Goal: Task Accomplishment & Management: Manage account settings

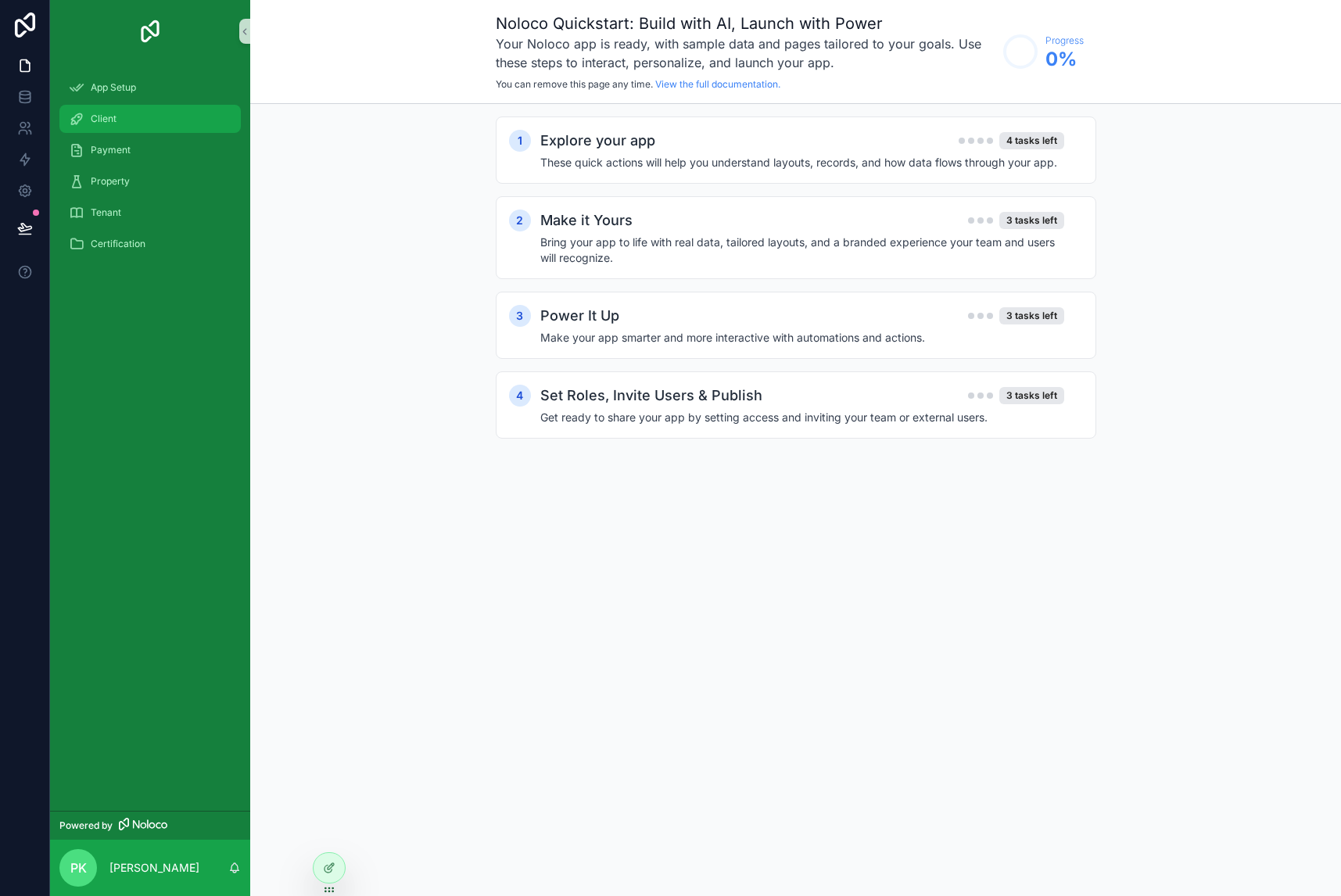
click at [108, 115] on span "Client" at bounding box center [104, 119] width 26 height 13
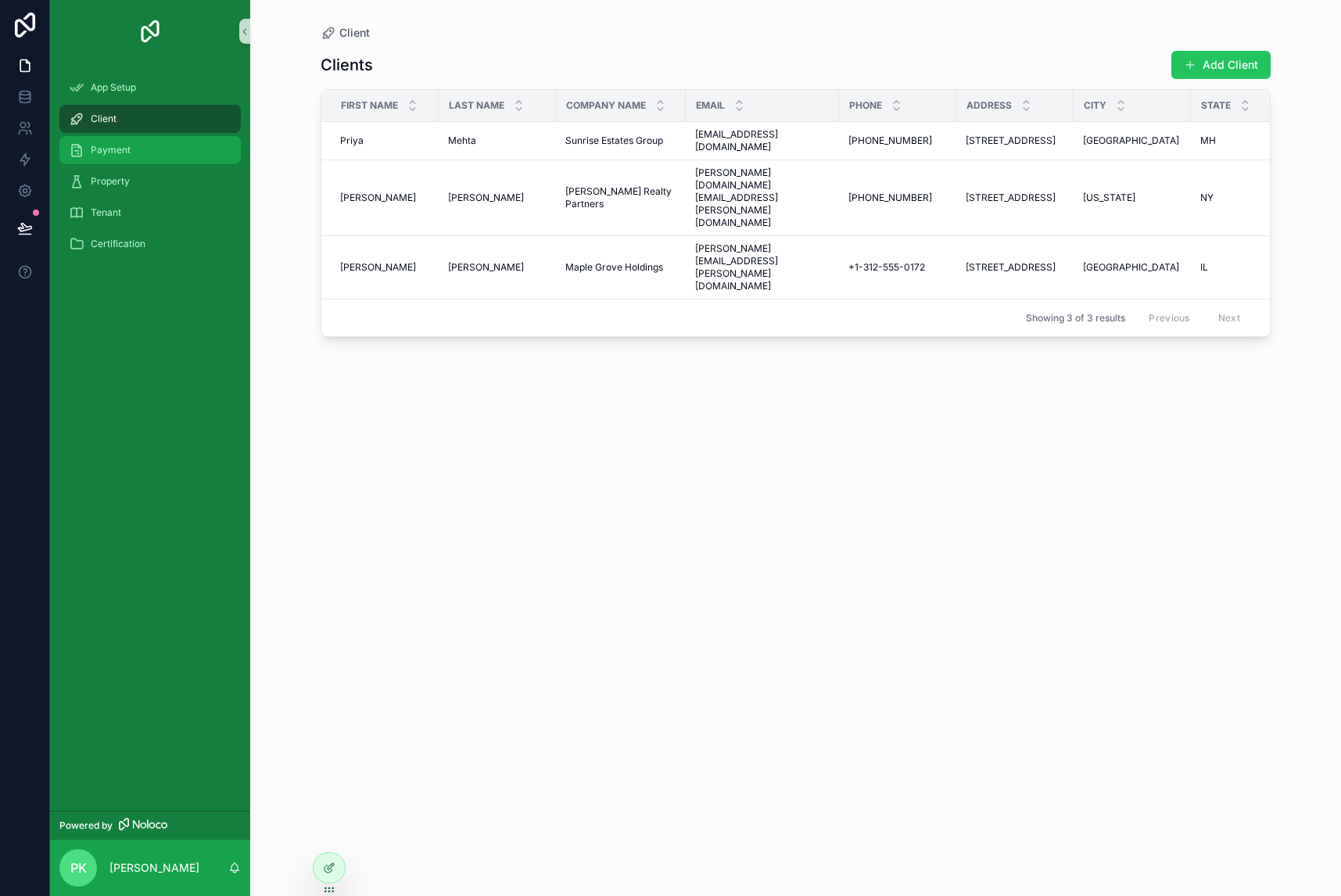
click at [109, 151] on span "Payment" at bounding box center [110, 150] width 40 height 13
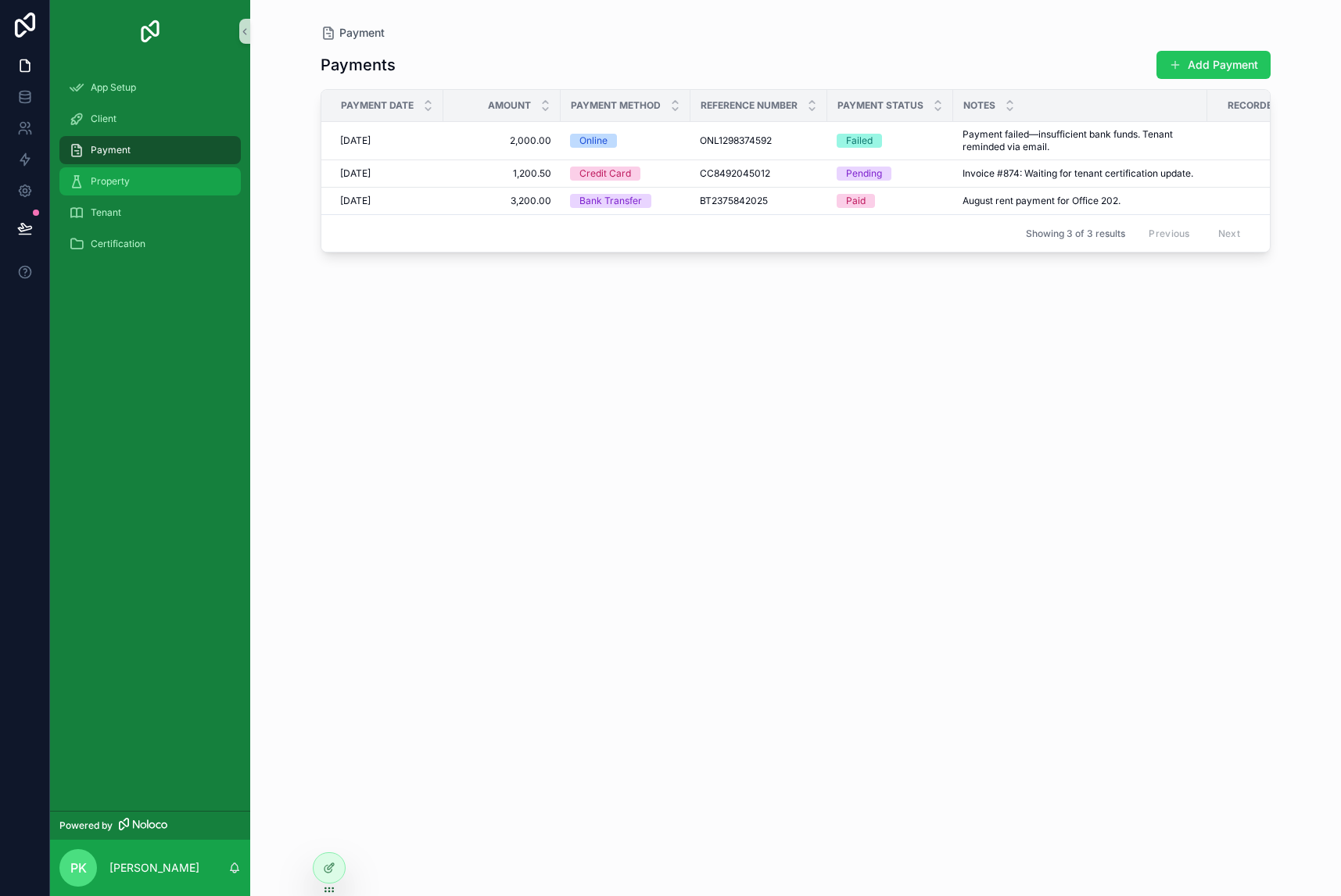
click at [125, 173] on div "Property" at bounding box center [150, 181] width 163 height 25
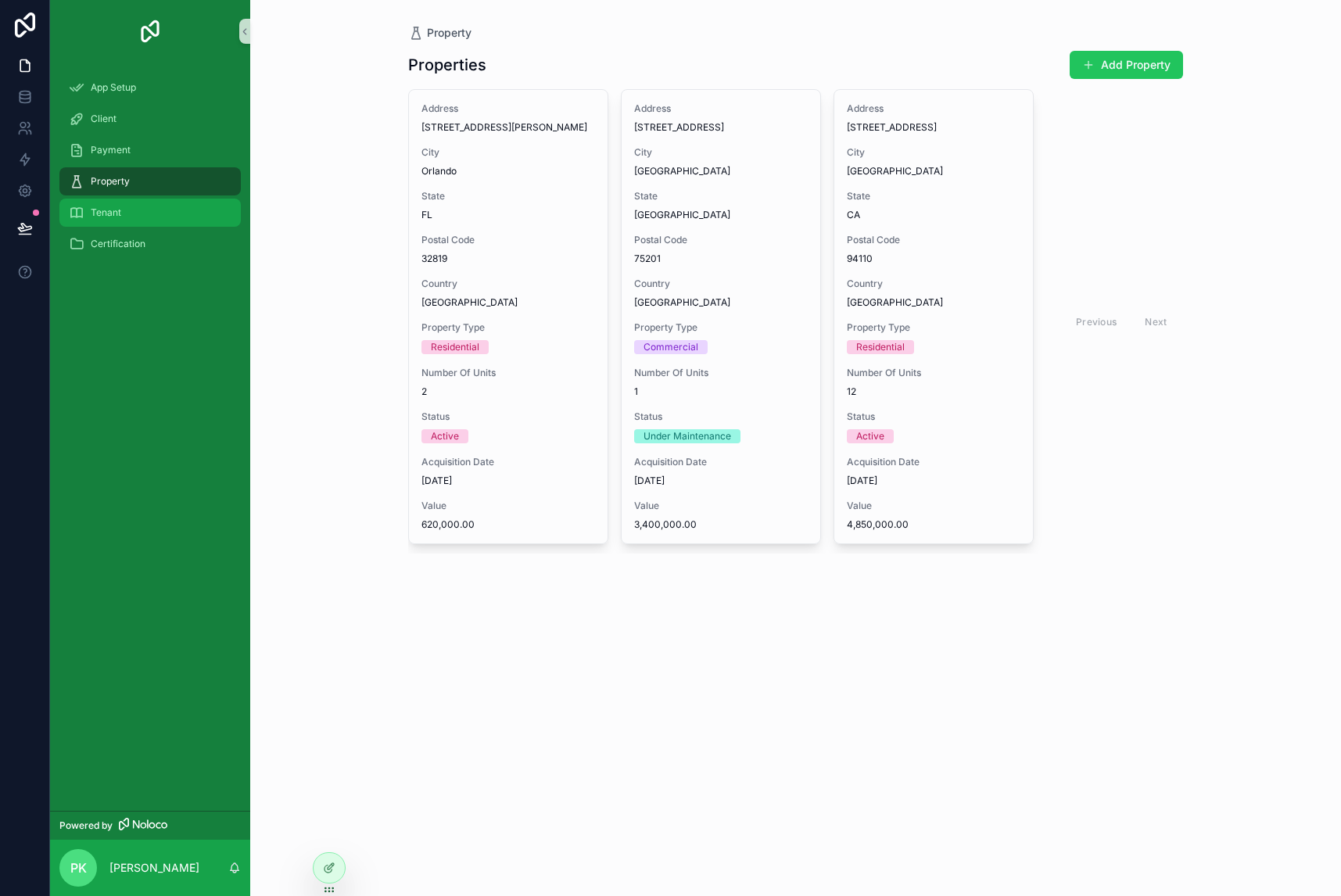
click at [126, 204] on div "Tenant" at bounding box center [150, 213] width 163 height 25
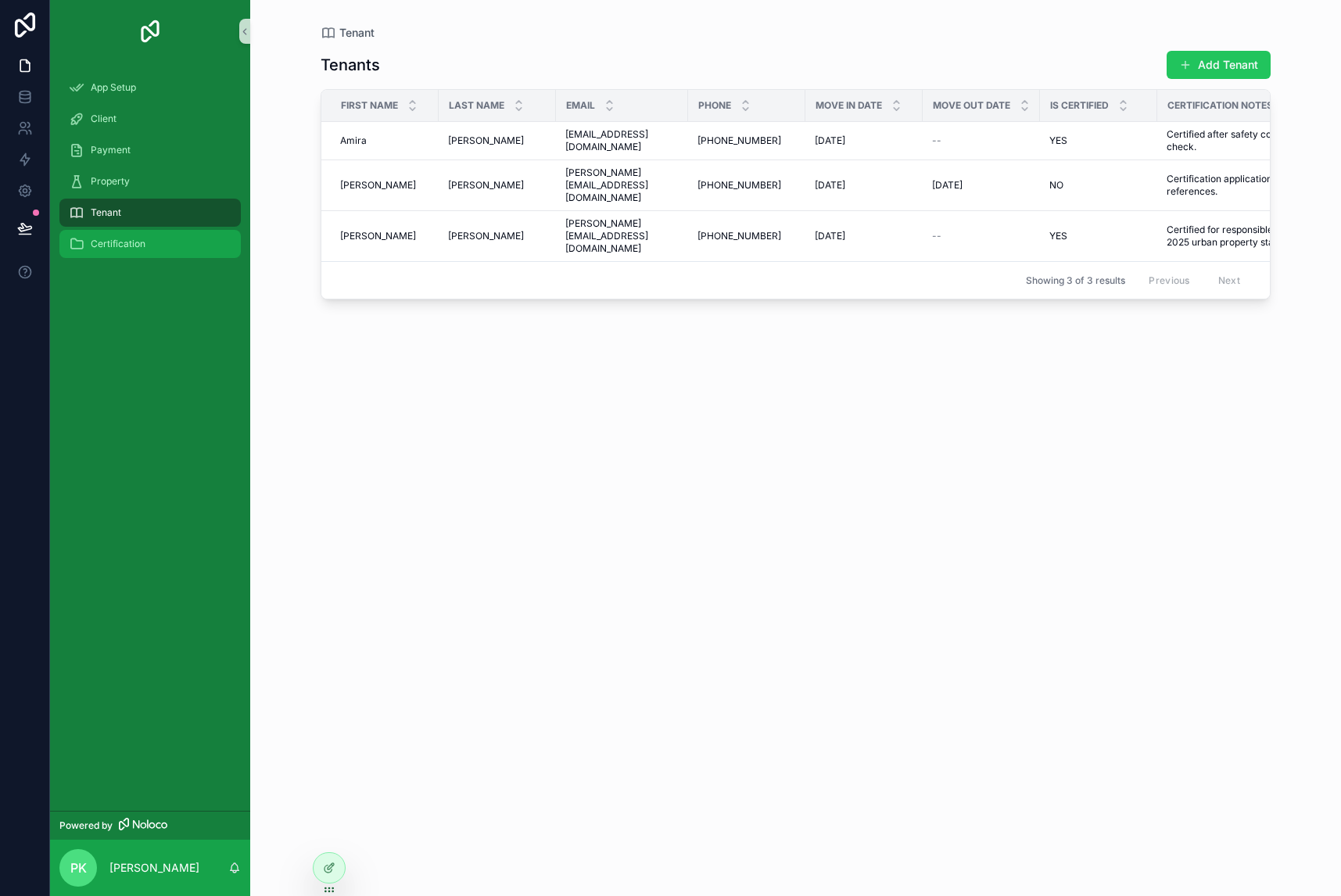
click at [126, 235] on div "Certification" at bounding box center [150, 244] width 163 height 25
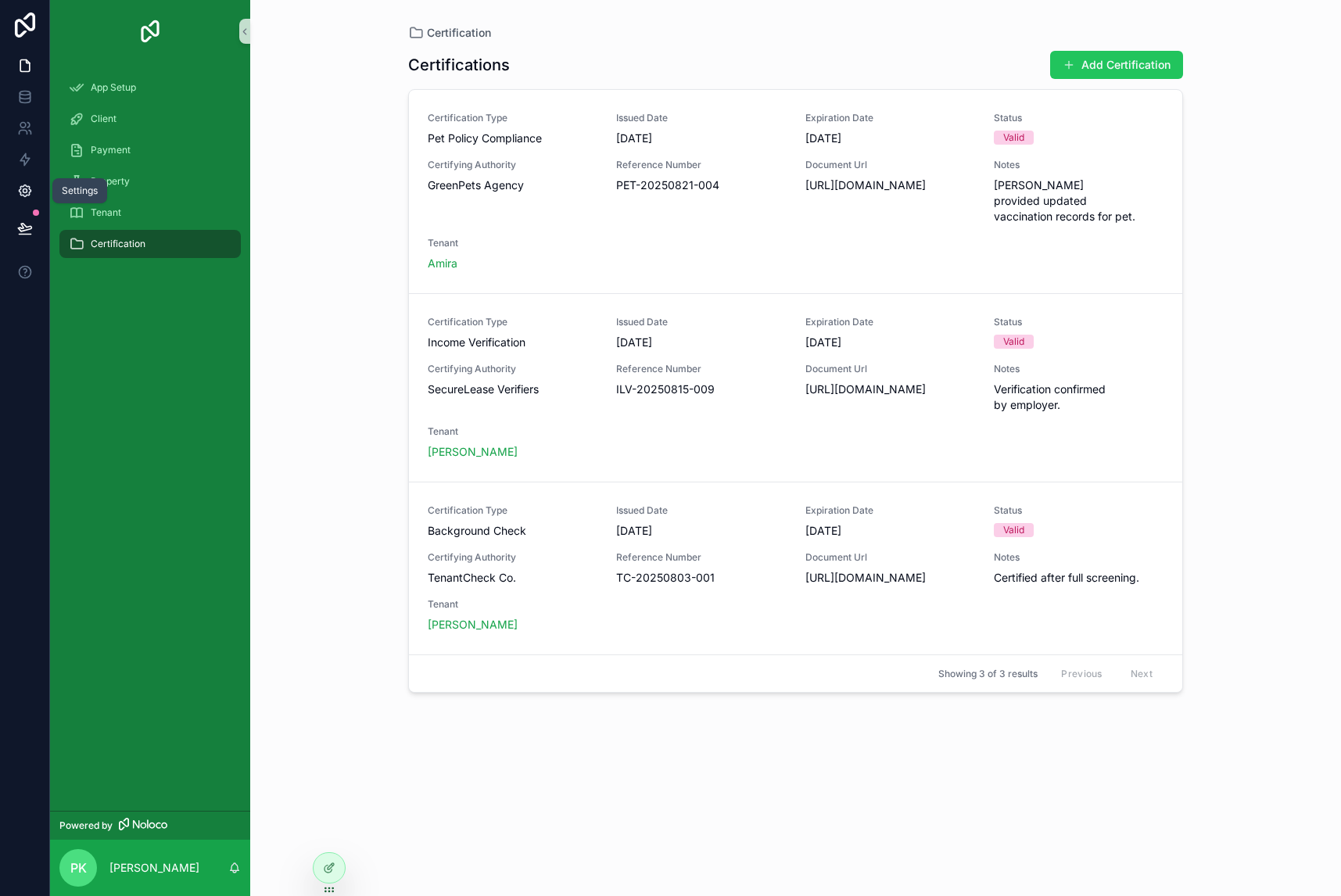
click at [24, 191] on icon at bounding box center [24, 191] width 4 height 4
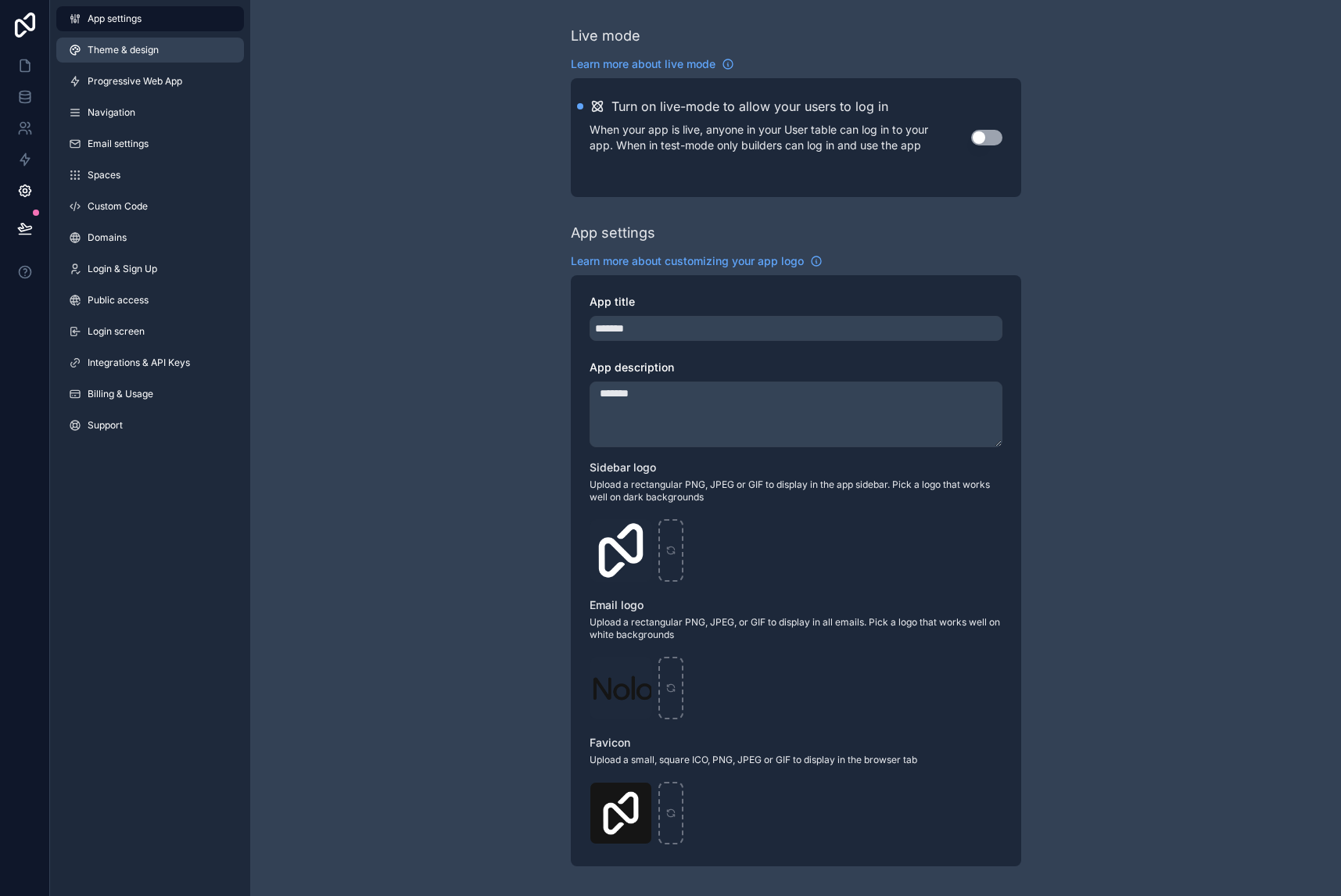
click at [152, 44] on span "Theme & design" at bounding box center [123, 50] width 71 height 13
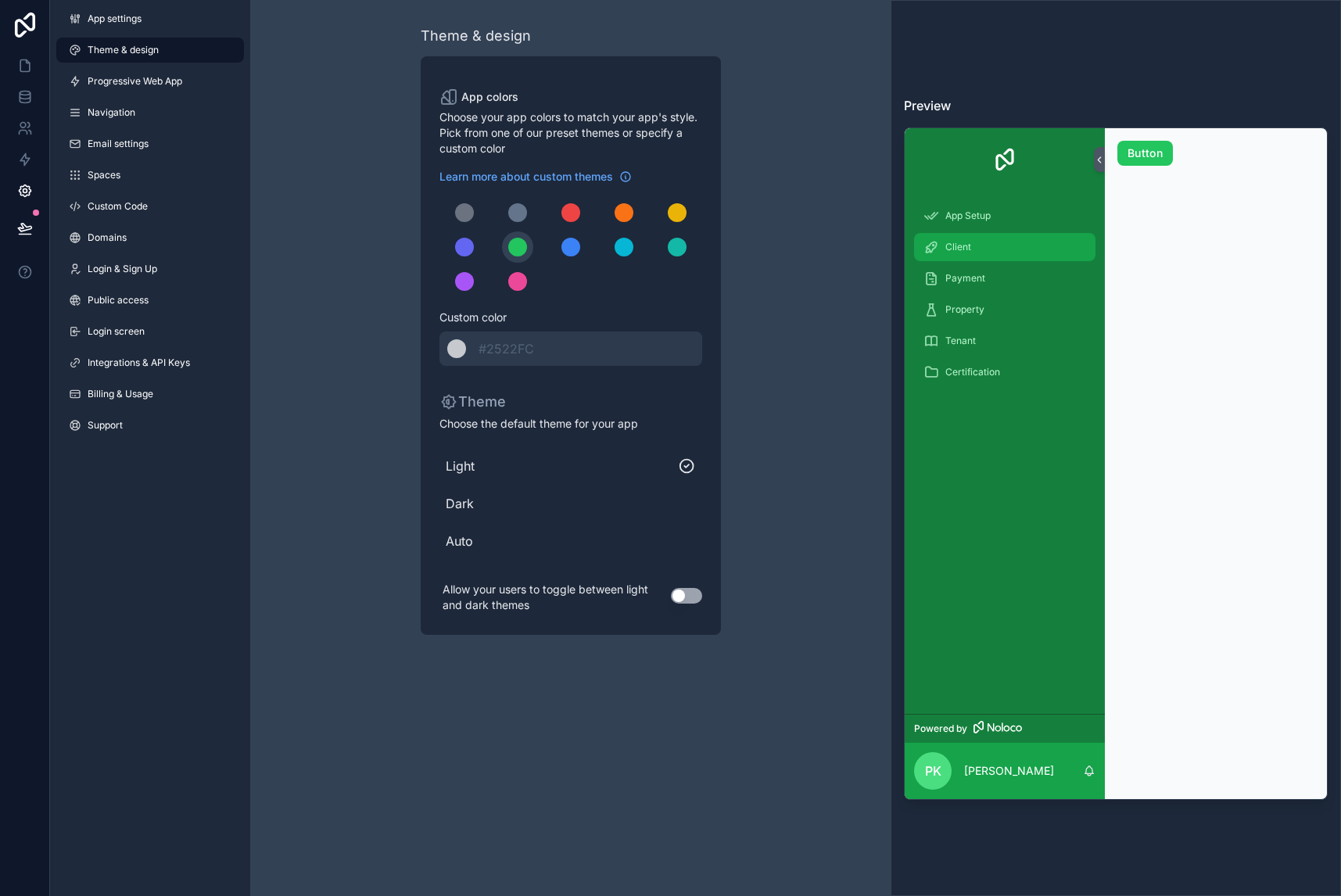
click at [948, 251] on span "Client" at bounding box center [958, 247] width 26 height 13
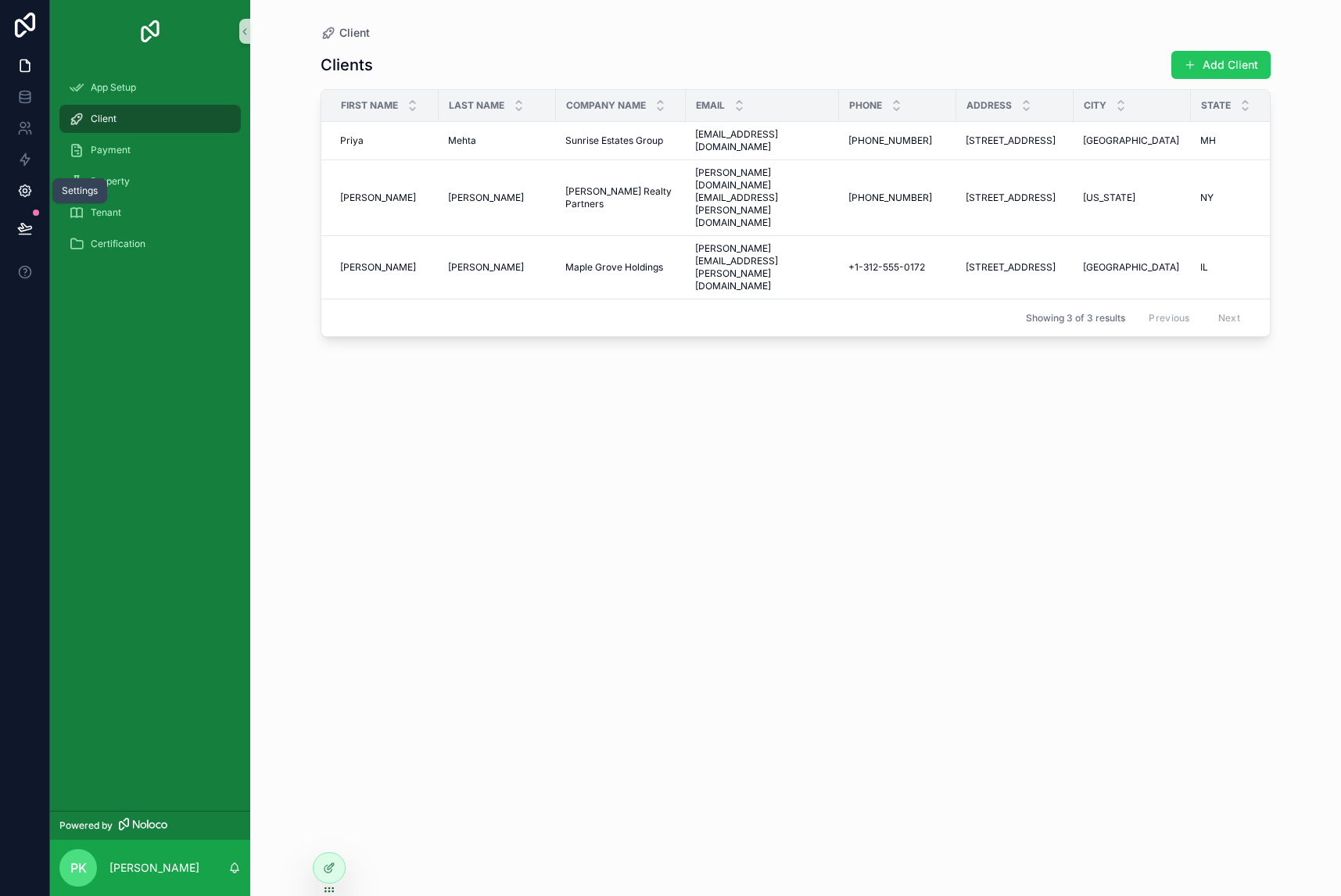
click at [21, 179] on link at bounding box center [24, 190] width 49 height 31
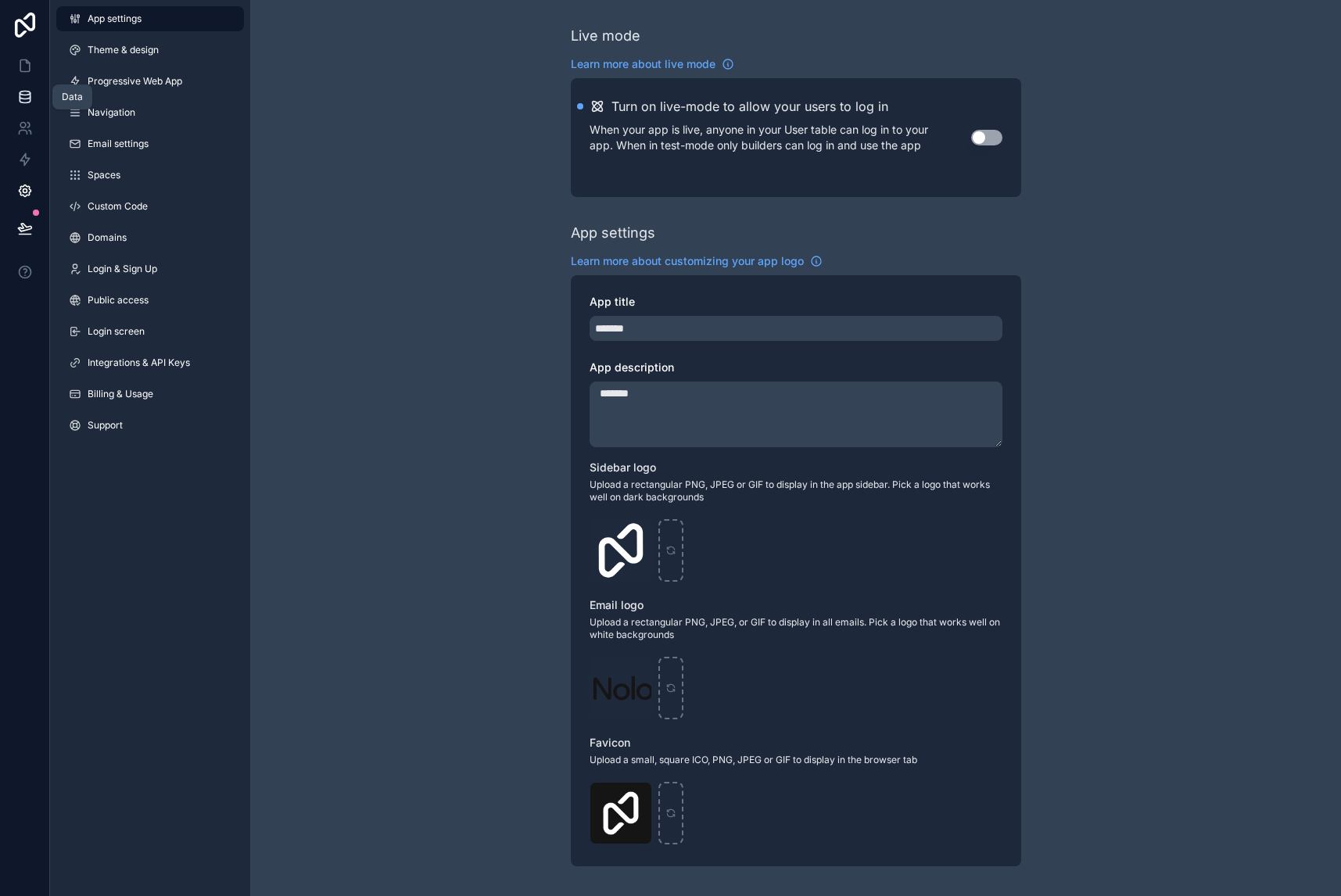
click at [23, 89] on icon at bounding box center [24, 97] width 16 height 16
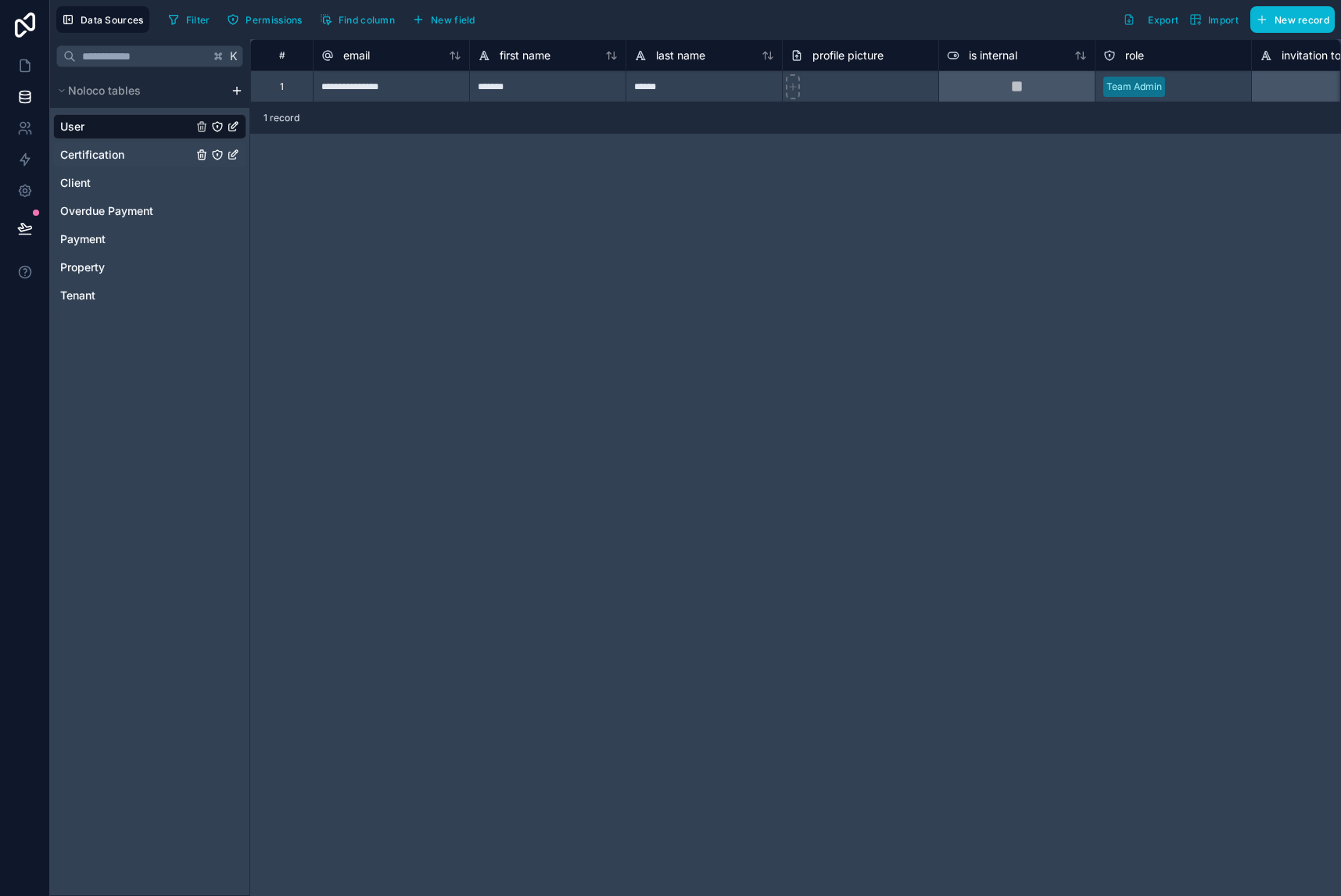
click at [133, 156] on div "Certification" at bounding box center [149, 155] width 193 height 25
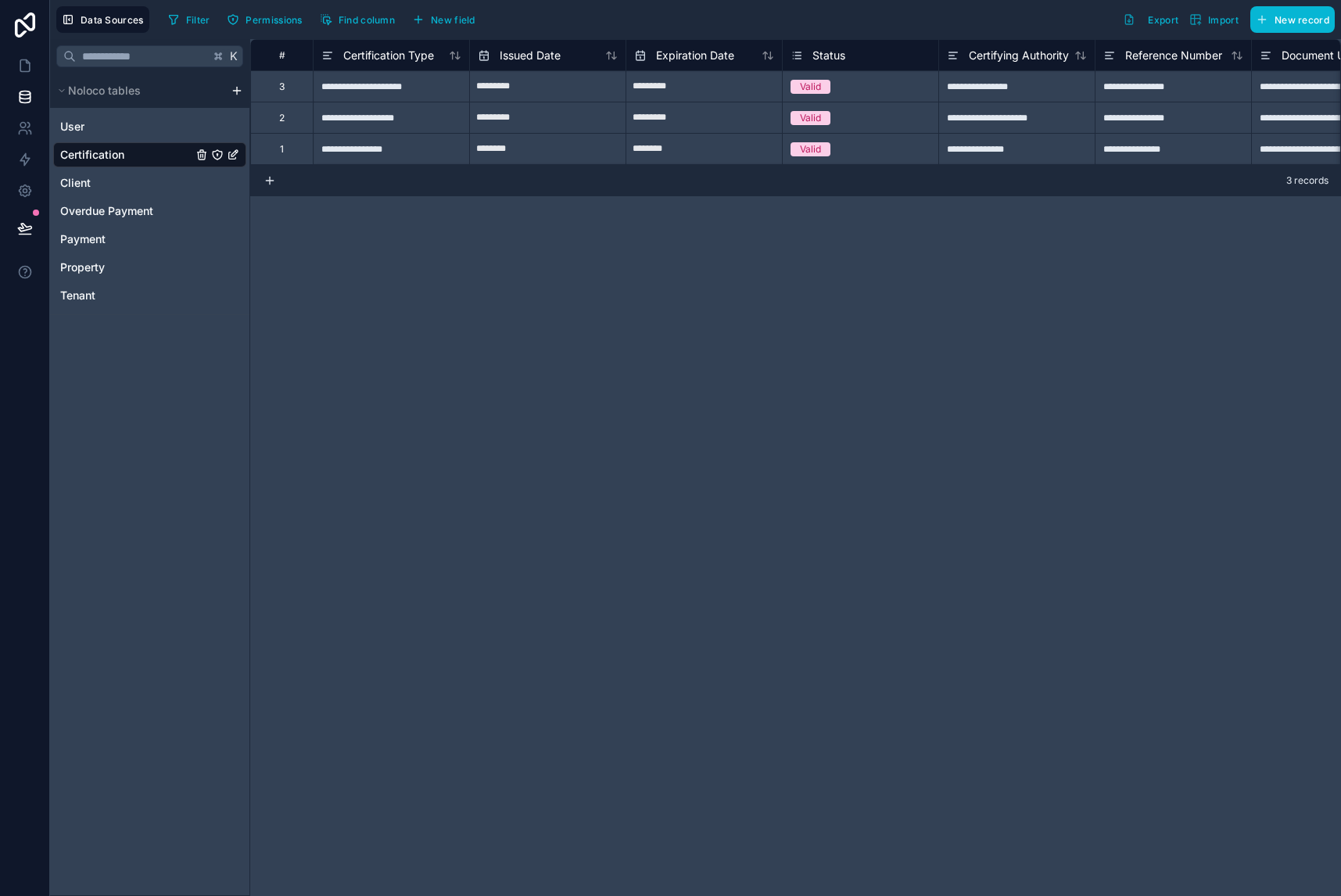
click at [238, 153] on icon "Certification" at bounding box center [232, 154] width 13 height 13
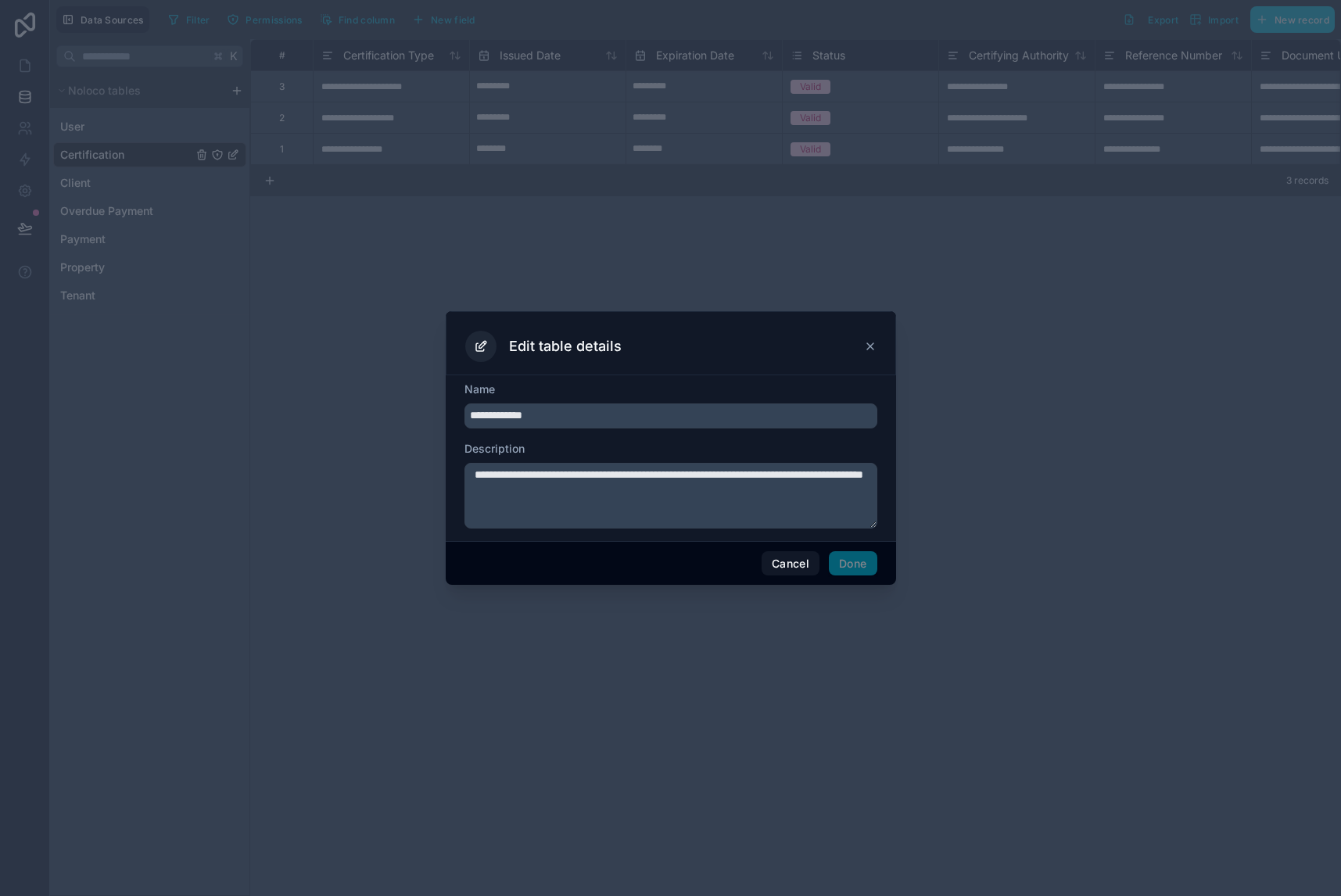
click at [868, 345] on icon at bounding box center [870, 346] width 13 height 13
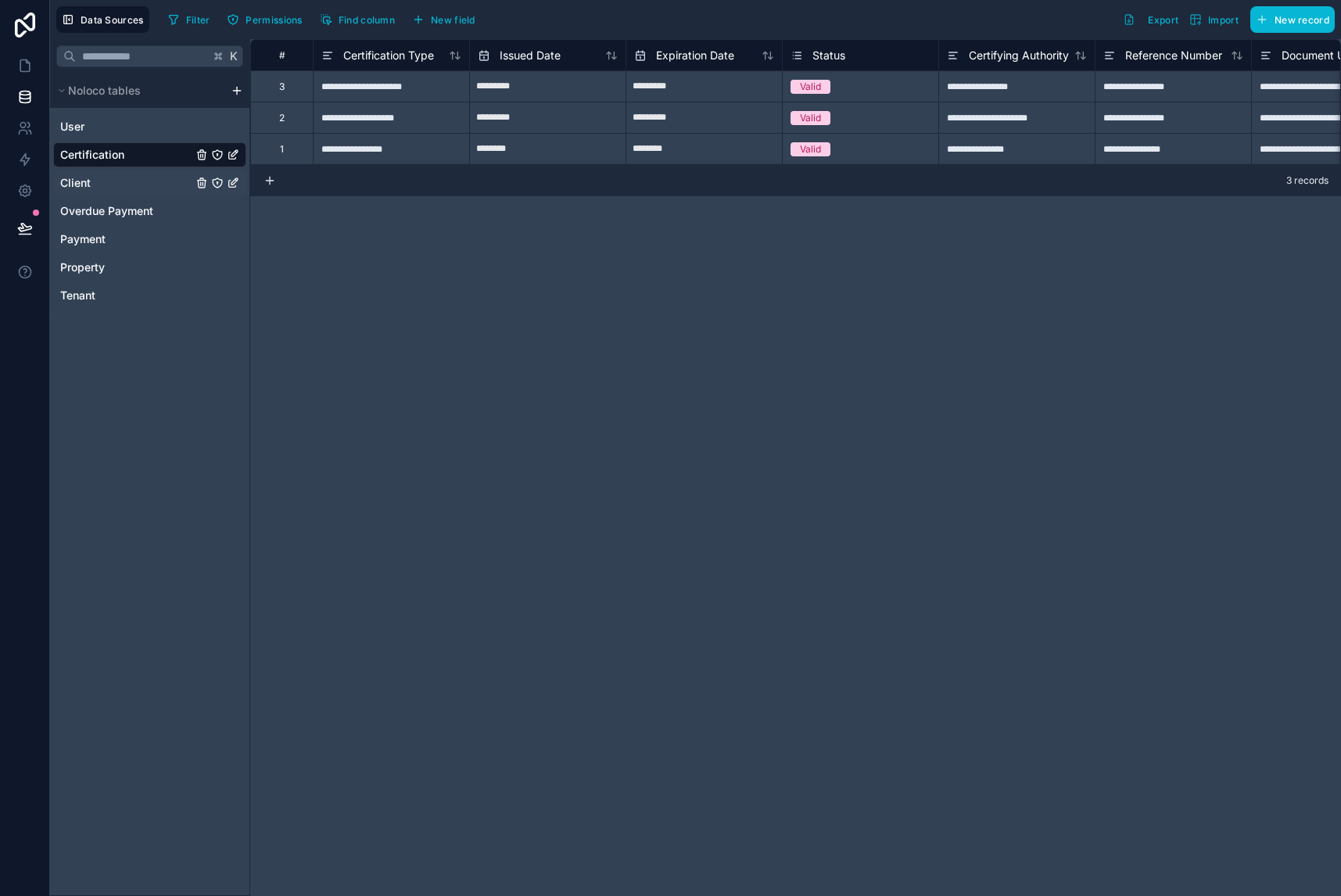
click at [102, 180] on div "Client" at bounding box center [149, 183] width 193 height 25
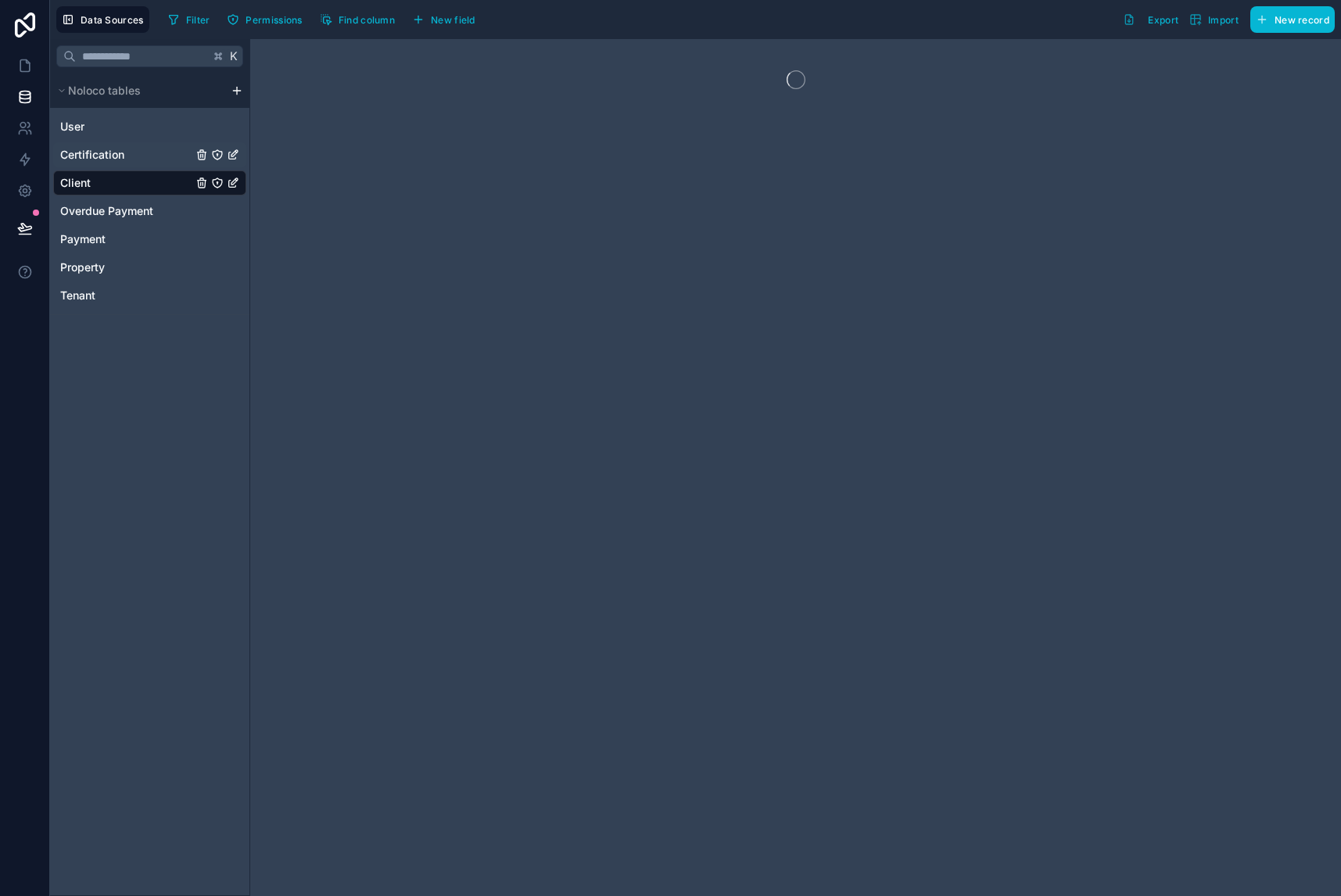
click at [104, 160] on span "Certification" at bounding box center [92, 154] width 64 height 16
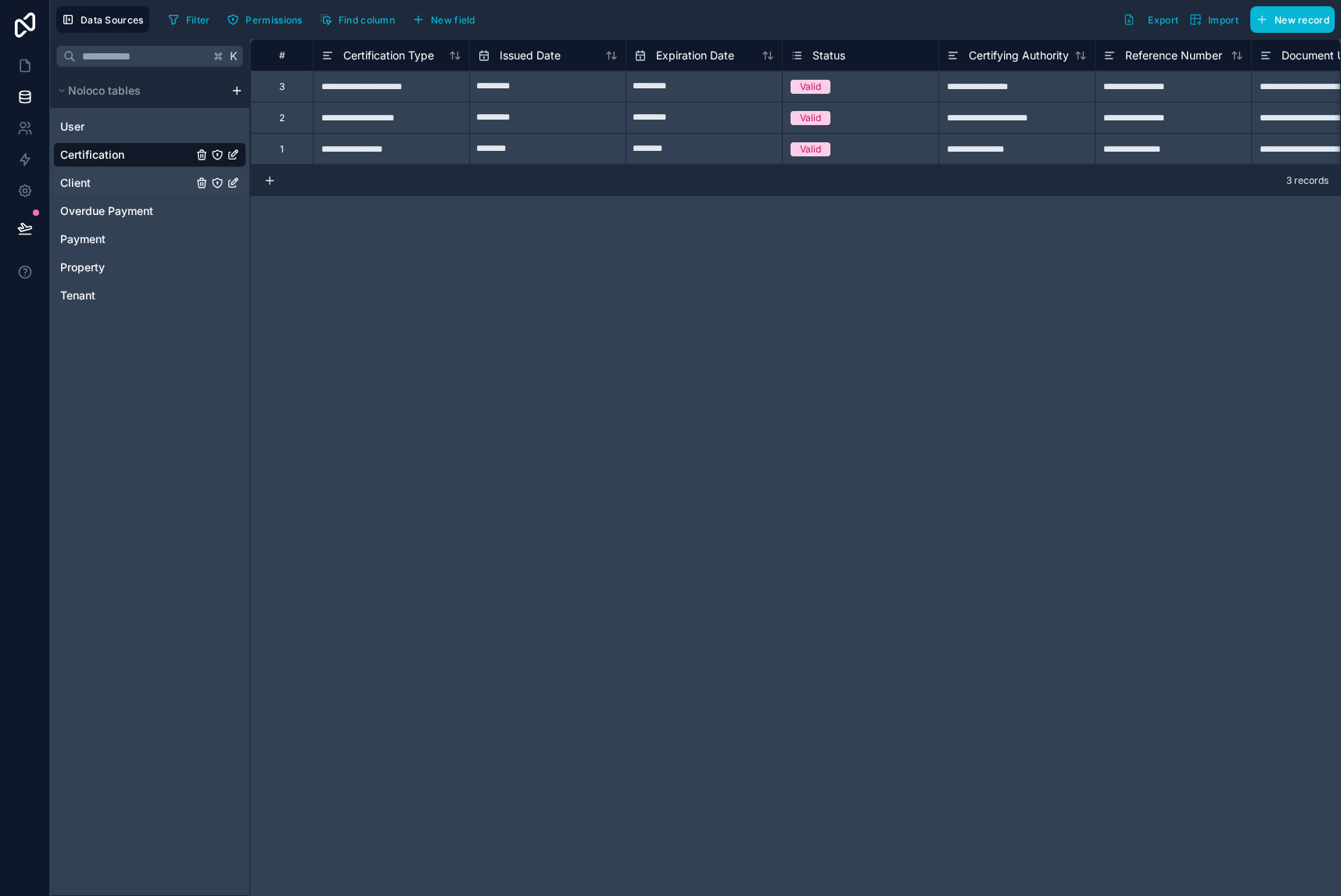
click at [151, 184] on div "Client" at bounding box center [149, 183] width 193 height 25
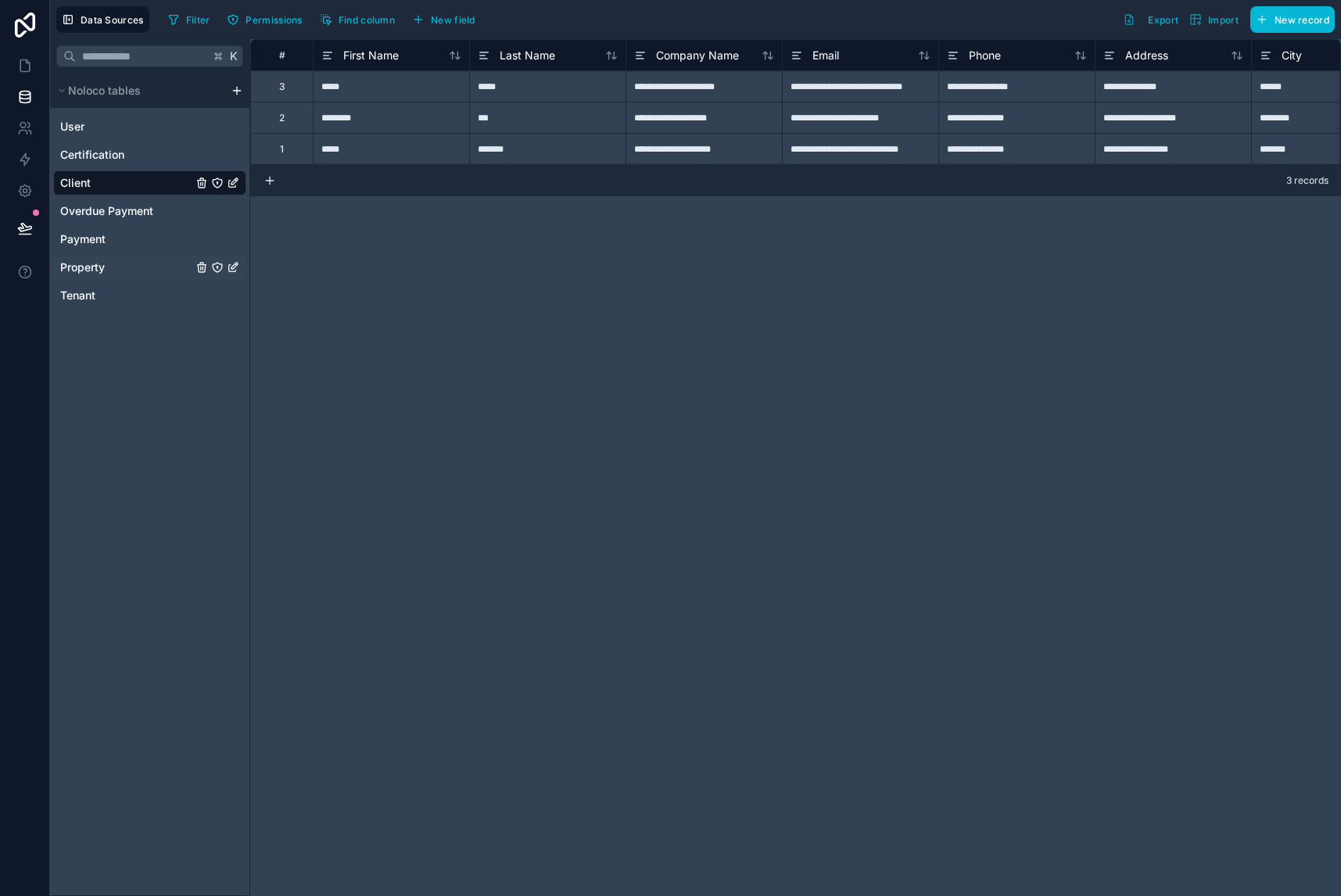
click at [128, 262] on div "Property" at bounding box center [149, 268] width 193 height 25
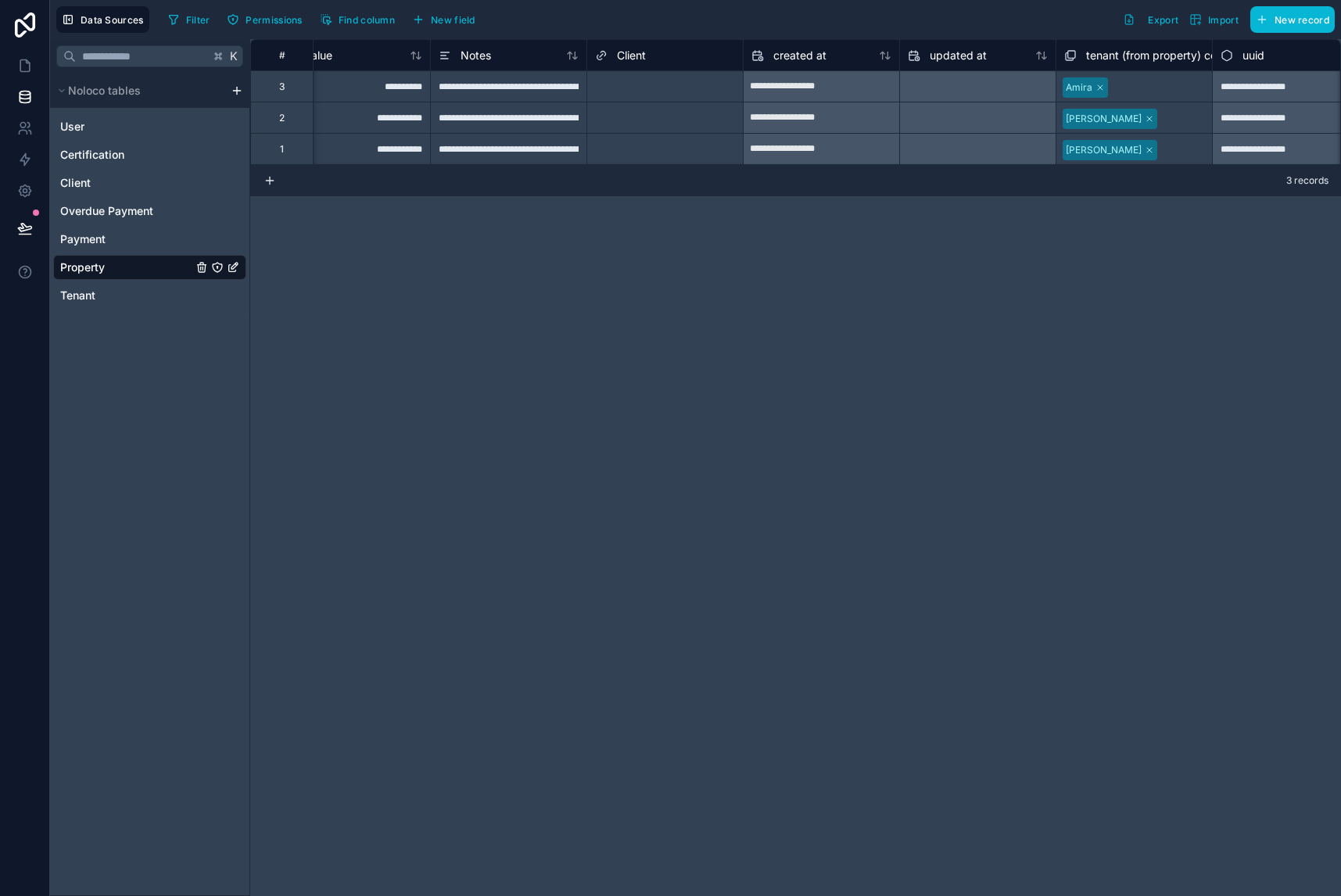
scroll to position [0, 1474]
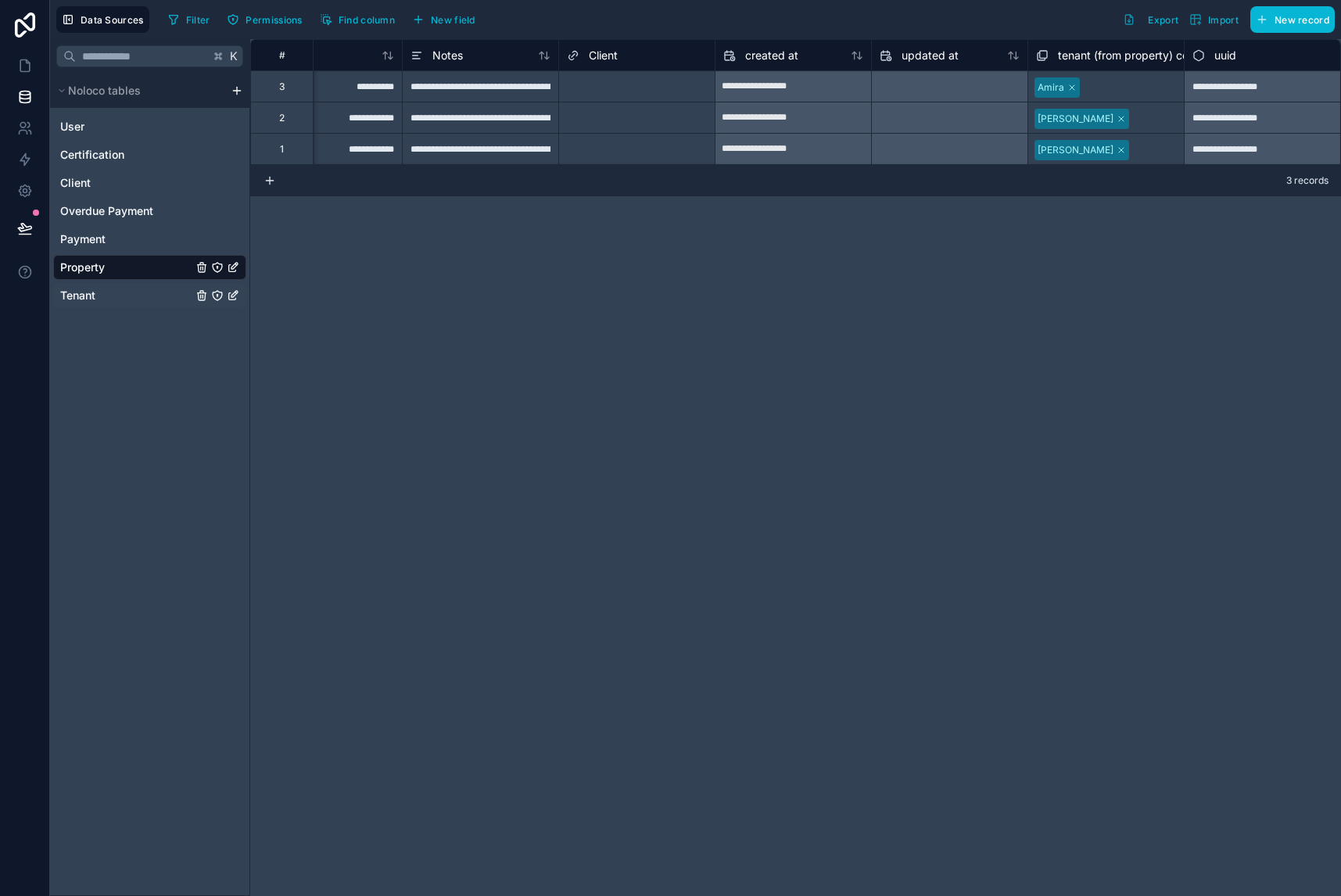
click at [143, 289] on div "Tenant" at bounding box center [149, 296] width 193 height 25
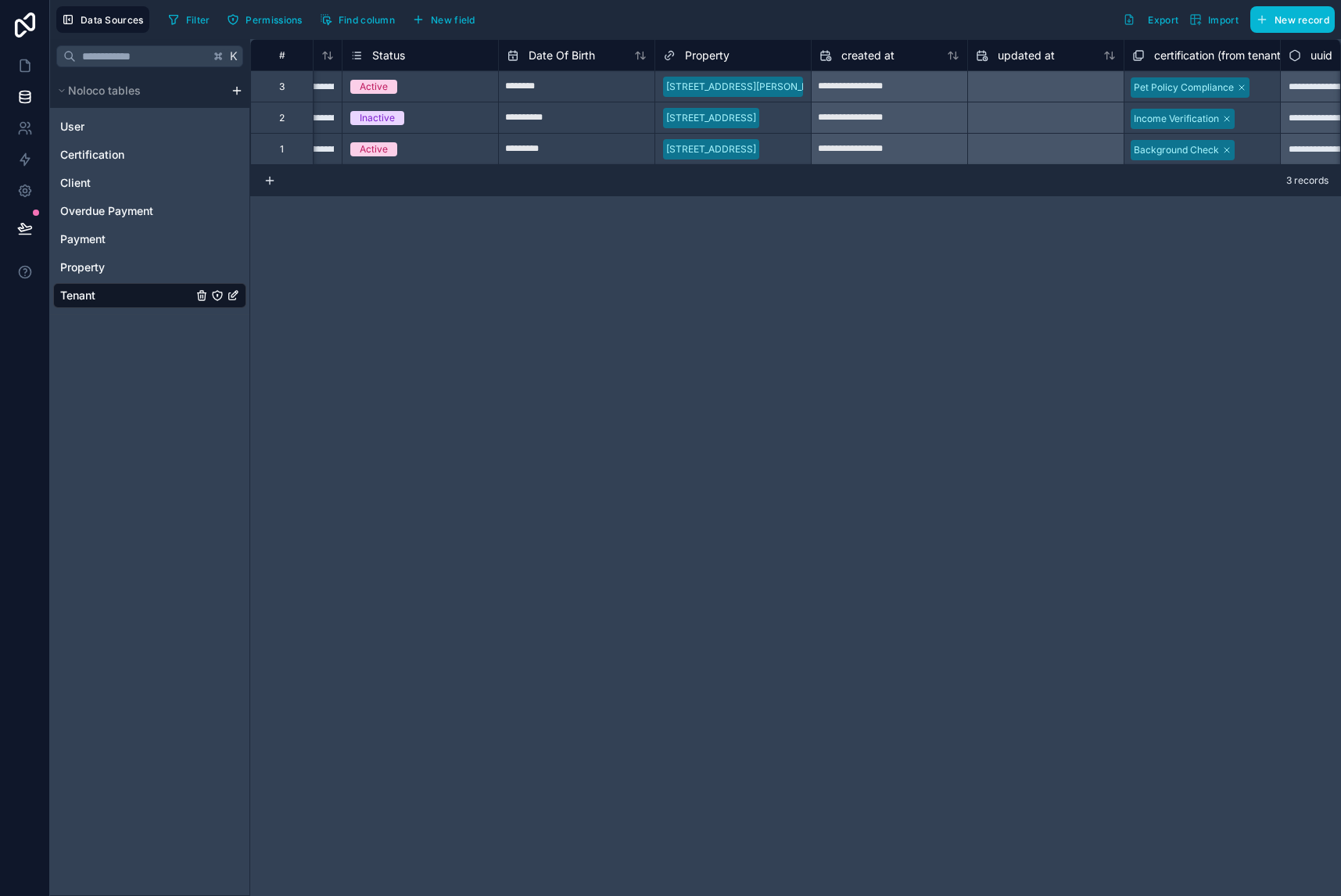
scroll to position [0, 1224]
click at [165, 263] on div "Property" at bounding box center [149, 268] width 193 height 25
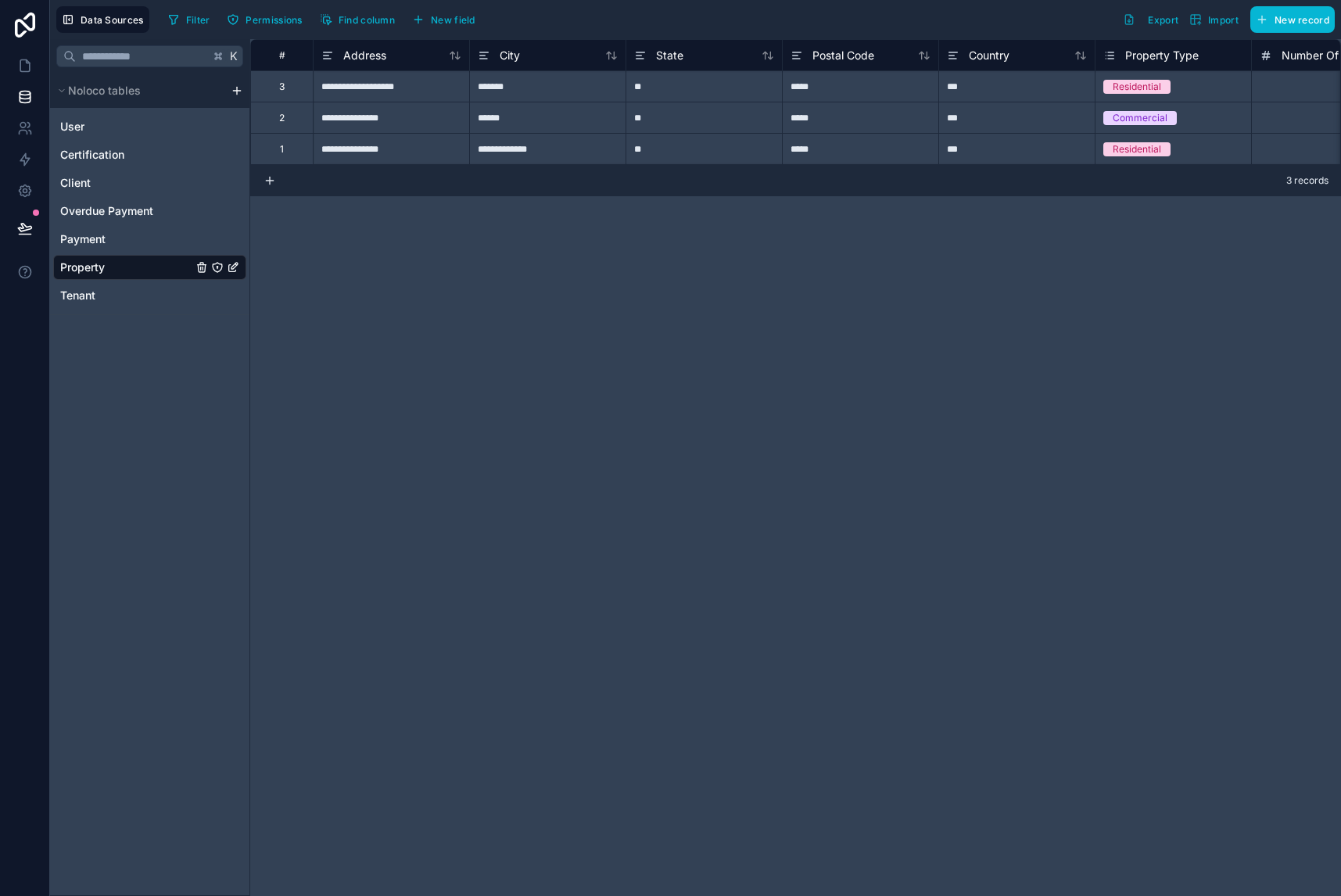
click at [232, 266] on icon "Property" at bounding box center [234, 265] width 6 height 6
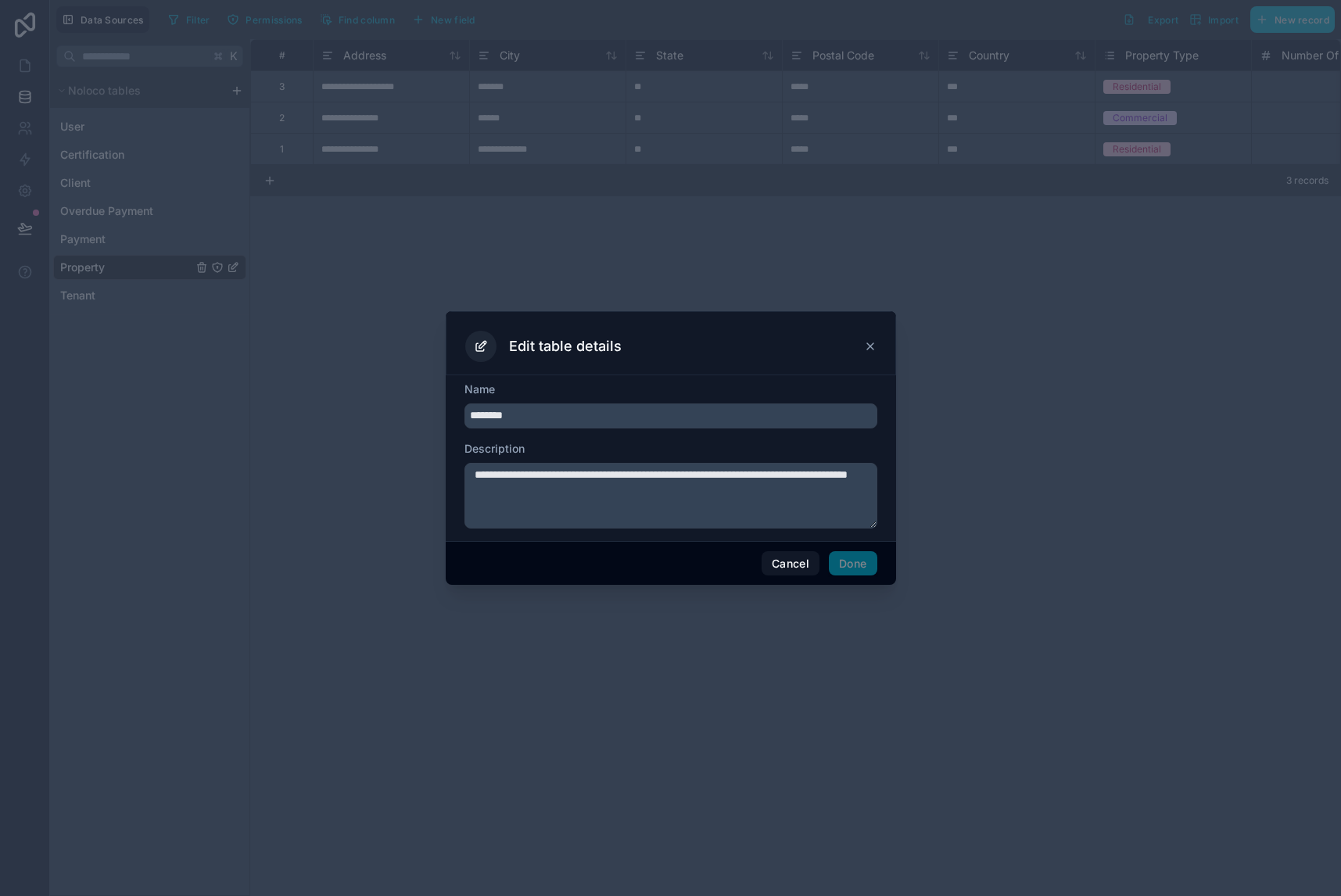
drag, startPoint x: 531, startPoint y: 416, endPoint x: 375, endPoint y: 401, distance: 156.7
click at [375, 401] on div "**********" at bounding box center [670, 448] width 1341 height 896
drag, startPoint x: 498, startPoint y: 416, endPoint x: 430, endPoint y: 416, distance: 68.0
click at [430, 416] on div "**********" at bounding box center [670, 448] width 1341 height 896
click at [525, 419] on input "****" at bounding box center [670, 416] width 413 height 25
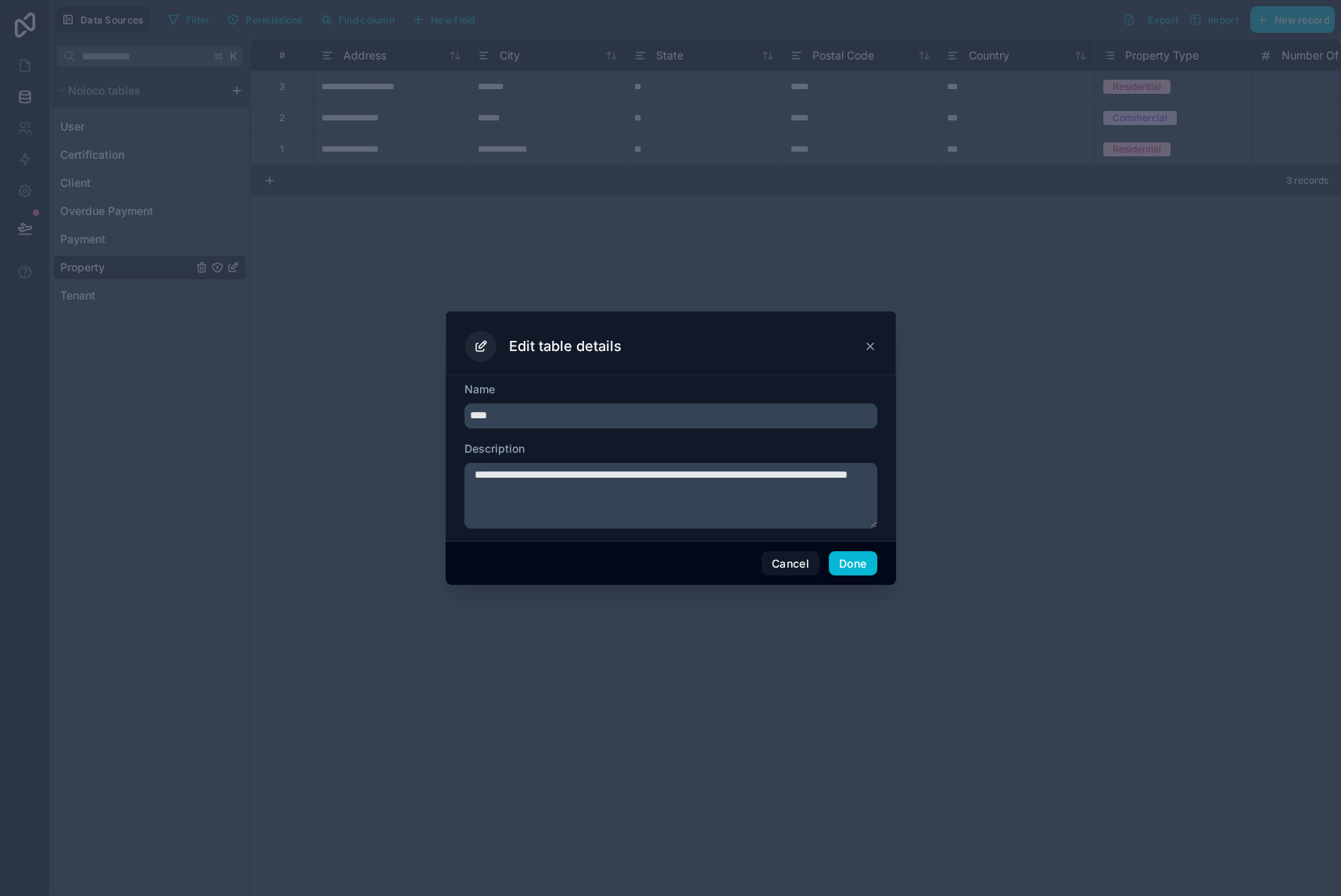
type input "****"
click at [638, 487] on textarea "**********" at bounding box center [670, 495] width 413 height 66
drag, startPoint x: 592, startPoint y: 484, endPoint x: 320, endPoint y: 465, distance: 272.7
click at [321, 466] on div "**********" at bounding box center [670, 448] width 1341 height 896
type textarea "**********"
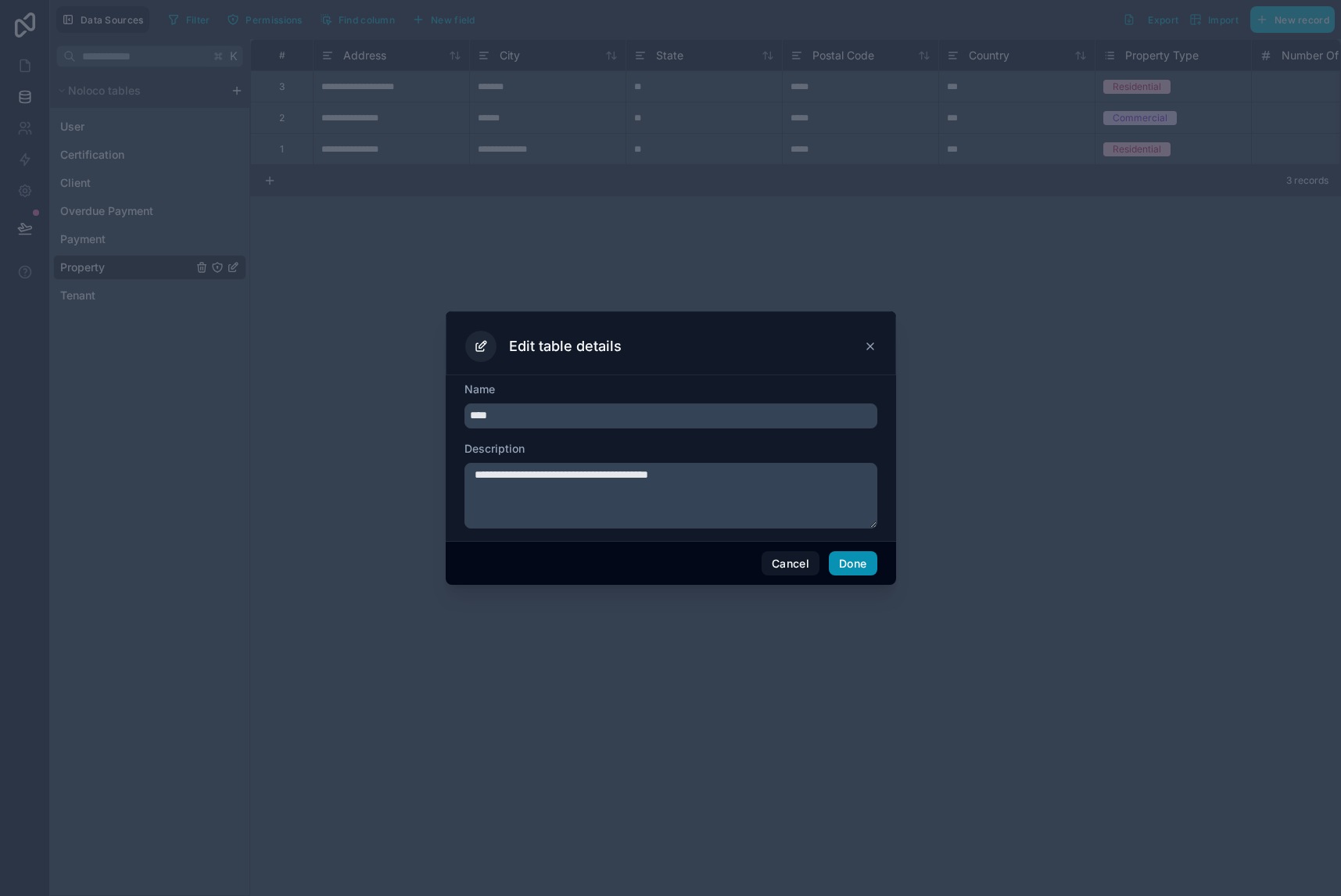
click at [857, 560] on button "Done" at bounding box center [852, 563] width 48 height 25
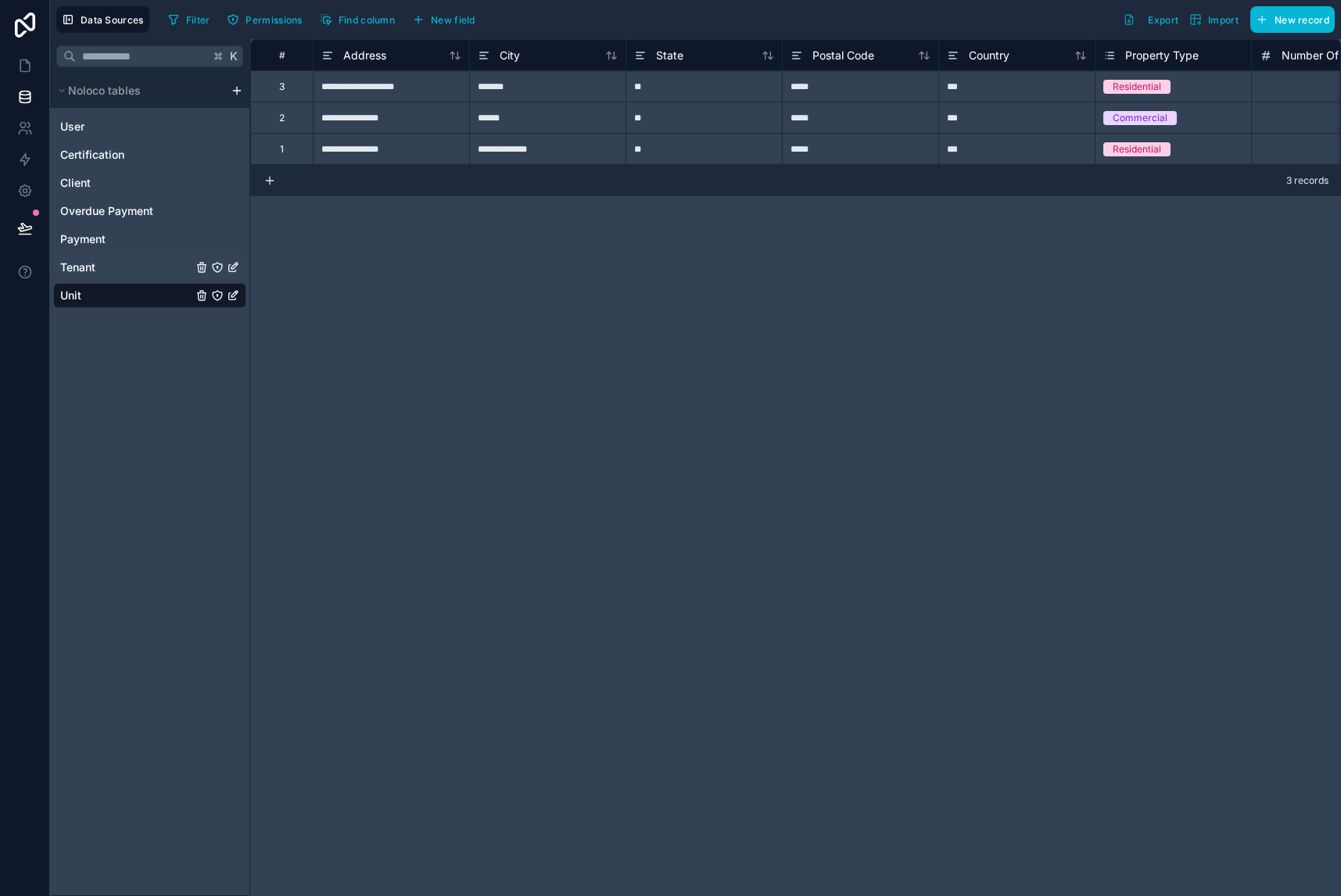
click at [110, 264] on div "Tenant" at bounding box center [149, 268] width 193 height 25
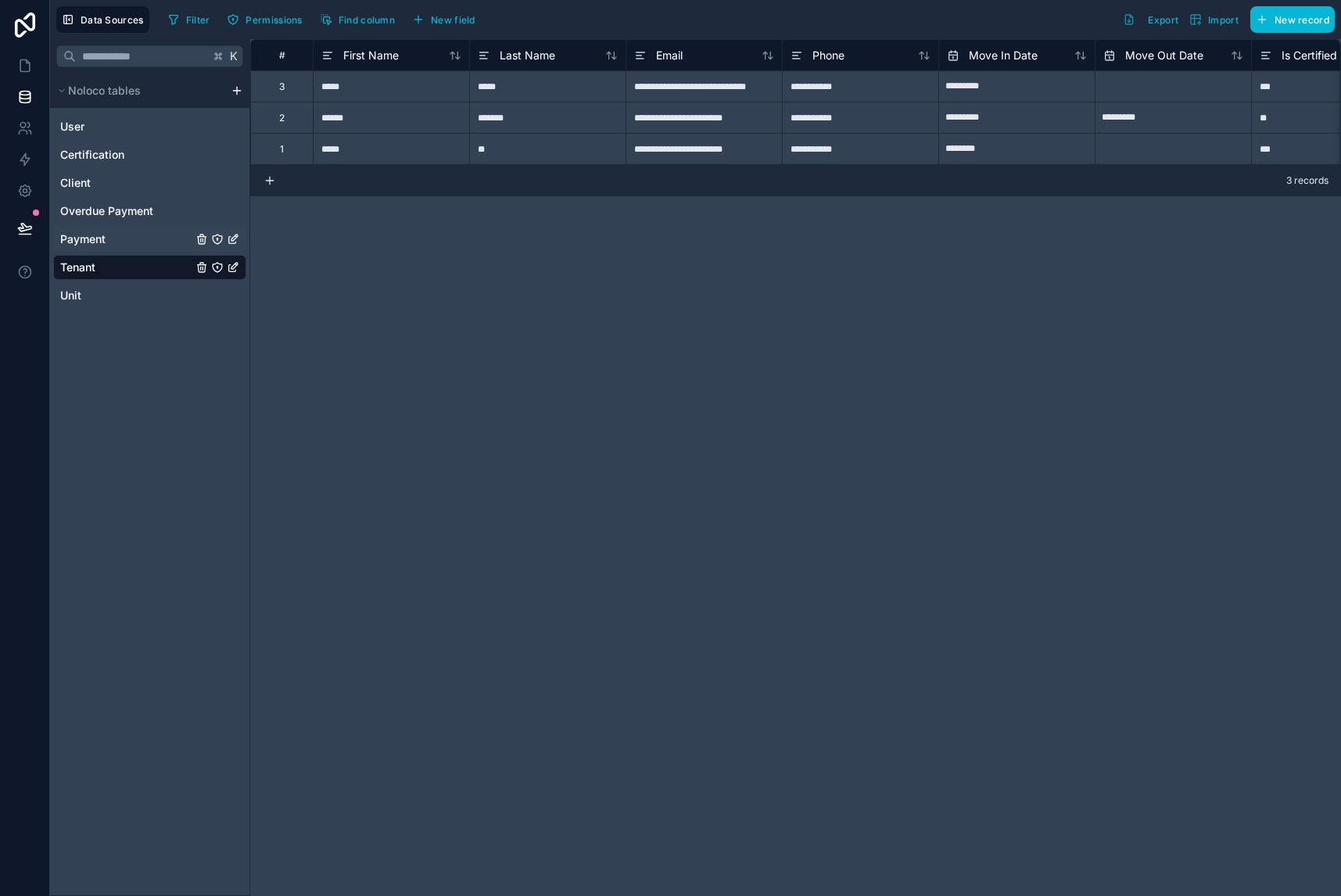
click at [145, 230] on div "Payment" at bounding box center [149, 239] width 193 height 25
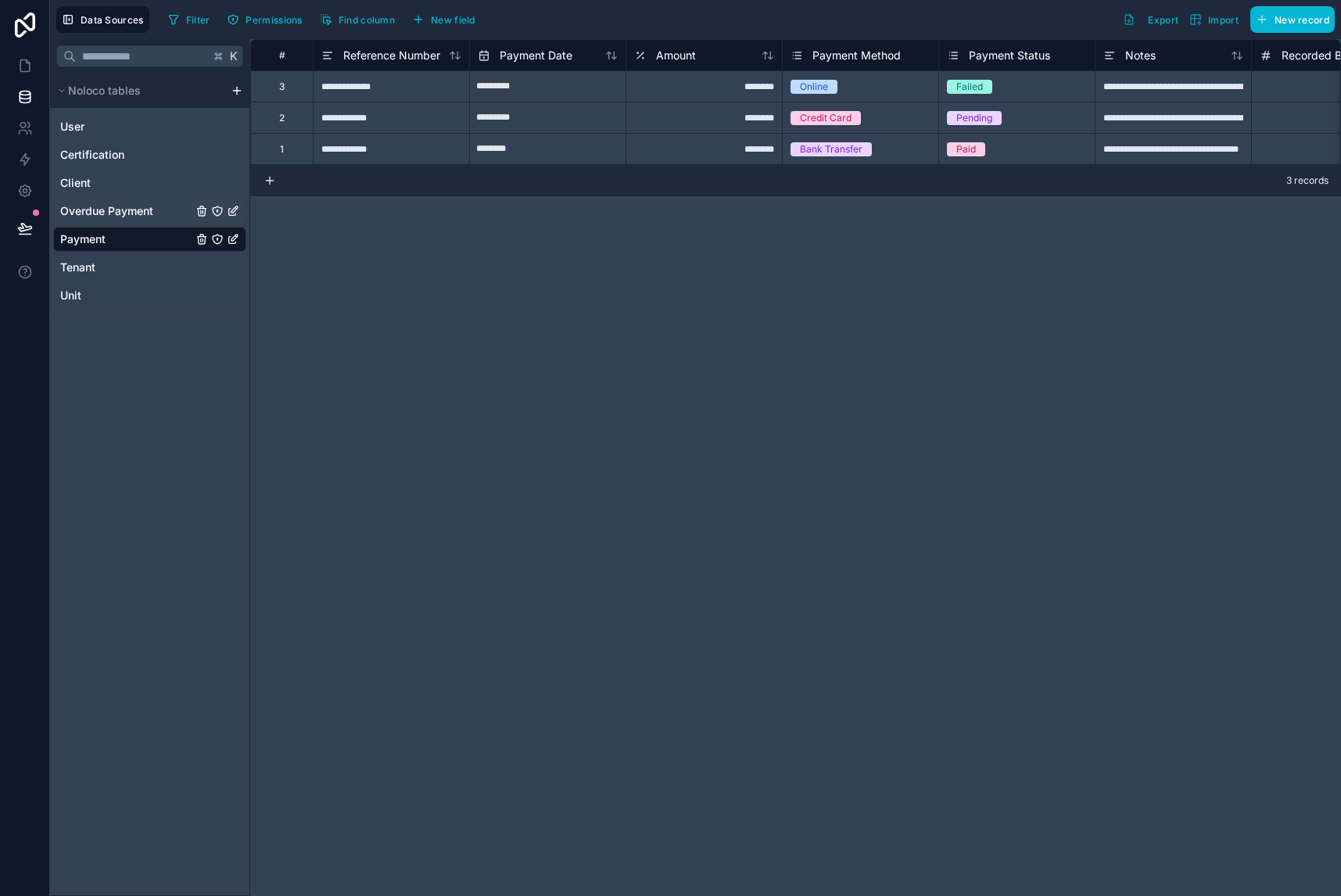
click at [142, 207] on span "Overdue Payment" at bounding box center [106, 211] width 93 height 16
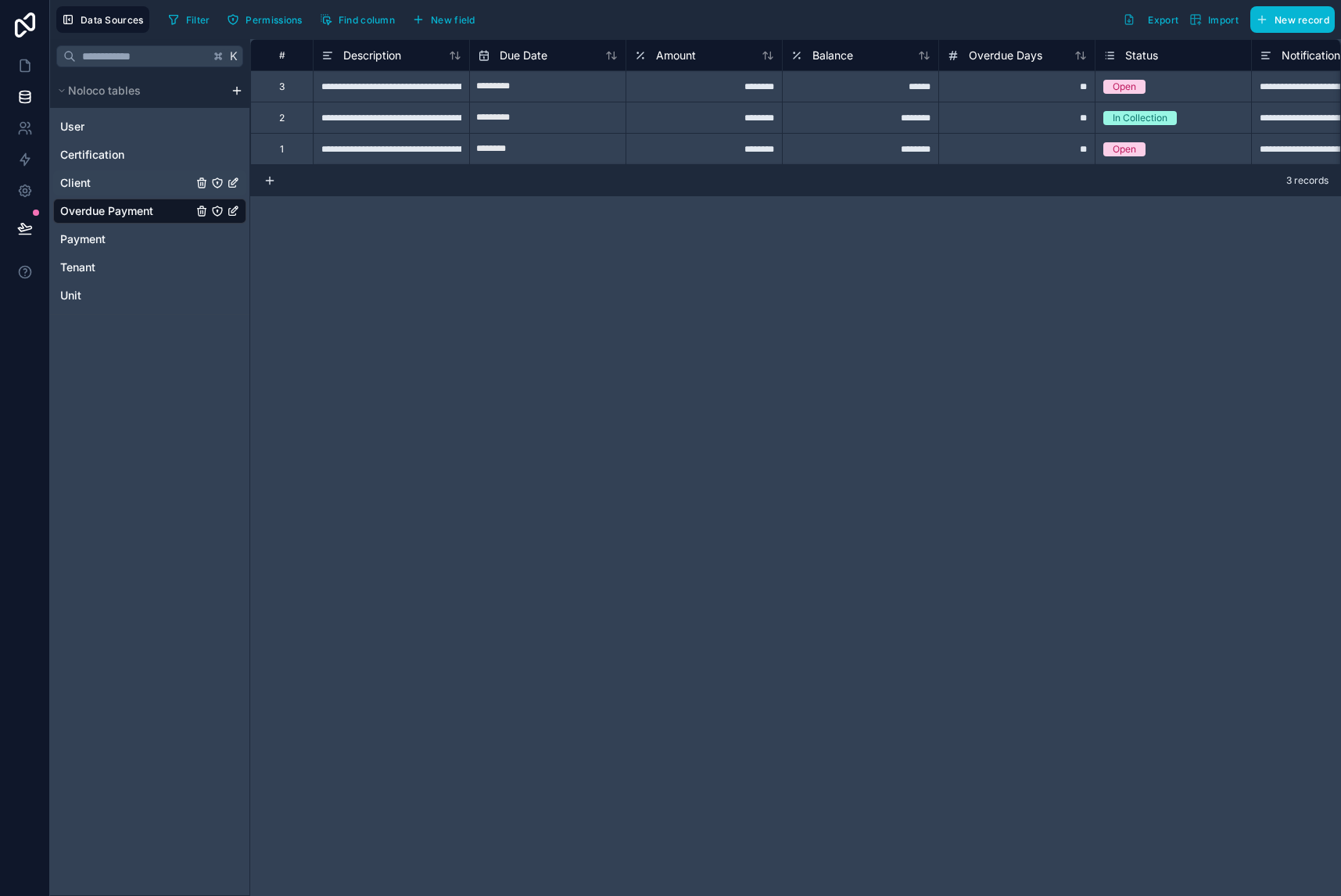
click at [142, 179] on div "Client" at bounding box center [149, 183] width 193 height 25
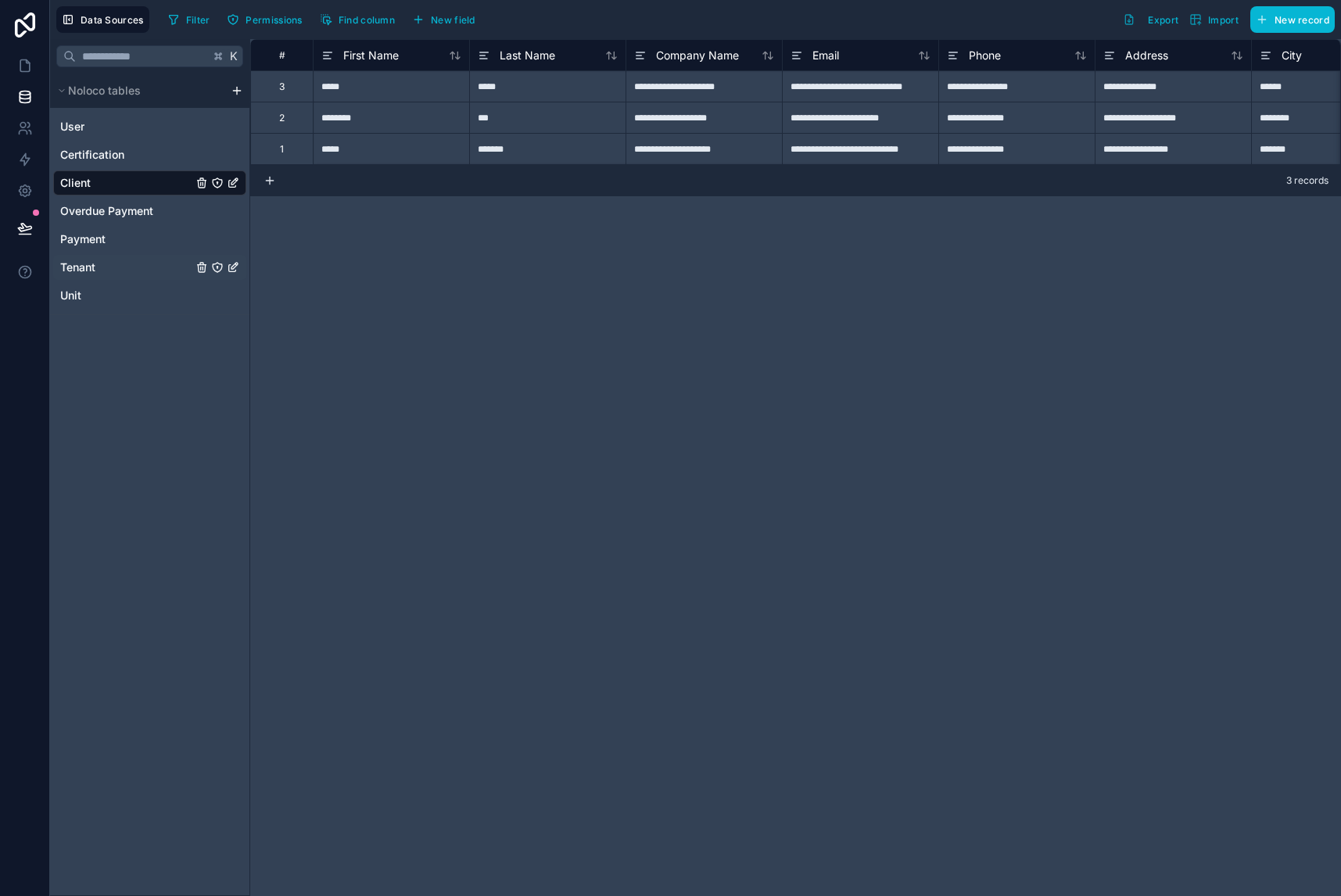
click at [136, 264] on div "Tenant" at bounding box center [149, 268] width 193 height 25
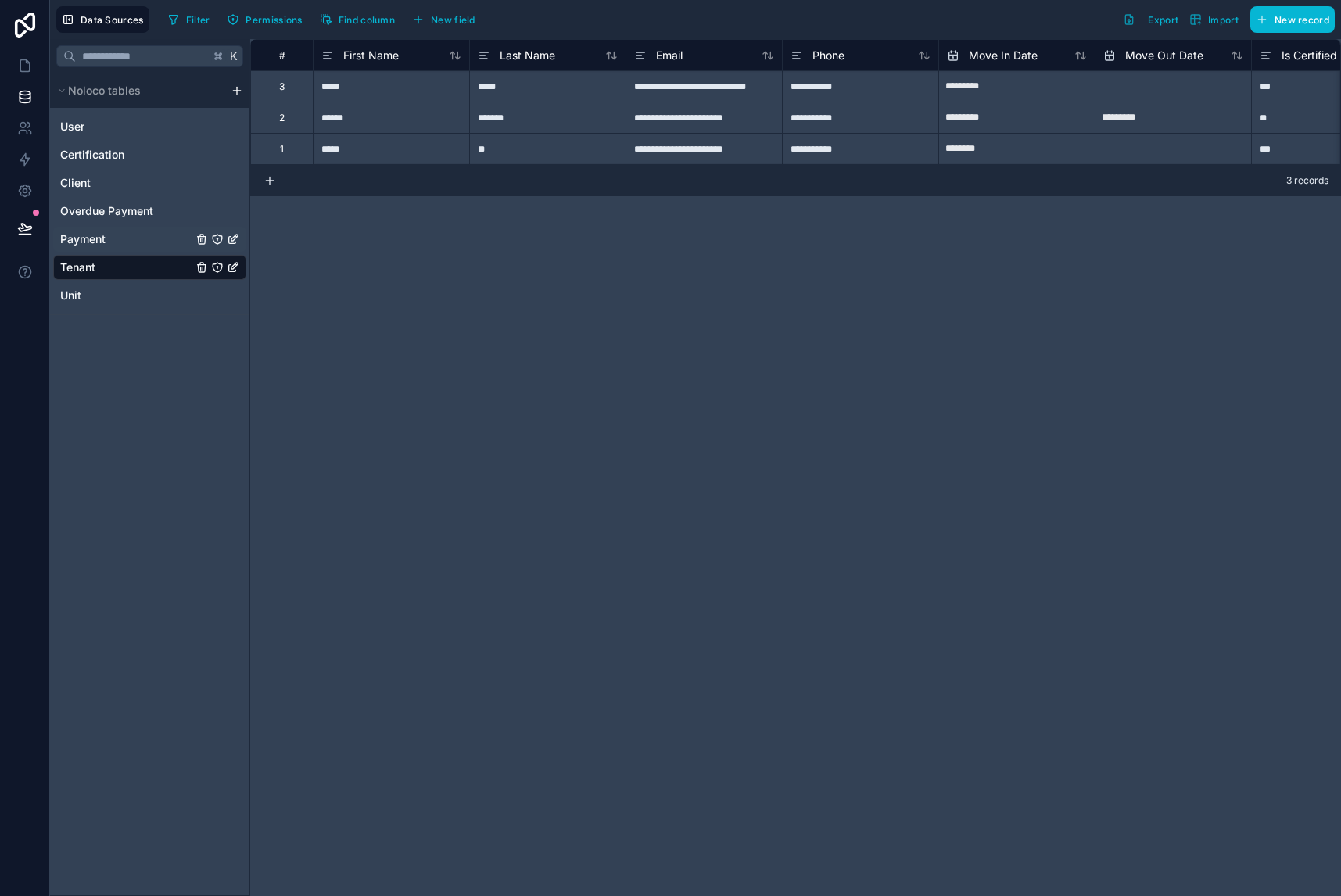
click at [126, 237] on div "Payment" at bounding box center [149, 239] width 193 height 25
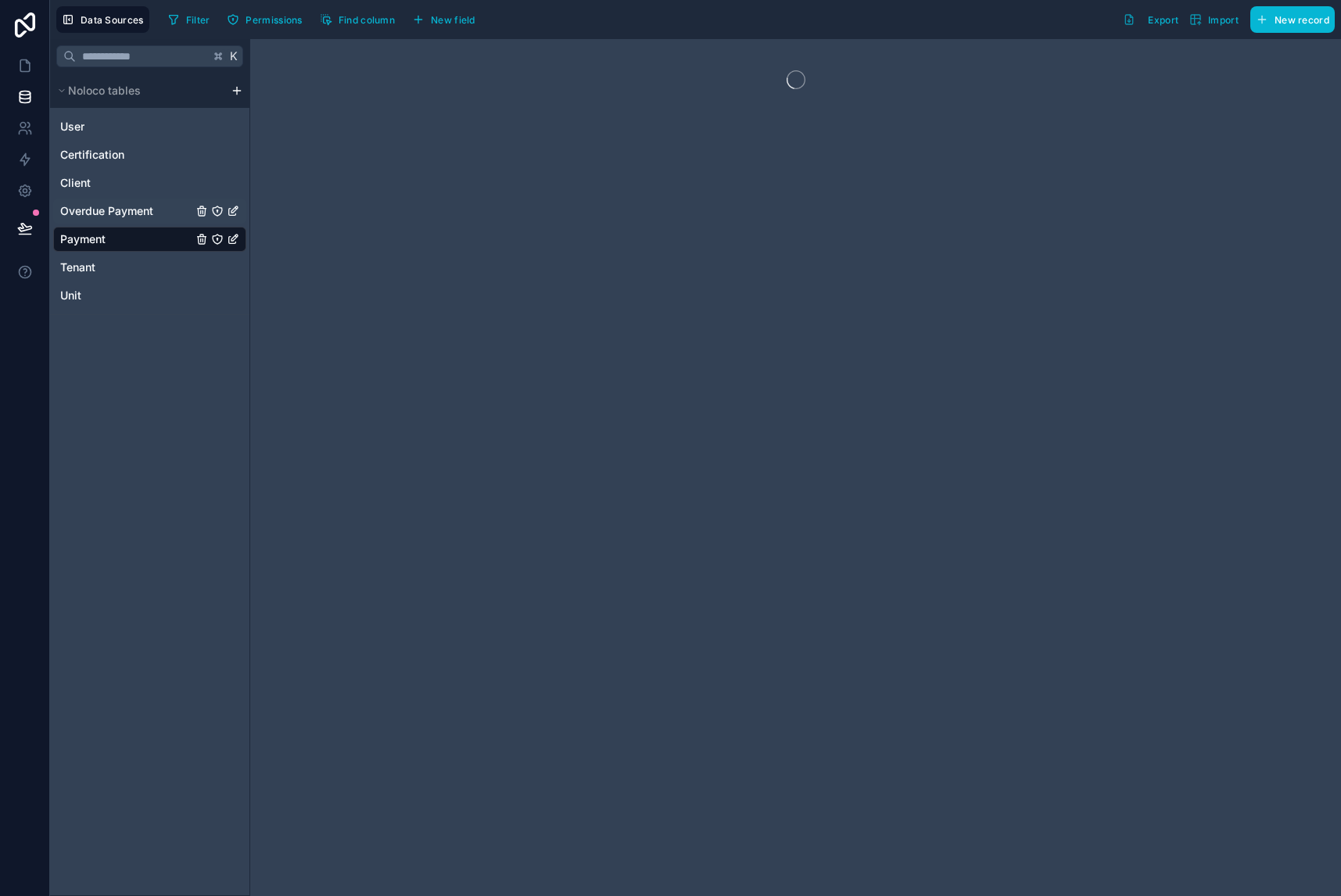
click at [120, 213] on span "Overdue Payment" at bounding box center [106, 211] width 93 height 16
click at [115, 189] on div "Client" at bounding box center [149, 183] width 193 height 25
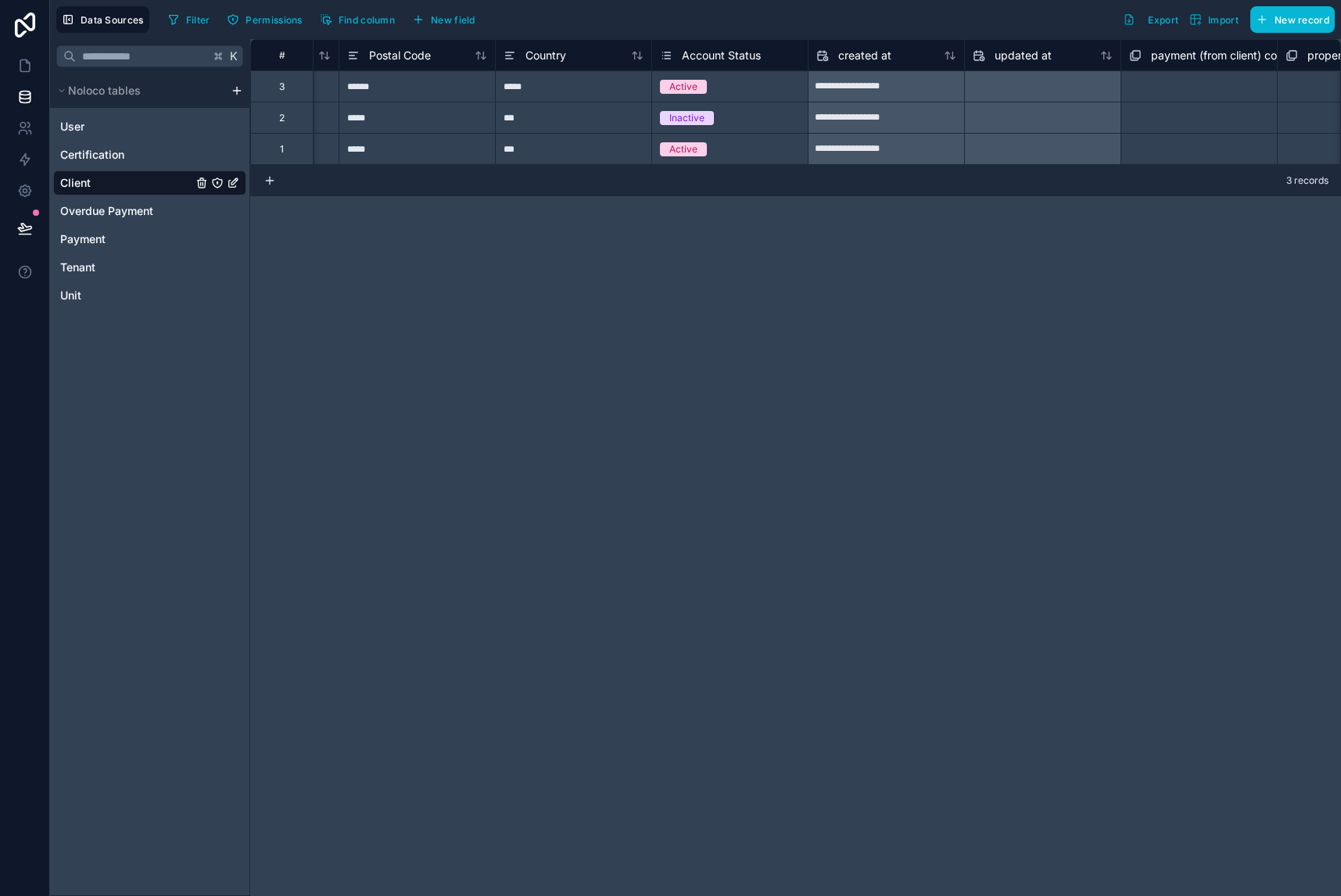
scroll to position [0, 1631]
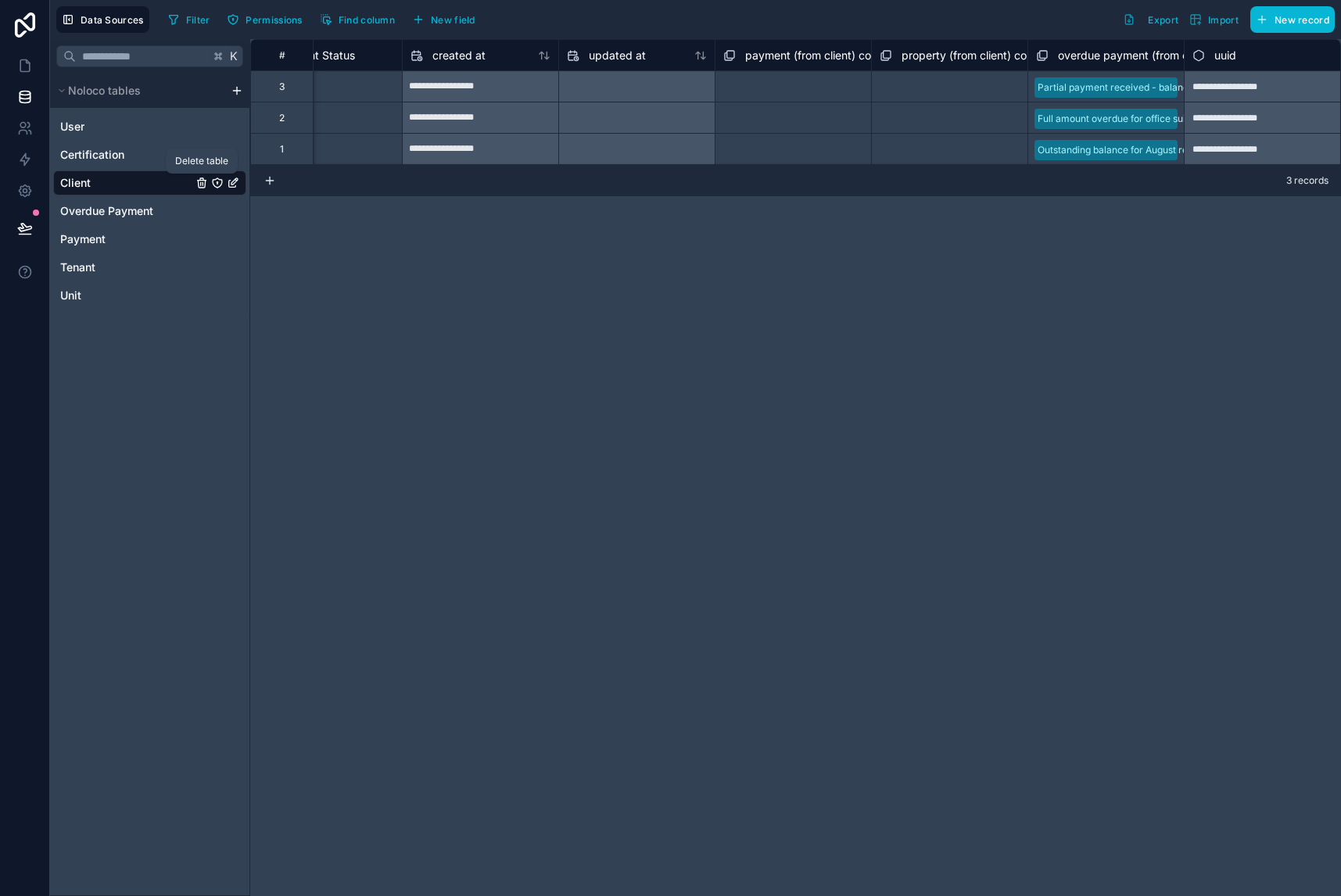
click at [200, 181] on icon "Client" at bounding box center [201, 183] width 13 height 13
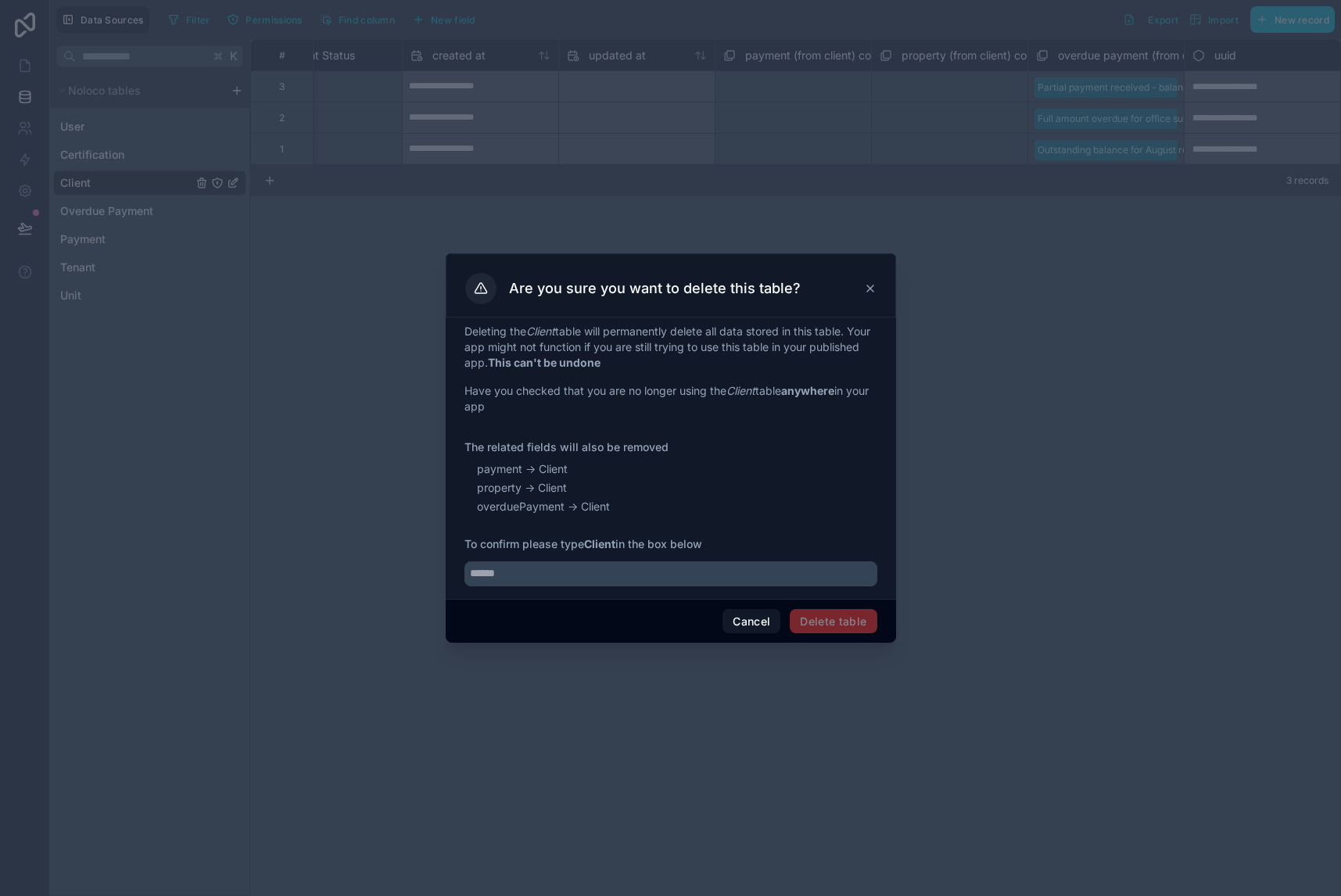
click at [870, 290] on icon at bounding box center [870, 288] width 13 height 13
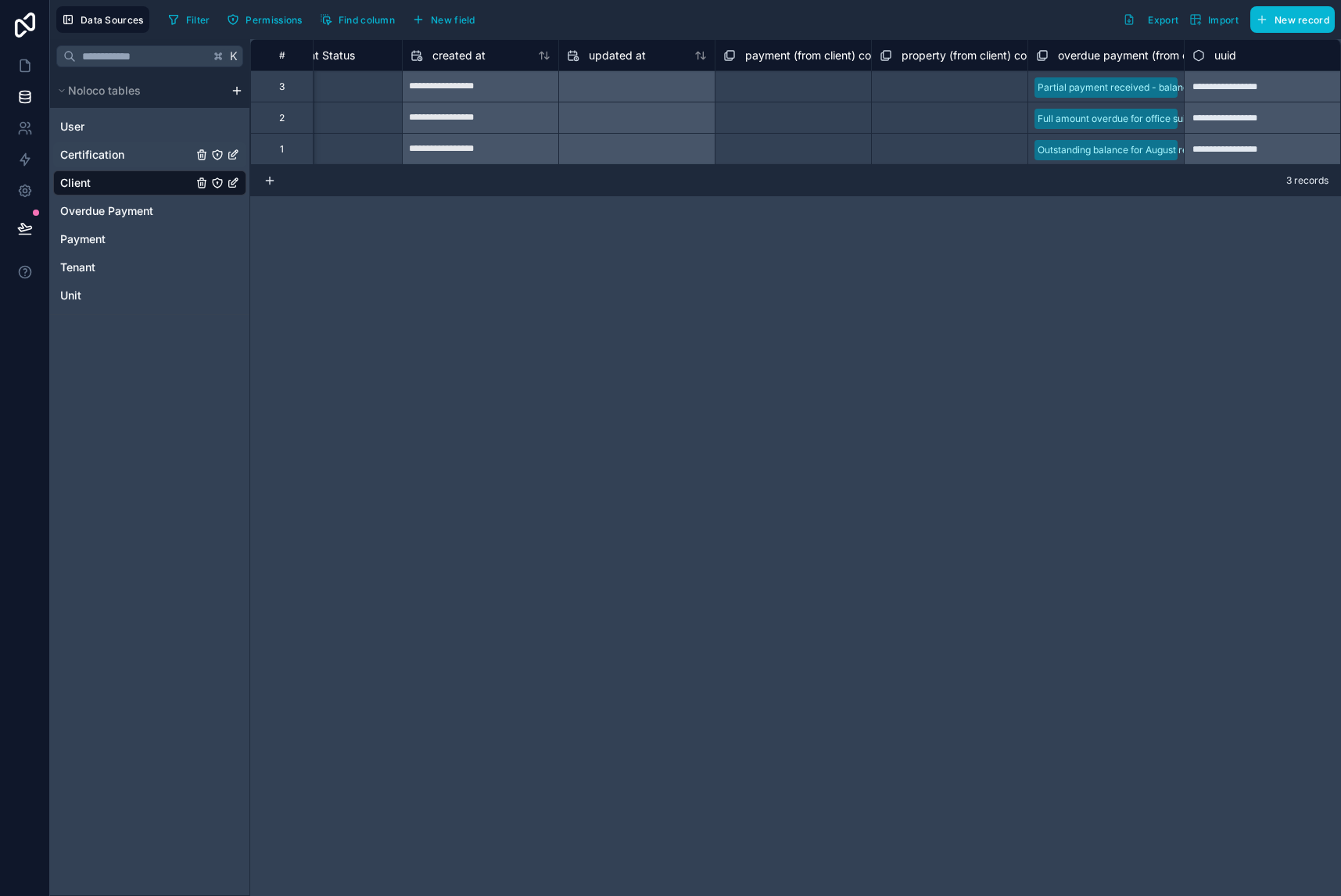
click at [94, 150] on span "Certification" at bounding box center [92, 154] width 64 height 16
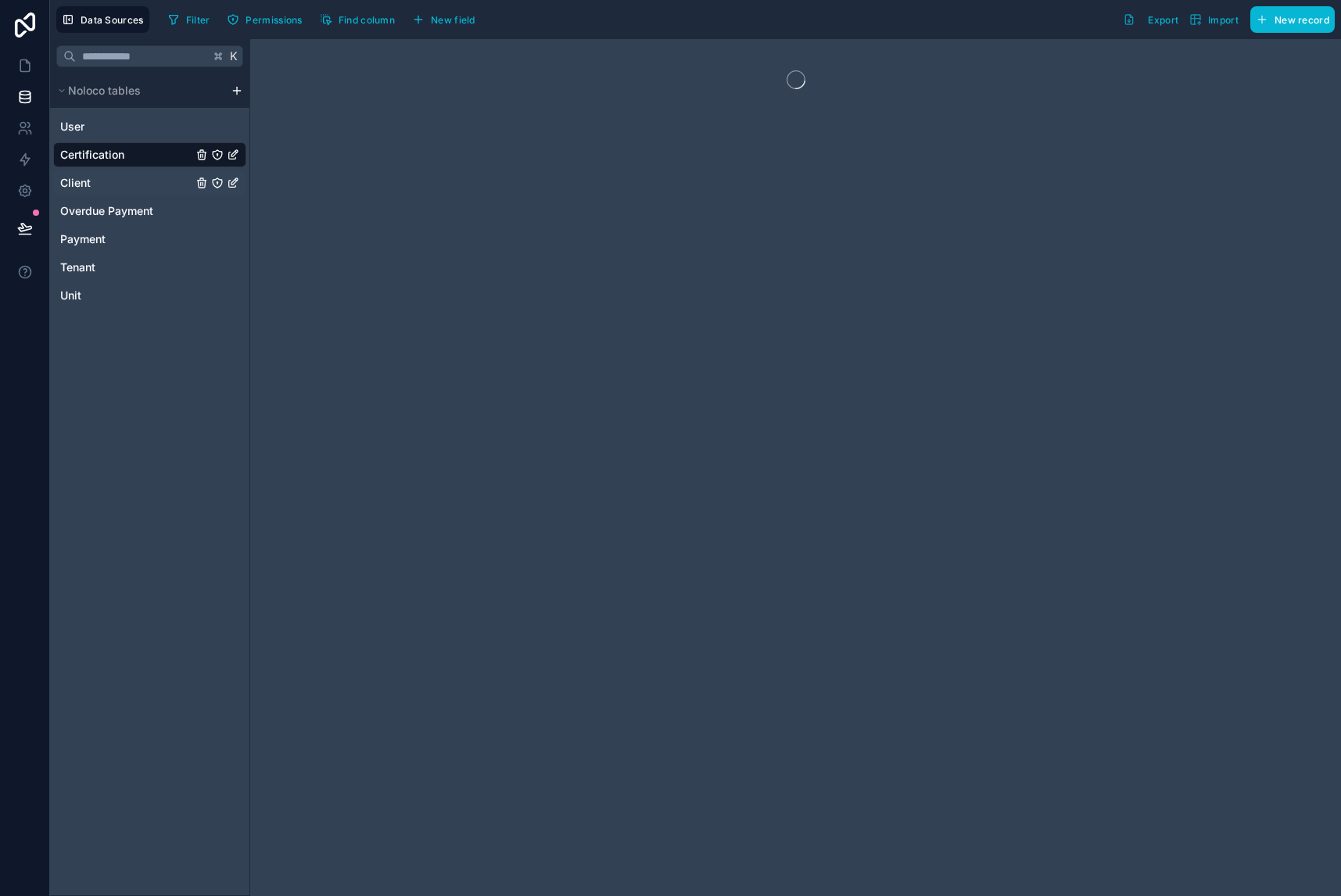
click at [99, 172] on div "Client" at bounding box center [149, 183] width 193 height 25
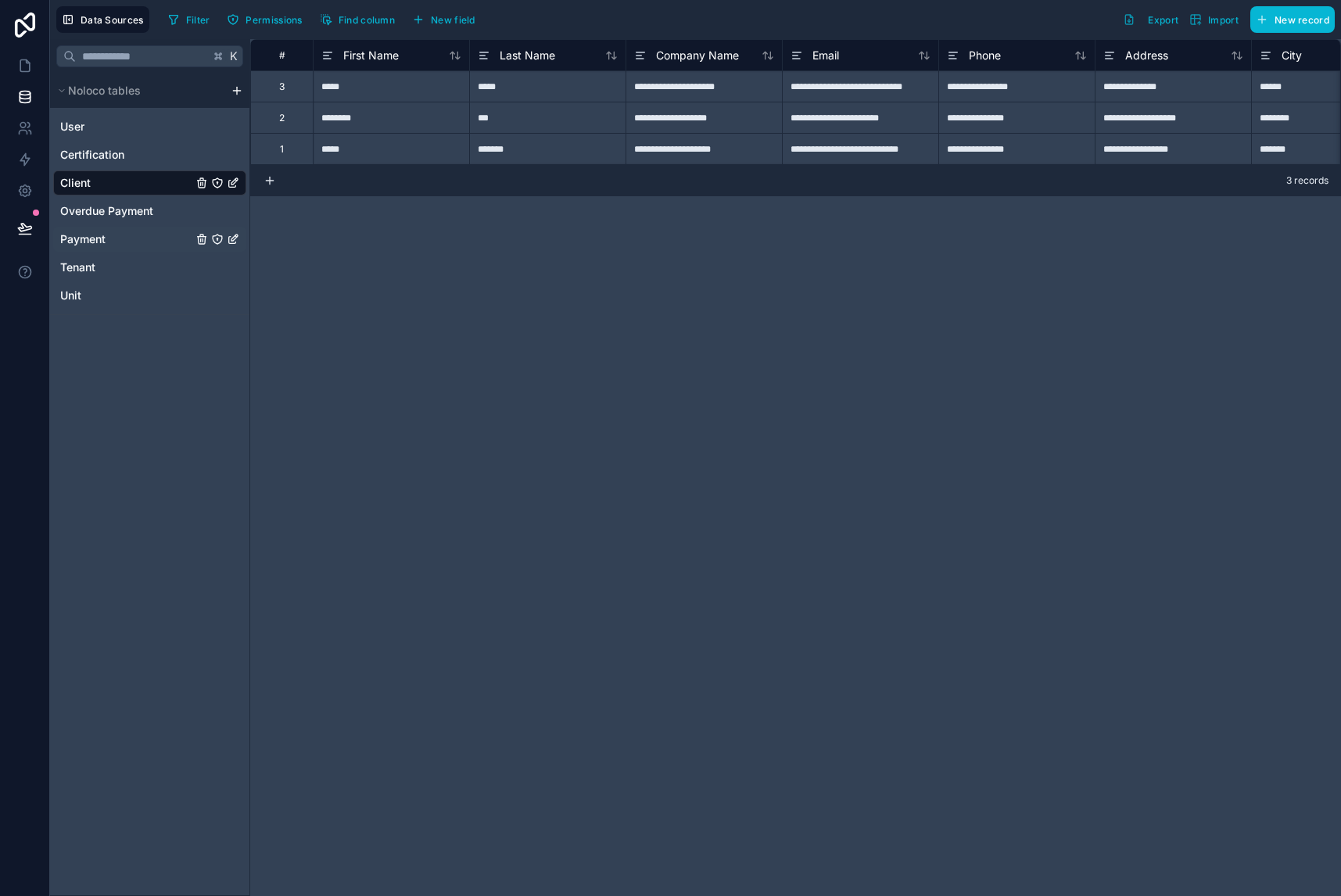
click at [108, 232] on div "Payment" at bounding box center [149, 239] width 193 height 25
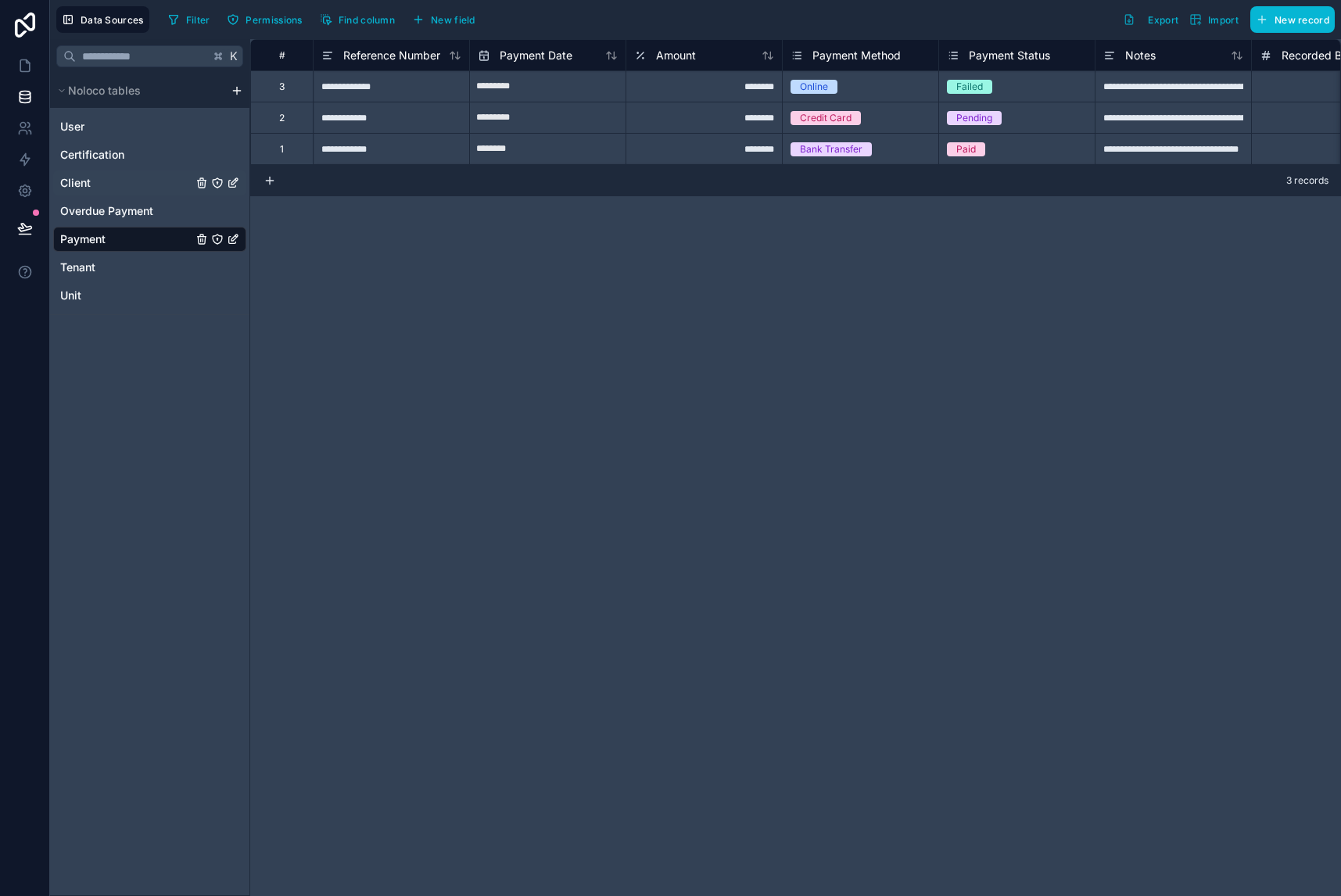
click at [88, 180] on span "Client" at bounding box center [75, 183] width 30 height 16
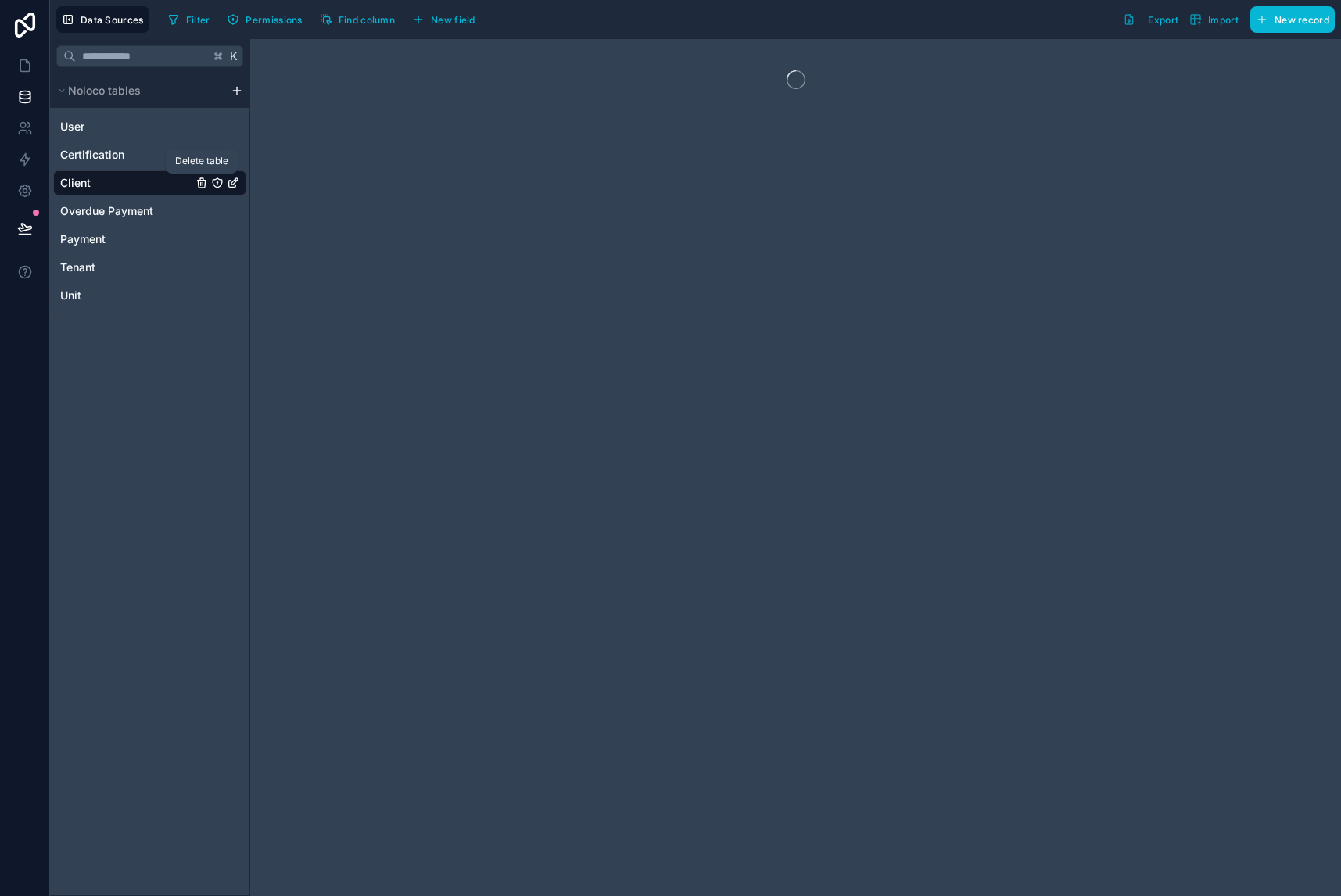
click at [202, 182] on icon "Client" at bounding box center [202, 184] width 0 height 3
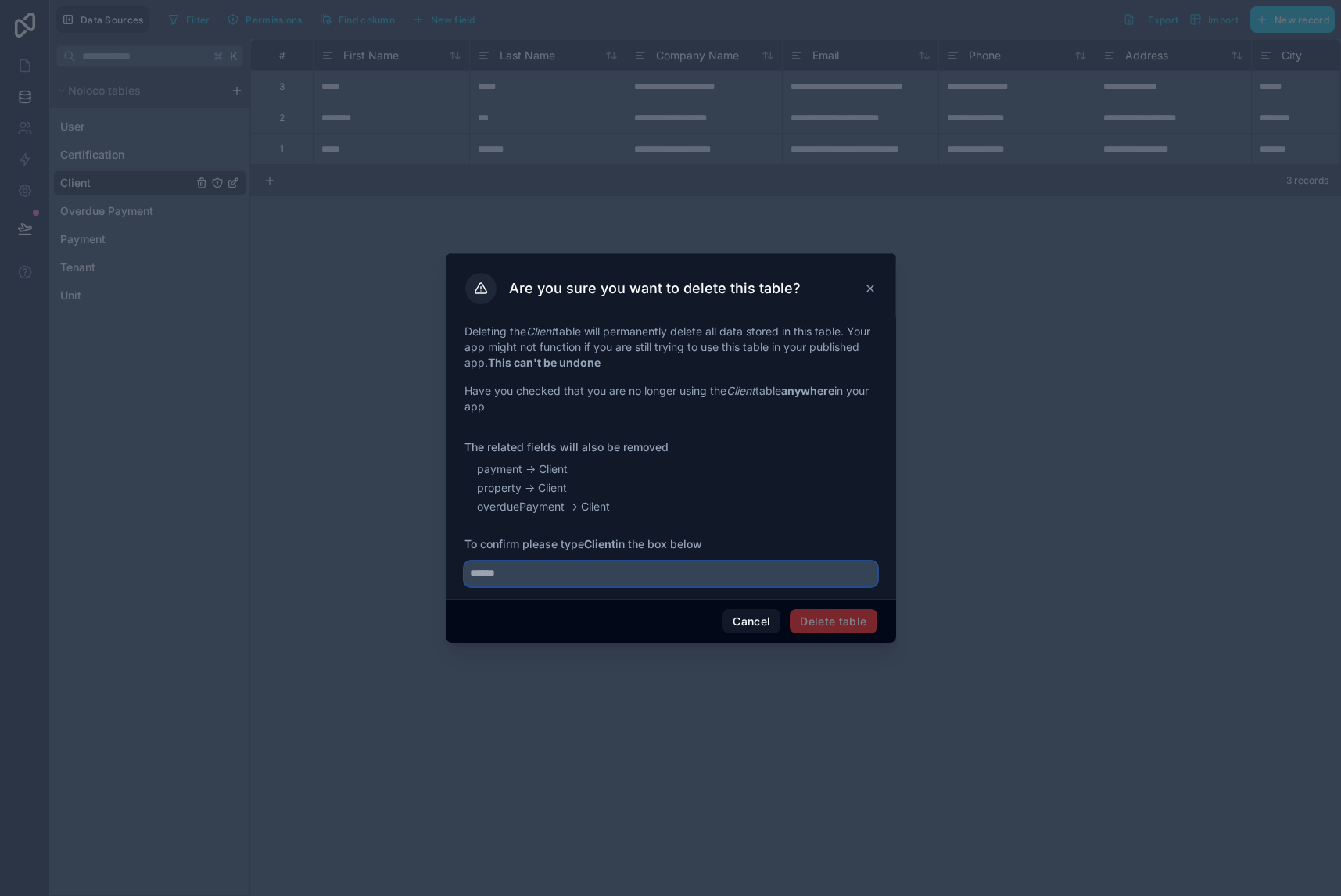
click at [601, 568] on input "text" at bounding box center [670, 573] width 413 height 25
type input "******"
click at [832, 616] on button "Delete table" at bounding box center [832, 621] width 87 height 25
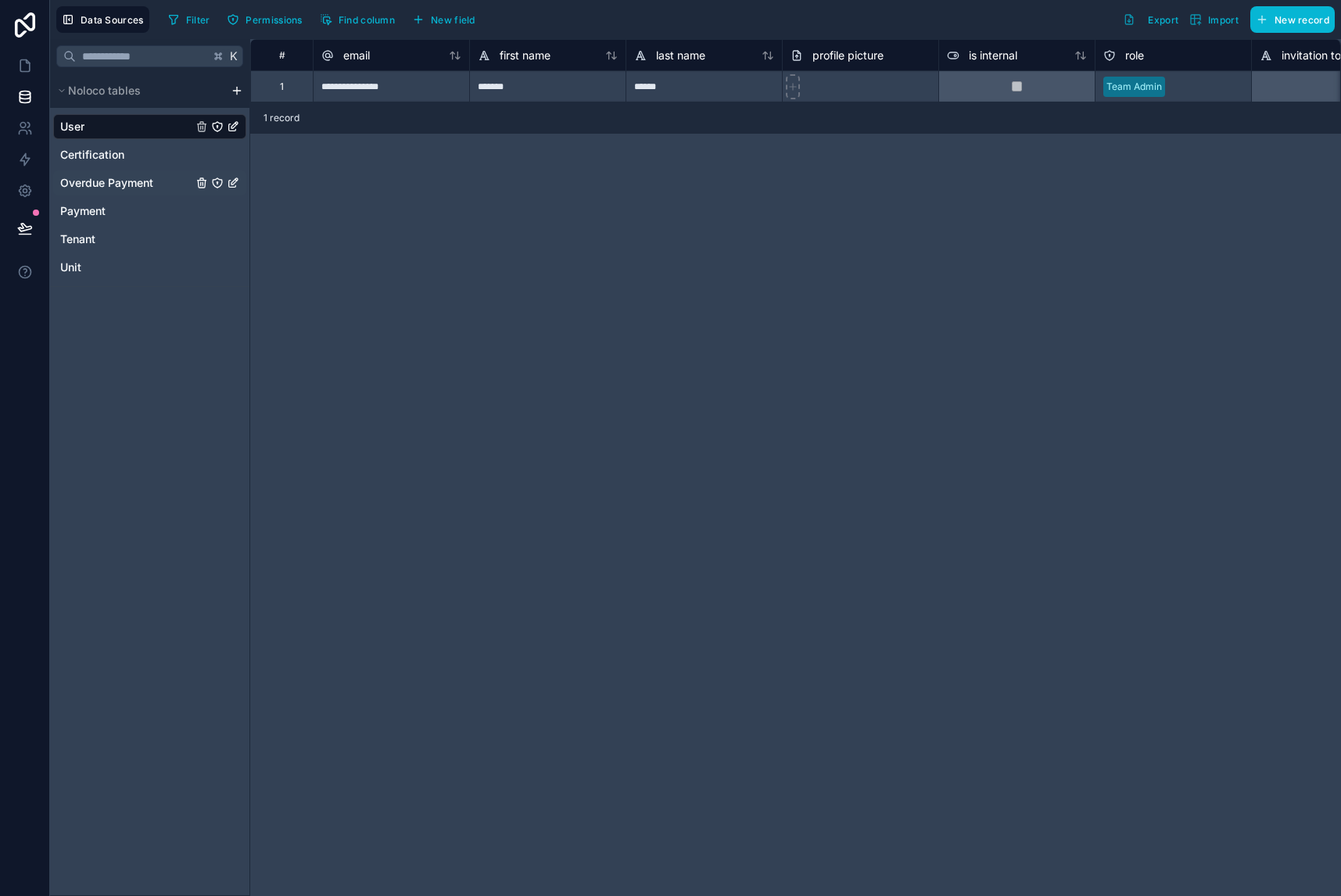
click at [111, 181] on span "Overdue Payment" at bounding box center [106, 183] width 93 height 16
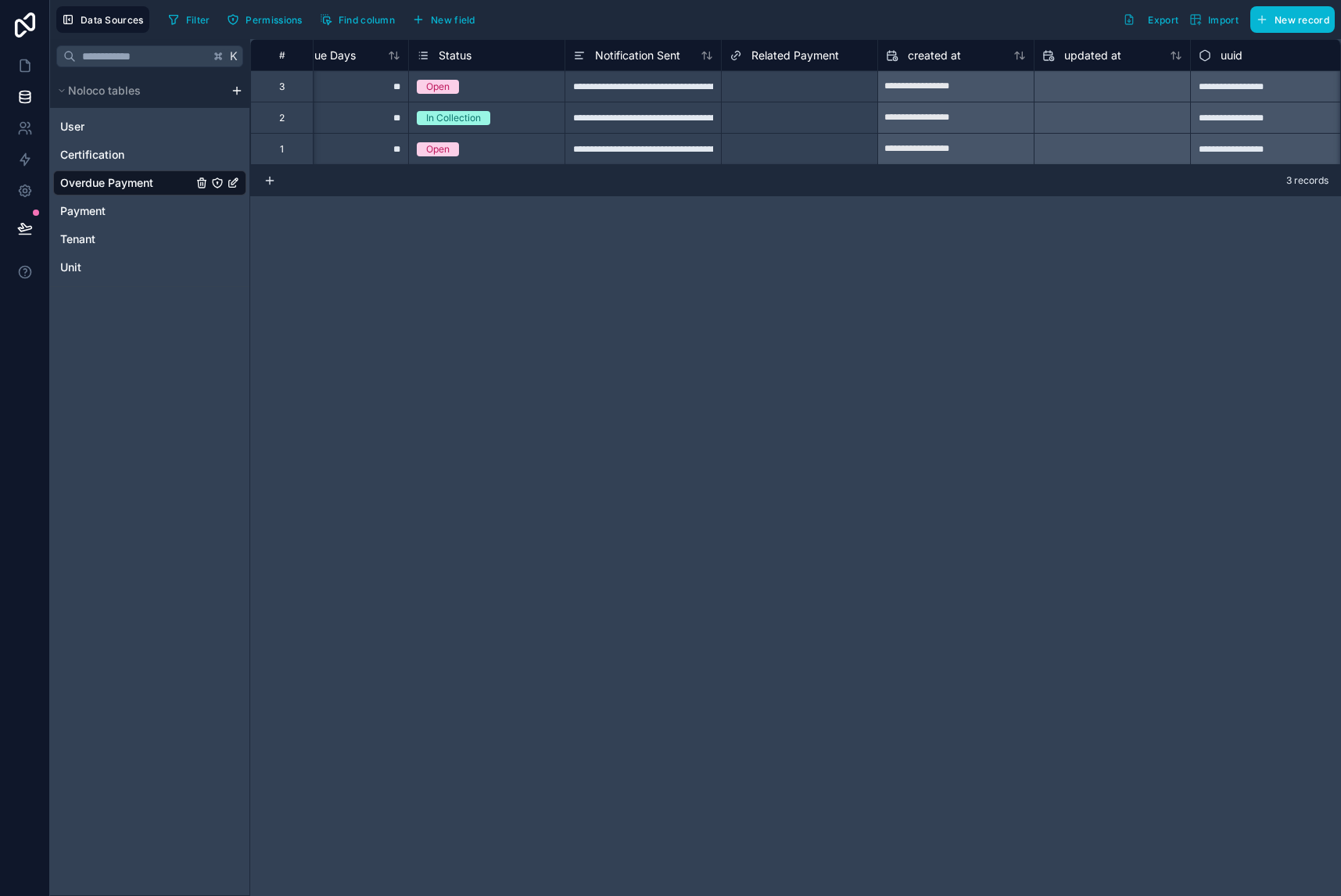
scroll to position [0, 692]
click at [104, 205] on span "Payment" at bounding box center [83, 211] width 45 height 16
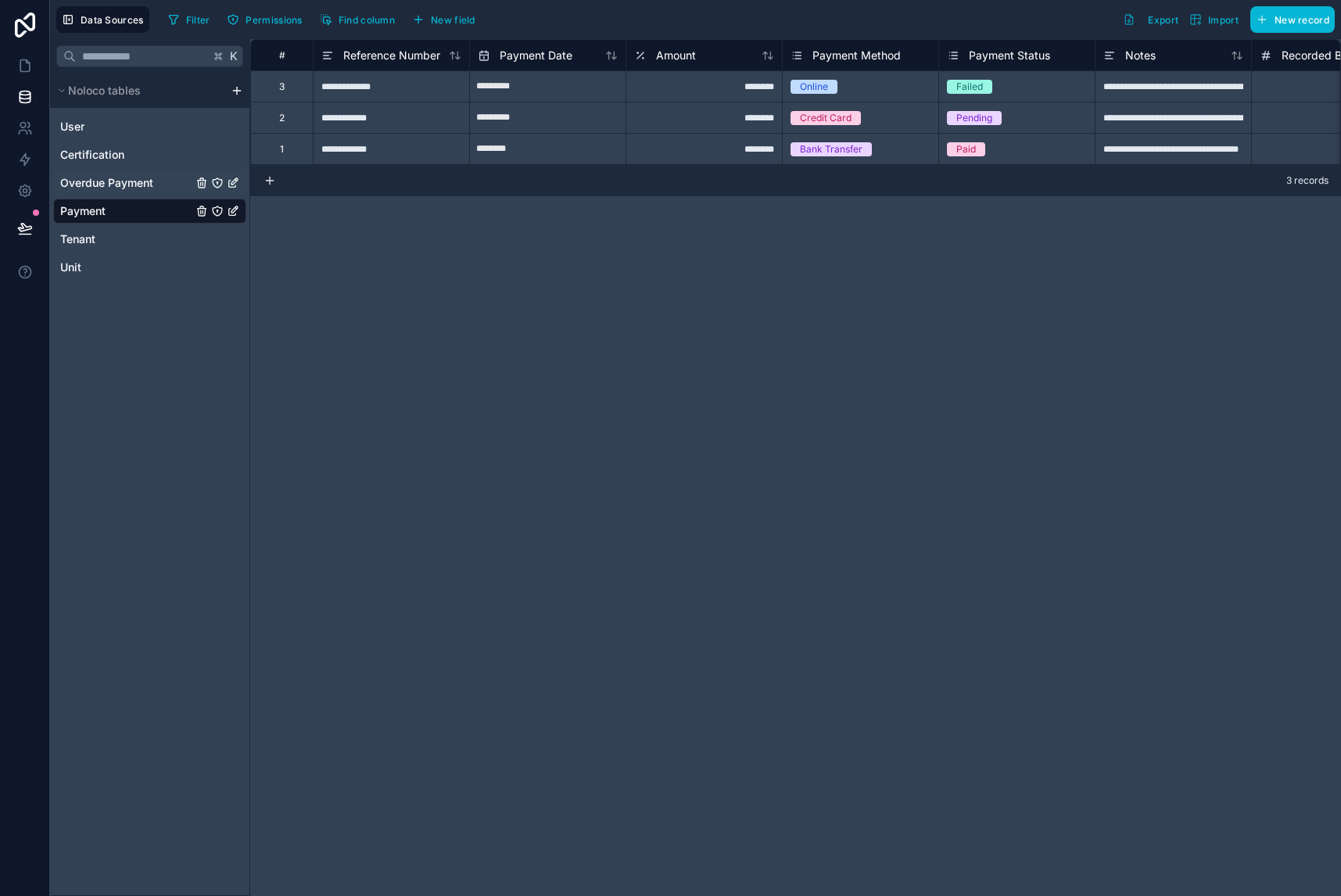
click at [151, 187] on span "Overdue Payment" at bounding box center [106, 183] width 93 height 16
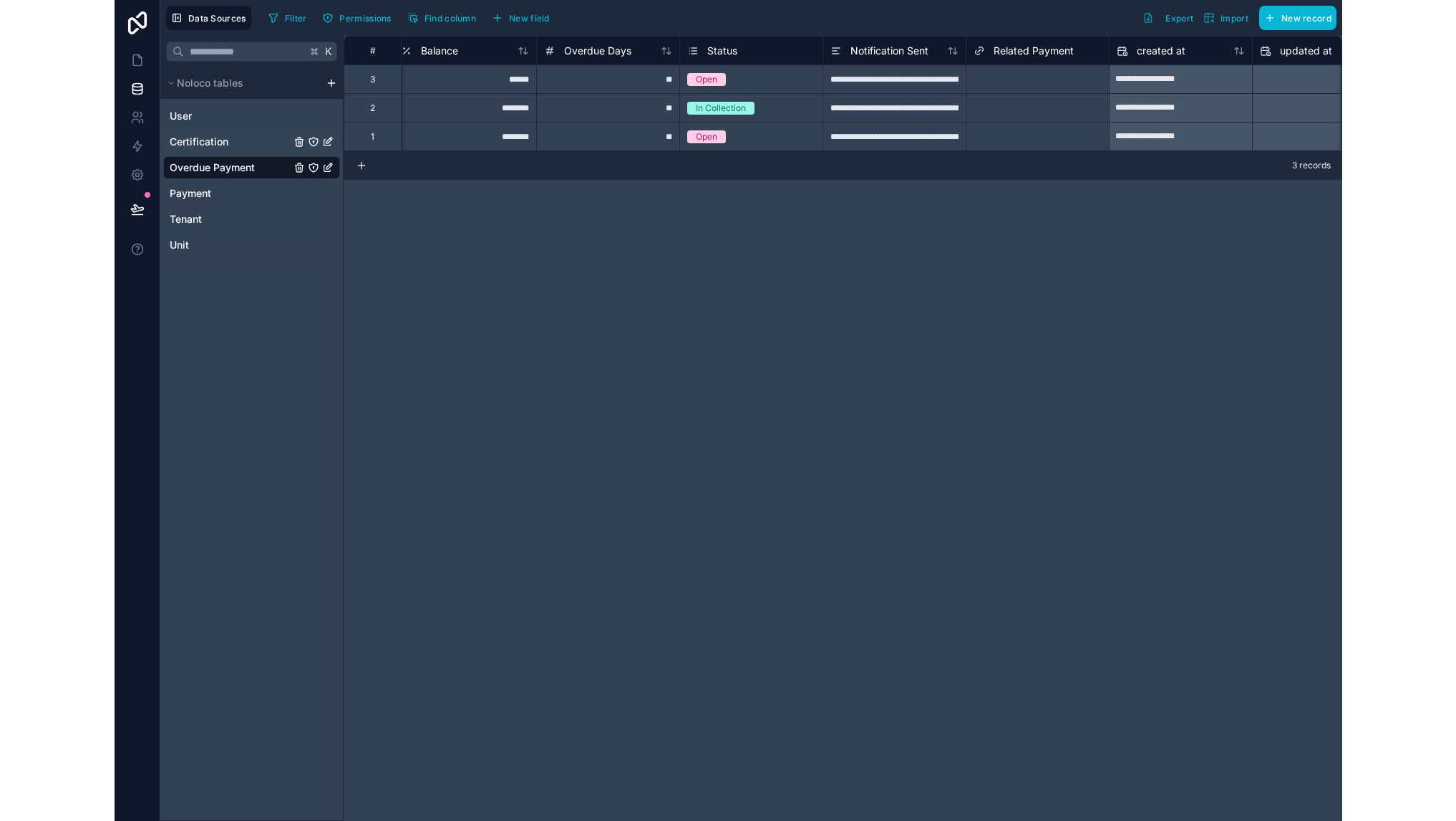
scroll to position [0, 438]
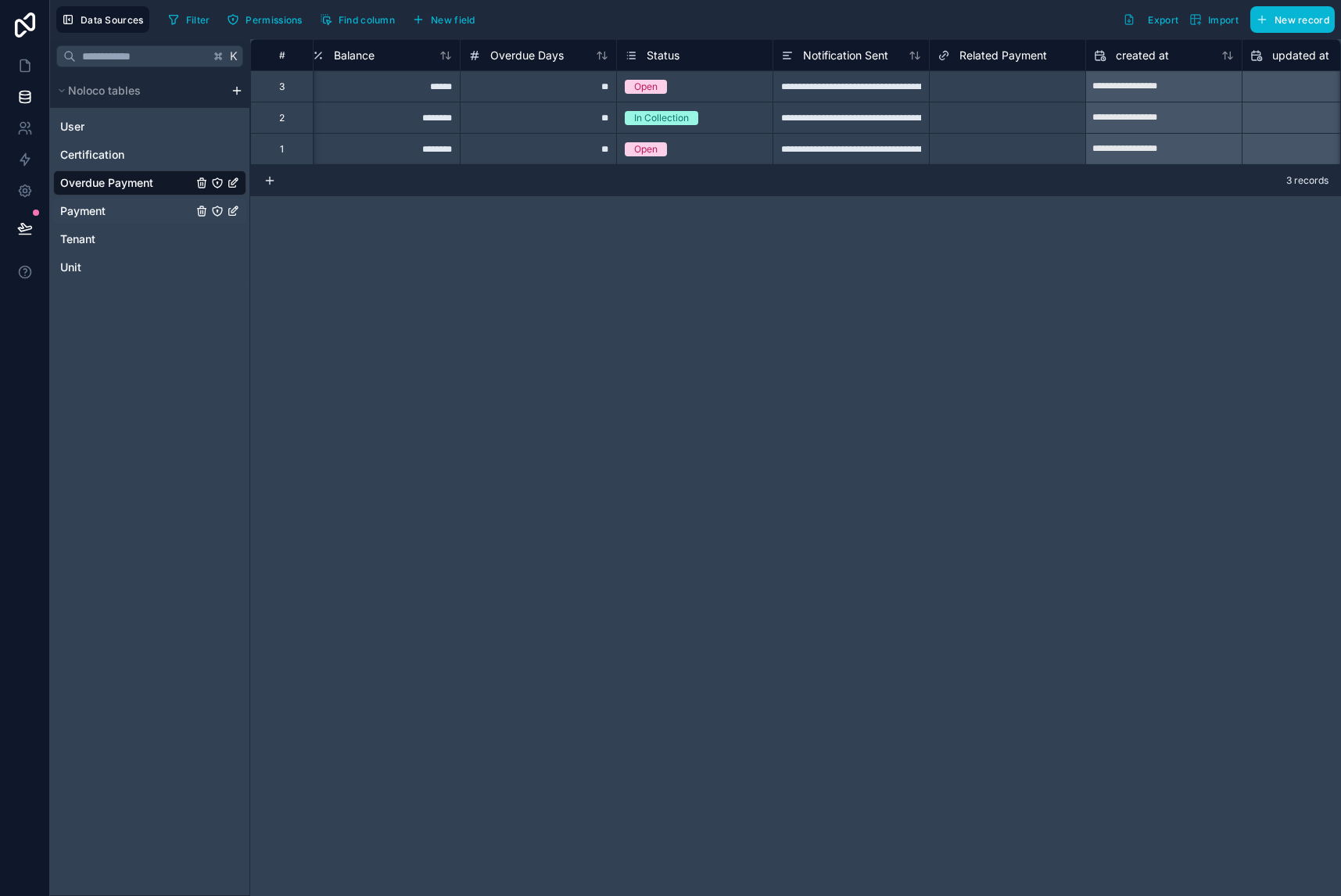
click at [104, 204] on span "Payment" at bounding box center [83, 211] width 45 height 16
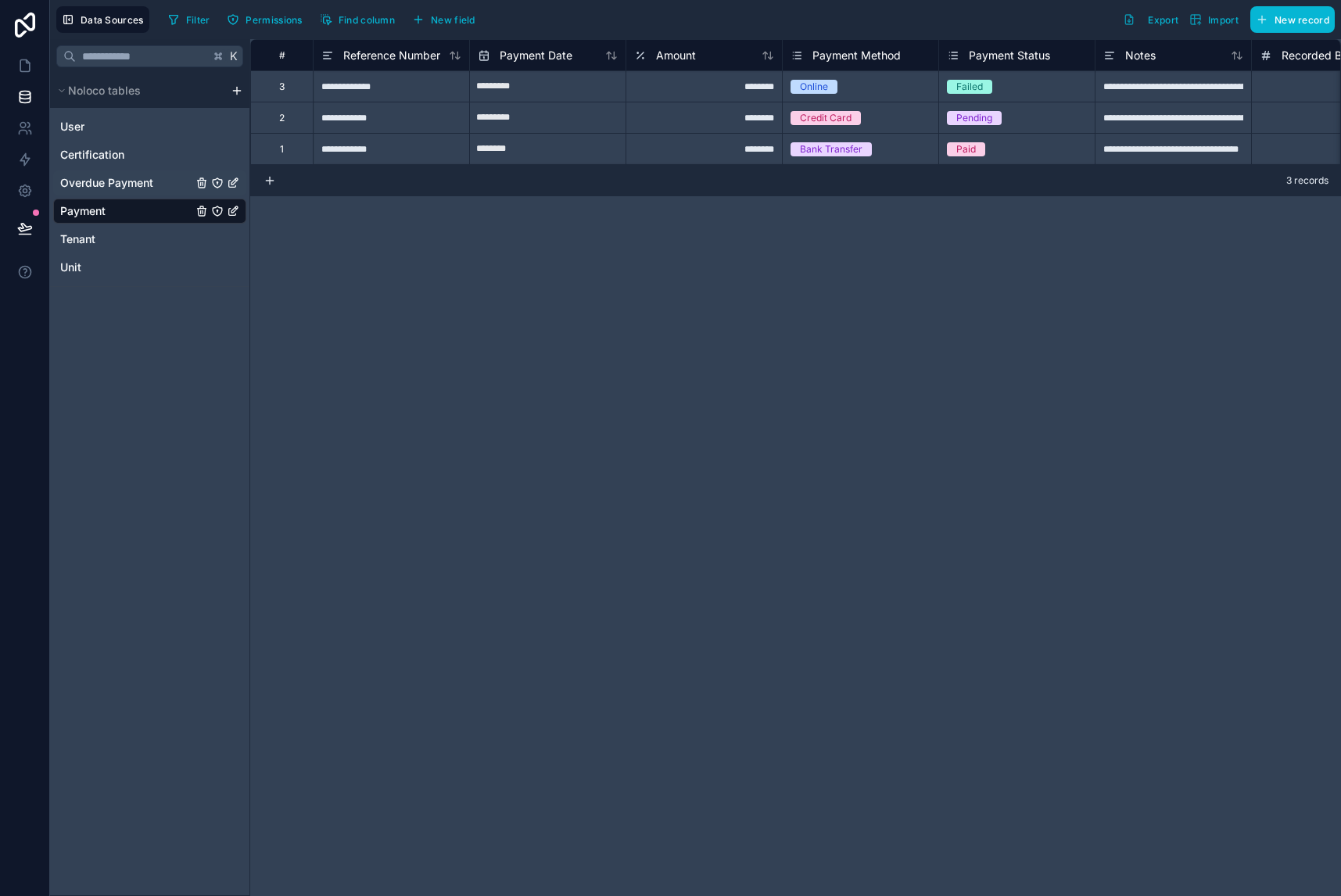
click at [126, 182] on span "Overdue Payment" at bounding box center [106, 183] width 93 height 16
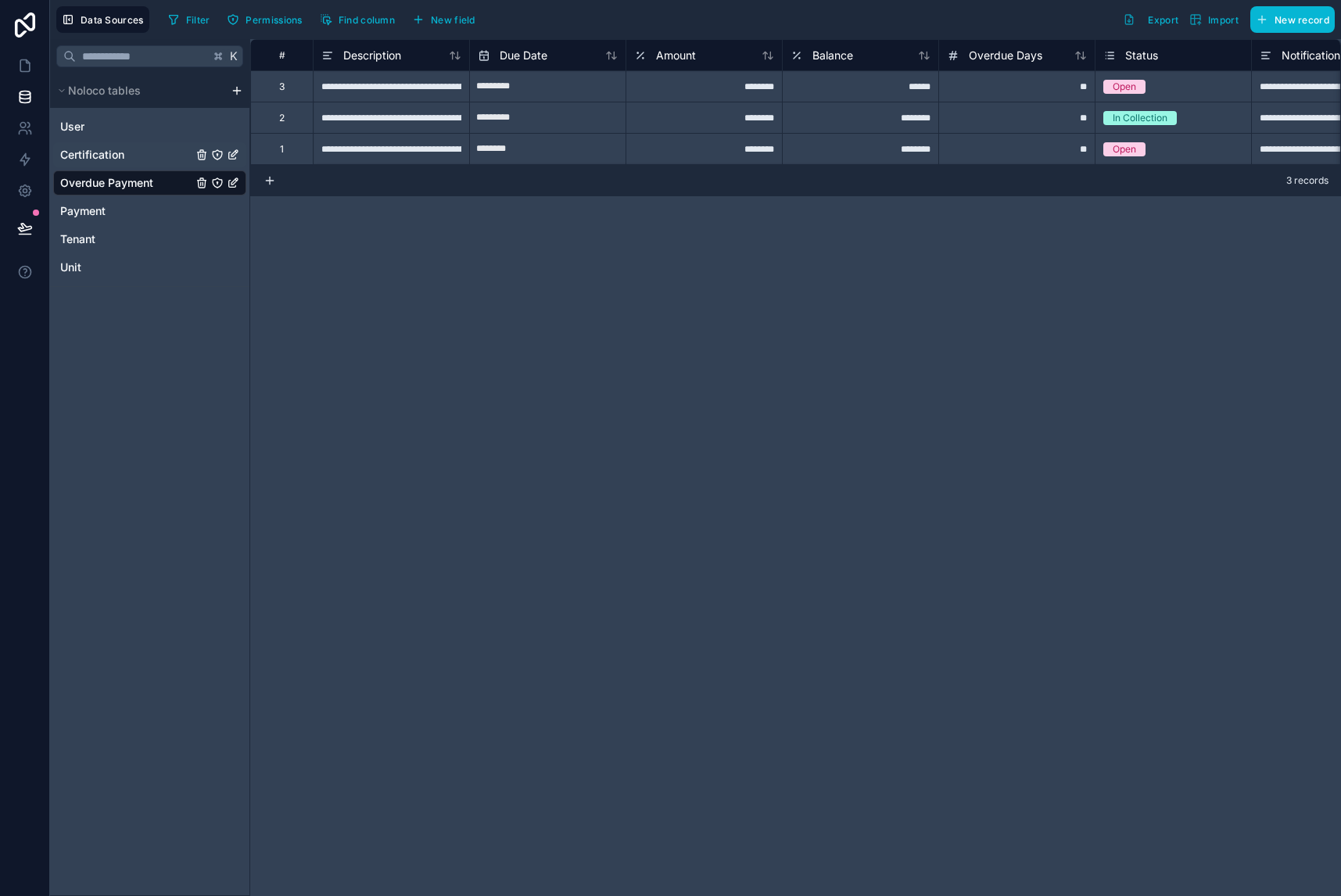
click at [116, 155] on span "Certification" at bounding box center [92, 154] width 64 height 16
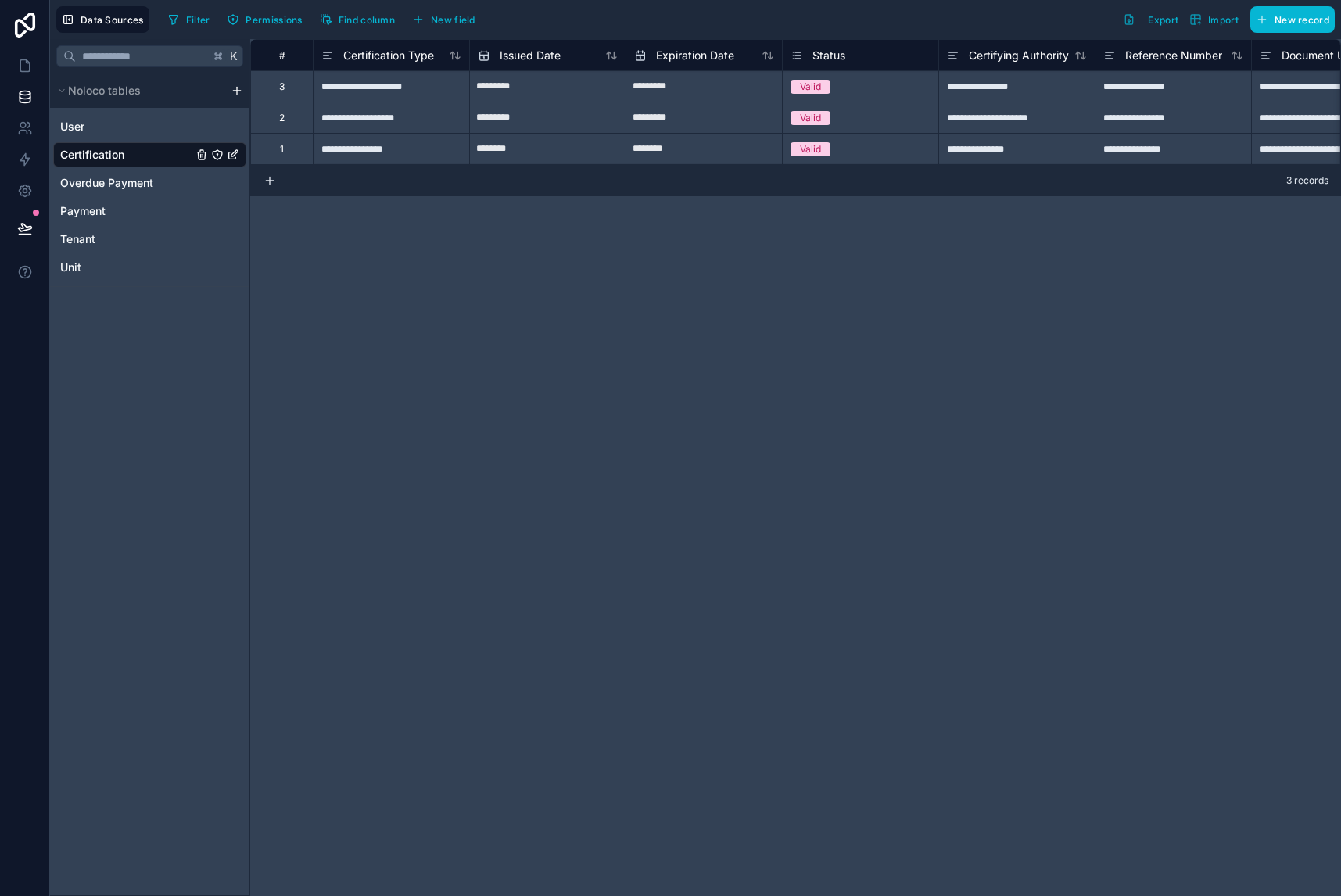
click at [238, 92] on html "**********" at bounding box center [670, 448] width 1341 height 896
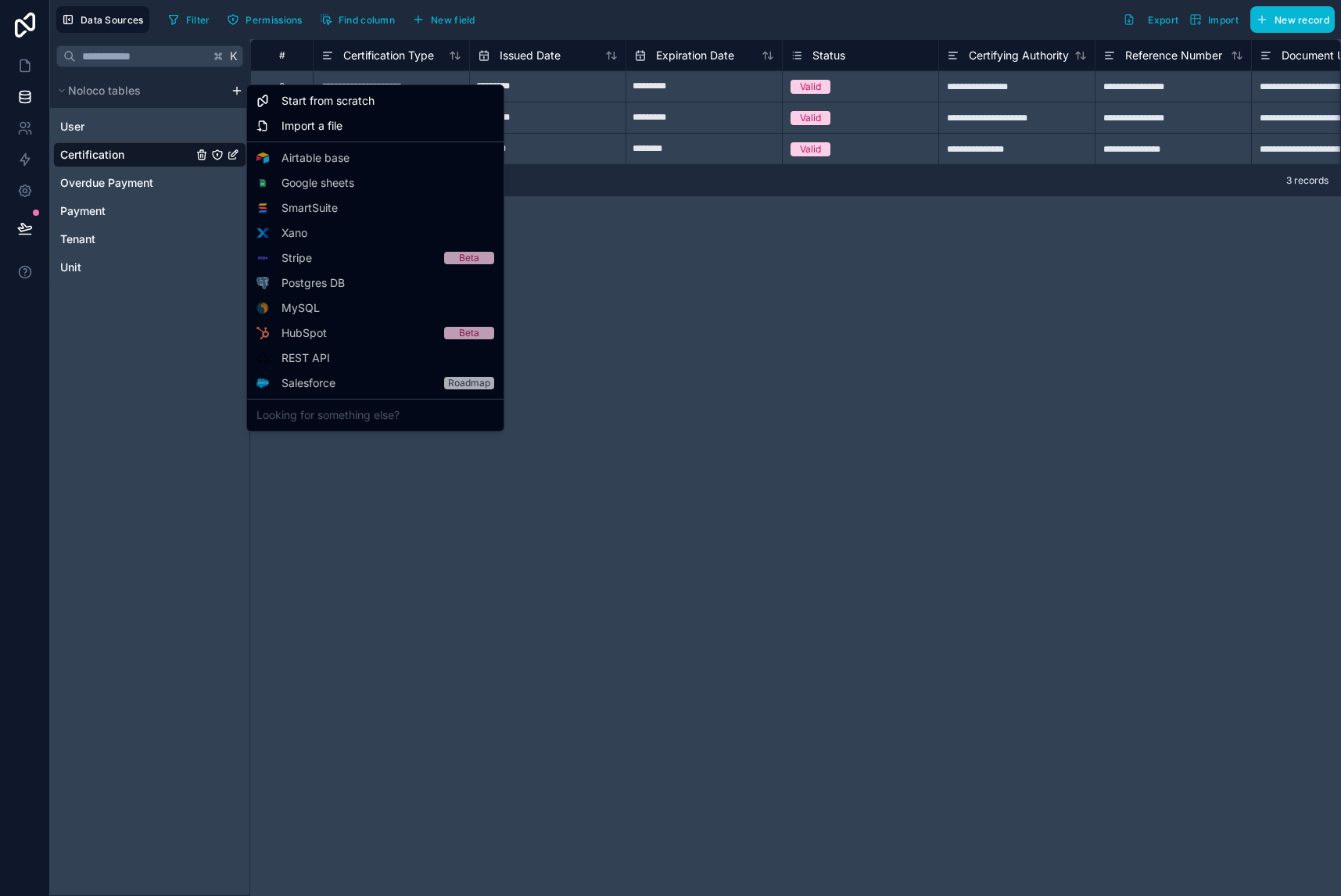
click at [141, 458] on html "**********" at bounding box center [670, 448] width 1341 height 896
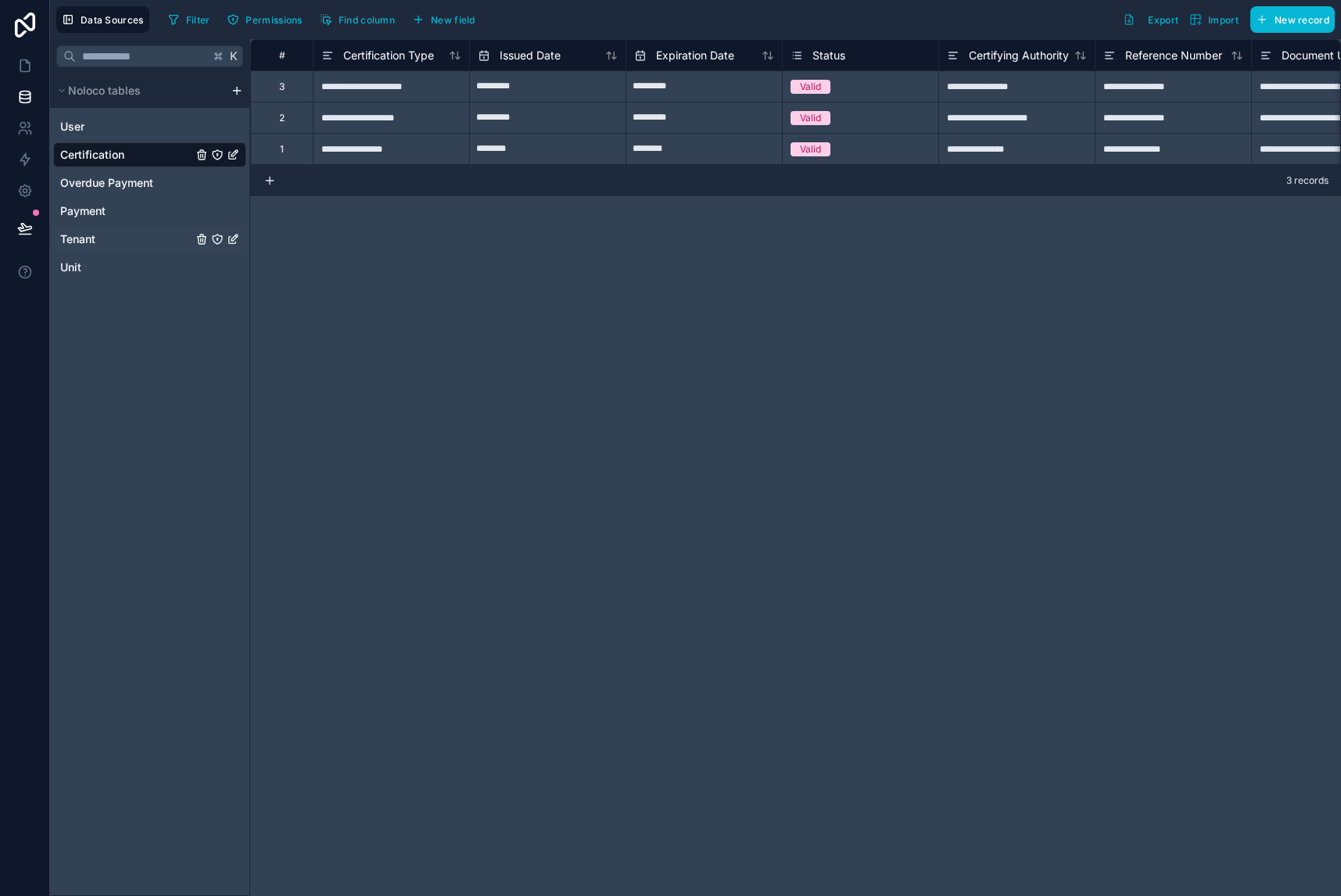
click at [101, 242] on div "Tenant" at bounding box center [149, 239] width 193 height 25
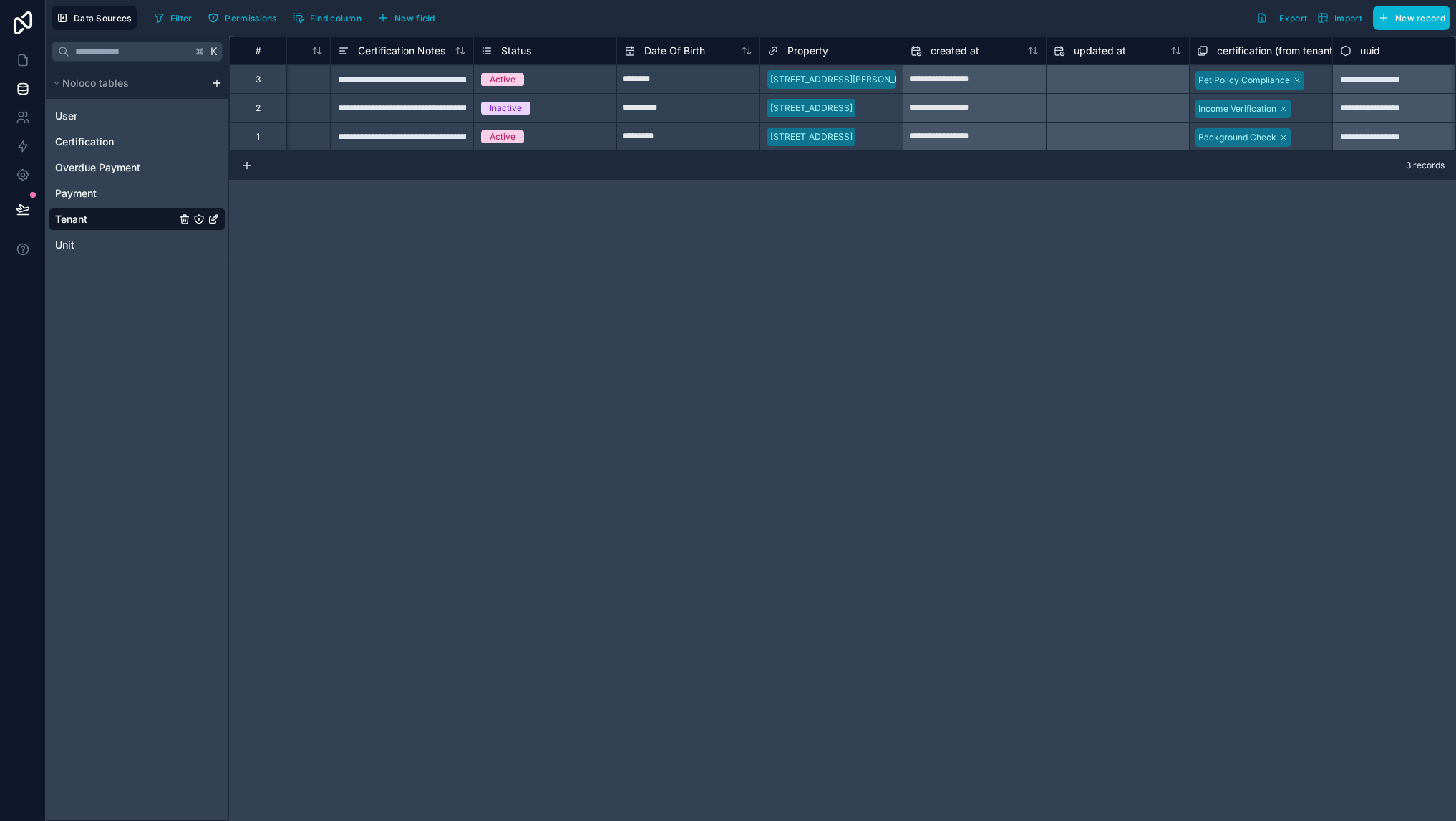
scroll to position [0, 979]
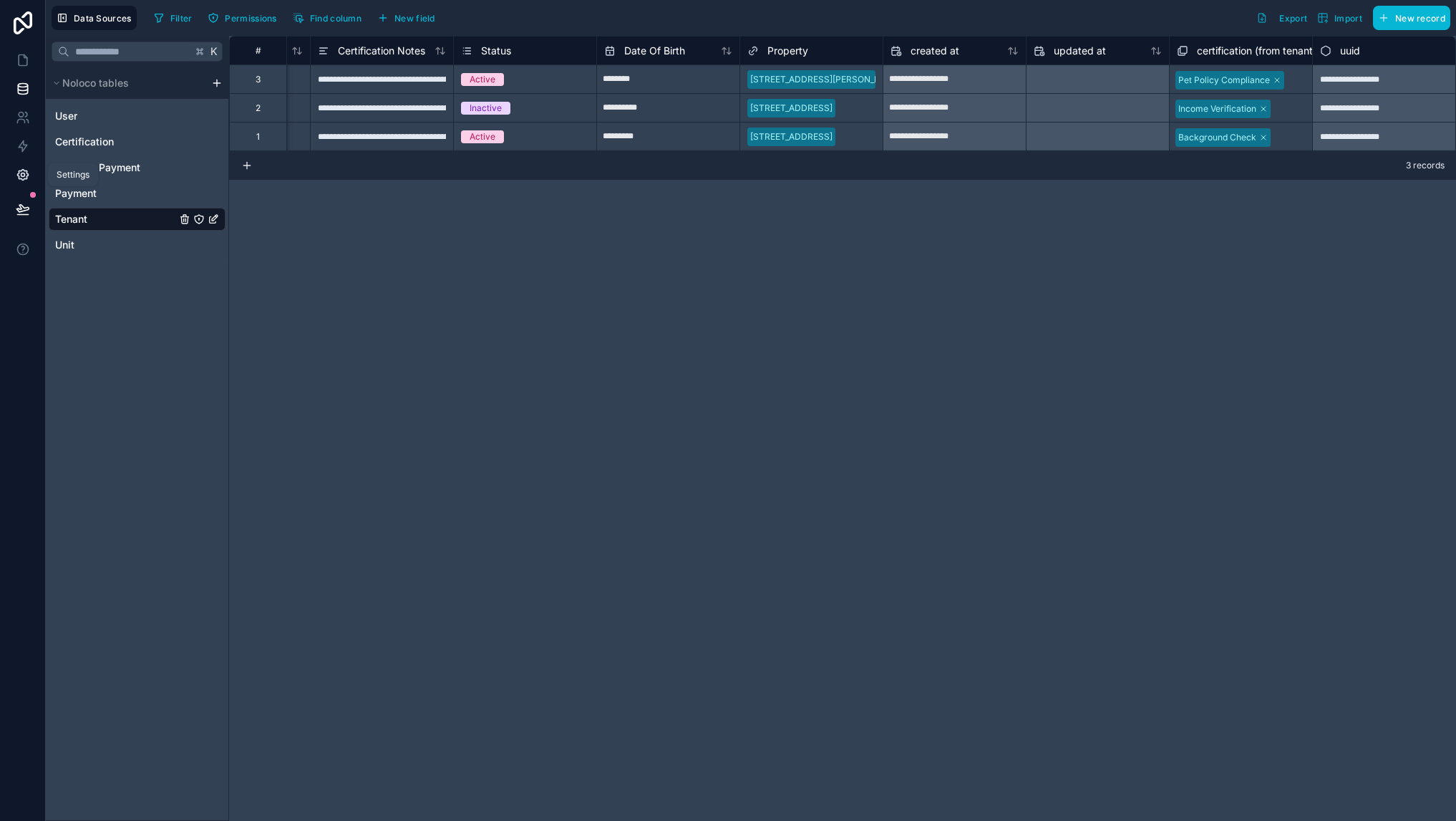
click at [25, 176] on icon at bounding box center [22, 174] width 15 height 15
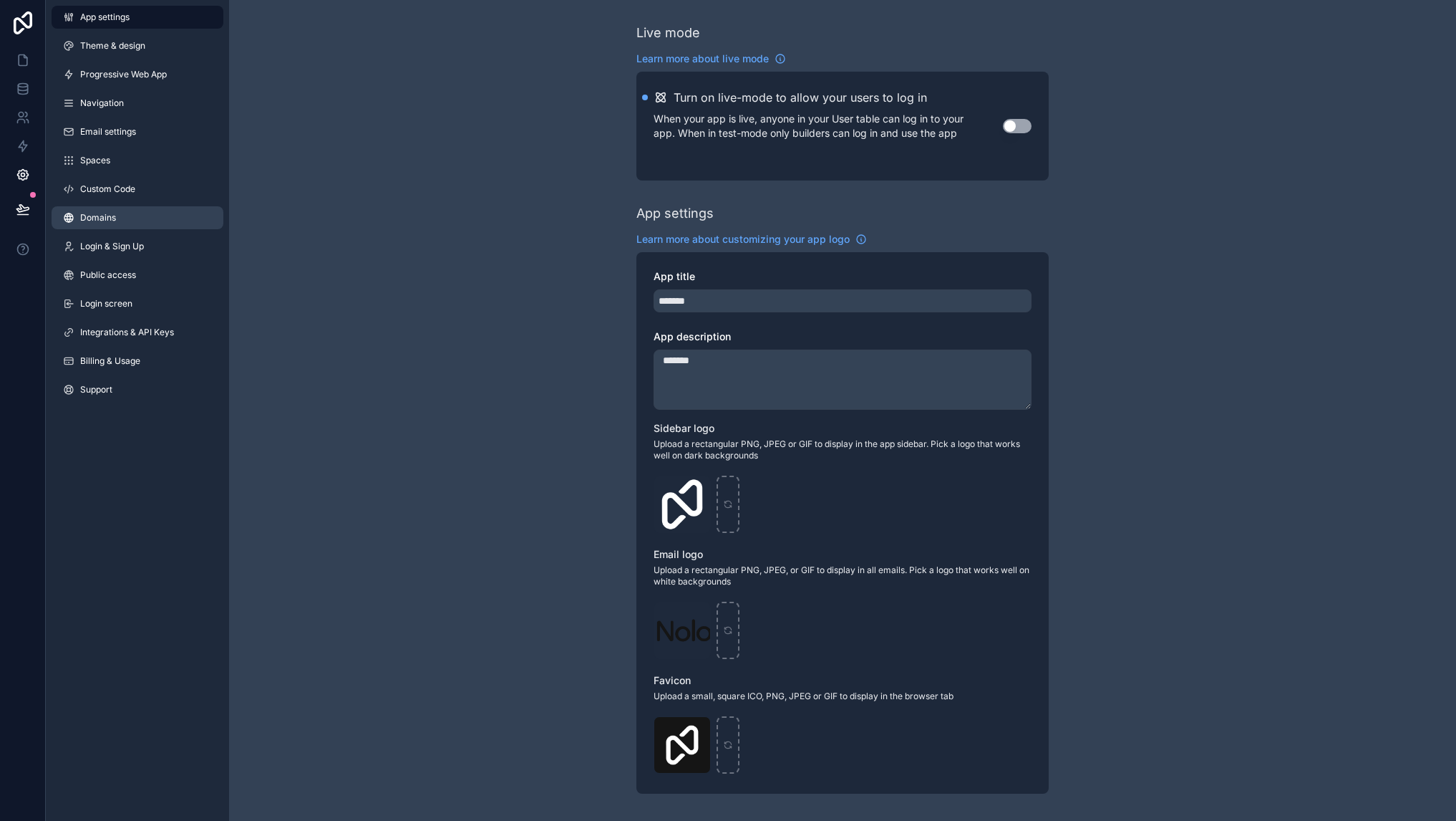
click at [108, 218] on span "Domains" at bounding box center [98, 218] width 35 height 12
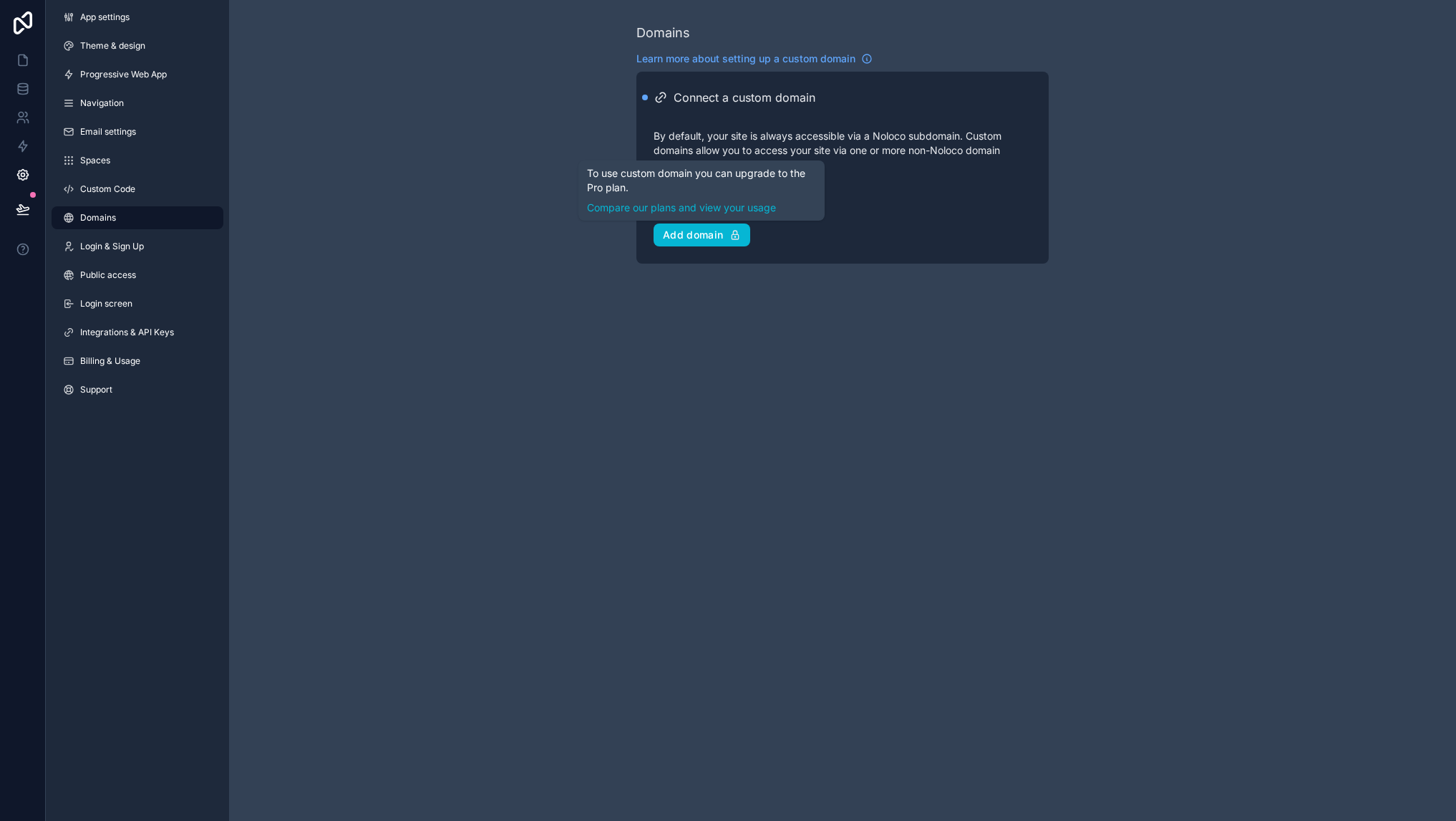
click at [567, 383] on div "Domains Learn more about setting up a custom domain Connect a custom domain By …" at bounding box center [842, 410] width 1227 height 821
click at [694, 196] on link "[DOMAIN_NAME]" at bounding box center [842, 192] width 378 height 17
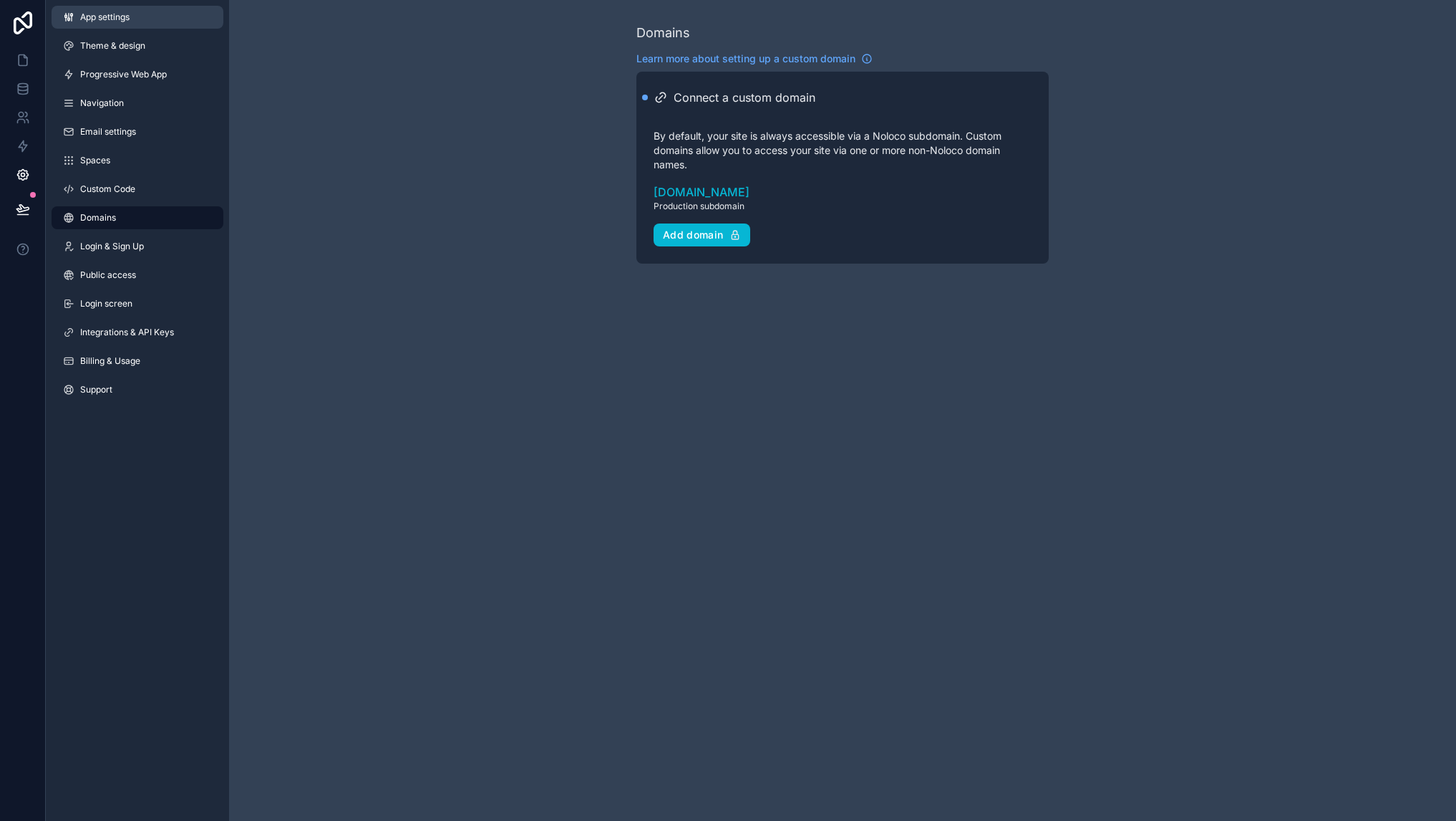
click at [147, 23] on link "App settings" at bounding box center [137, 17] width 172 height 23
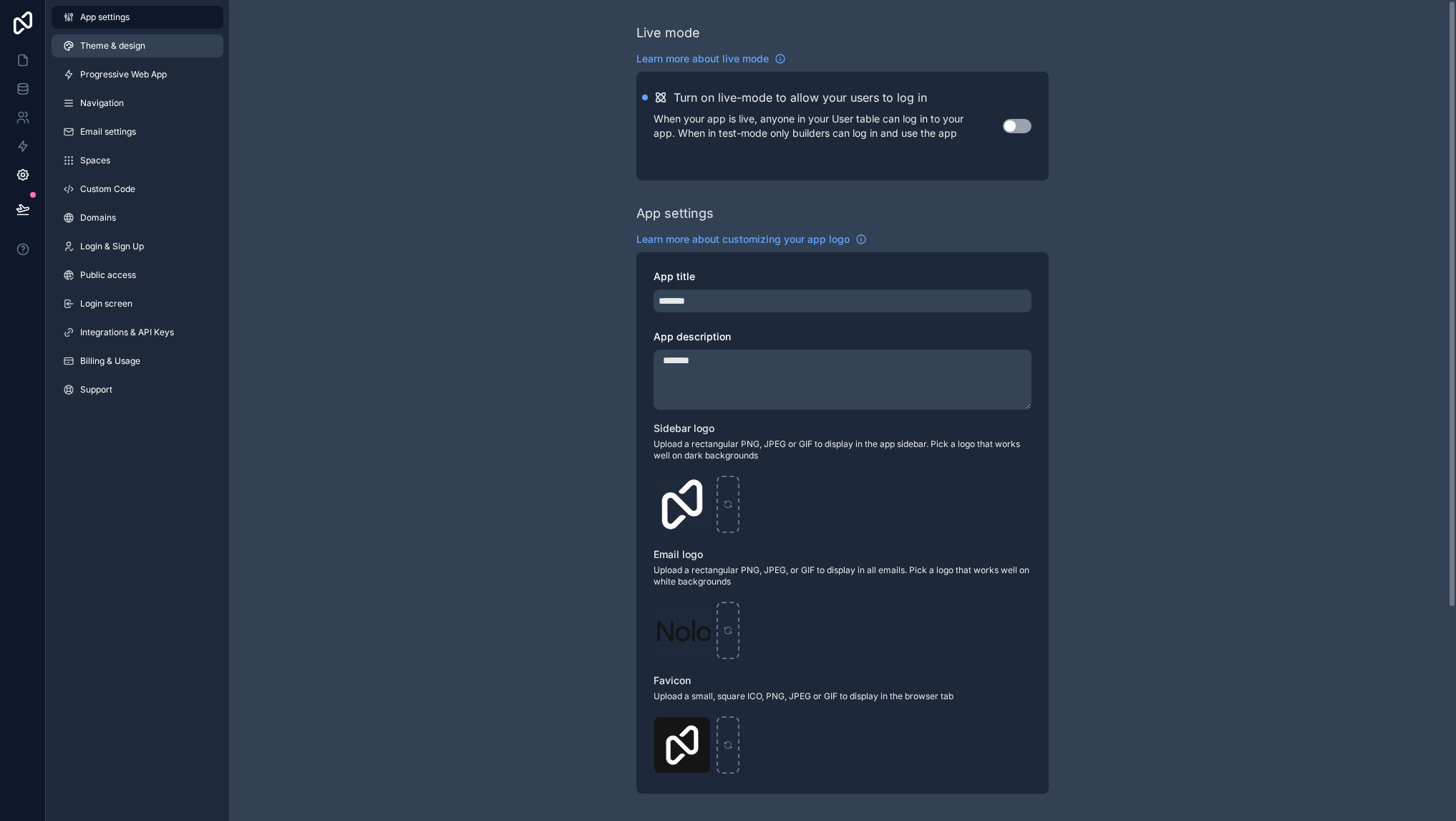
click at [134, 40] on span "Theme & design" at bounding box center [113, 46] width 65 height 12
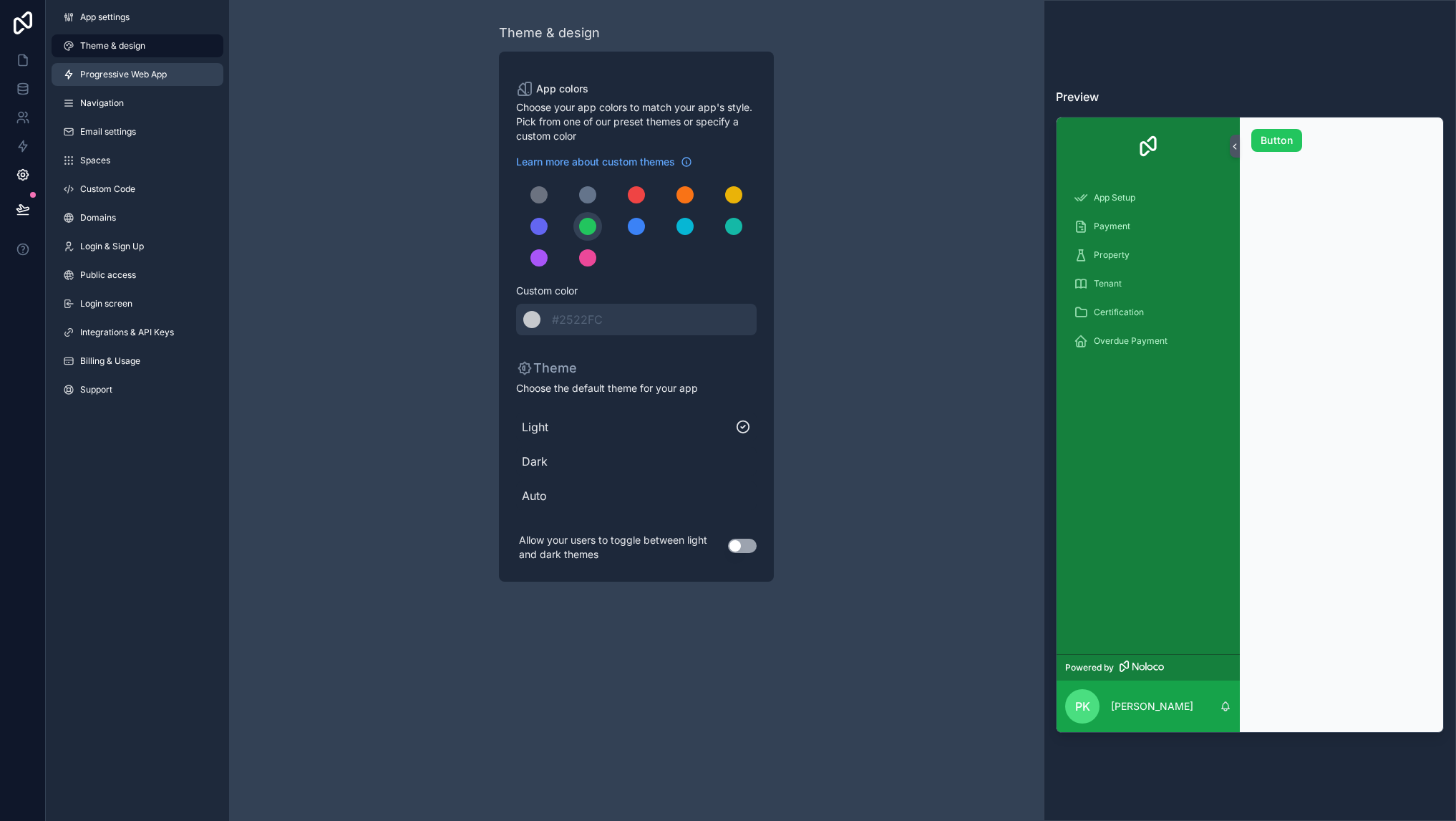
click at [130, 77] on span "Progressive Web App" at bounding box center [123, 74] width 86 height 12
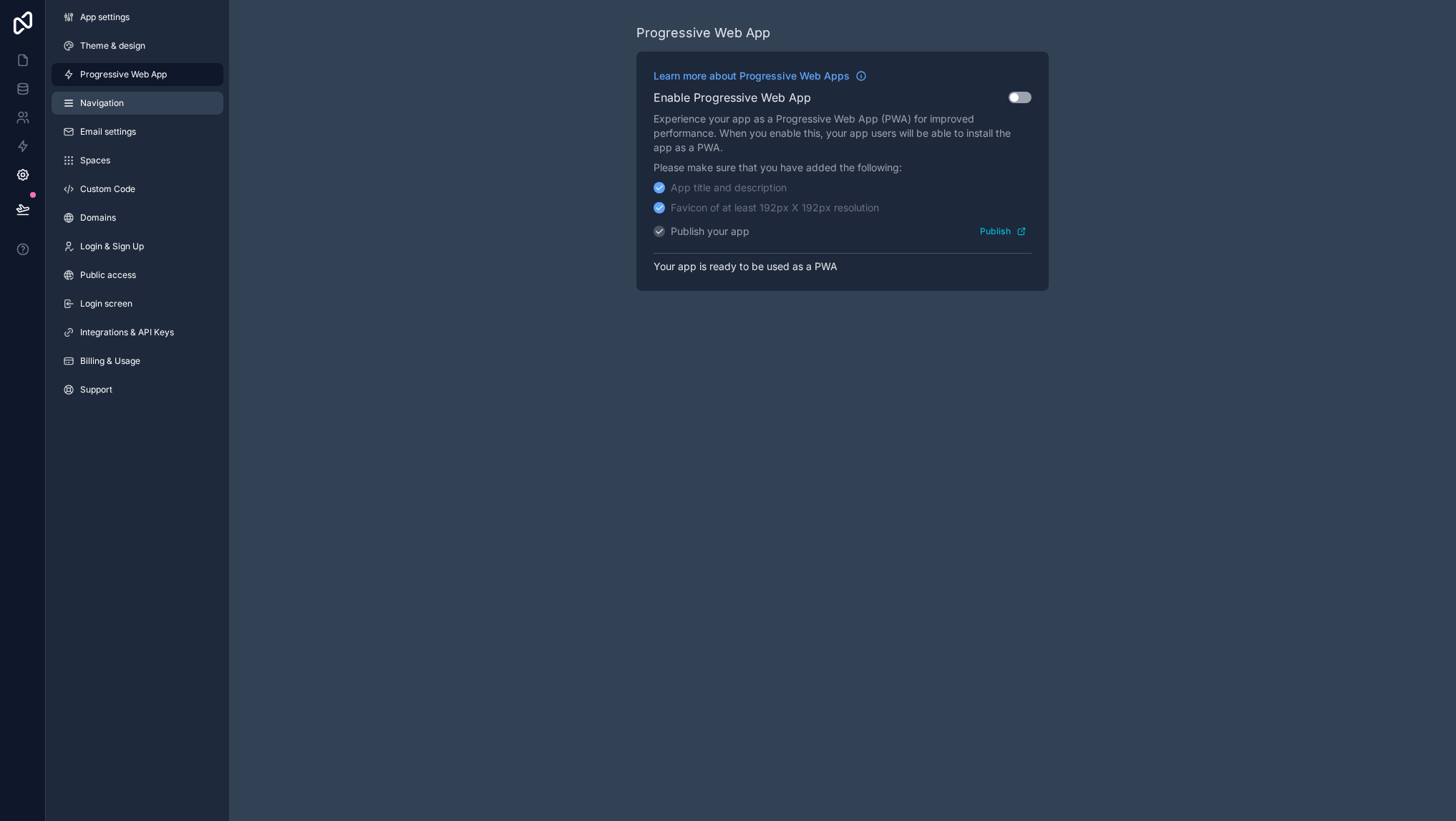
click at [108, 103] on span "Navigation" at bounding box center [102, 103] width 44 height 12
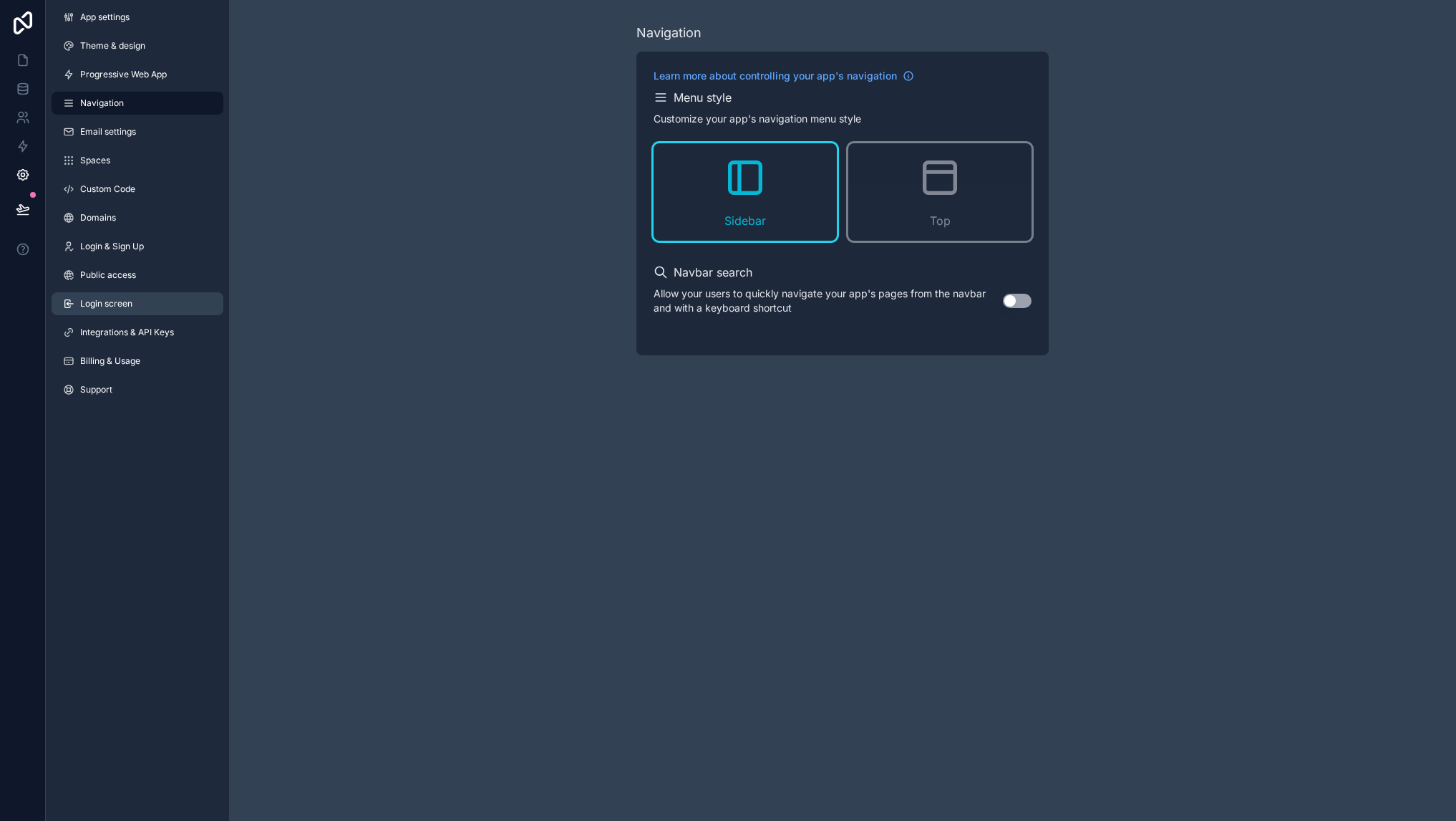
click at [136, 299] on link "Login screen" at bounding box center [137, 304] width 172 height 23
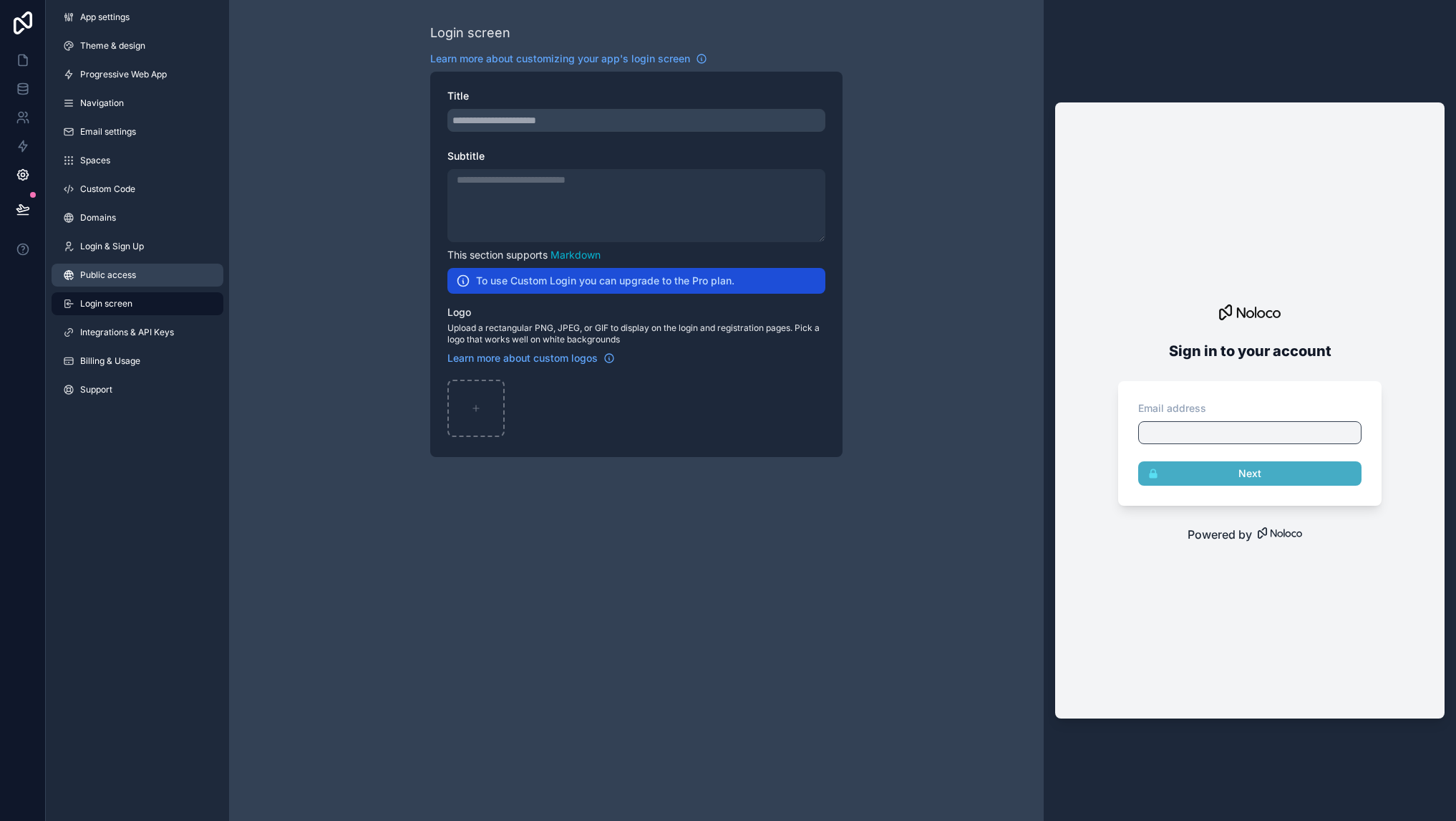
click at [132, 274] on span "Public access" at bounding box center [108, 275] width 56 height 12
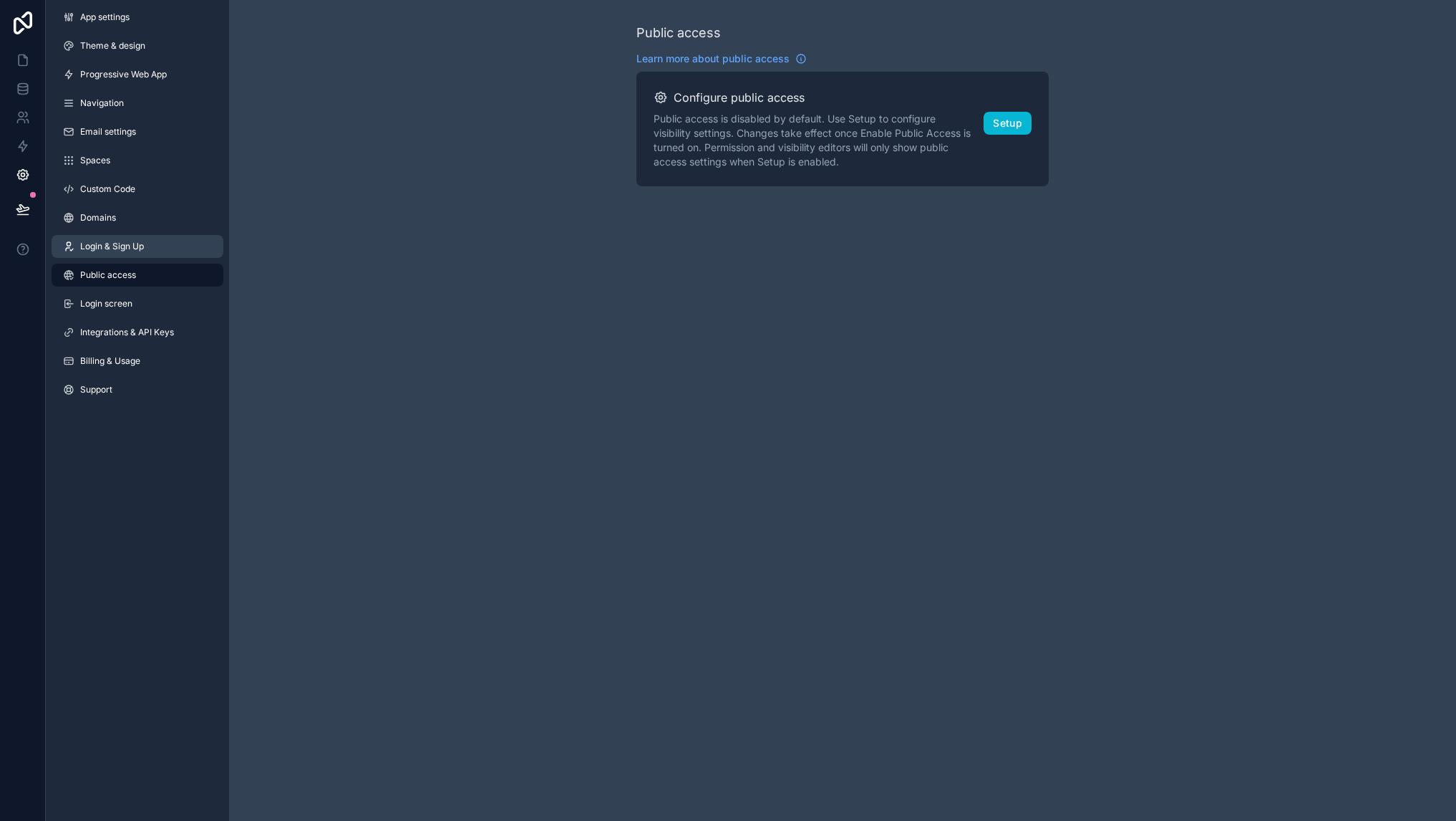
click at [125, 246] on span "Login & Sign Up" at bounding box center [112, 246] width 64 height 12
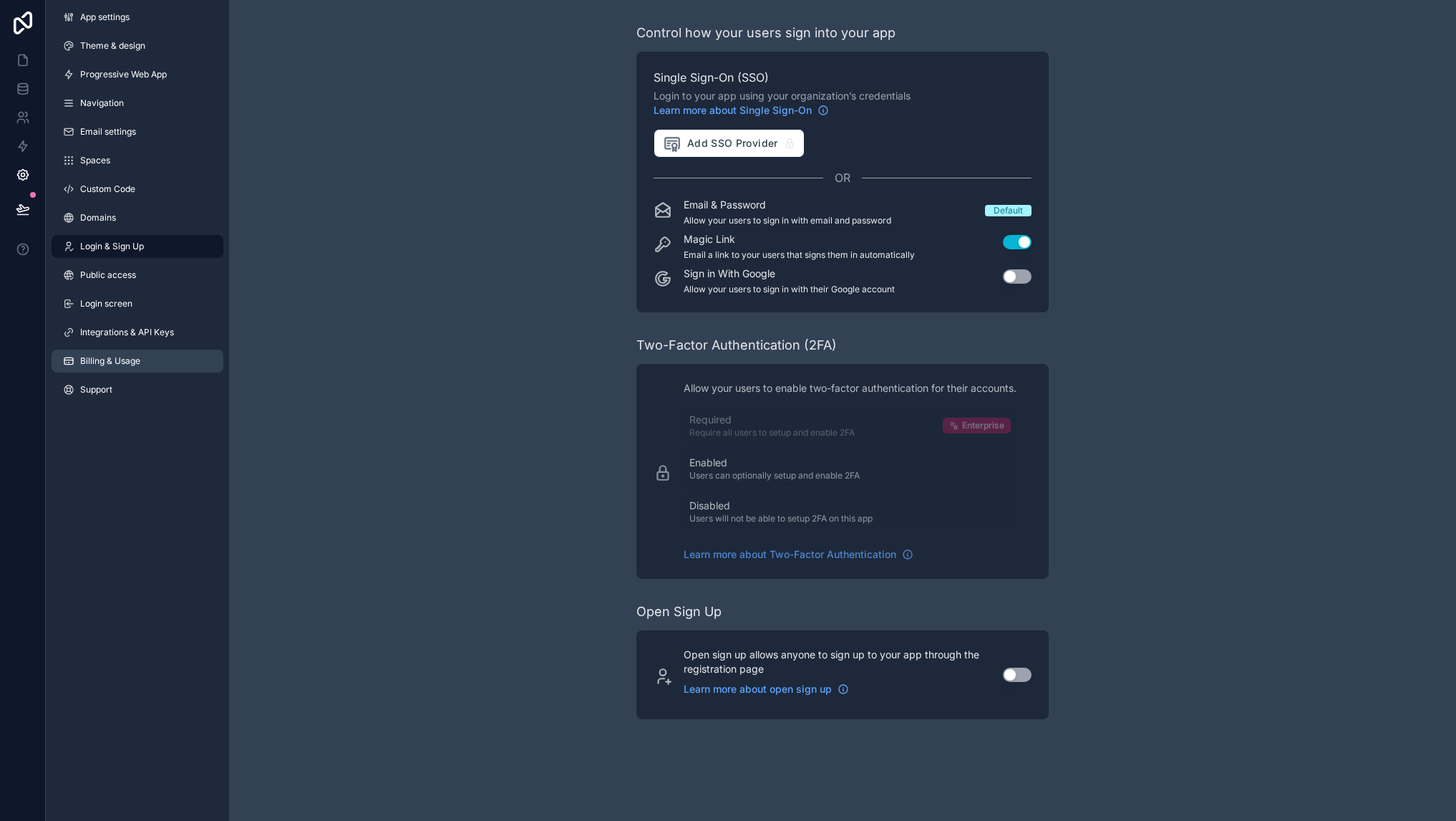
click at [101, 365] on span "Billing & Usage" at bounding box center [110, 360] width 60 height 12
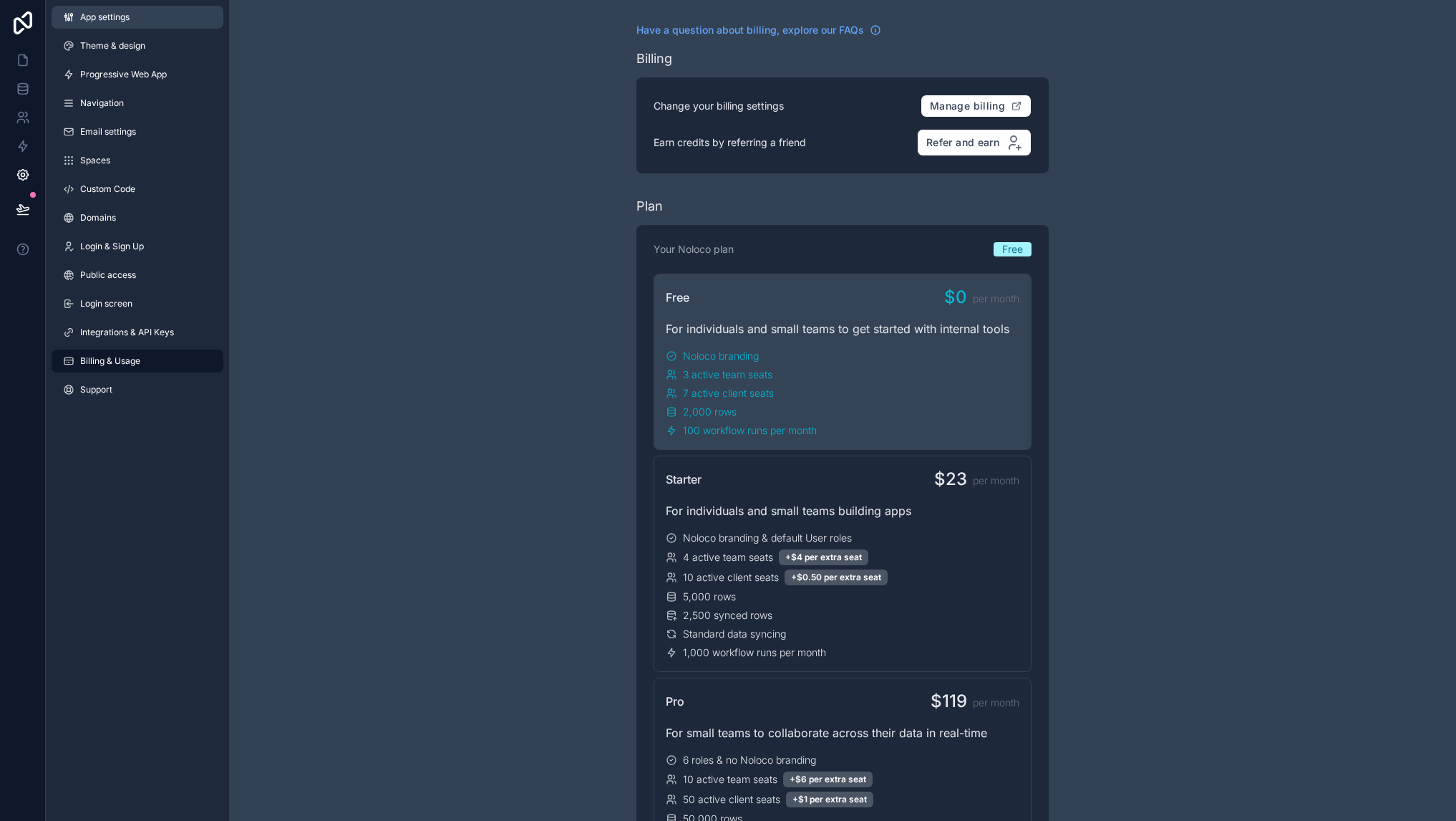
click at [133, 14] on link "App settings" at bounding box center [137, 17] width 172 height 23
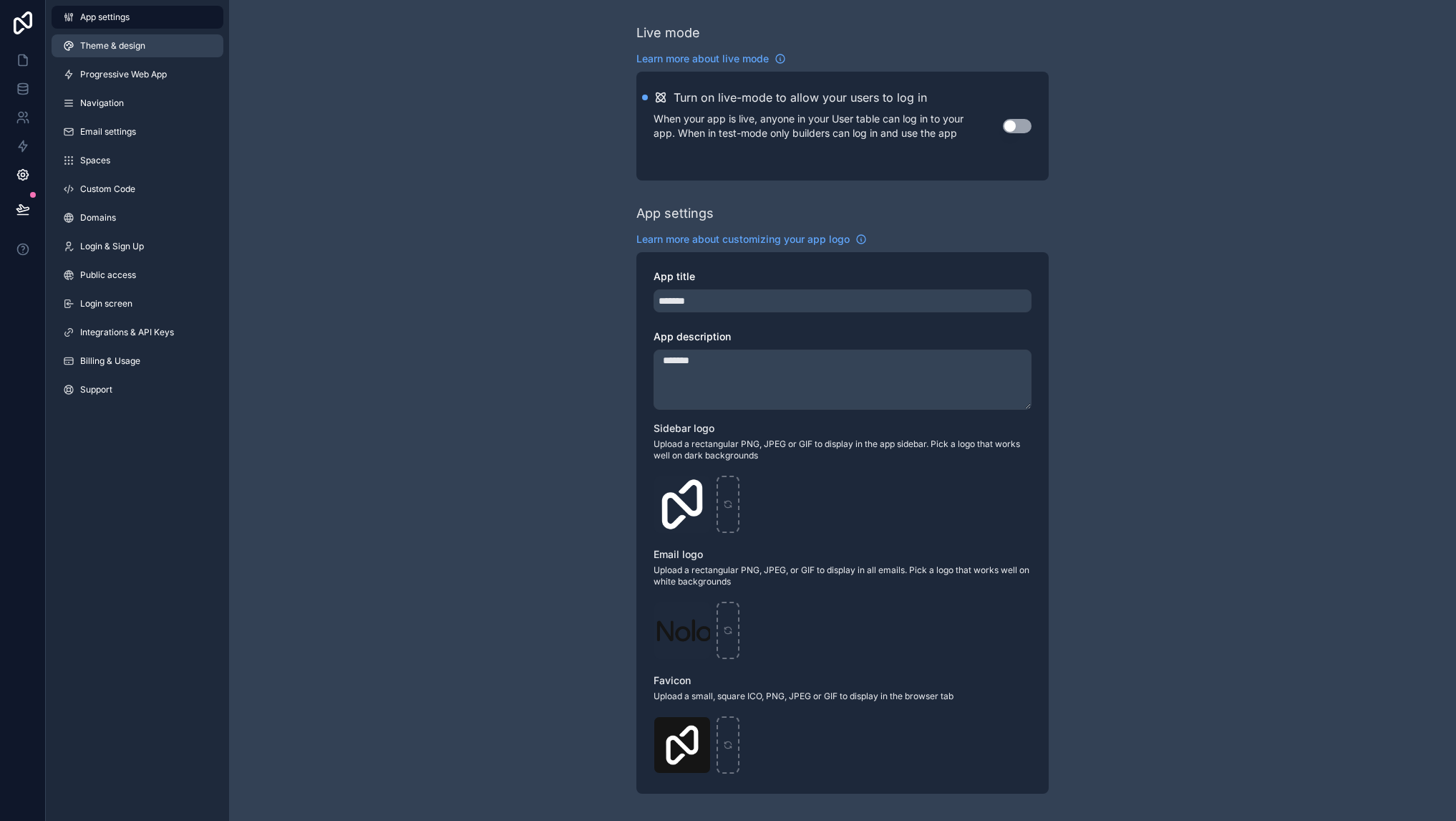
click at [109, 37] on link "Theme & design" at bounding box center [137, 46] width 172 height 23
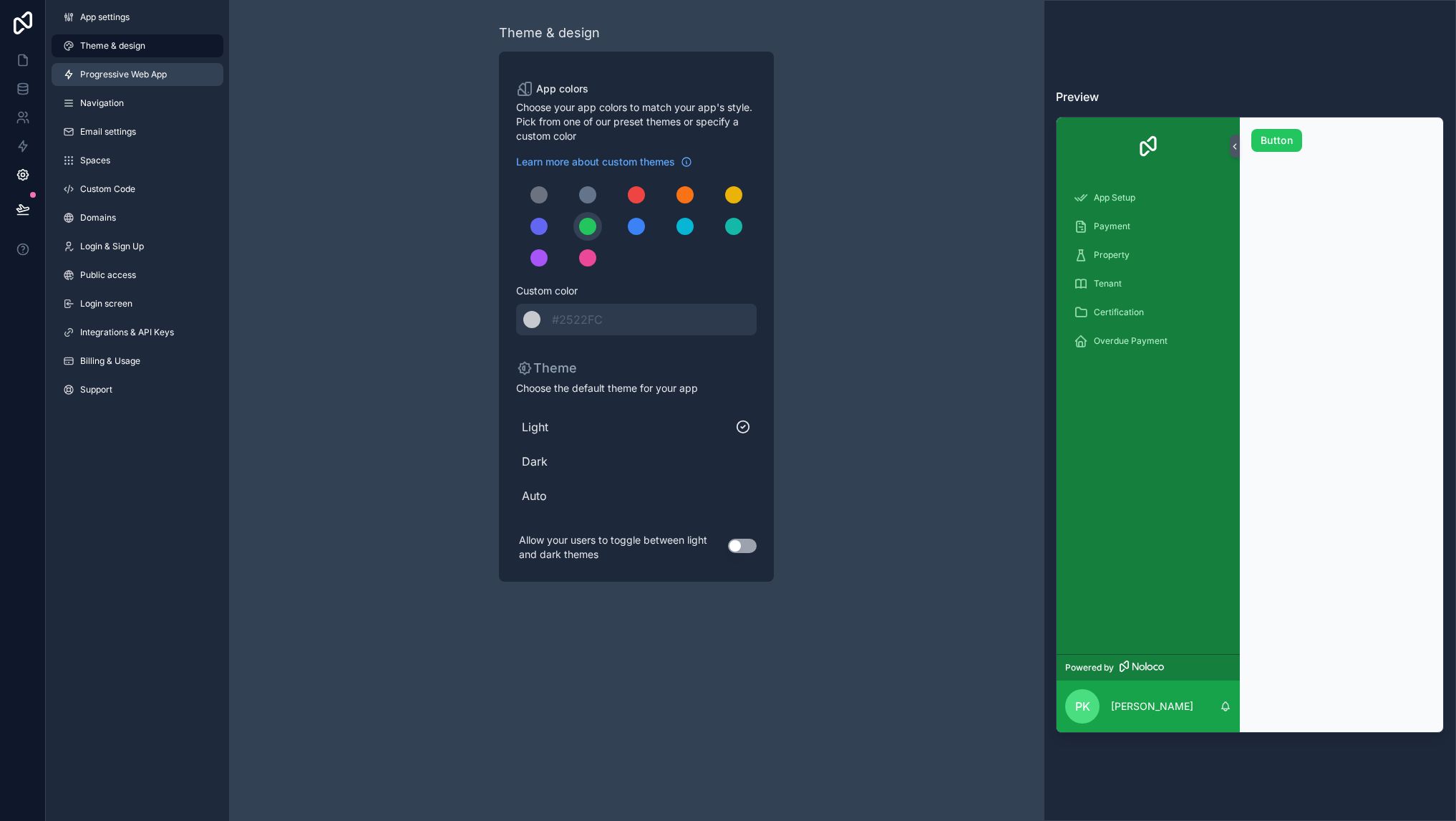
click at [110, 75] on span "Progressive Web App" at bounding box center [123, 74] width 86 height 12
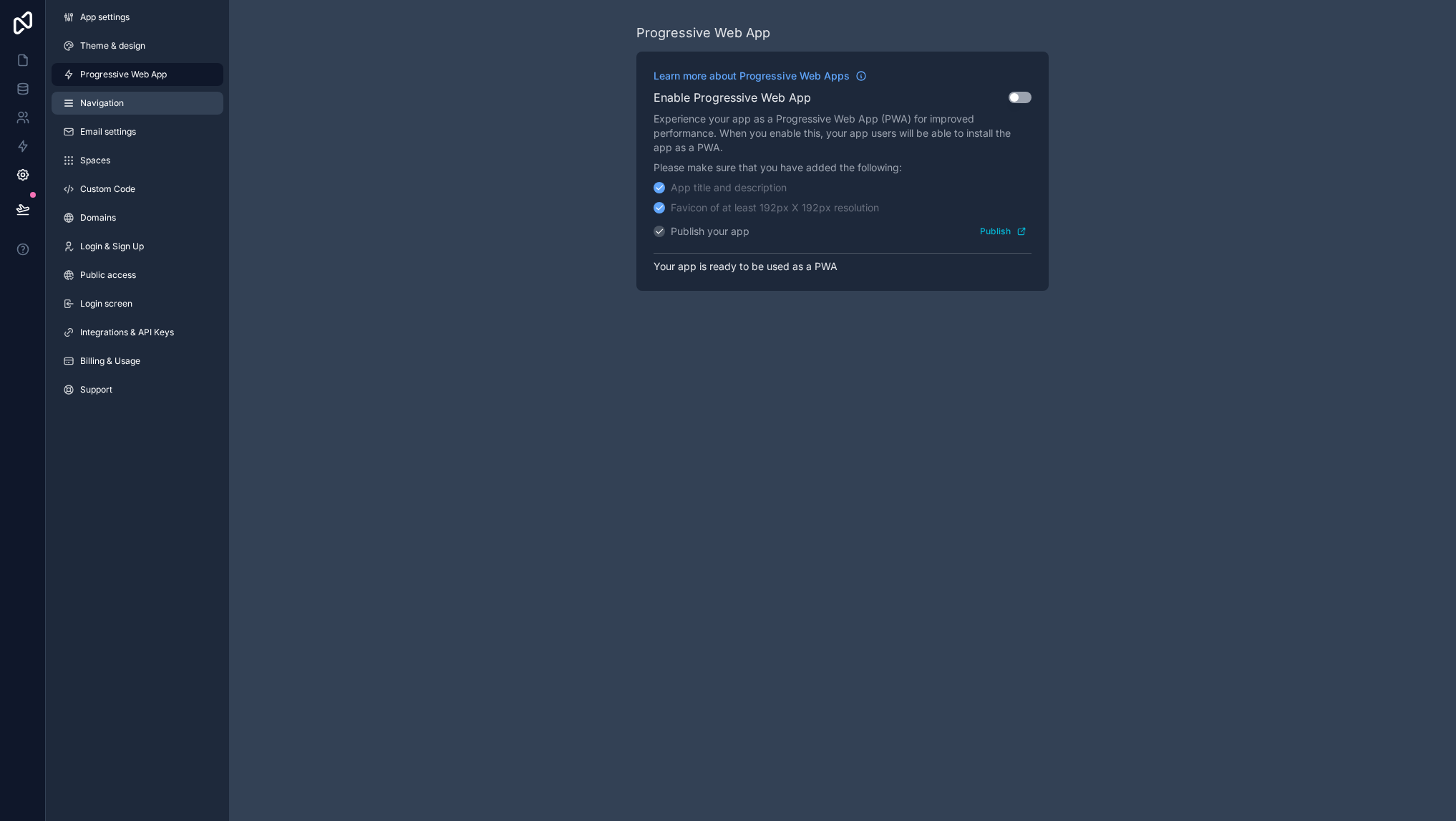
click at [103, 96] on link "Navigation" at bounding box center [137, 103] width 172 height 23
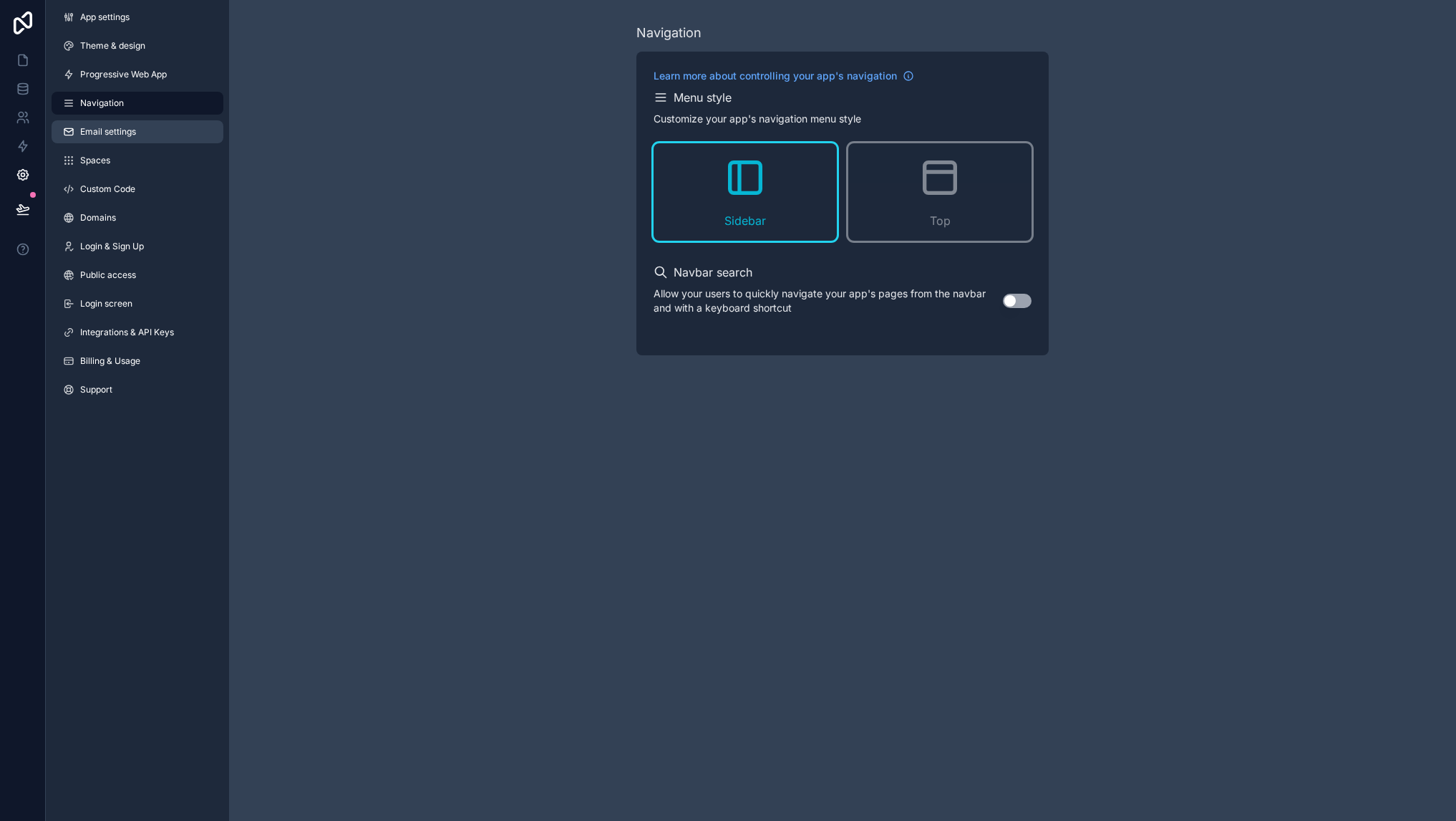
click at [103, 127] on span "Email settings" at bounding box center [108, 131] width 56 height 12
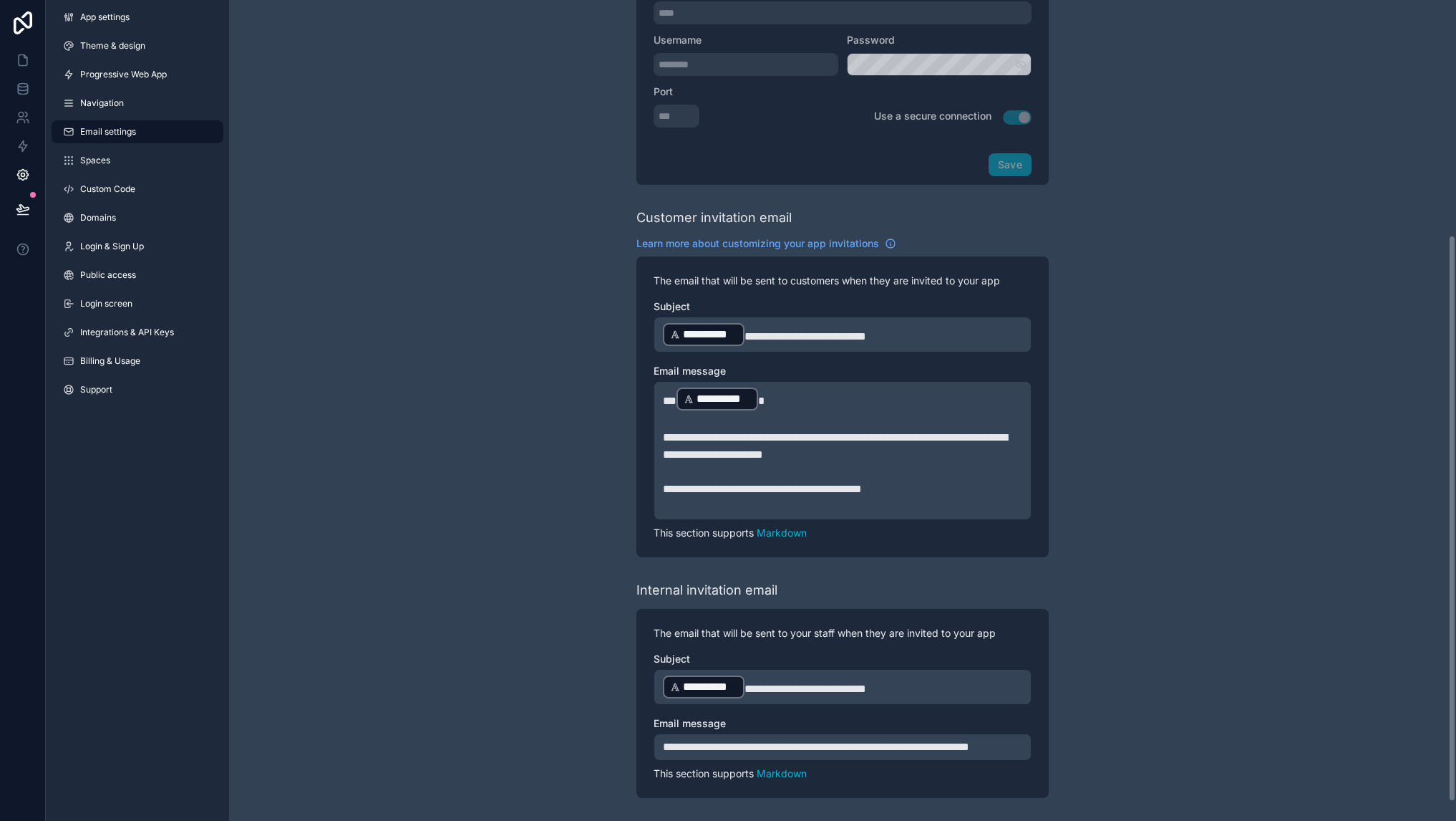
scroll to position [368, 0]
click at [108, 160] on span "Spaces" at bounding box center [95, 160] width 30 height 12
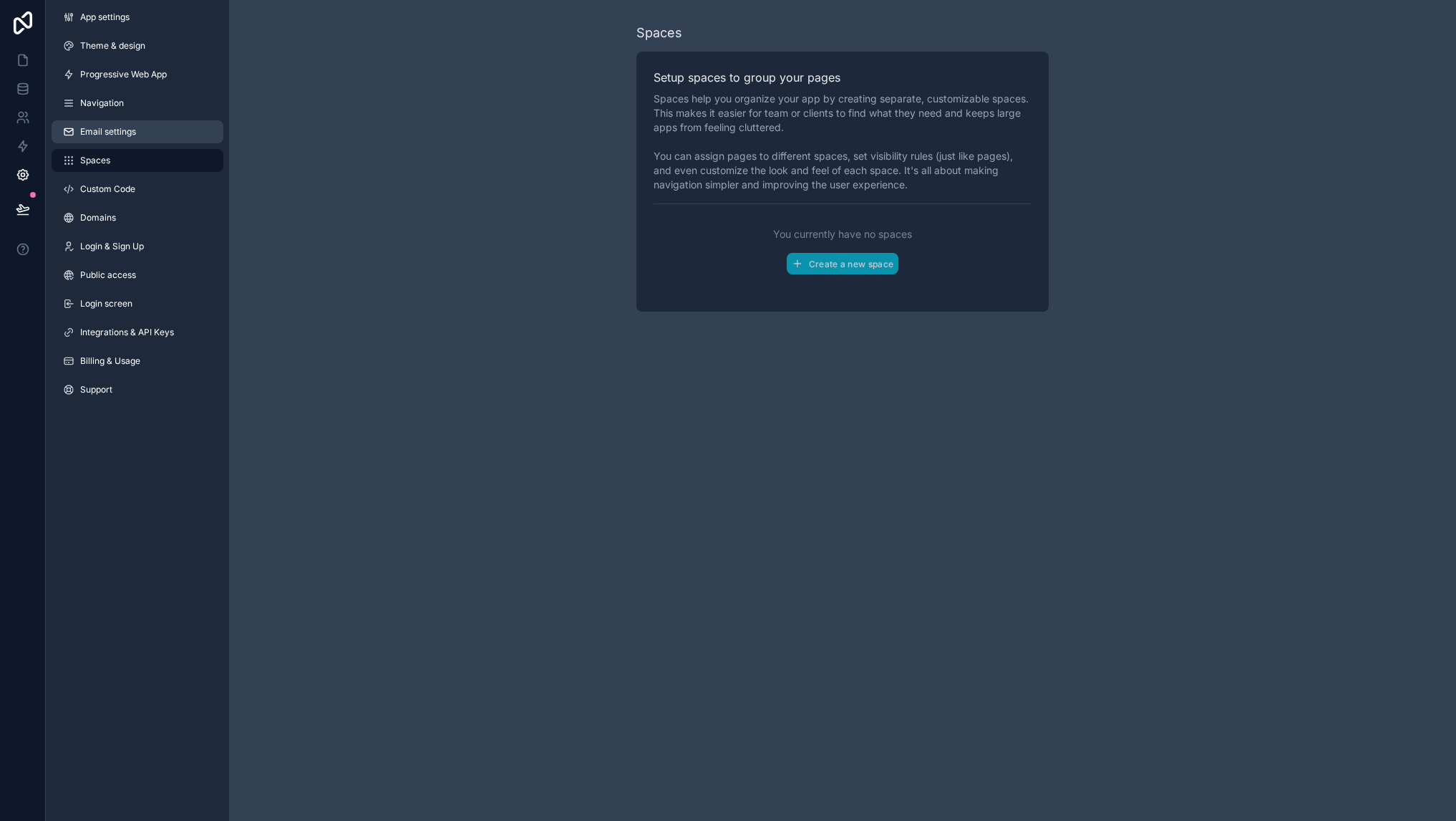
click at [102, 133] on span "Email settings" at bounding box center [108, 131] width 56 height 12
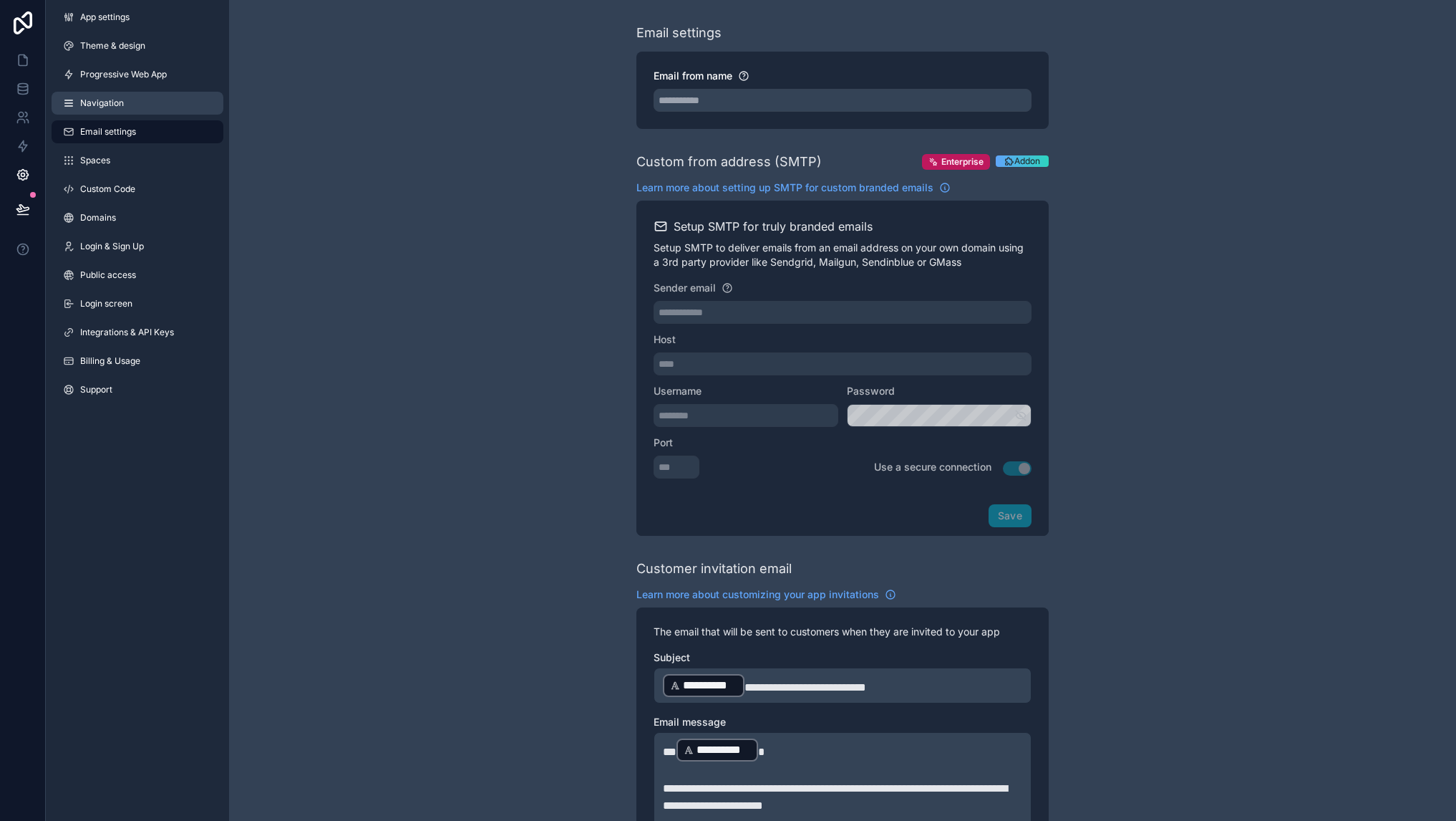
click at [103, 107] on span "Navigation" at bounding box center [102, 103] width 44 height 12
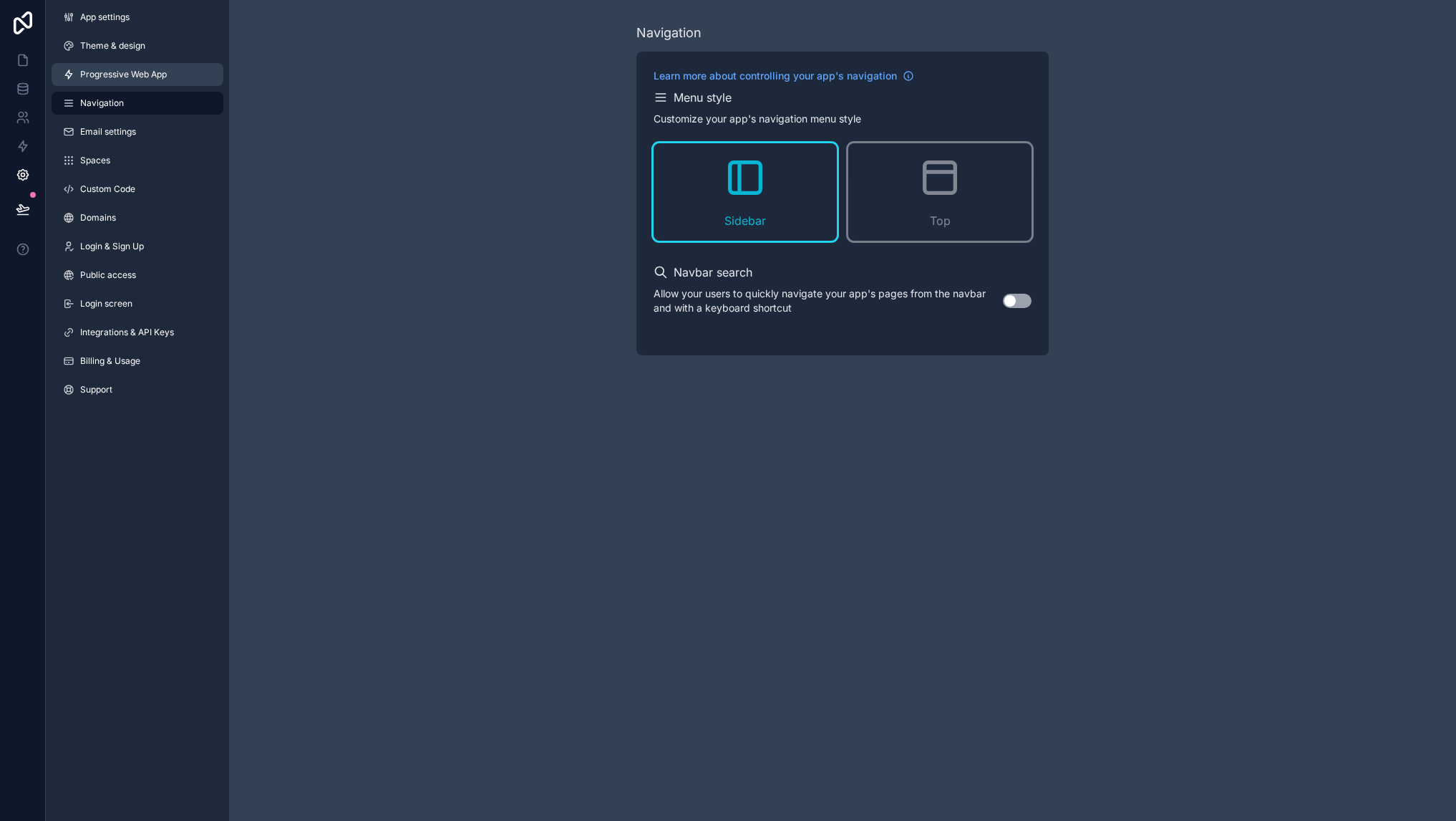
click at [101, 69] on span "Progressive Web App" at bounding box center [123, 74] width 86 height 12
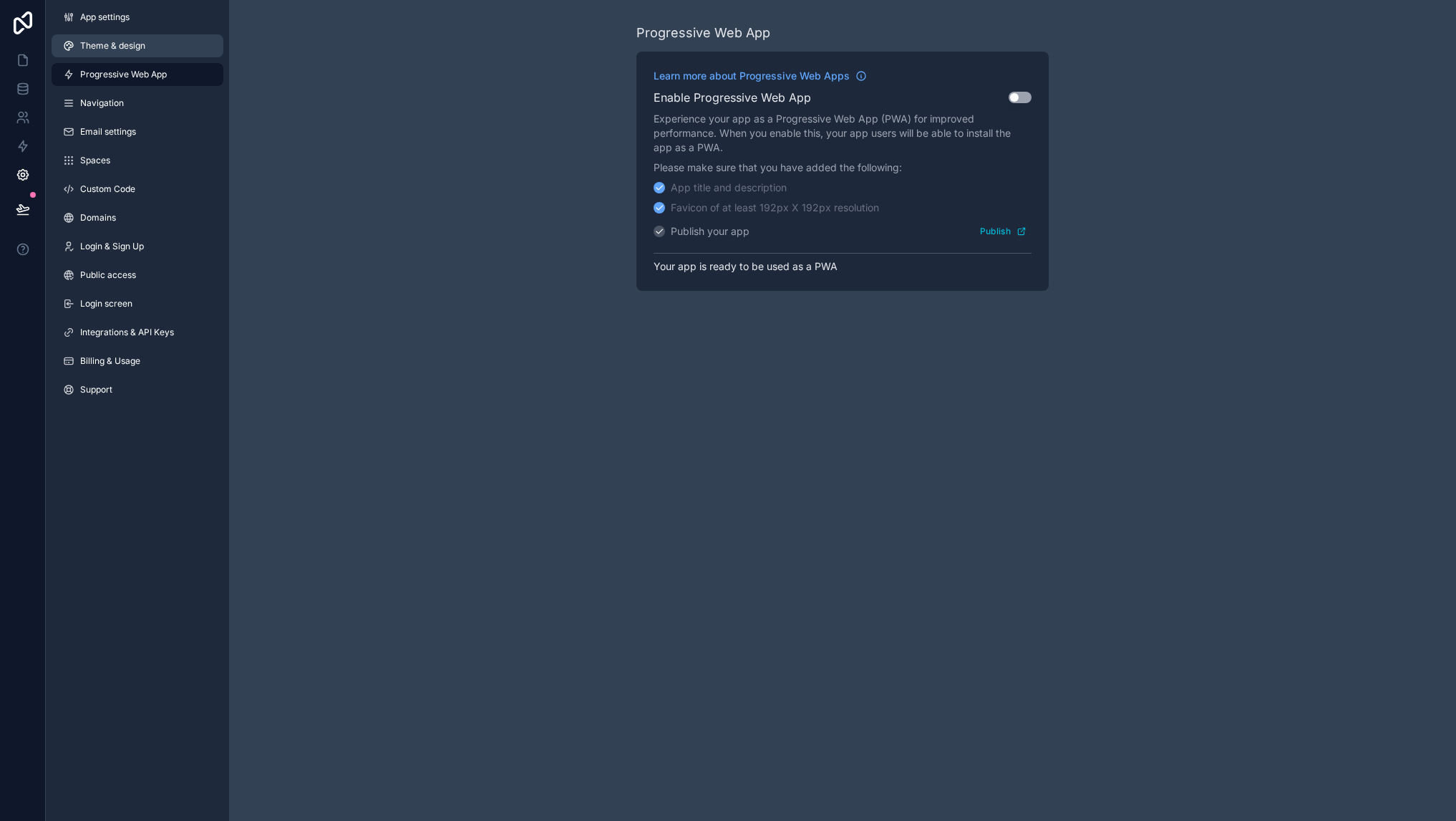
click at [100, 41] on span "Theme & design" at bounding box center [113, 46] width 65 height 12
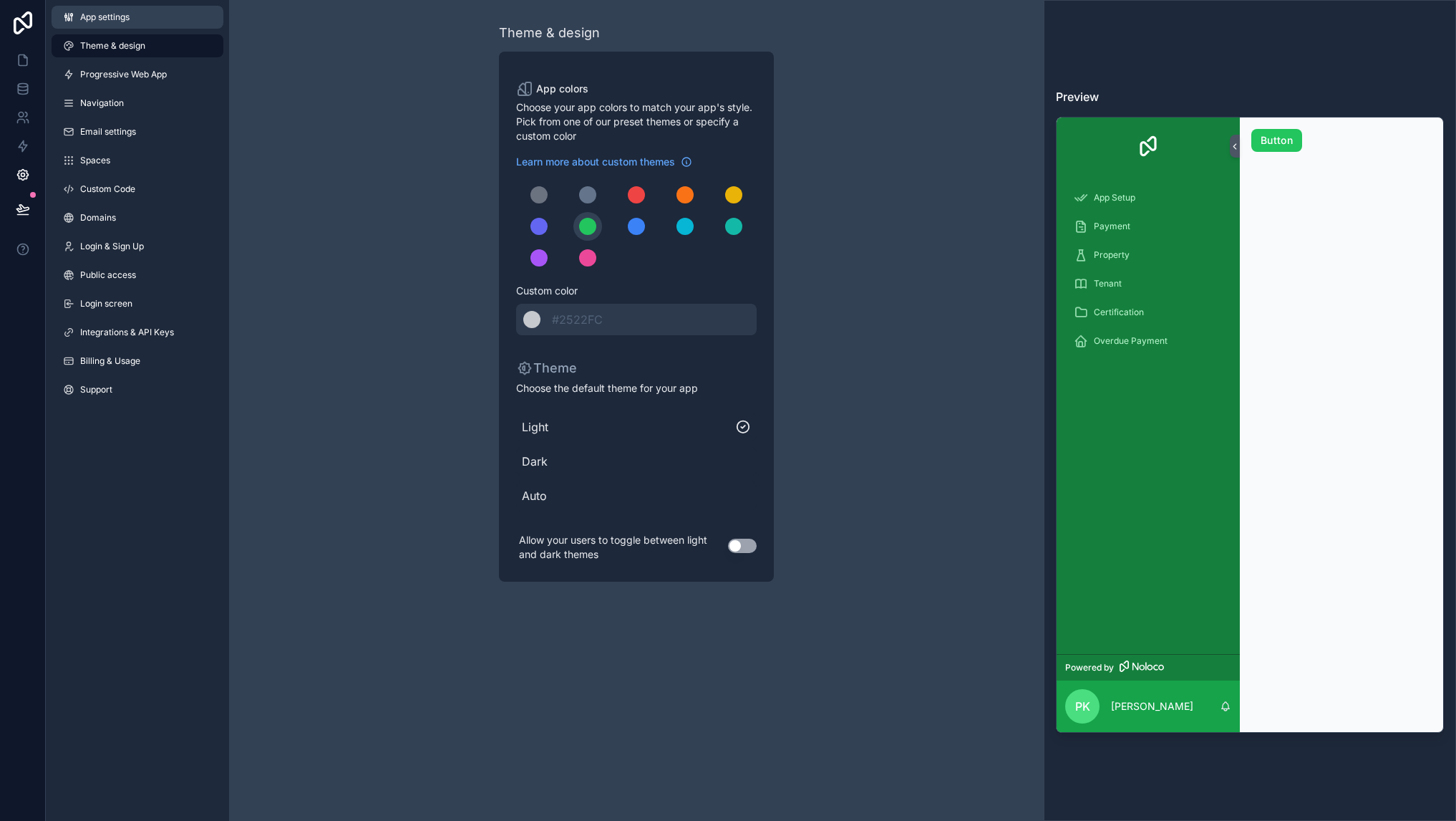
click at [101, 25] on link "App settings" at bounding box center [137, 17] width 172 height 23
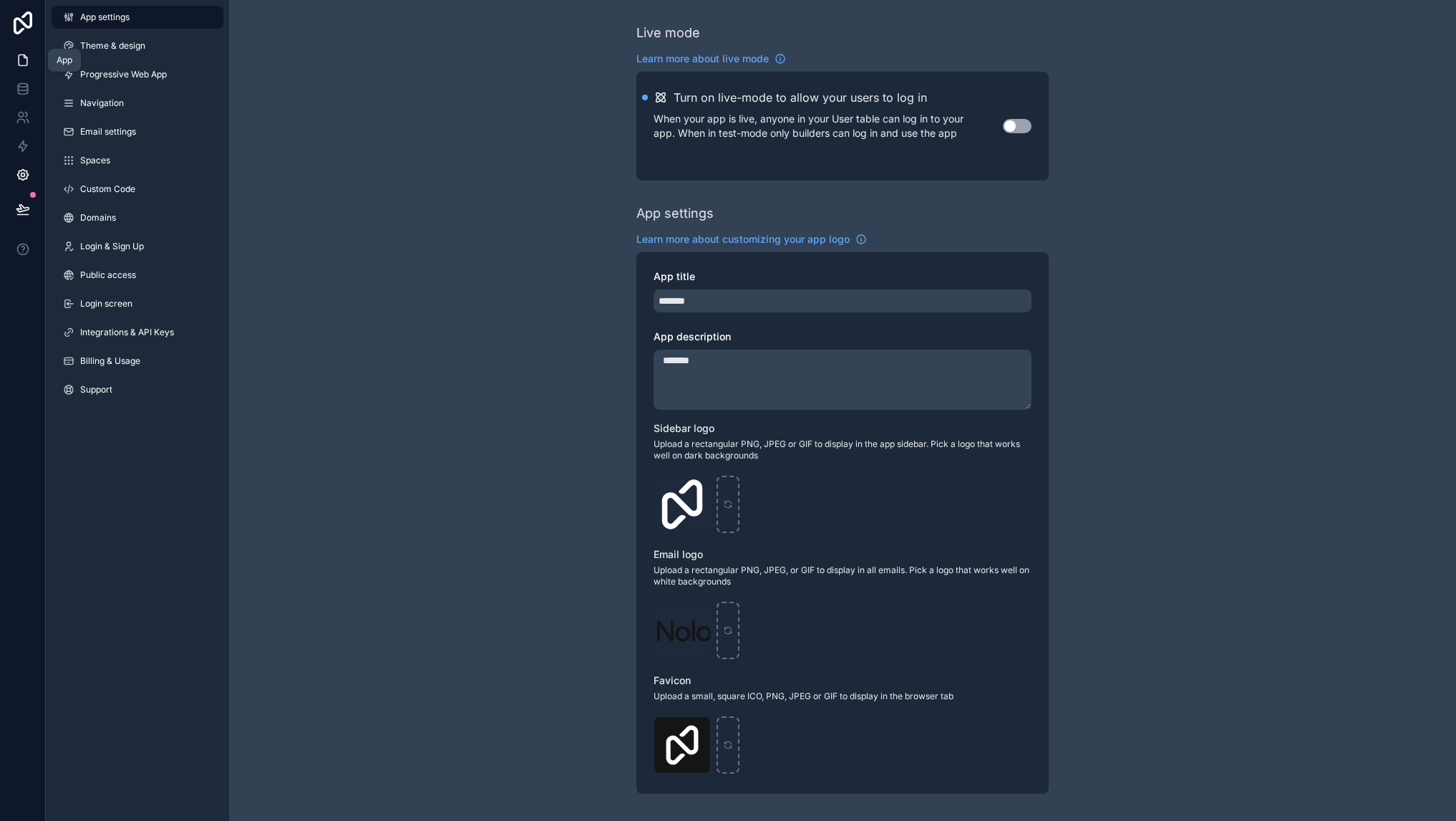
click at [25, 62] on icon at bounding box center [22, 60] width 15 height 15
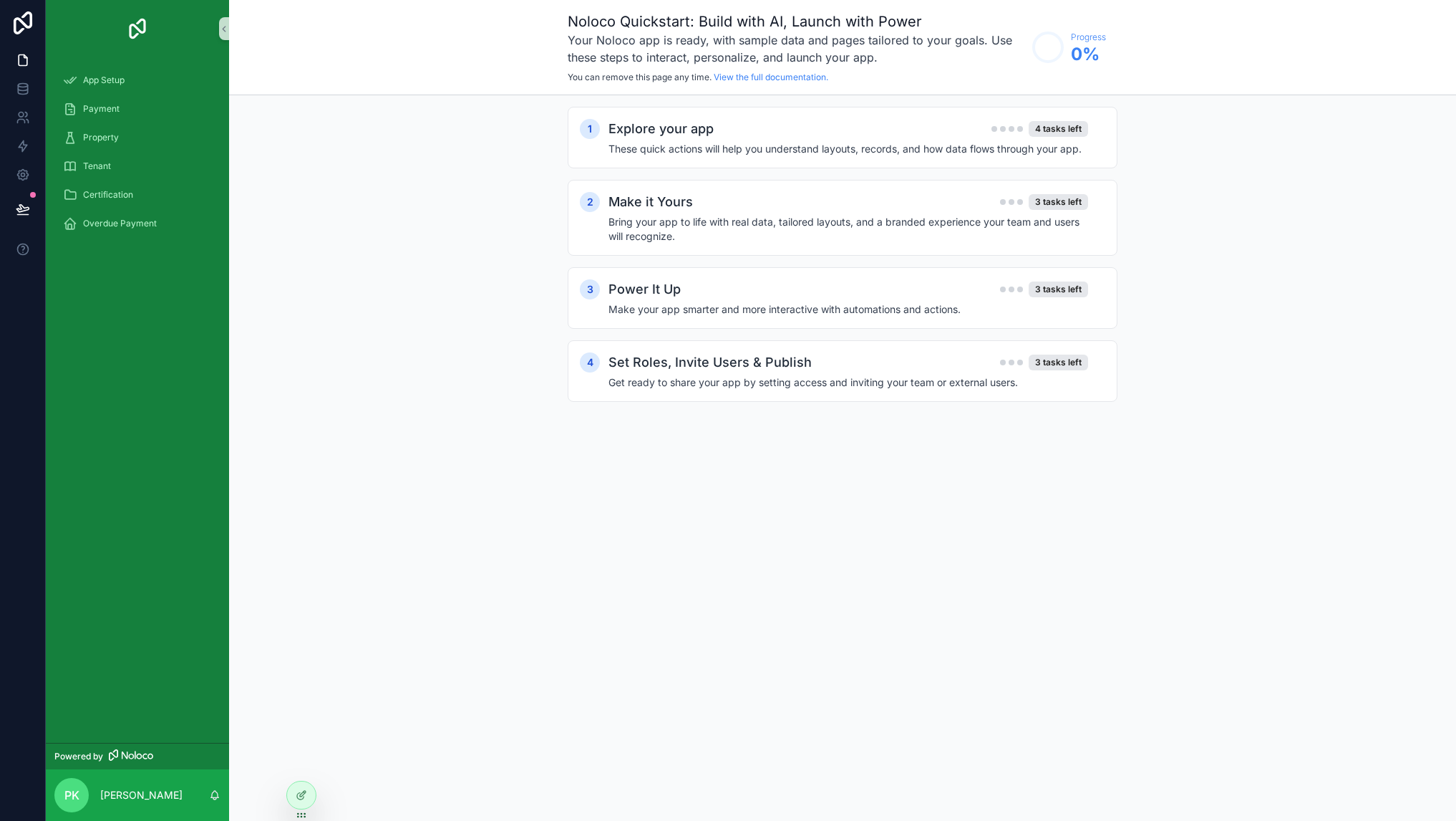
click at [325, 471] on div "Noloco Quickstart: Build with AI, Launch with Power Your Noloco app is ready, w…" at bounding box center [842, 410] width 1227 height 821
drag, startPoint x: 368, startPoint y: 279, endPoint x: 317, endPoint y: 269, distance: 52.0
click at [367, 279] on div "1 Explore your app 4 tasks left These quick actions will help you understand la…" at bounding box center [842, 268] width 1227 height 346
click at [105, 109] on span "Payment" at bounding box center [101, 109] width 36 height 12
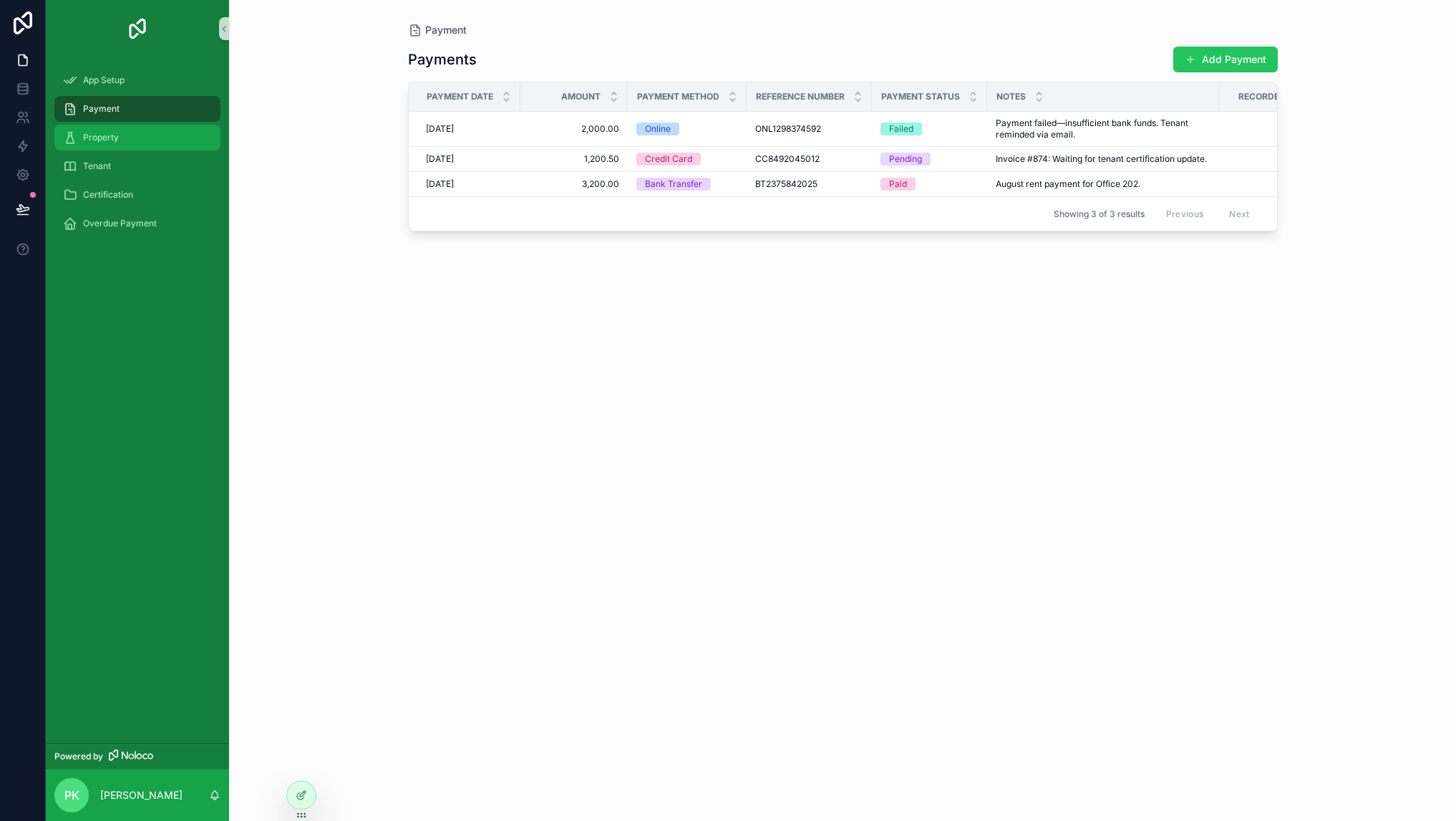
click at [110, 136] on span "Property" at bounding box center [101, 137] width 35 height 12
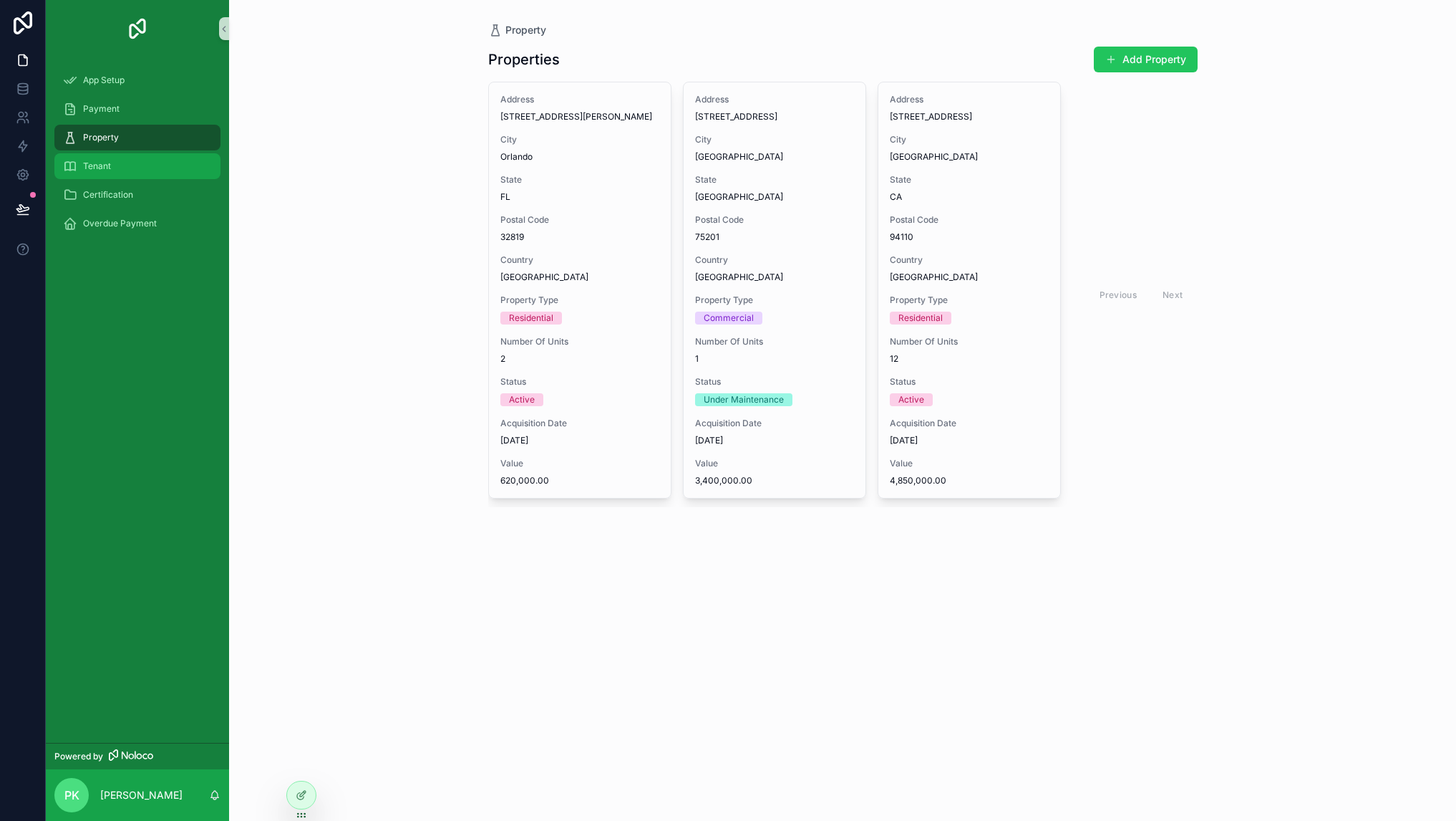
click at [113, 160] on div "Tenant" at bounding box center [137, 166] width 149 height 23
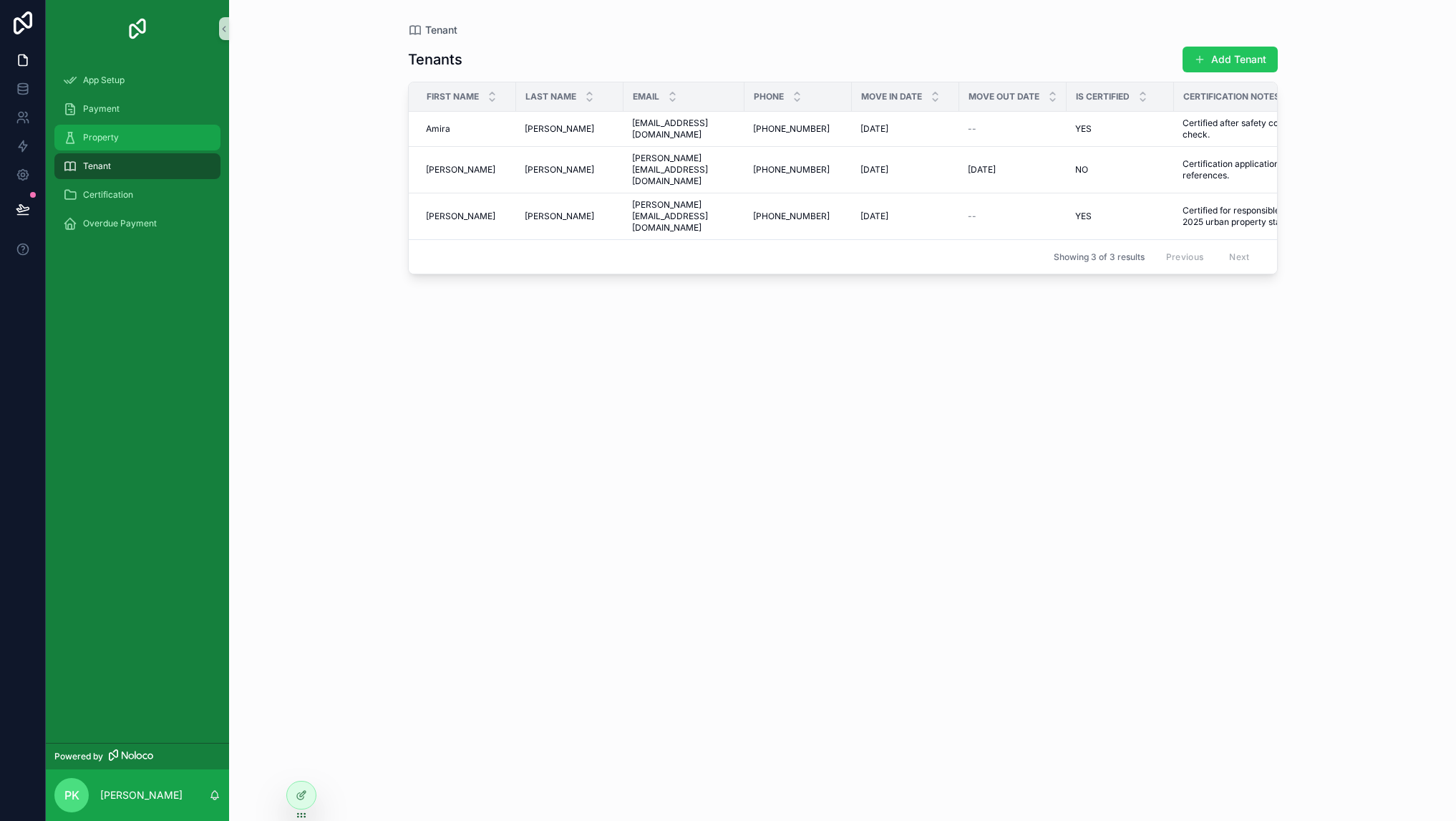
click at [116, 138] on span "Property" at bounding box center [101, 137] width 35 height 12
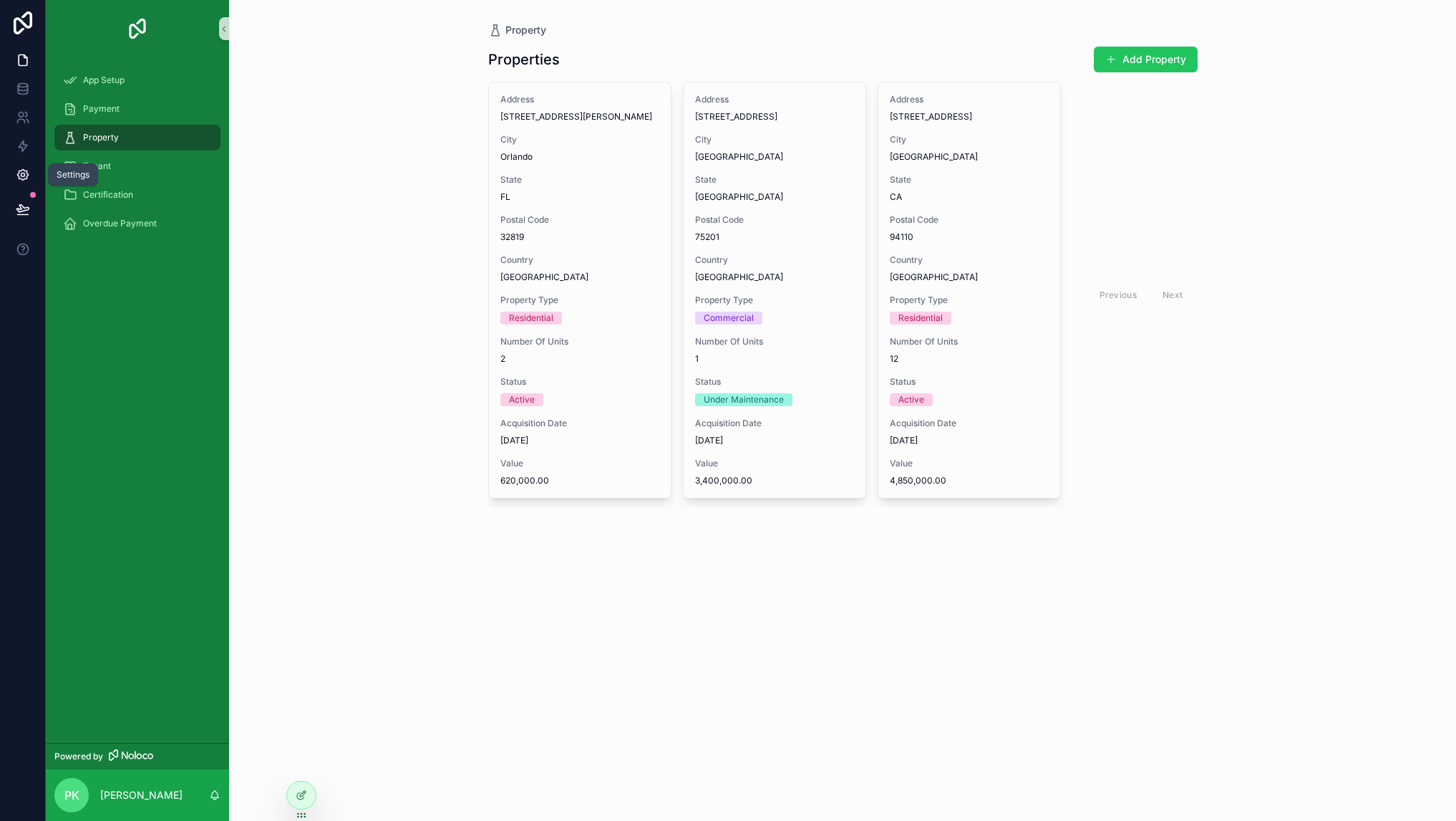
click at [23, 167] on icon at bounding box center [22, 174] width 15 height 15
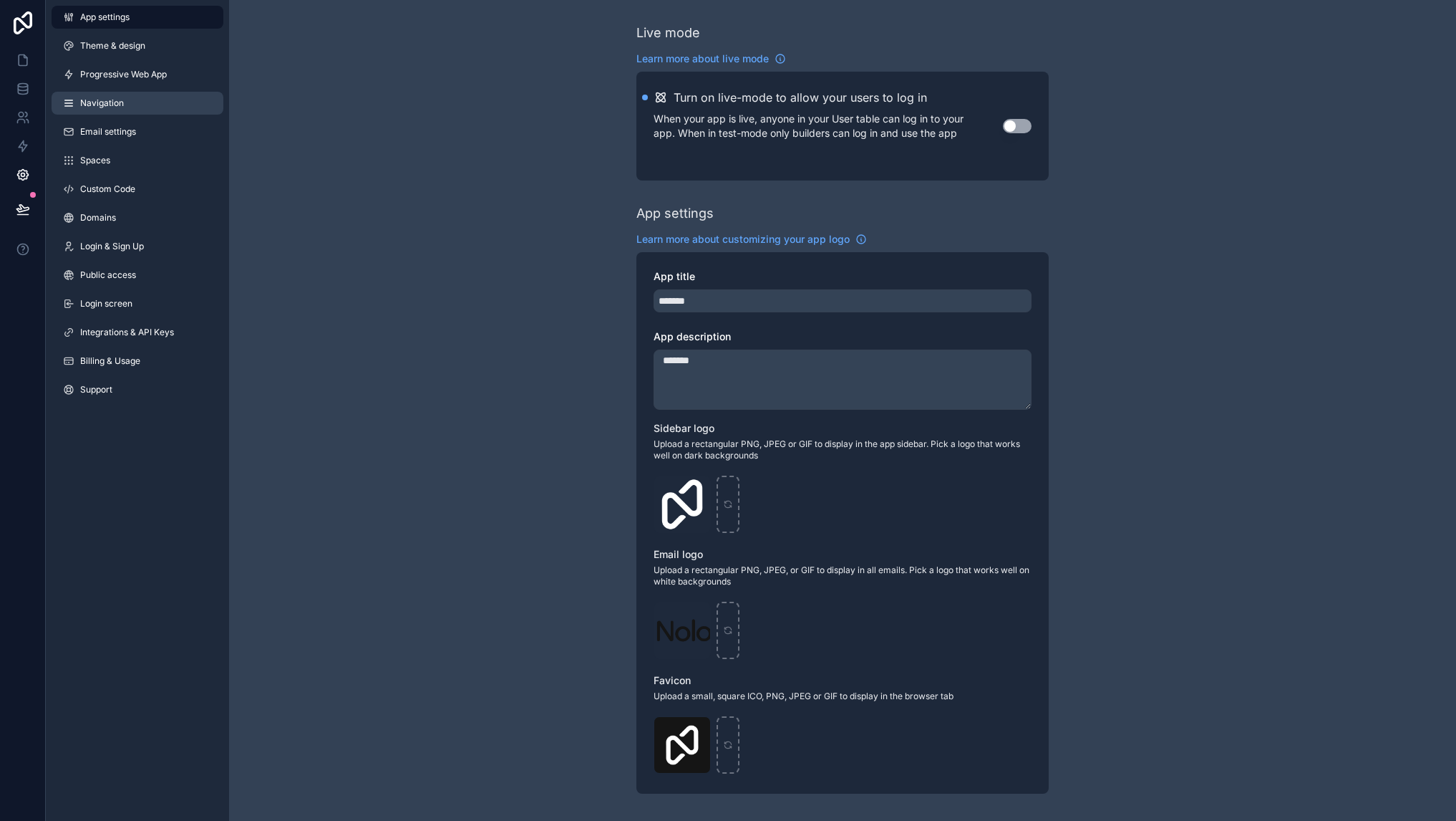
click at [113, 104] on span "Navigation" at bounding box center [102, 103] width 44 height 12
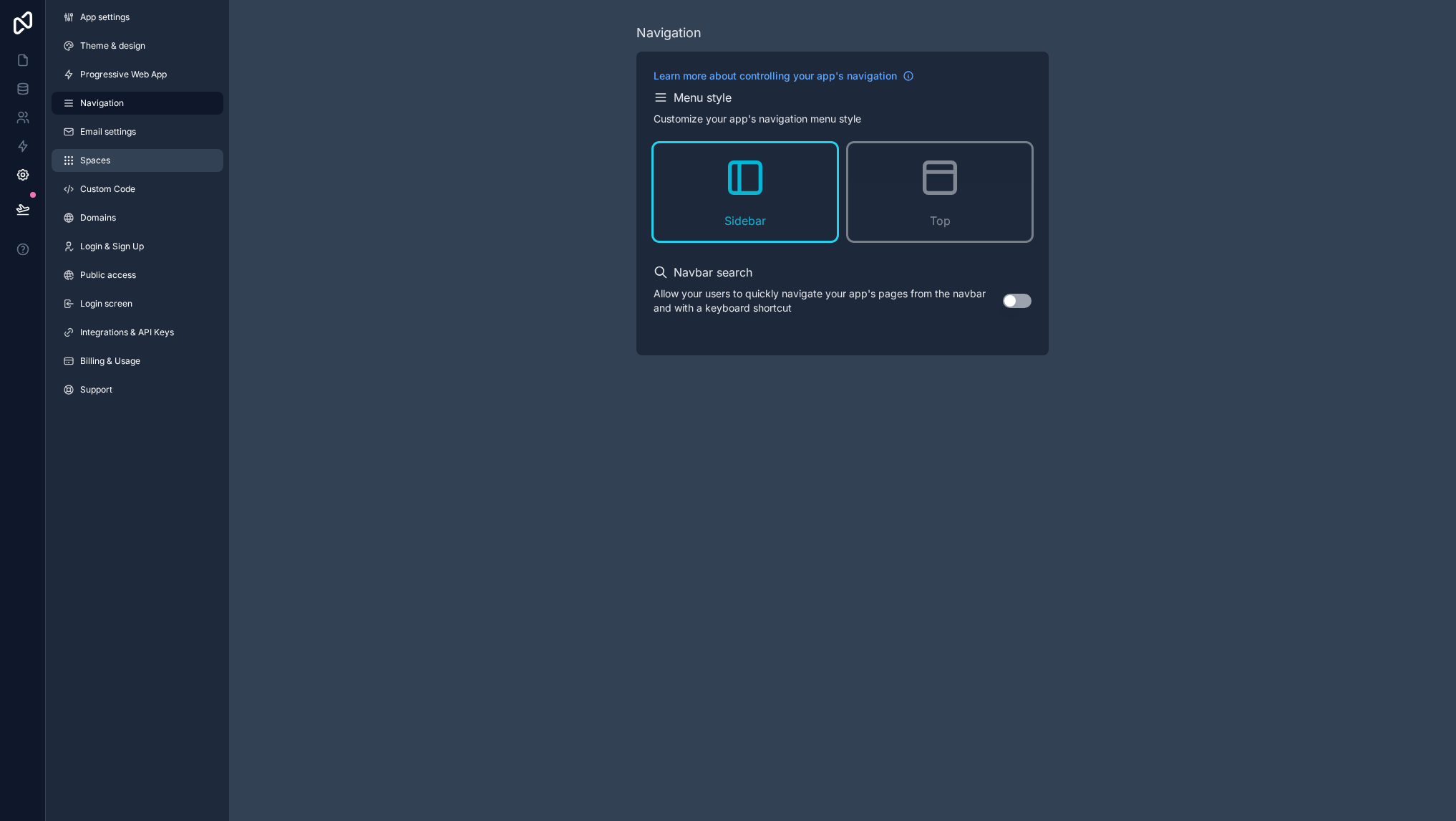
click at [109, 165] on span "Spaces" at bounding box center [95, 160] width 30 height 12
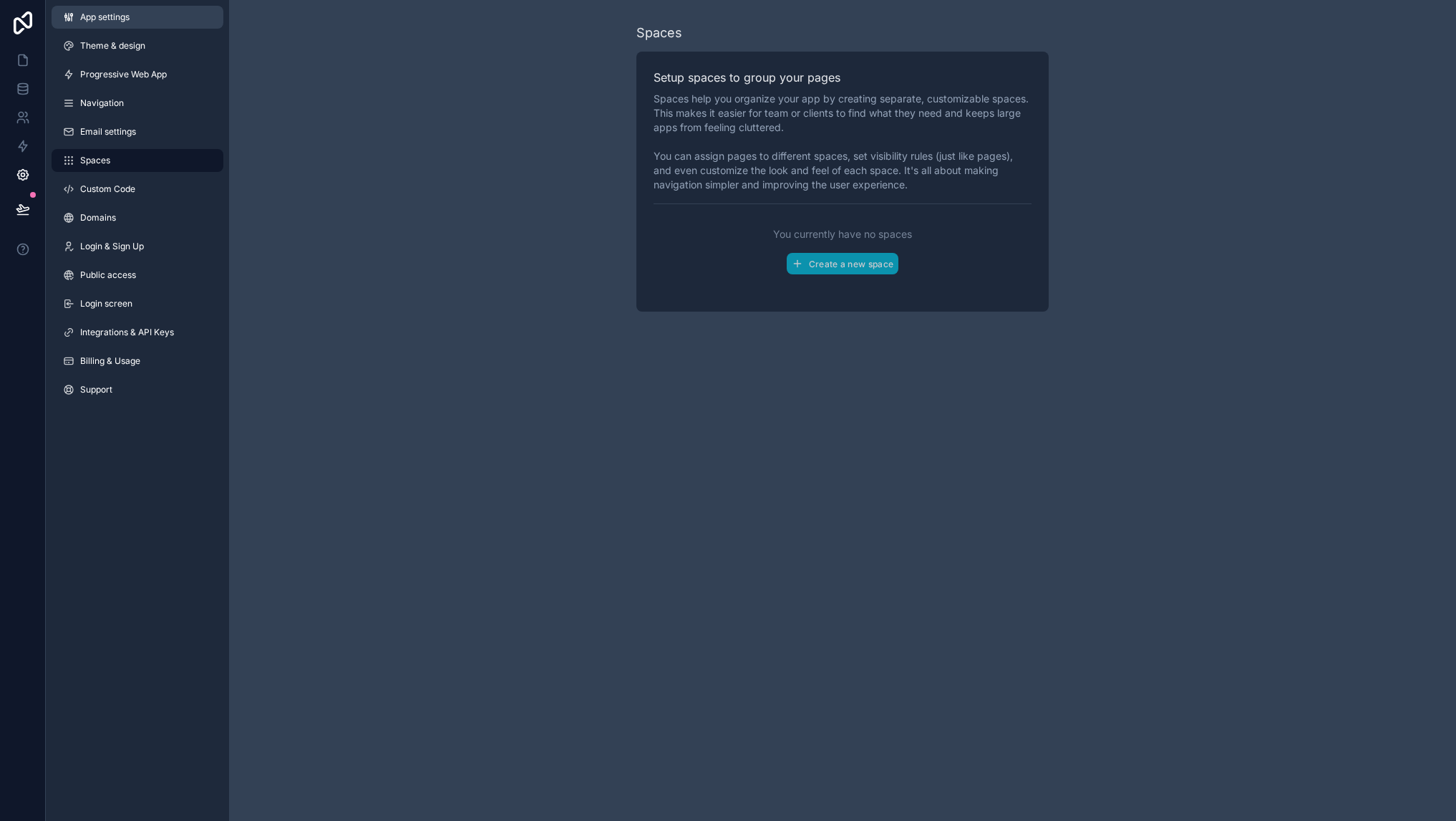
click at [93, 20] on span "App settings" at bounding box center [105, 17] width 49 height 12
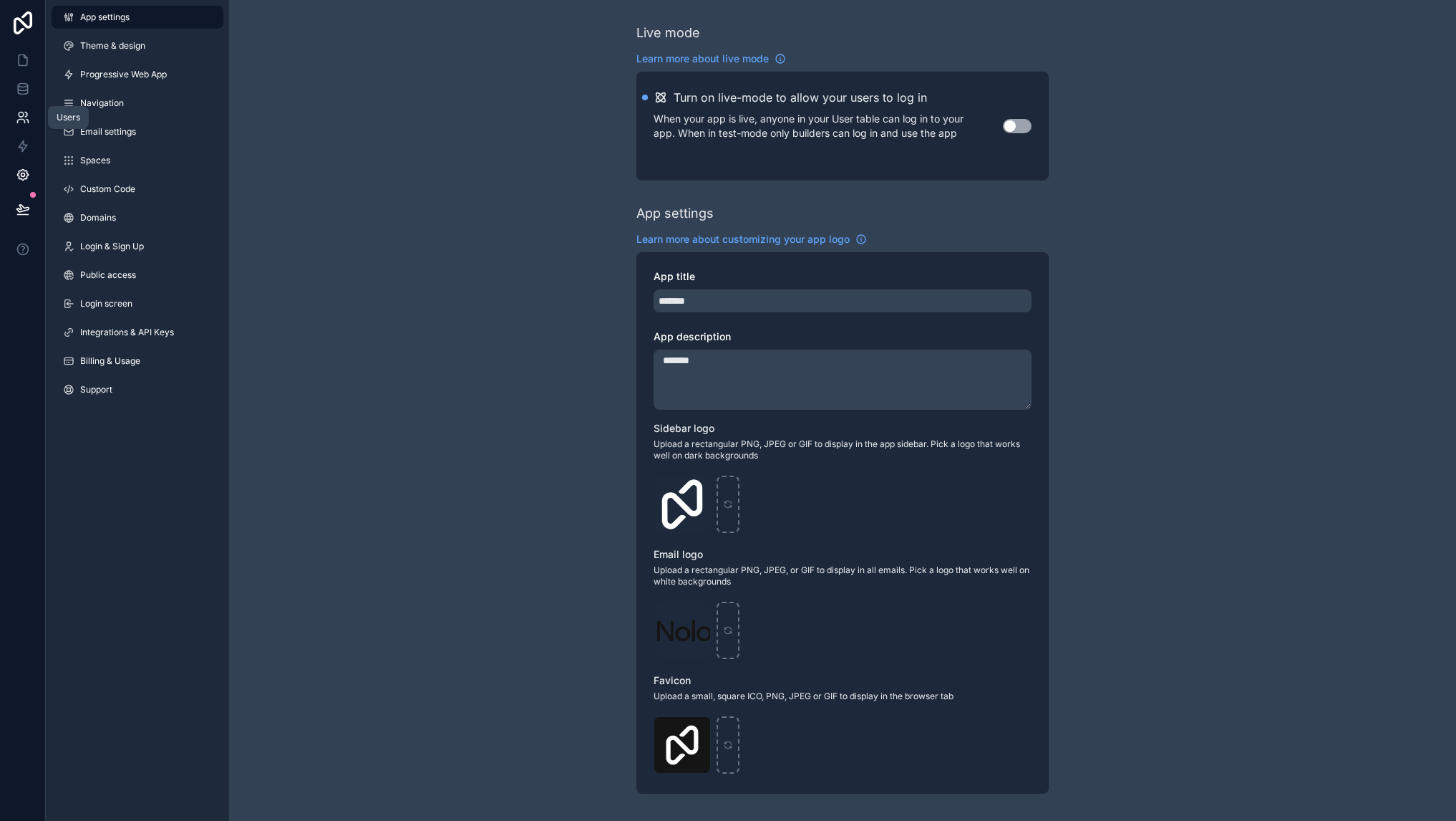
click at [15, 122] on icon at bounding box center [22, 117] width 15 height 15
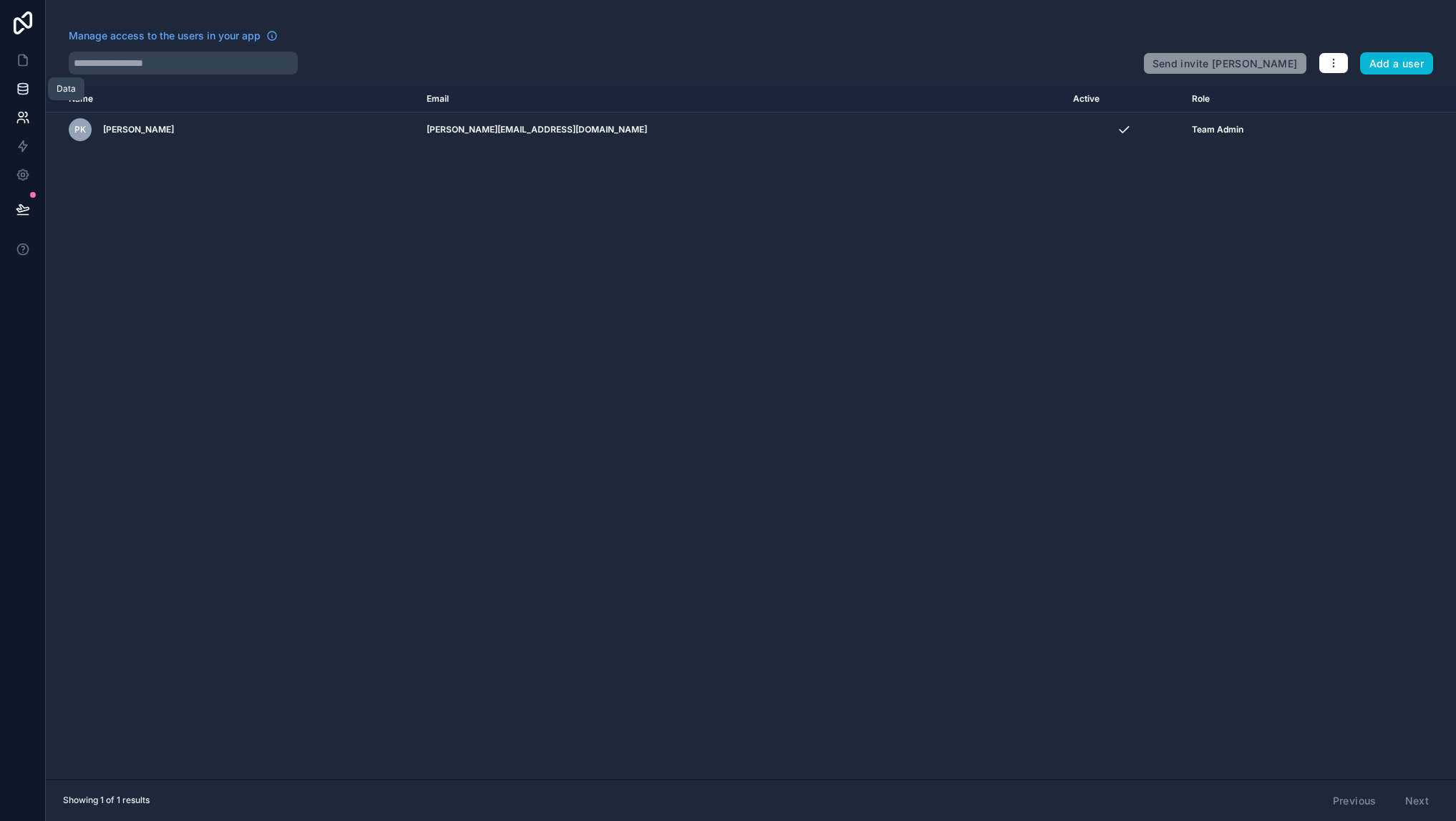
click at [32, 79] on link at bounding box center [22, 89] width 45 height 29
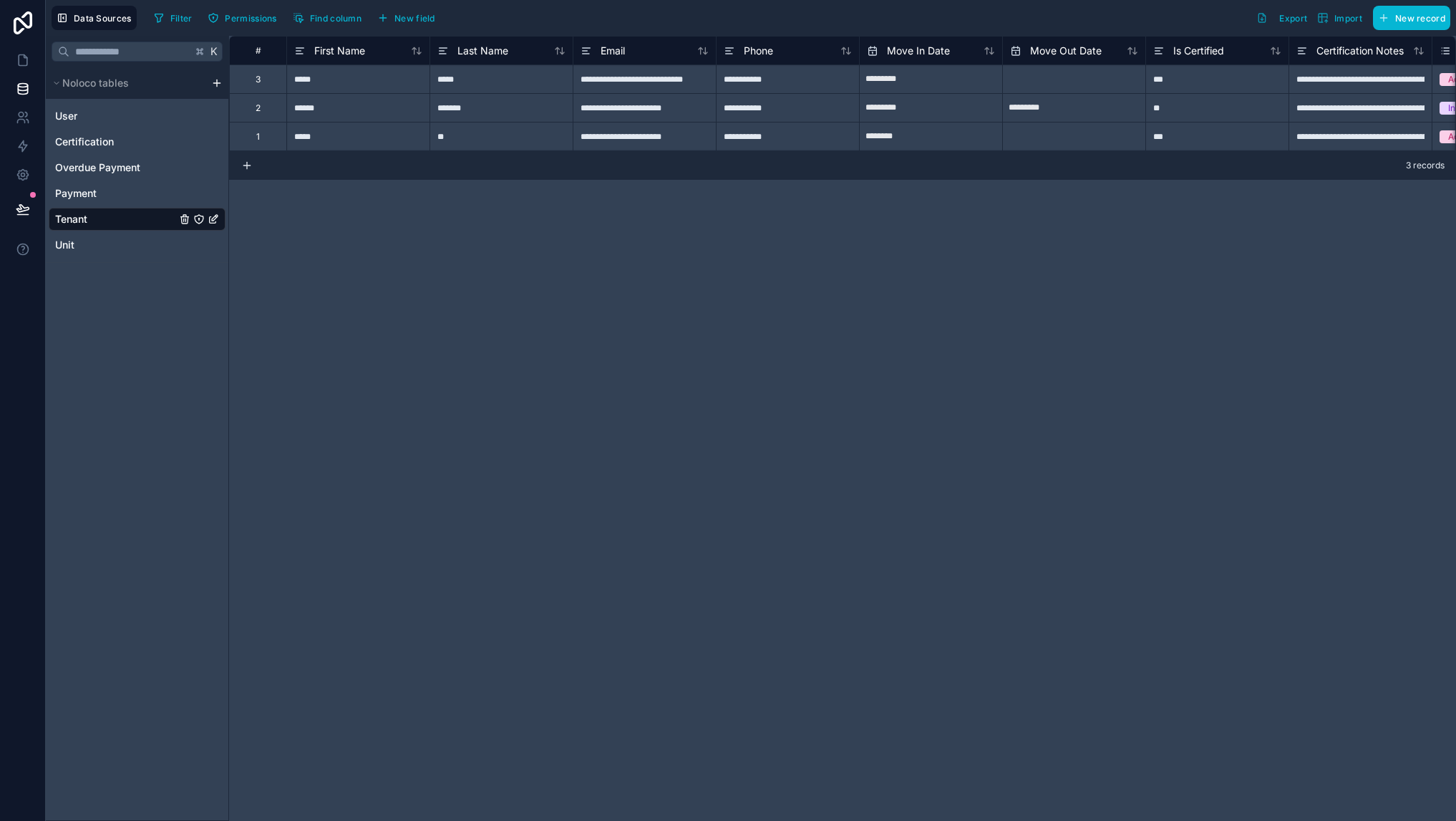
click at [116, 359] on div "K Noloco tables User Certification Overdue Payment Payment Tenant Unit" at bounding box center [137, 427] width 184 height 785
click at [113, 238] on div "Unit" at bounding box center [136, 245] width 177 height 23
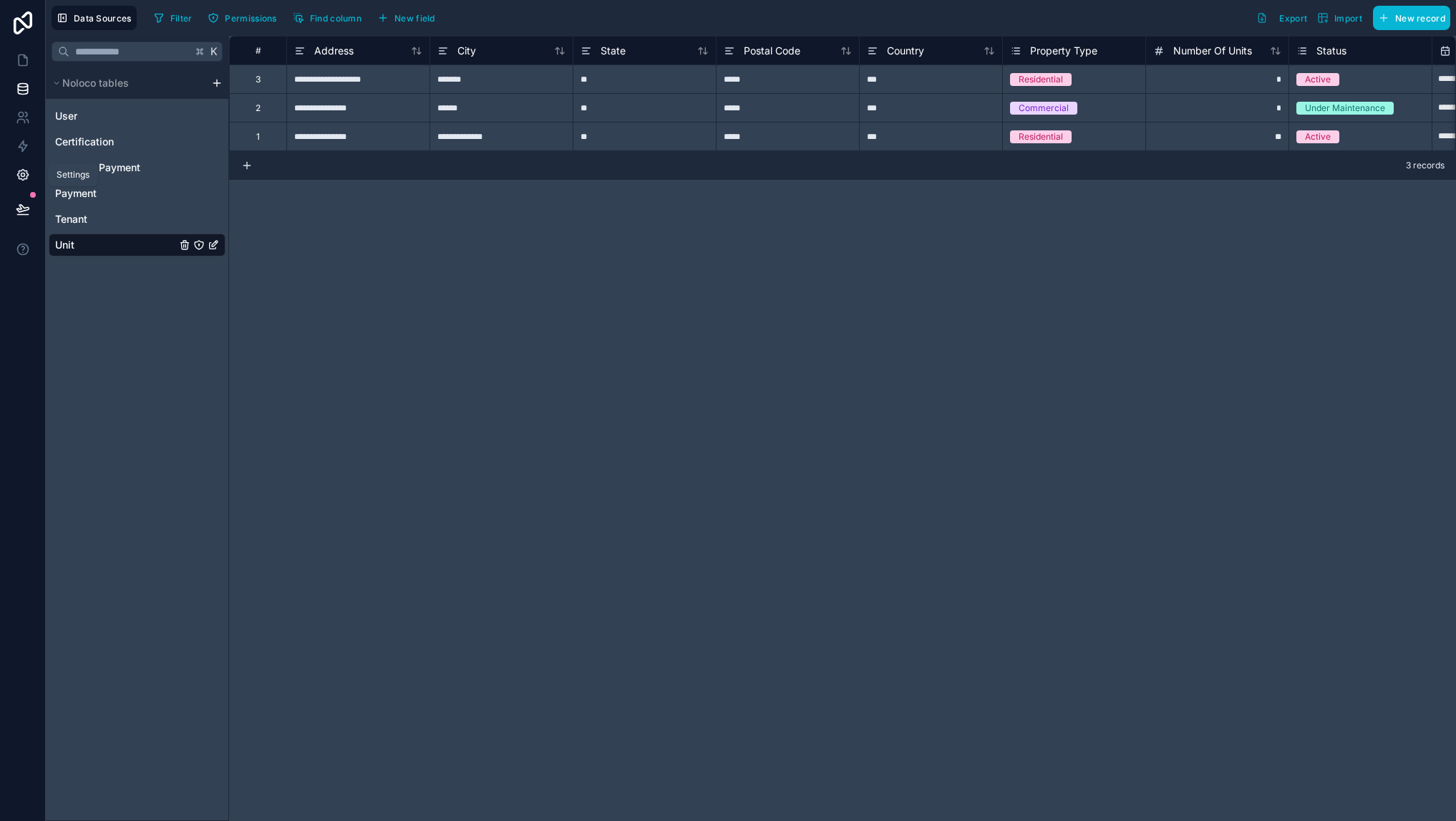
click at [26, 169] on icon at bounding box center [22, 174] width 15 height 15
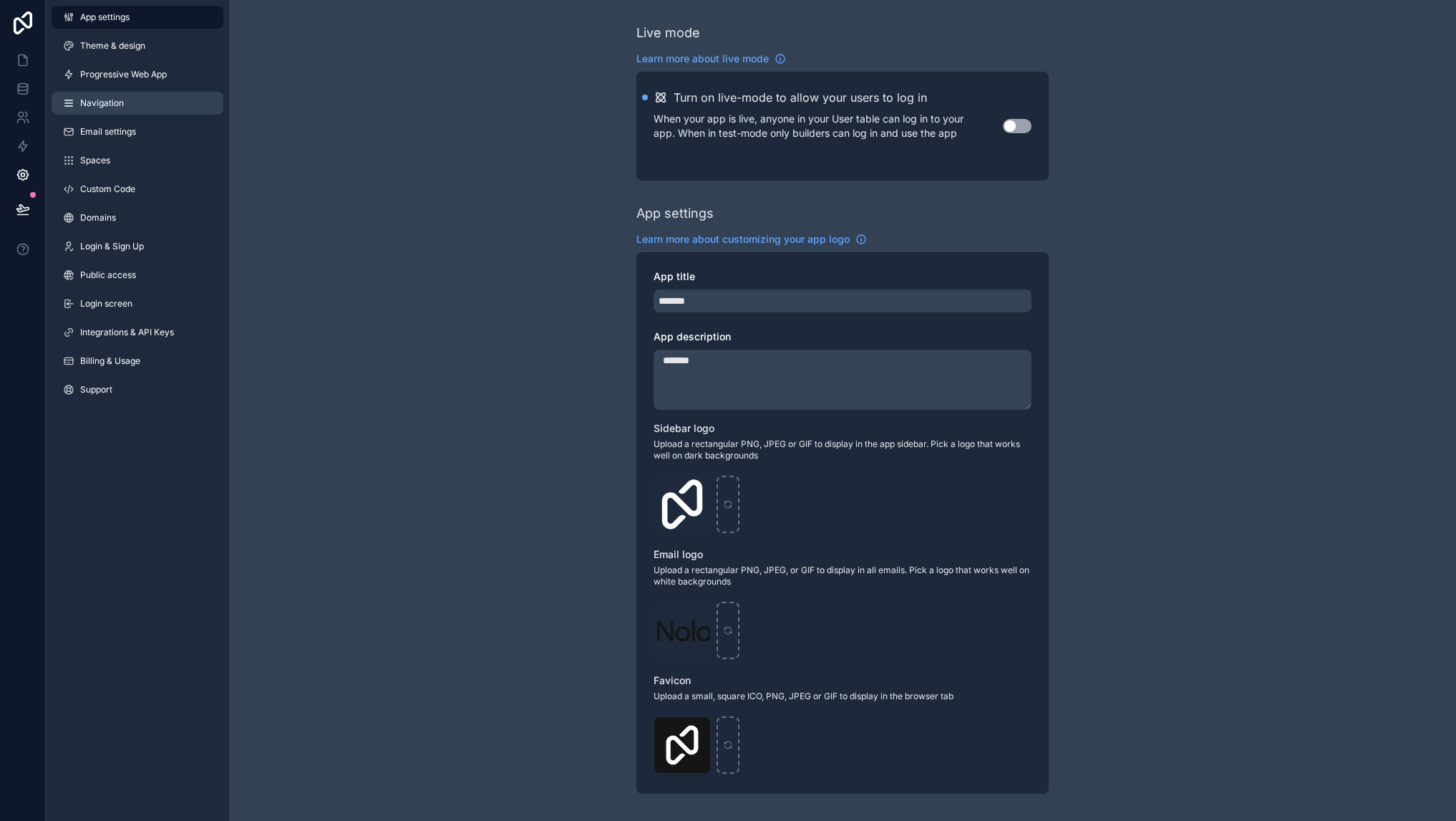
click at [114, 97] on span "Navigation" at bounding box center [102, 103] width 44 height 12
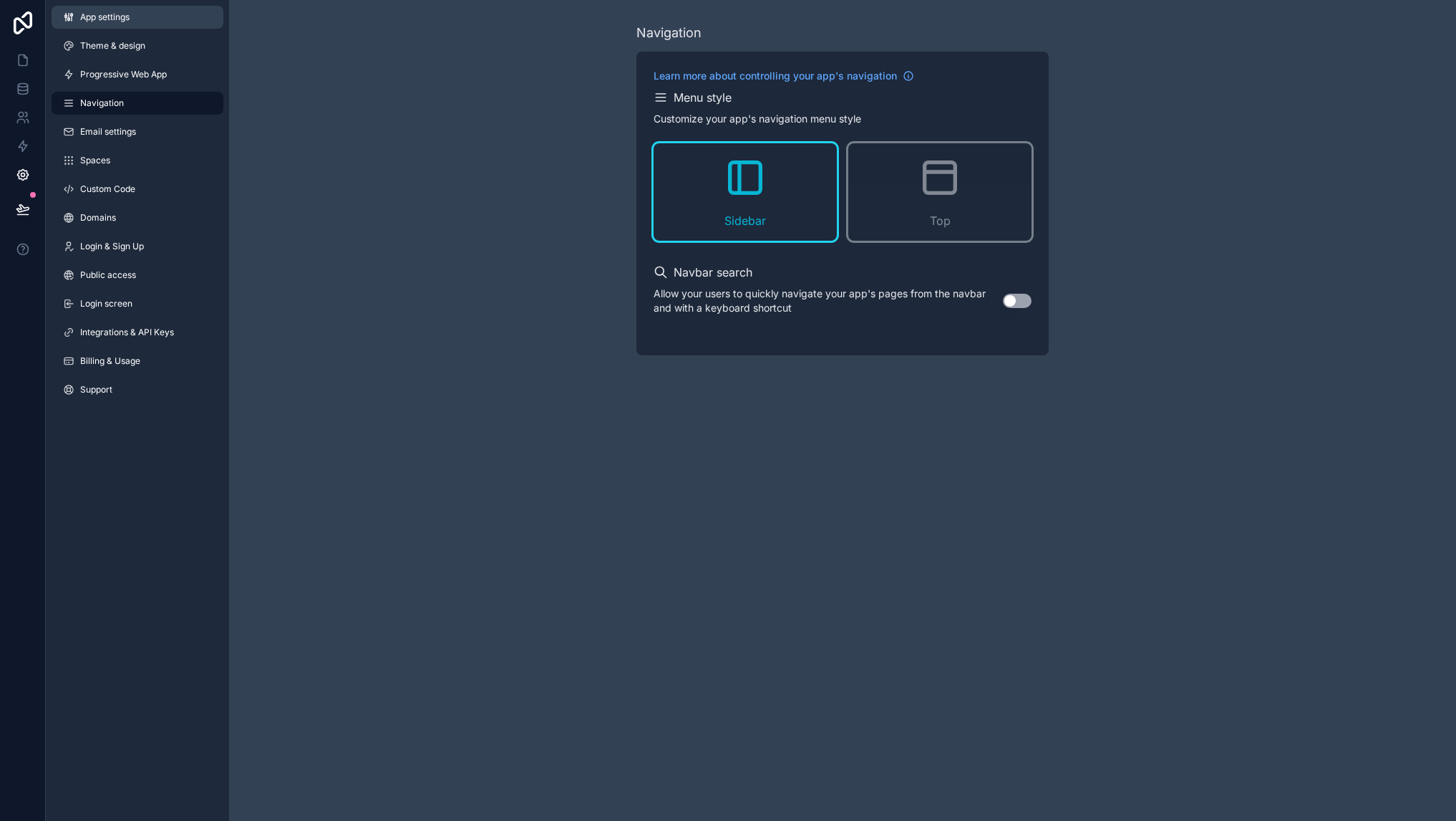
click at [123, 19] on span "App settings" at bounding box center [105, 17] width 49 height 12
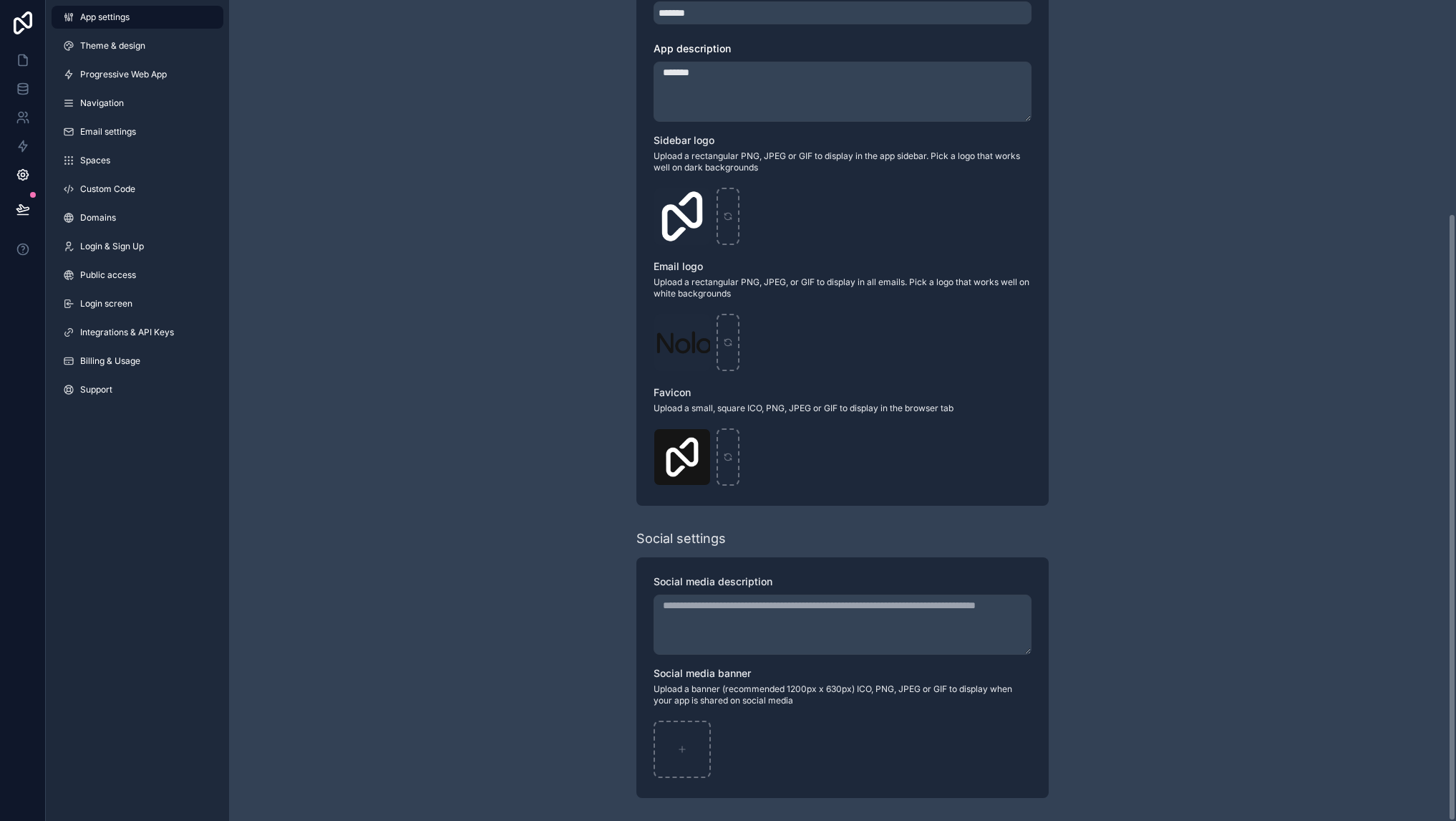
scroll to position [123, 0]
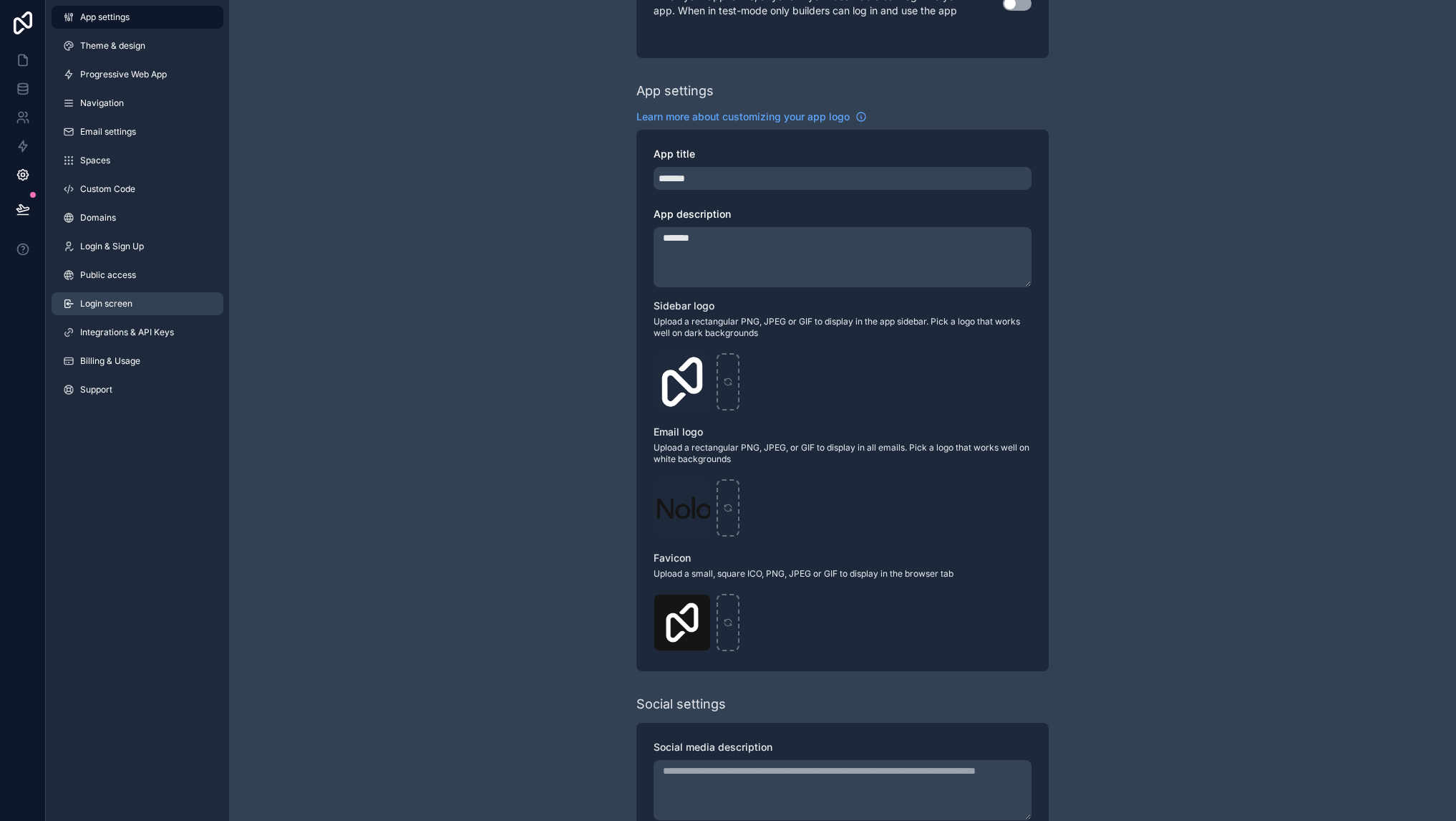
click at [106, 307] on span "Login screen" at bounding box center [106, 303] width 52 height 12
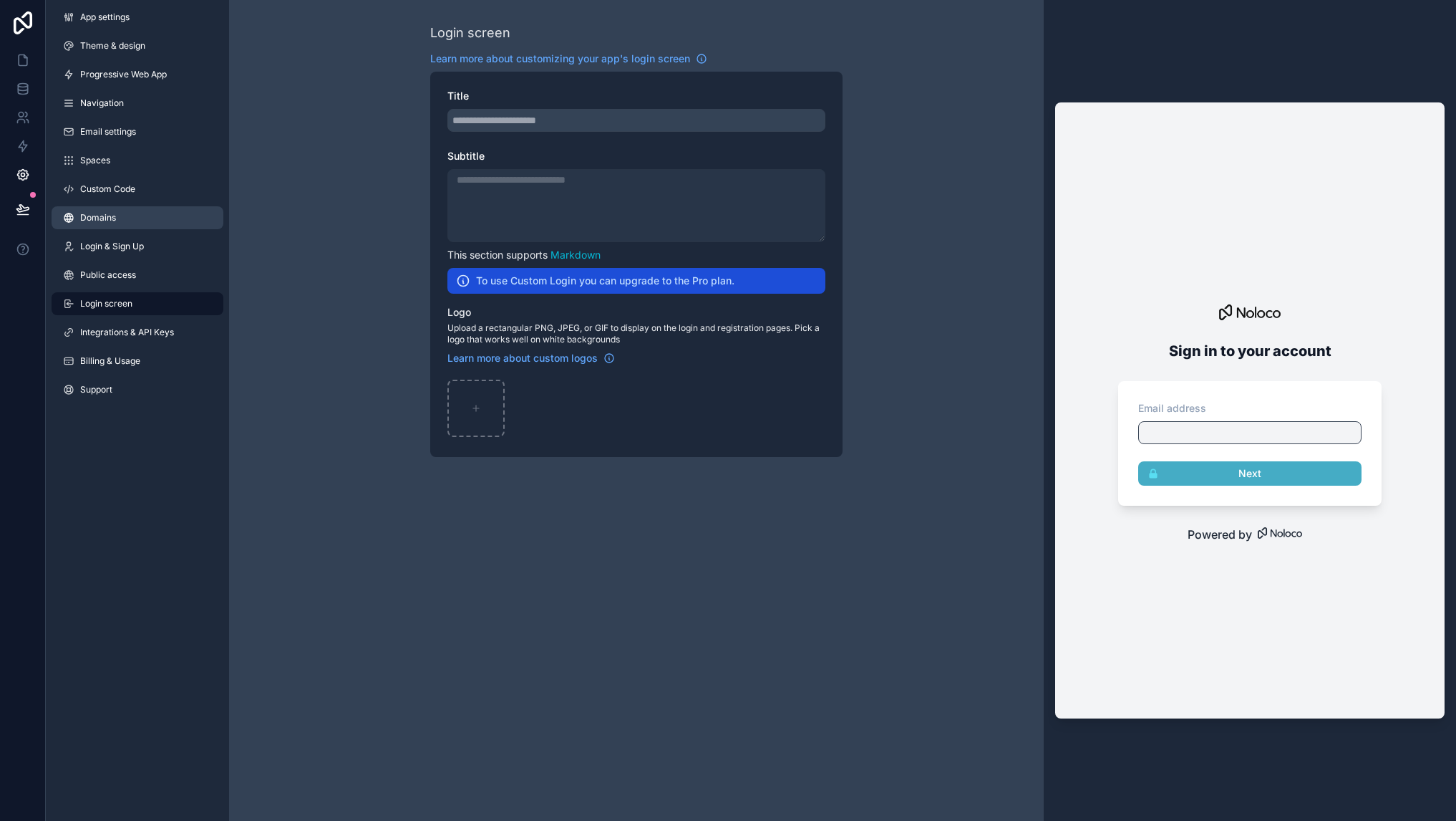
click at [99, 214] on span "Domains" at bounding box center [98, 218] width 35 height 12
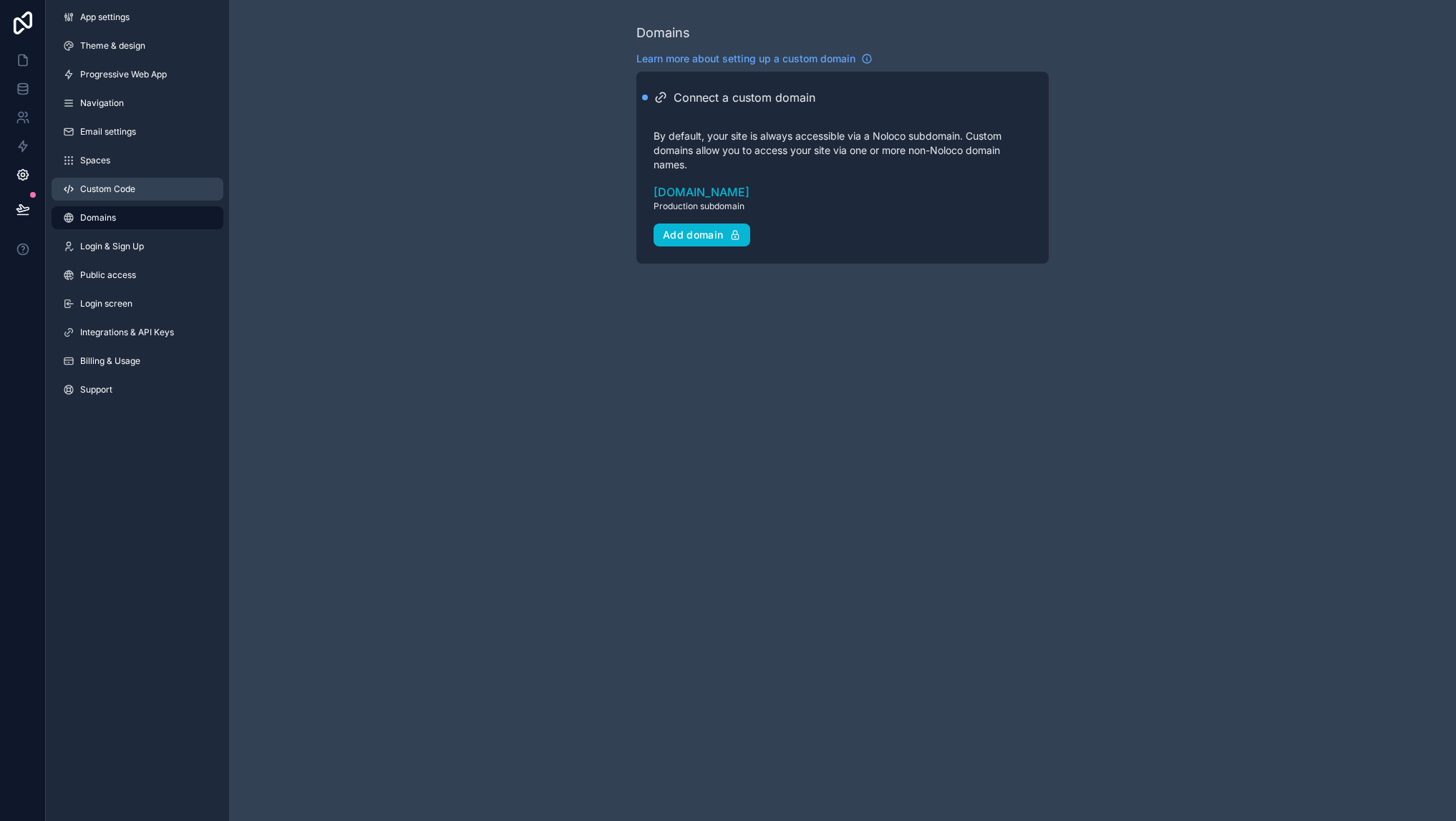
click at [95, 180] on link "Custom Code" at bounding box center [137, 189] width 172 height 23
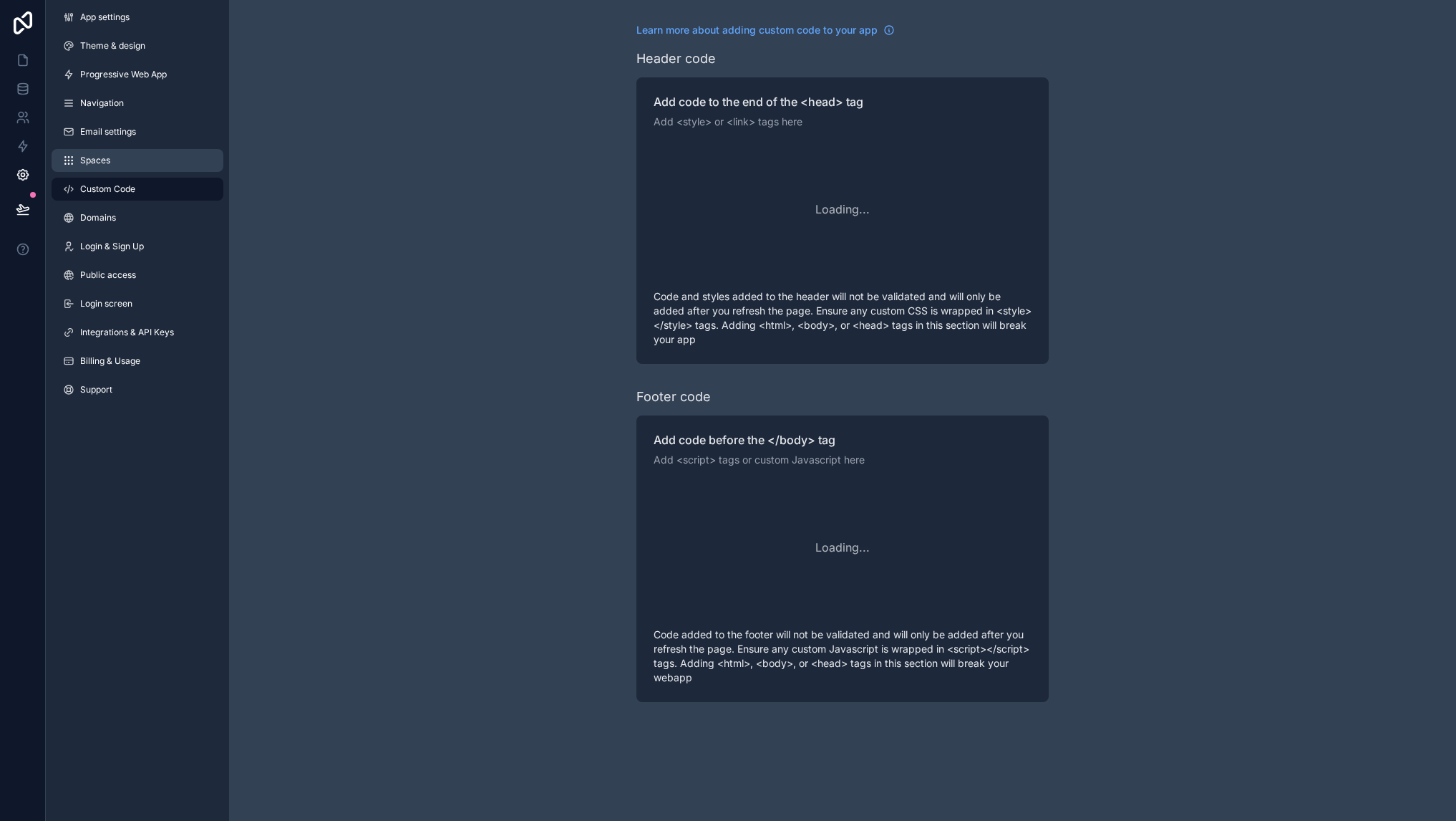
click at [95, 154] on span "Spaces" at bounding box center [95, 160] width 30 height 12
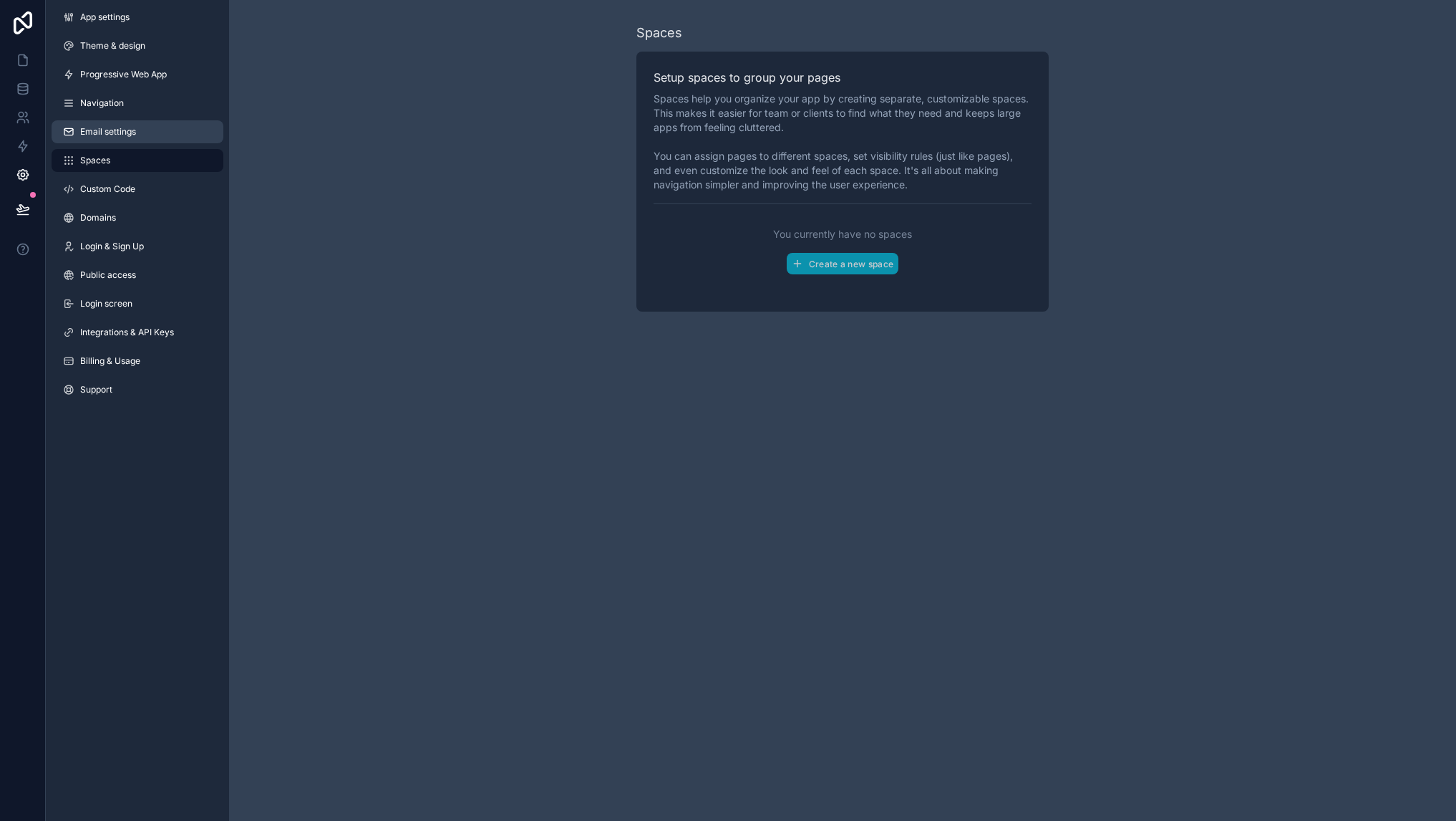
click at [93, 126] on span "Email settings" at bounding box center [108, 131] width 56 height 12
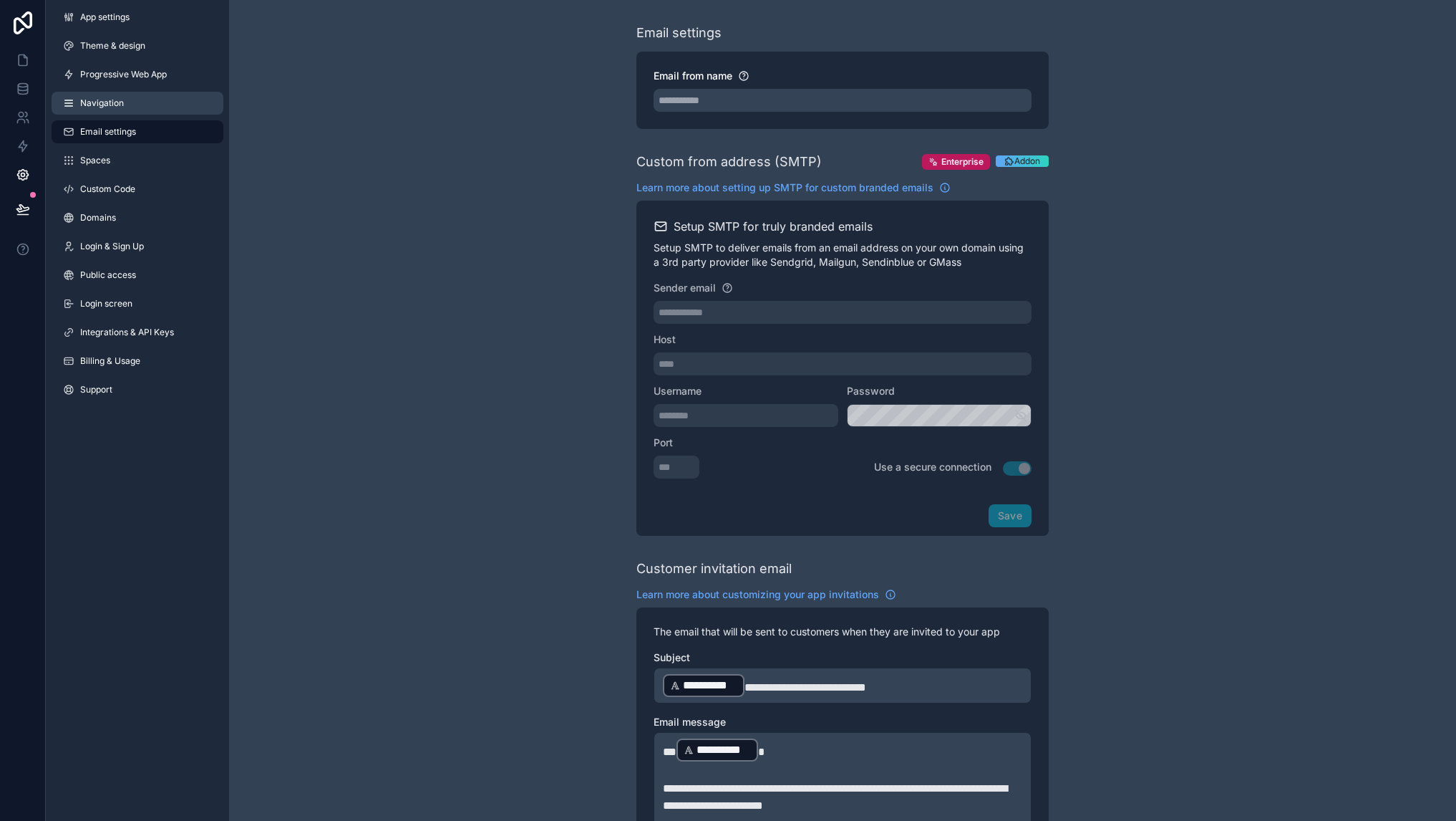
click at [93, 100] on span "Navigation" at bounding box center [102, 103] width 44 height 12
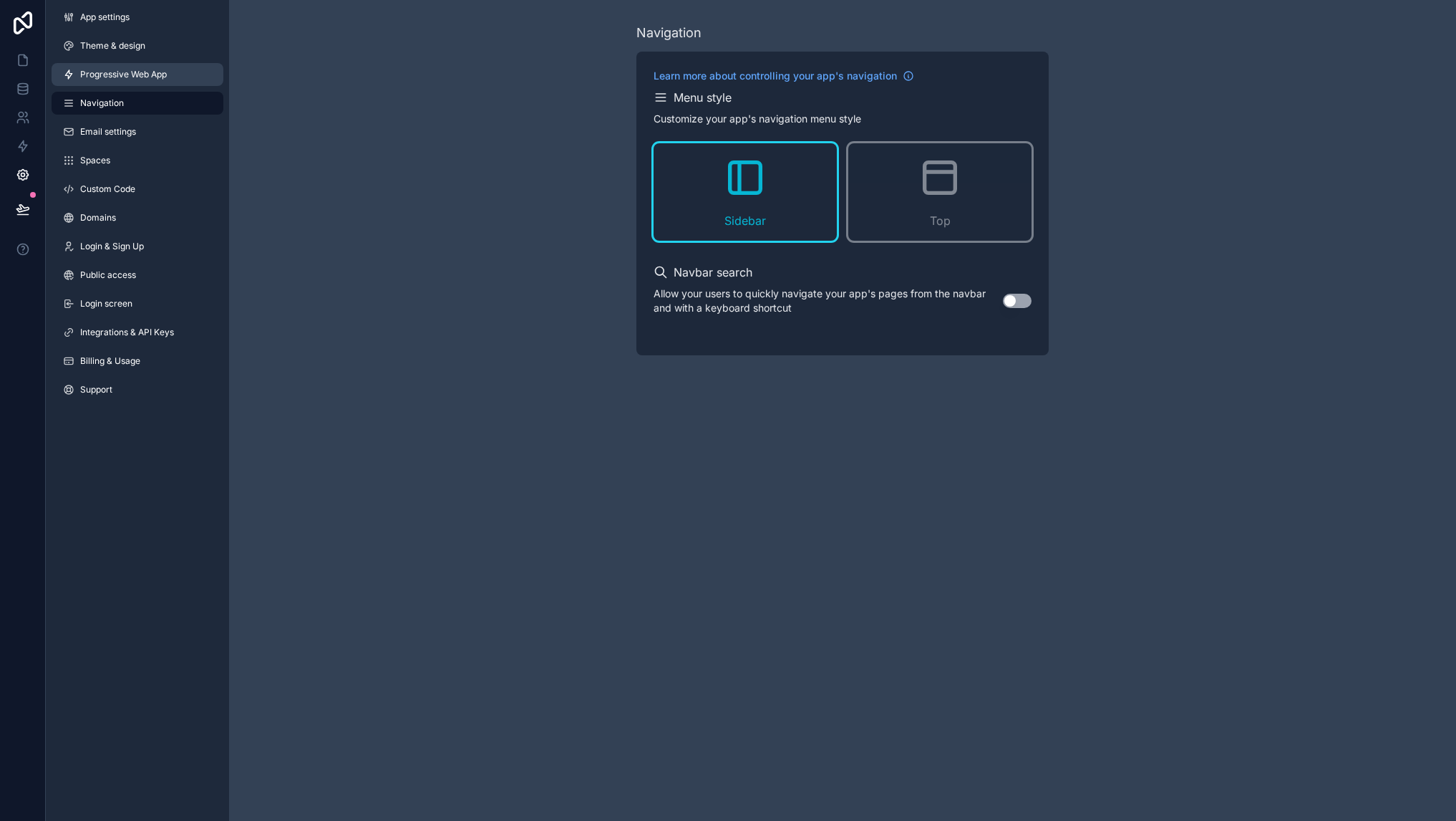
click at [93, 76] on span "Progressive Web App" at bounding box center [123, 74] width 86 height 12
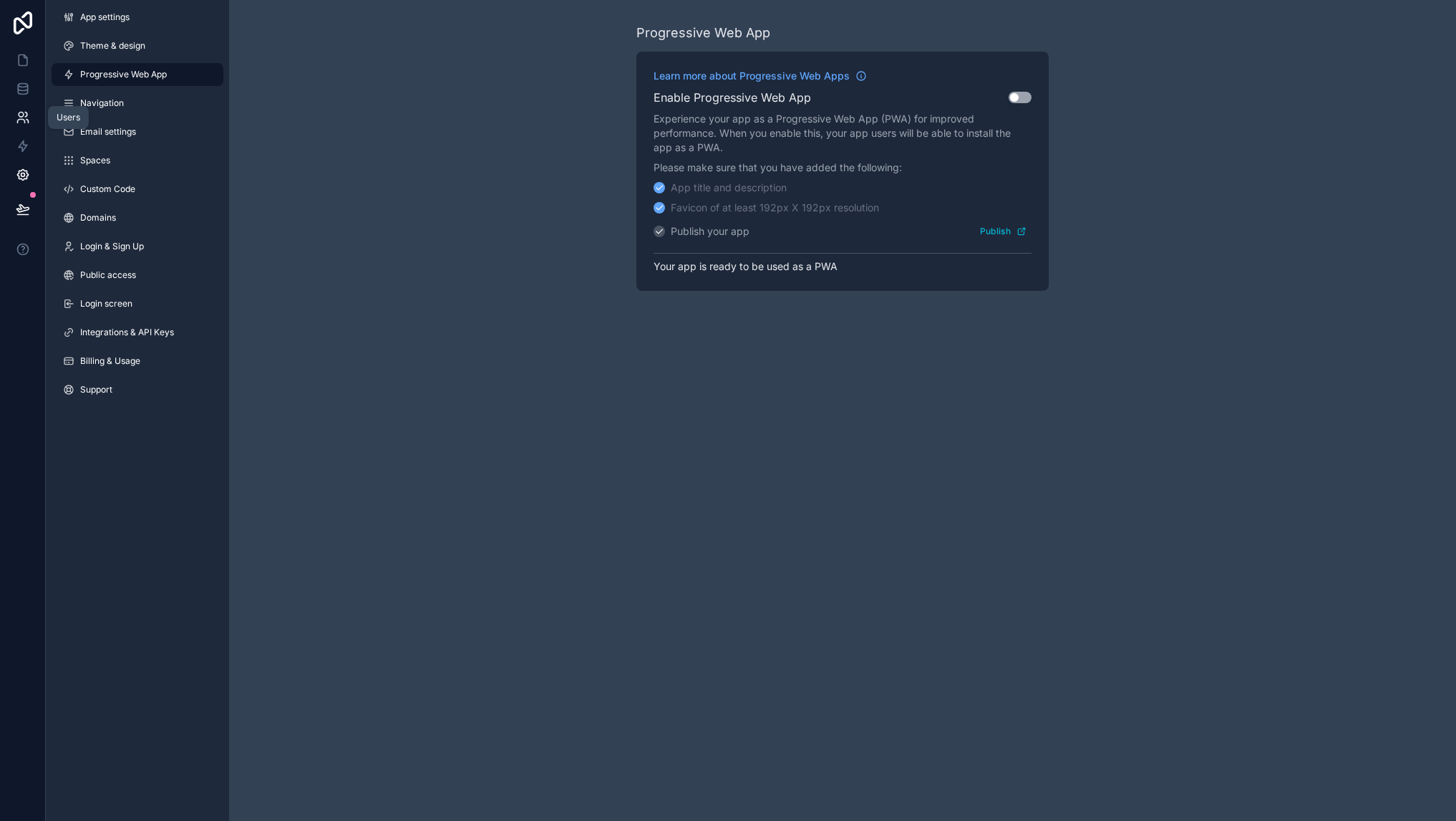
click at [20, 121] on icon at bounding box center [22, 117] width 15 height 15
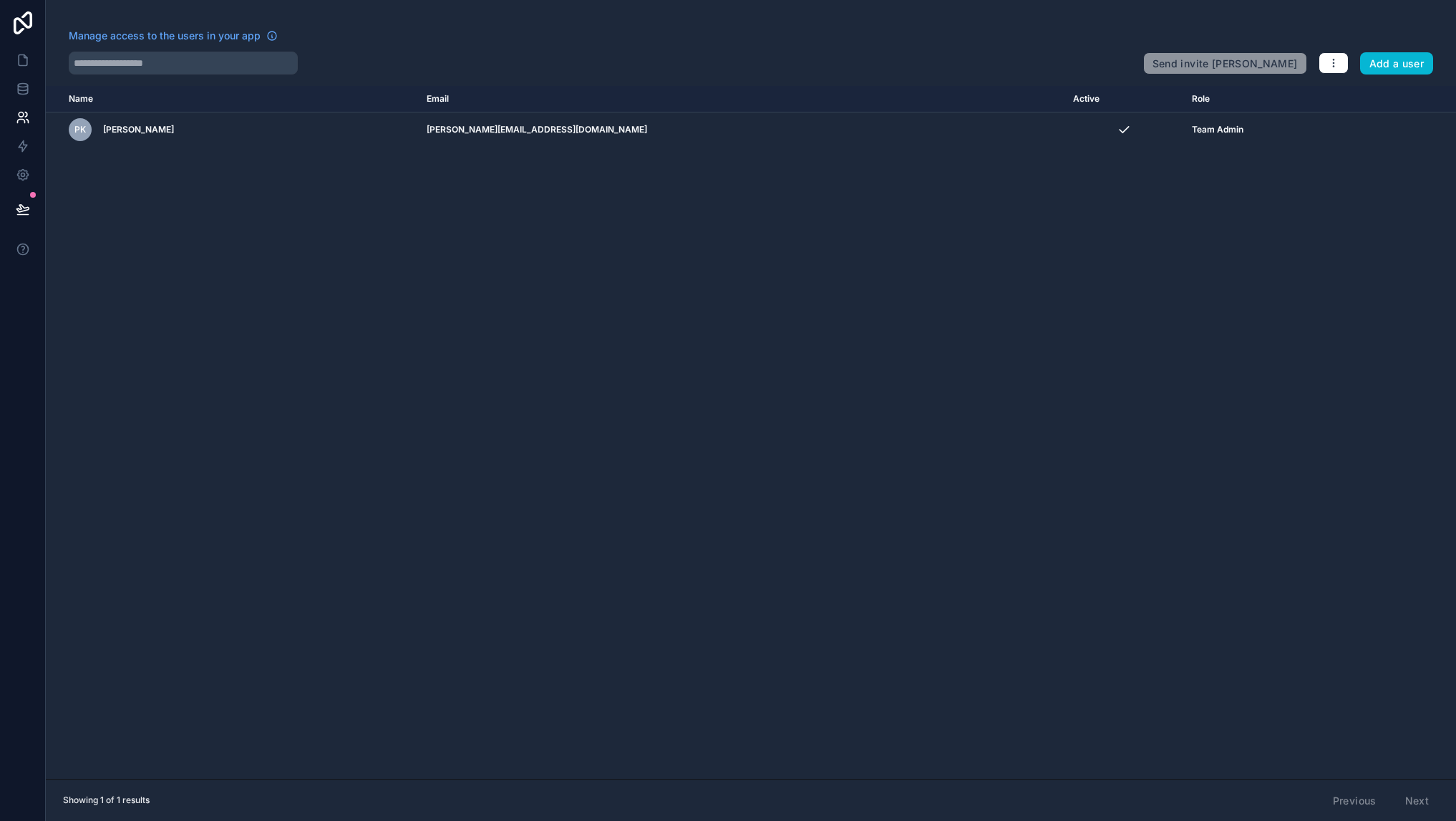
click at [337, 326] on div "Name Email Active Role [DOMAIN_NAME] PK [PERSON_NAME] [PERSON_NAME][EMAIL_ADDRE…" at bounding box center [750, 432] width 1410 height 693
click at [26, 92] on icon at bounding box center [22, 89] width 15 height 15
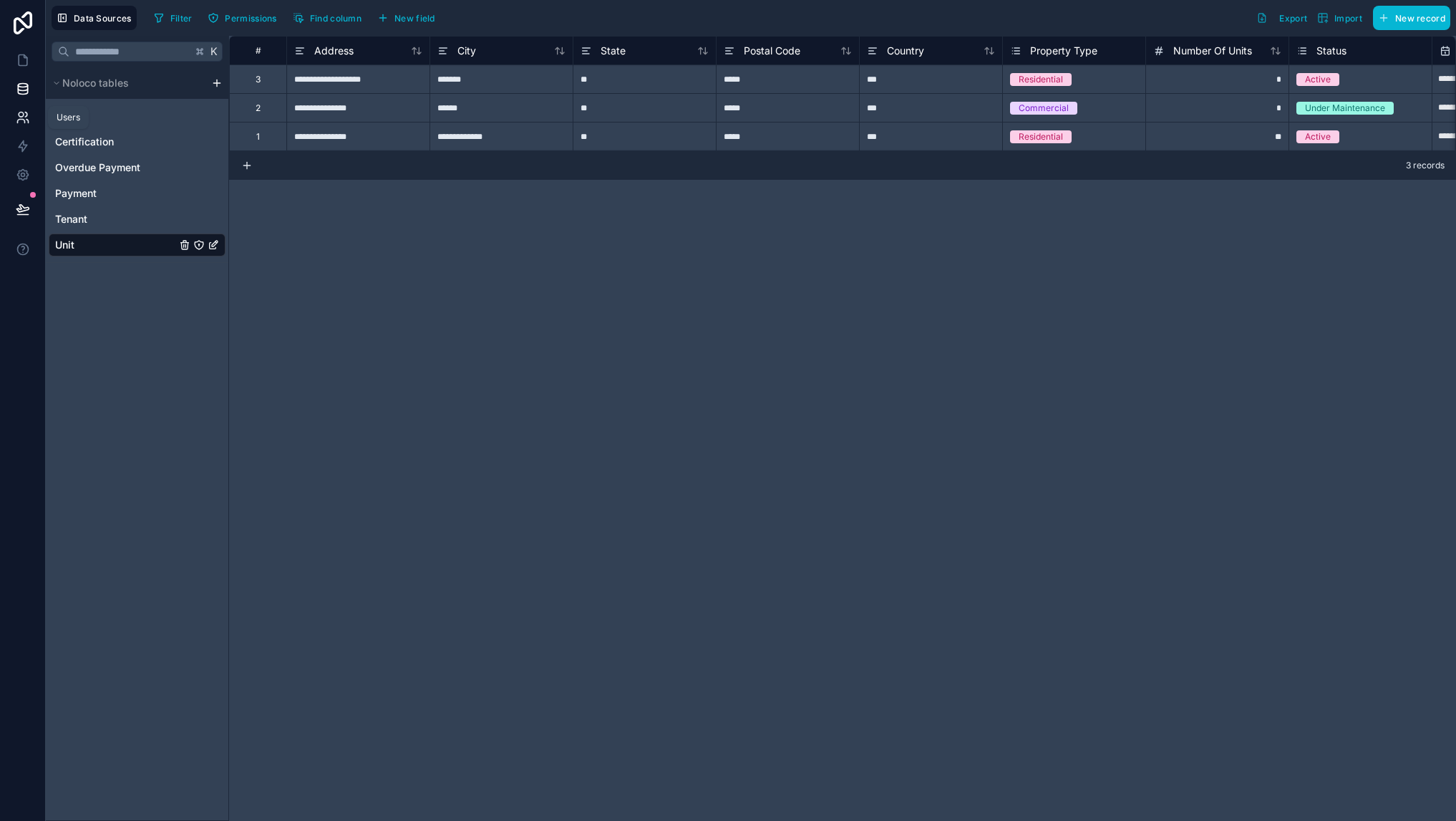
click at [25, 117] on icon at bounding box center [25, 115] width 2 height 5
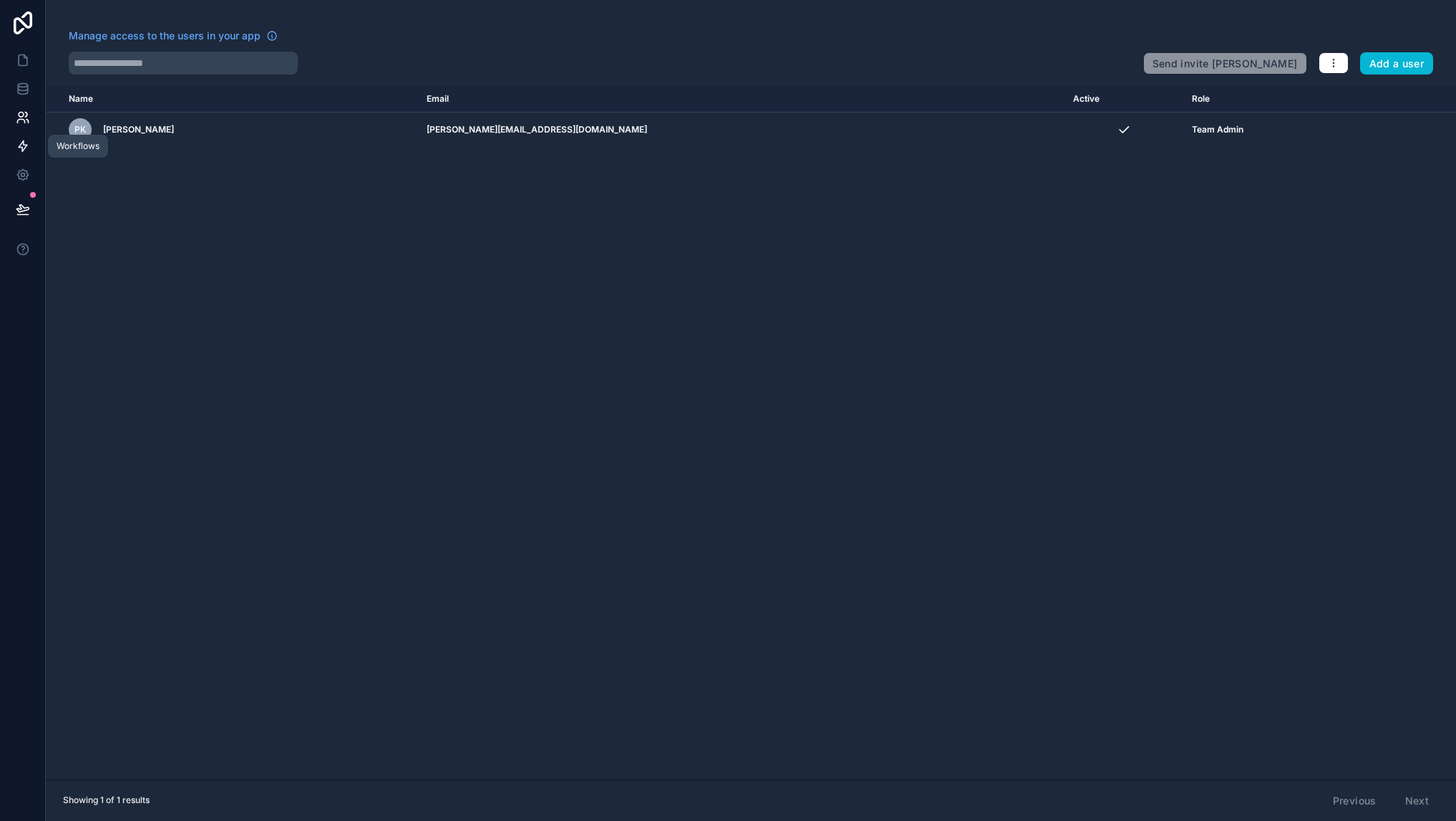
click at [24, 147] on icon at bounding box center [22, 146] width 15 height 15
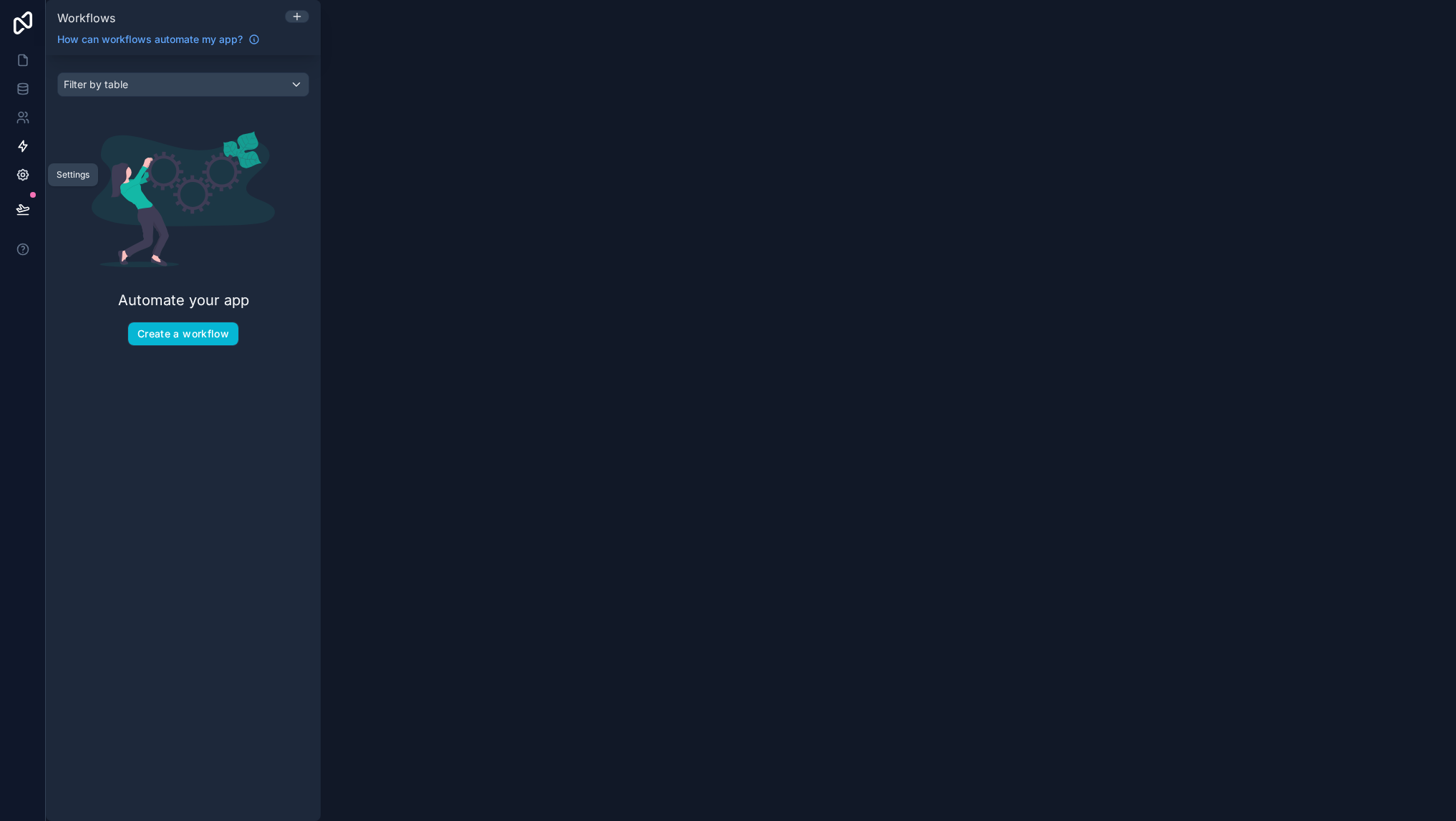
click at [26, 171] on icon at bounding box center [22, 174] width 15 height 15
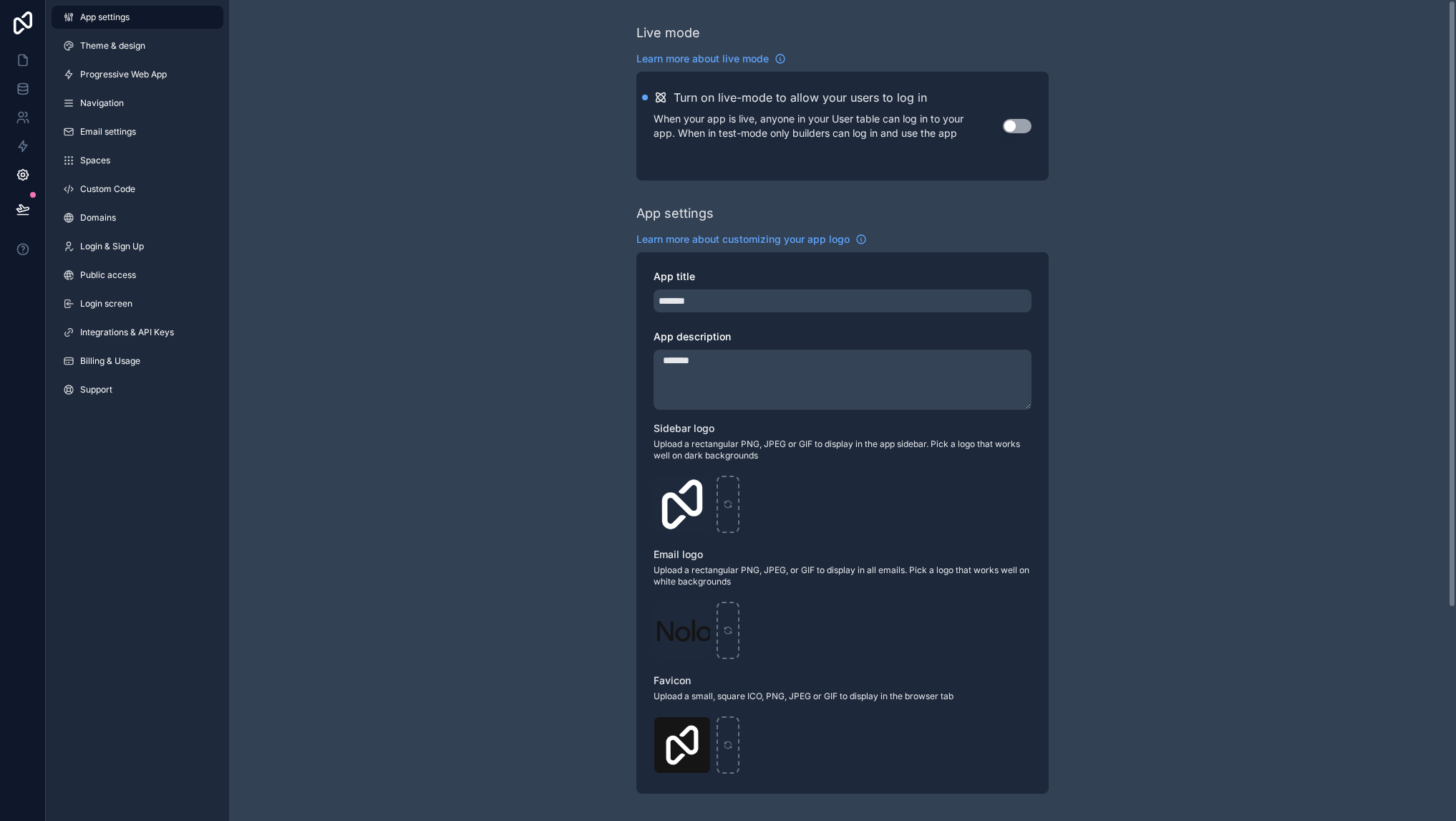
click at [388, 414] on div "Live mode Learn more about live mode Turn on live-mode to allow your users to l…" at bounding box center [842, 554] width 1227 height 1109
click at [124, 108] on link "Navigation" at bounding box center [137, 103] width 172 height 23
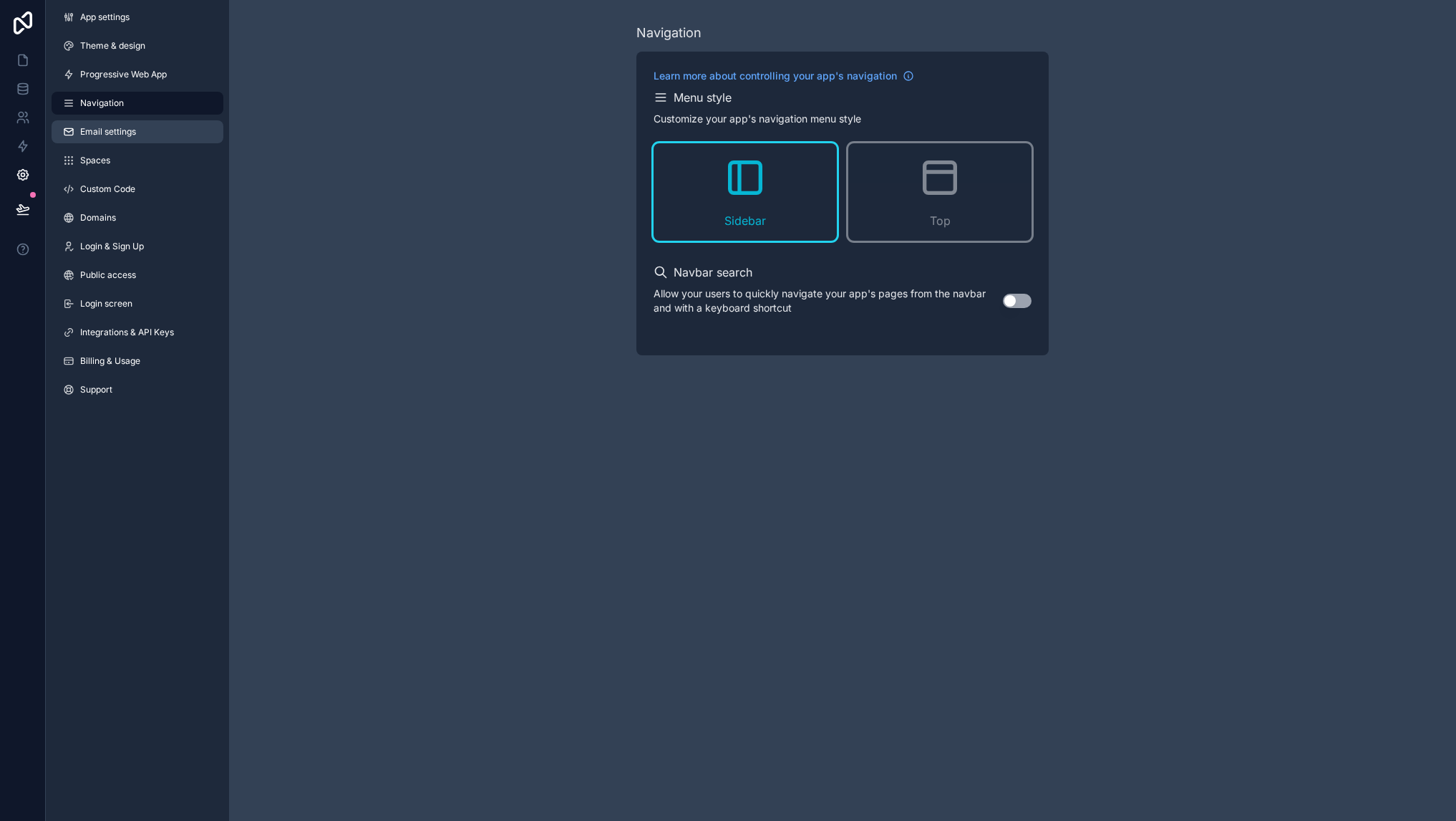
click at [121, 130] on span "Email settings" at bounding box center [108, 131] width 56 height 12
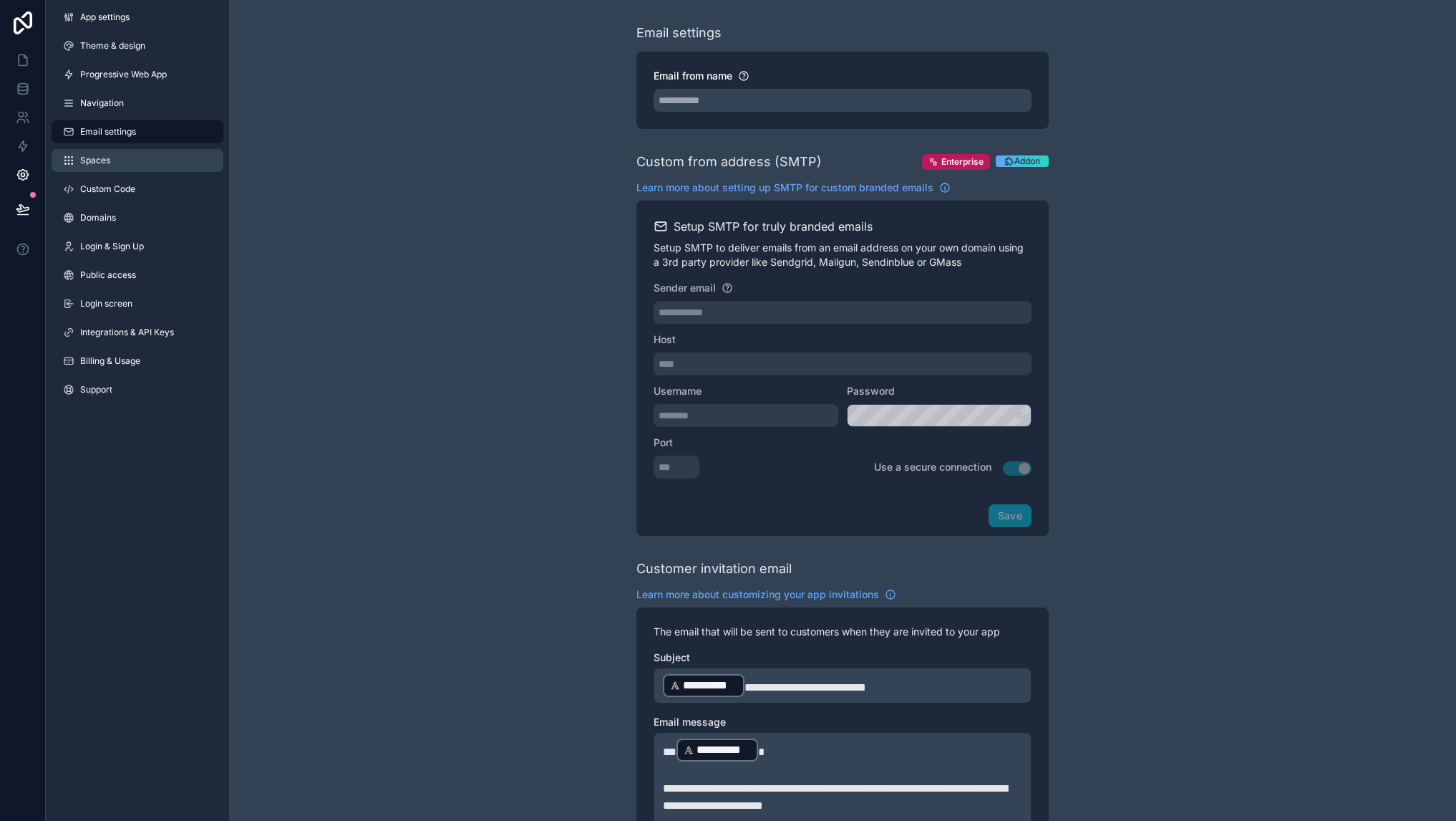
click at [121, 157] on link "Spaces" at bounding box center [137, 160] width 172 height 23
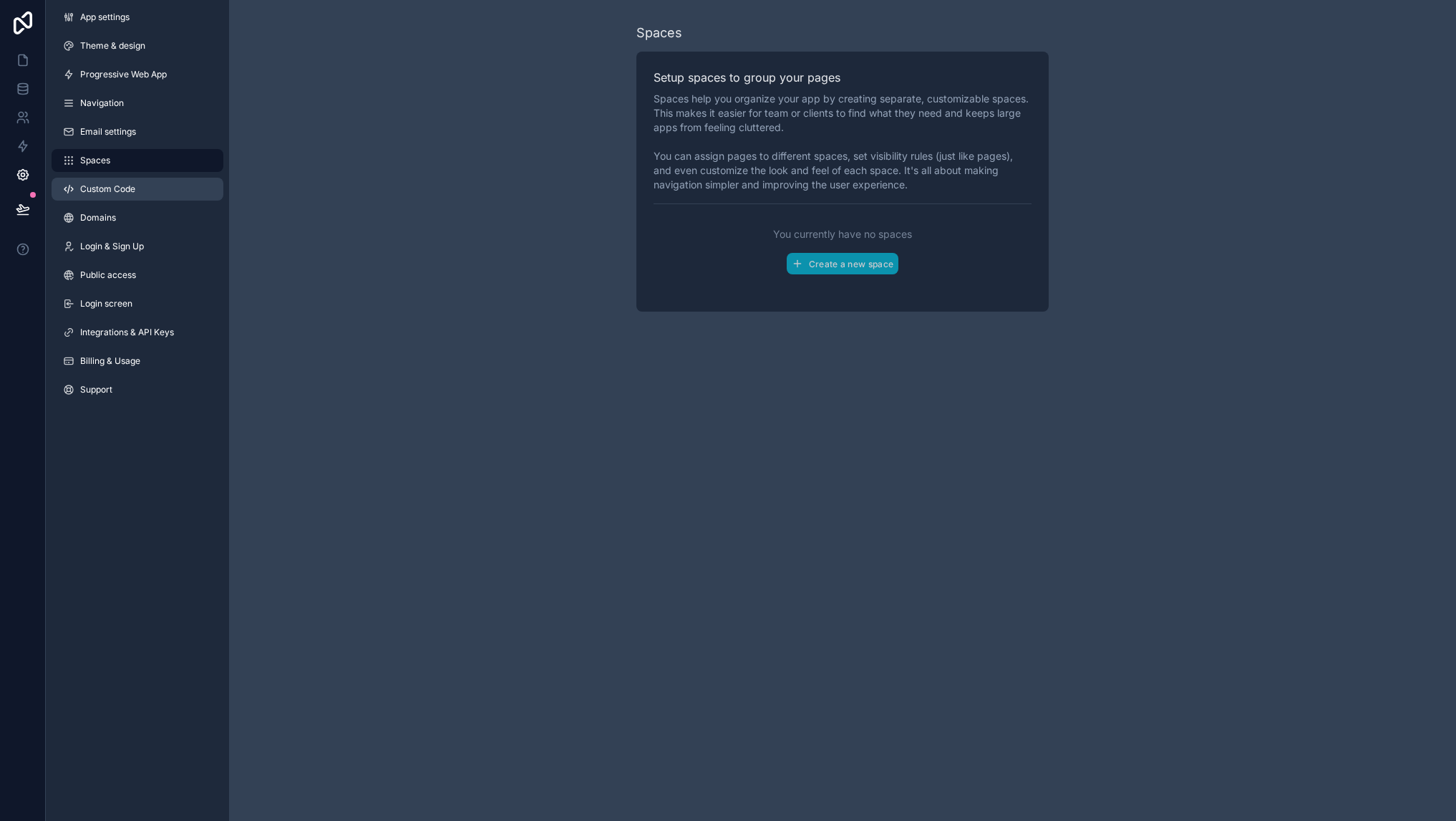
click at [120, 184] on span "Custom Code" at bounding box center [107, 189] width 55 height 12
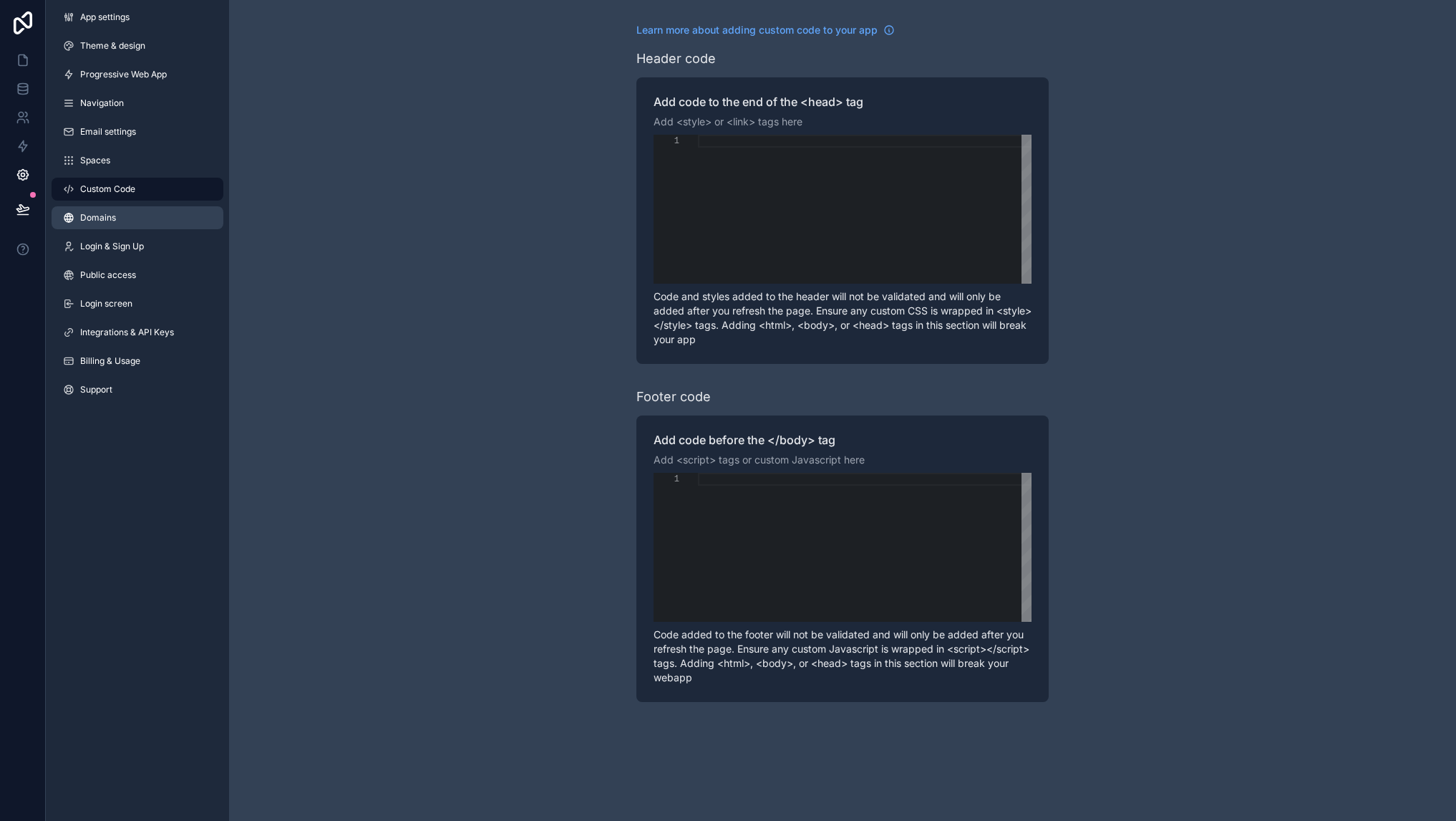
click at [116, 221] on link "Domains" at bounding box center [137, 218] width 172 height 23
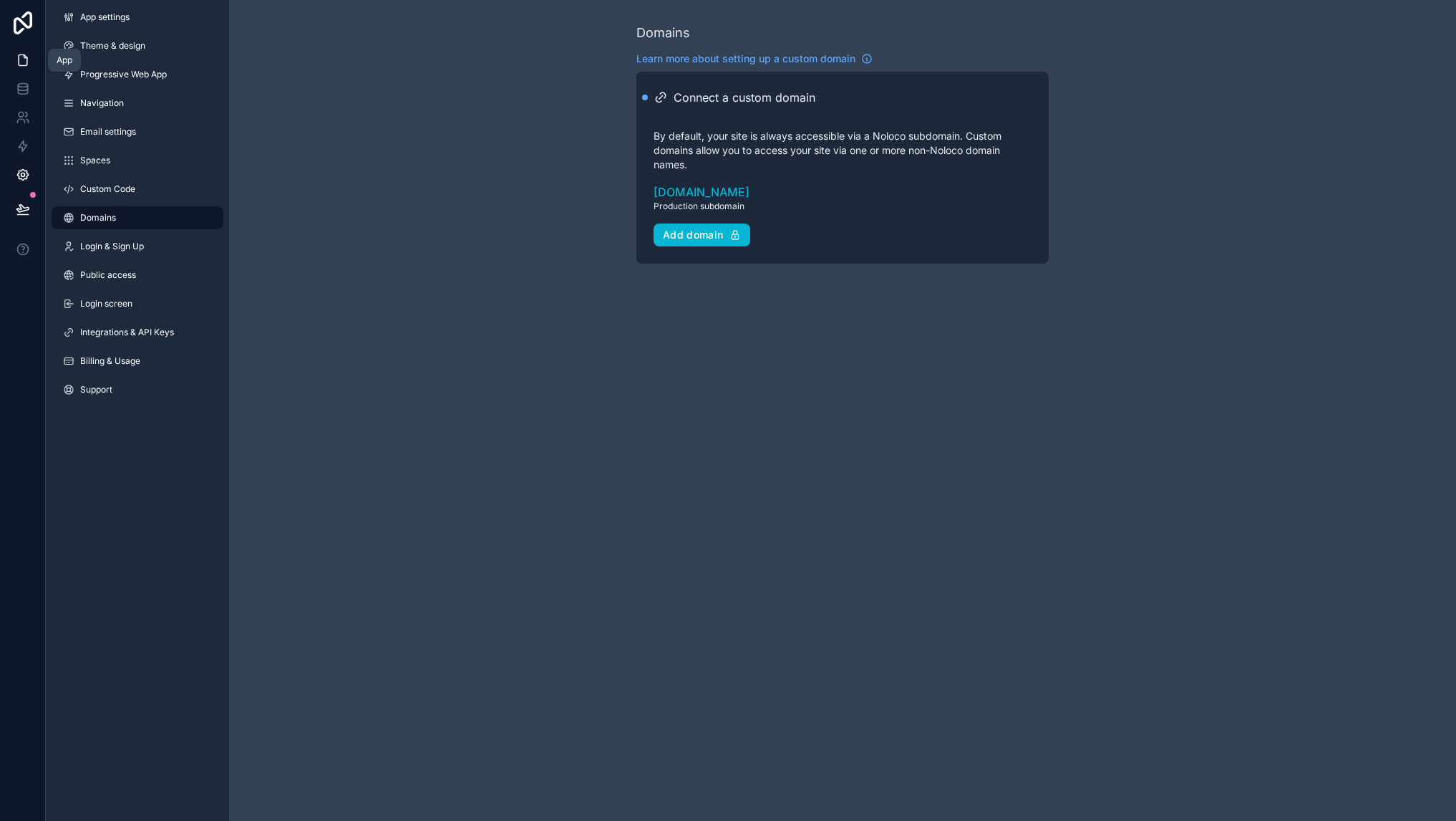
click at [22, 62] on icon at bounding box center [22, 60] width 15 height 15
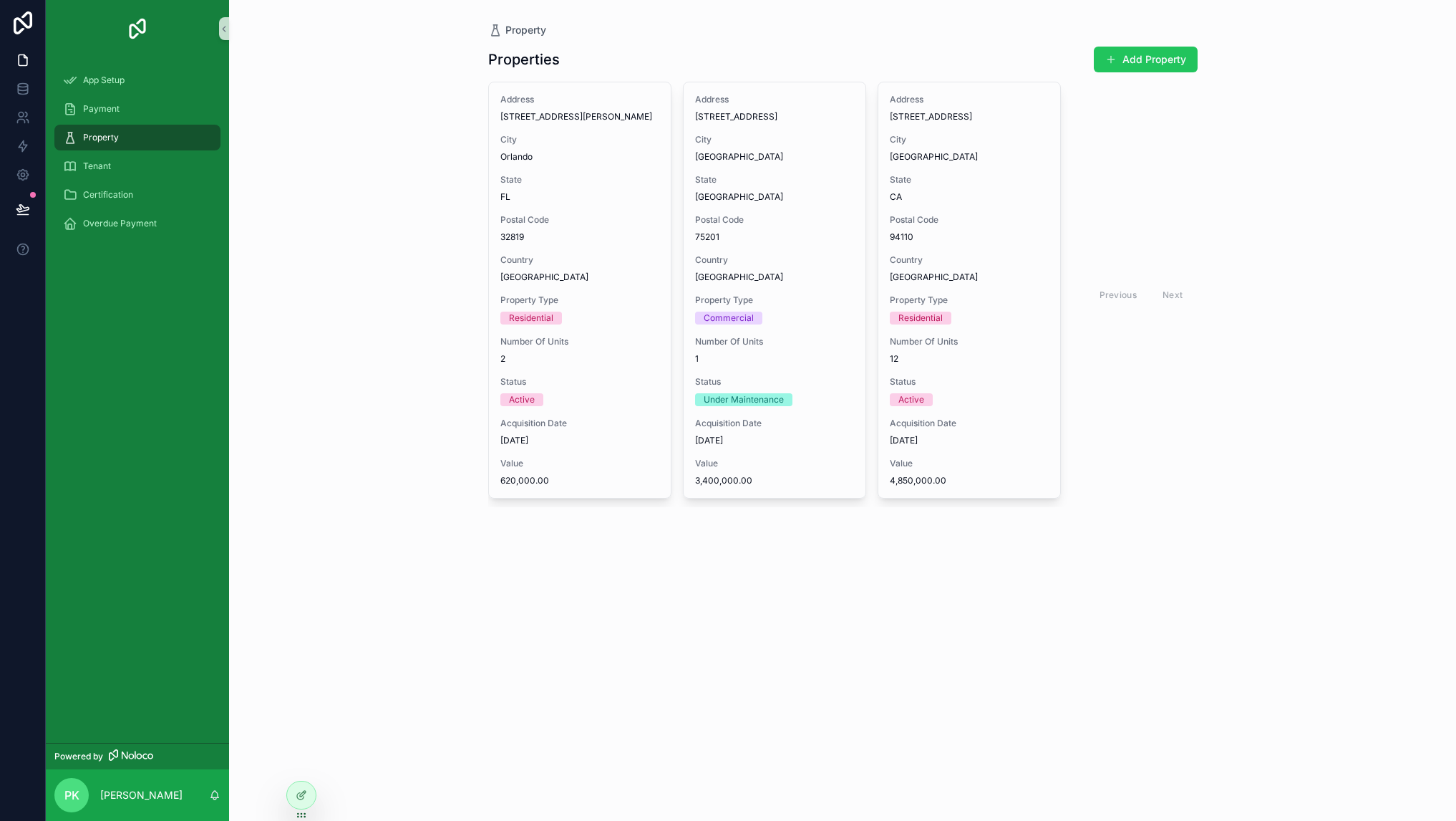
click at [139, 383] on div "App Setup Payment Property Tenant Certification Overdue Payment" at bounding box center [137, 400] width 184 height 685
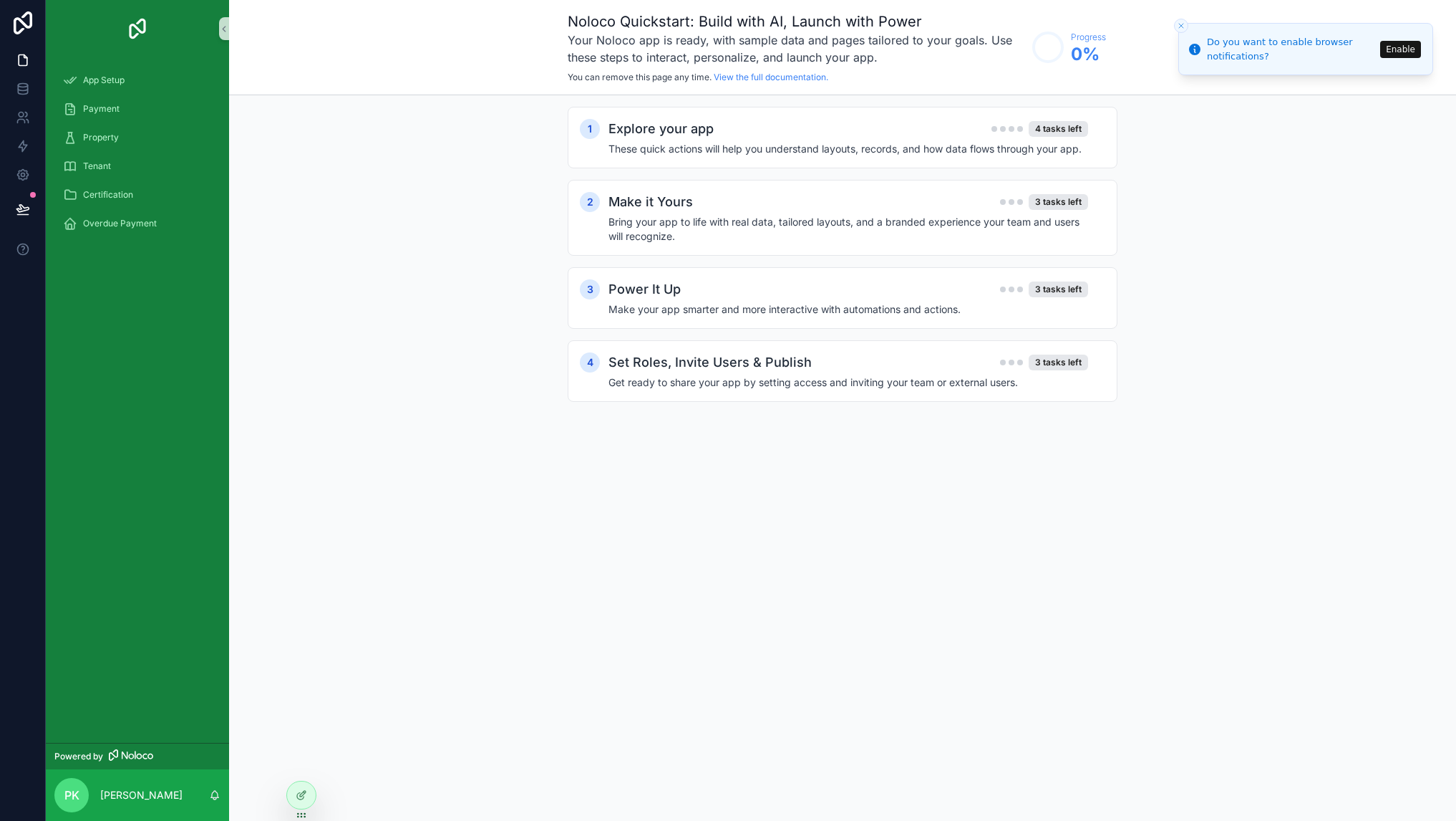
click at [366, 247] on div "1 Explore your app 4 tasks left These quick actions will help you understand la…" at bounding box center [842, 268] width 1227 height 346
click at [28, 113] on icon at bounding box center [22, 117] width 15 height 15
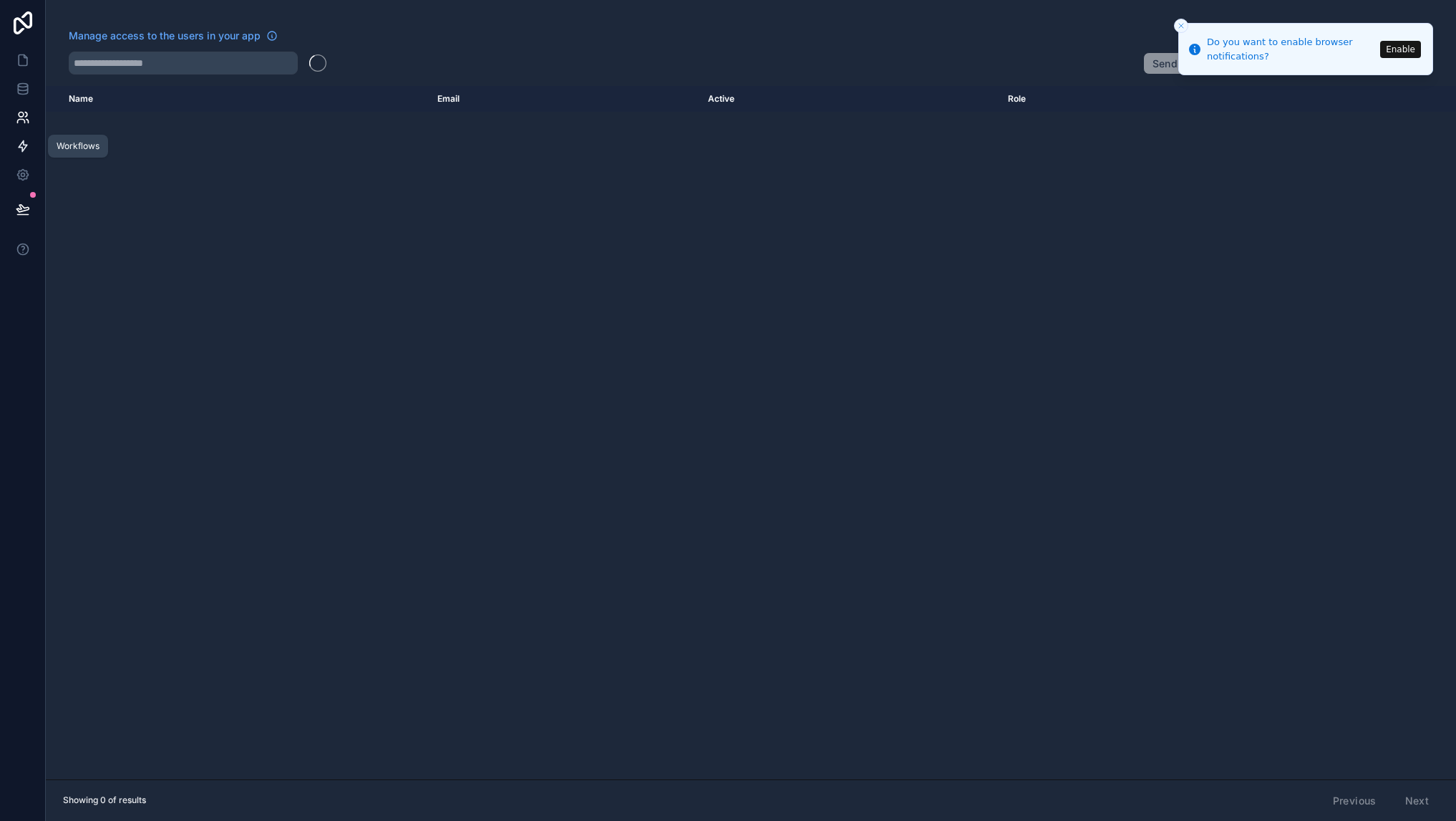
click at [26, 135] on link at bounding box center [22, 146] width 45 height 29
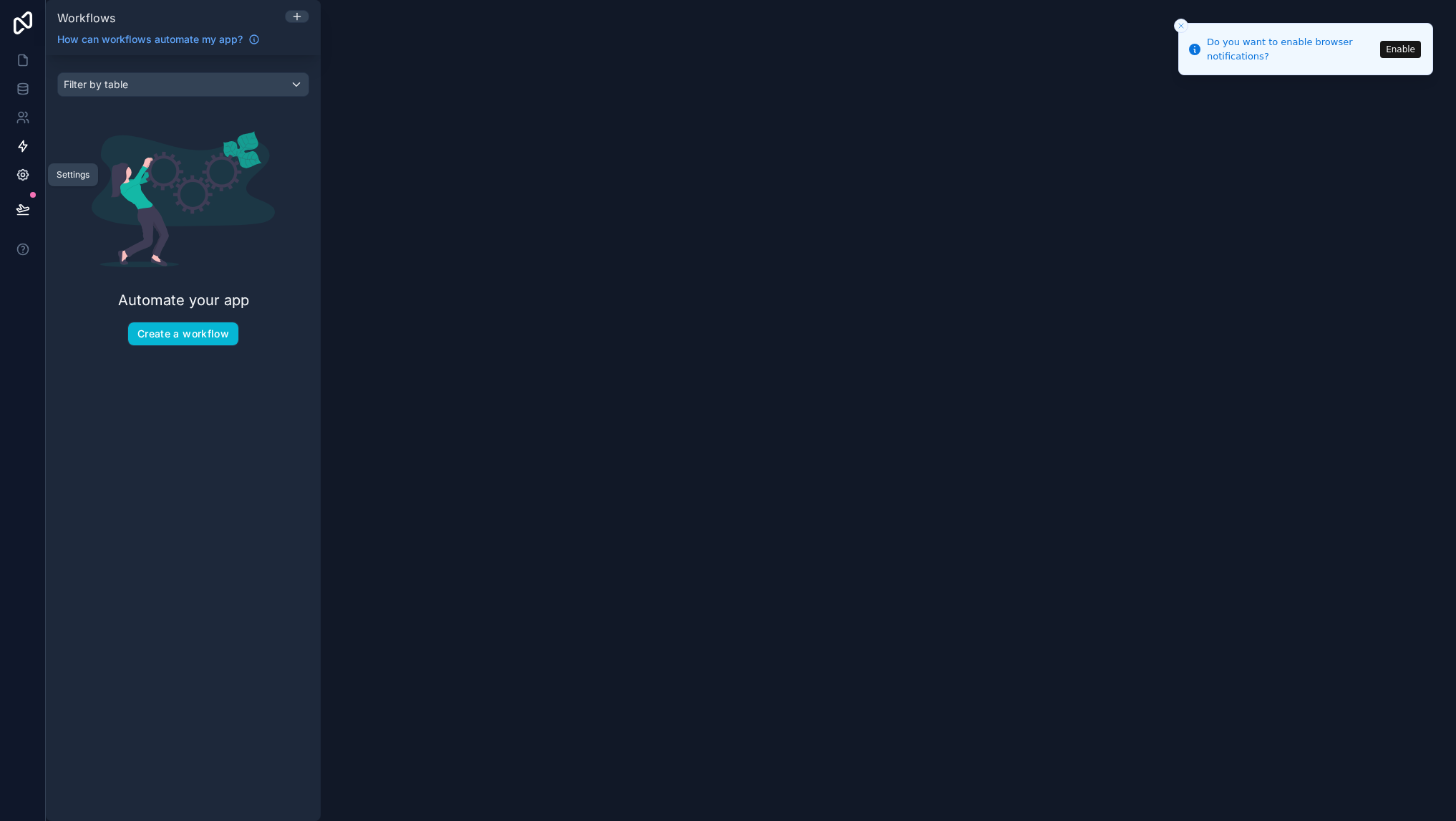
click at [30, 177] on link at bounding box center [22, 174] width 45 height 29
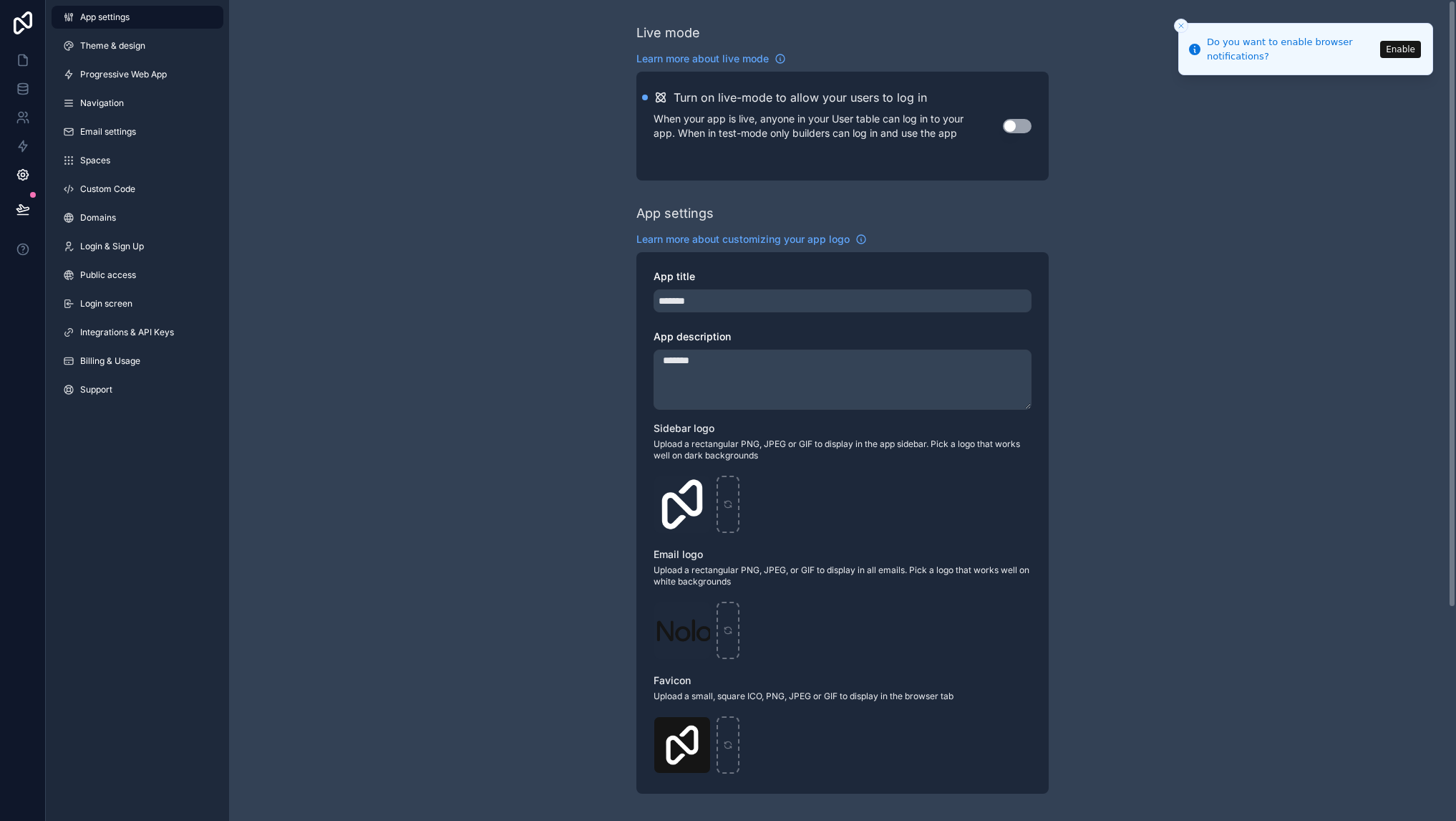
click at [528, 508] on div "Live mode Learn more about live mode Turn on live-mode to allow your users to l…" at bounding box center [842, 554] width 1227 height 1109
click at [106, 52] on link "Theme & design" at bounding box center [137, 46] width 172 height 23
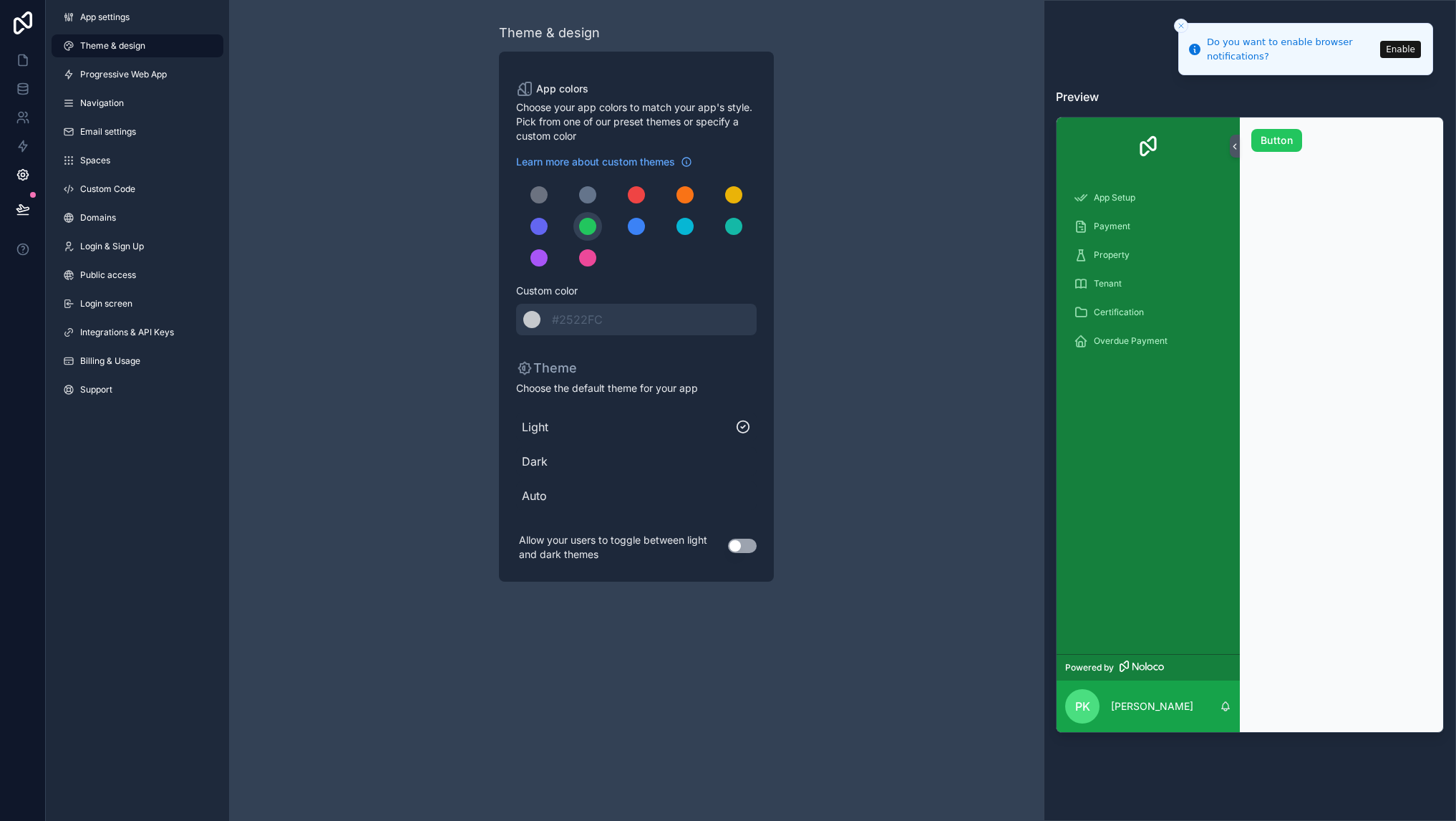
click at [537, 468] on span "Dark" at bounding box center [636, 461] width 229 height 17
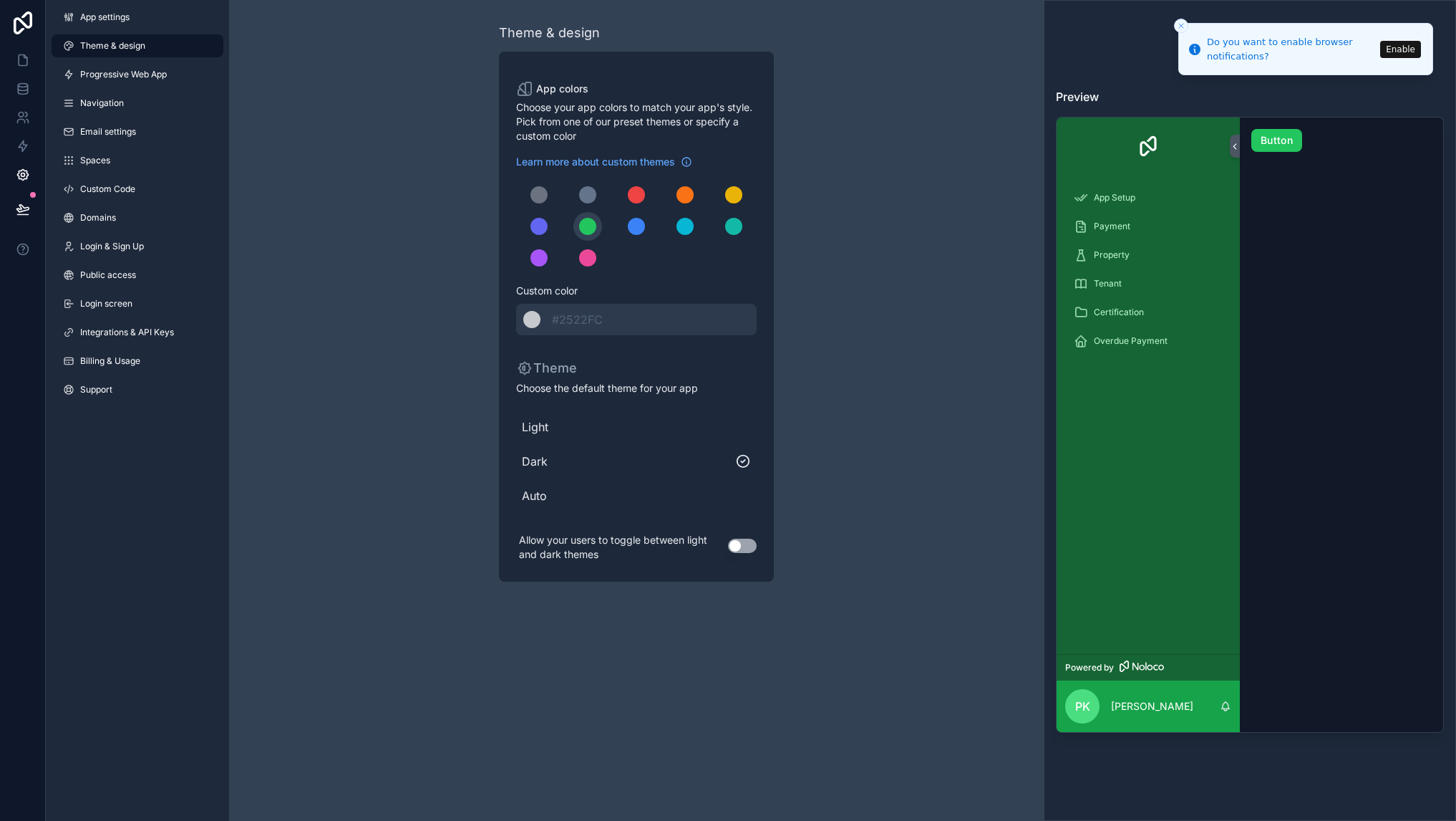
click at [1178, 29] on icon "Close toast" at bounding box center [1181, 25] width 8 height 8
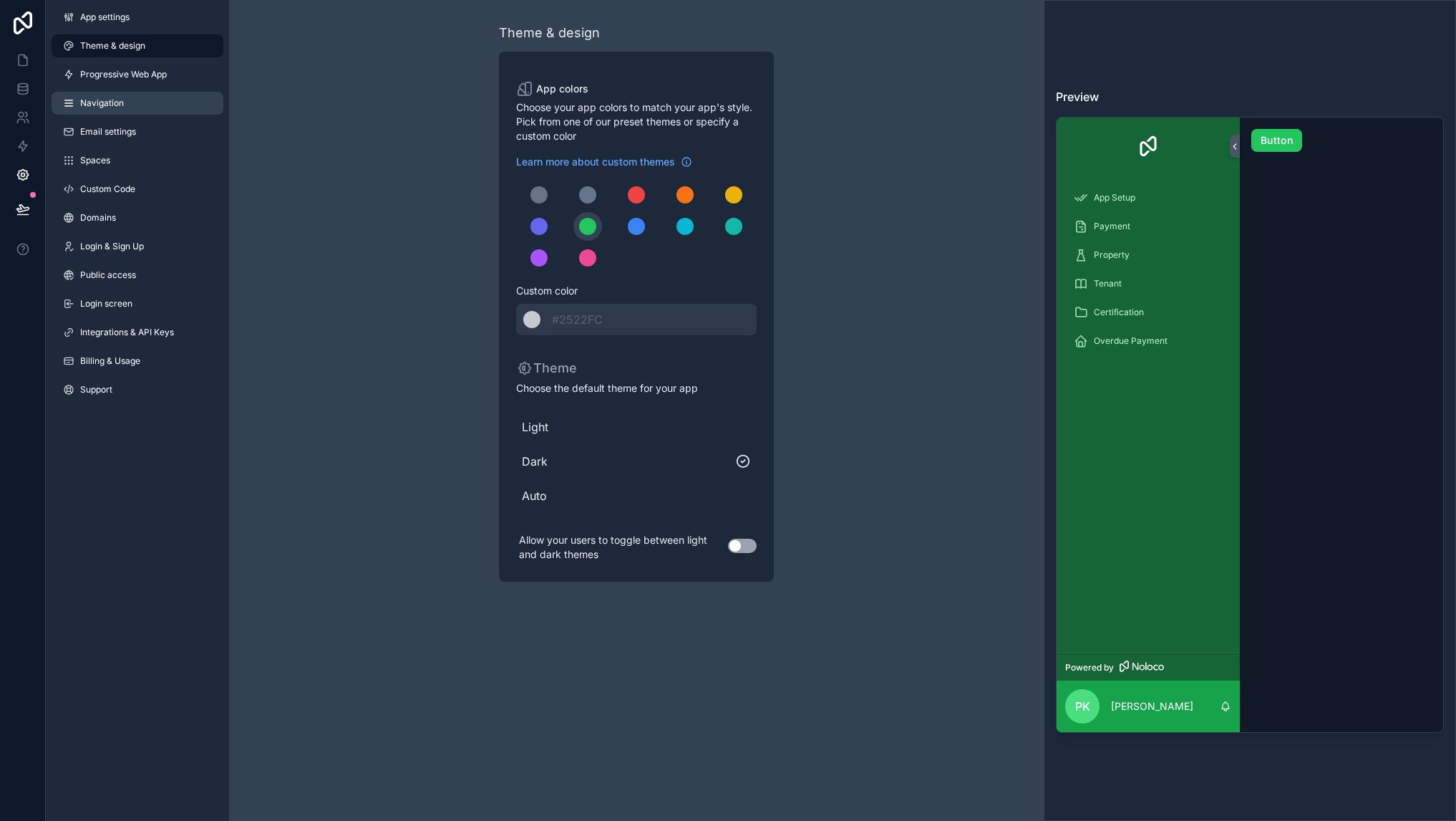
click at [96, 100] on span "Navigation" at bounding box center [102, 103] width 44 height 12
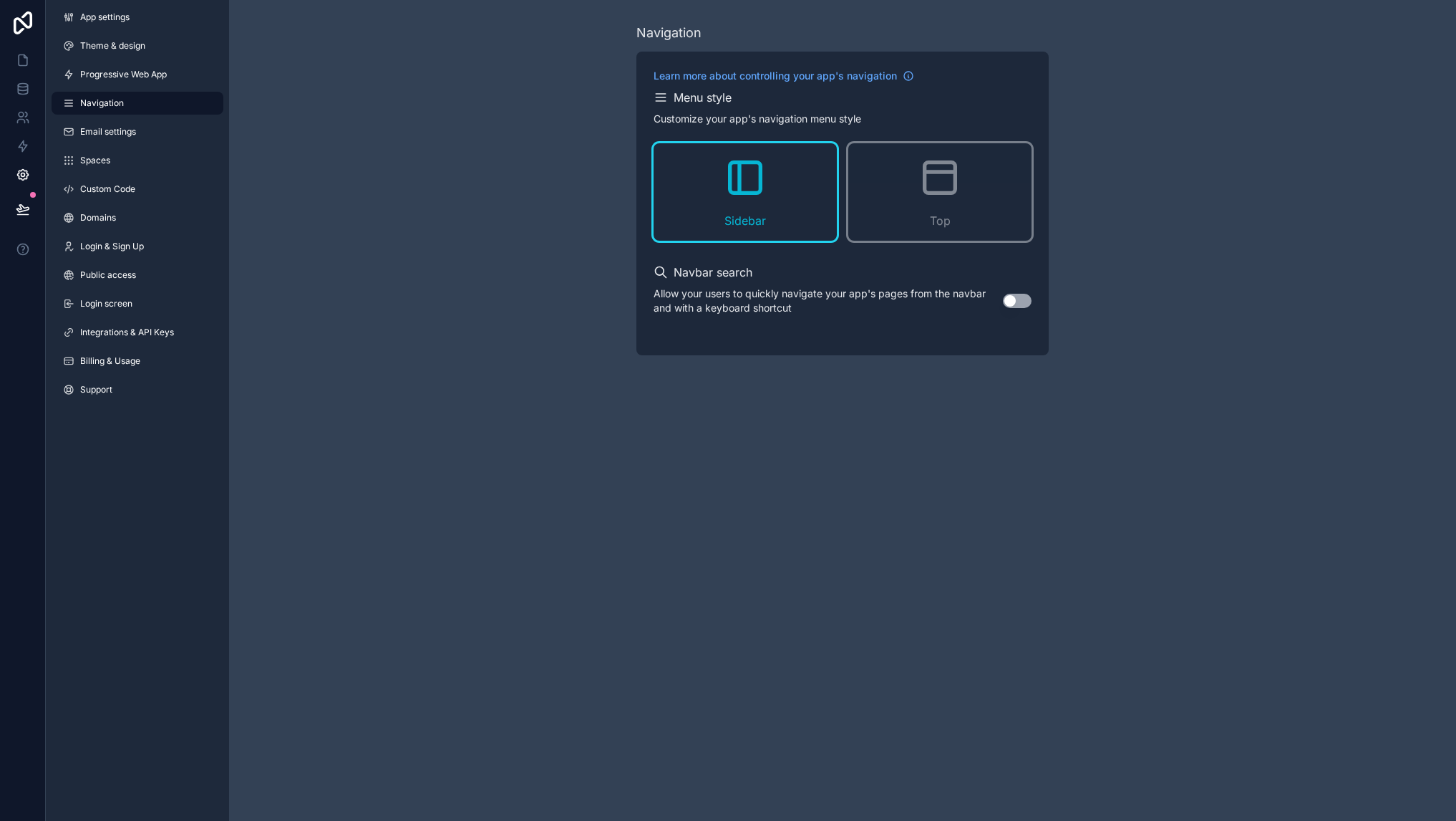
click at [742, 204] on div "Sidebar" at bounding box center [745, 192] width 184 height 97
click at [114, 71] on span "Progressive Web App" at bounding box center [123, 74] width 86 height 12
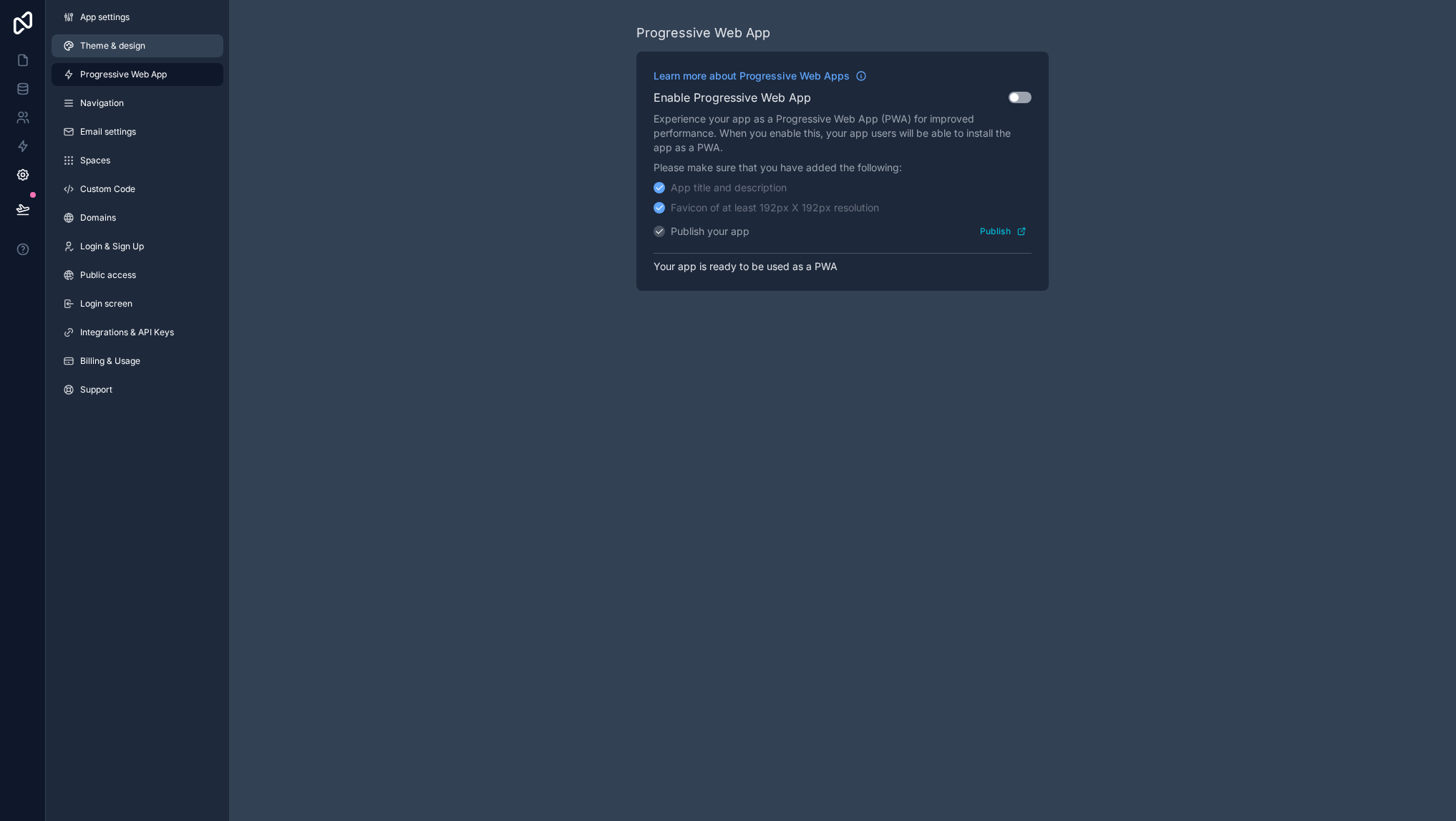
click at [108, 54] on link "Theme & design" at bounding box center [137, 46] width 172 height 23
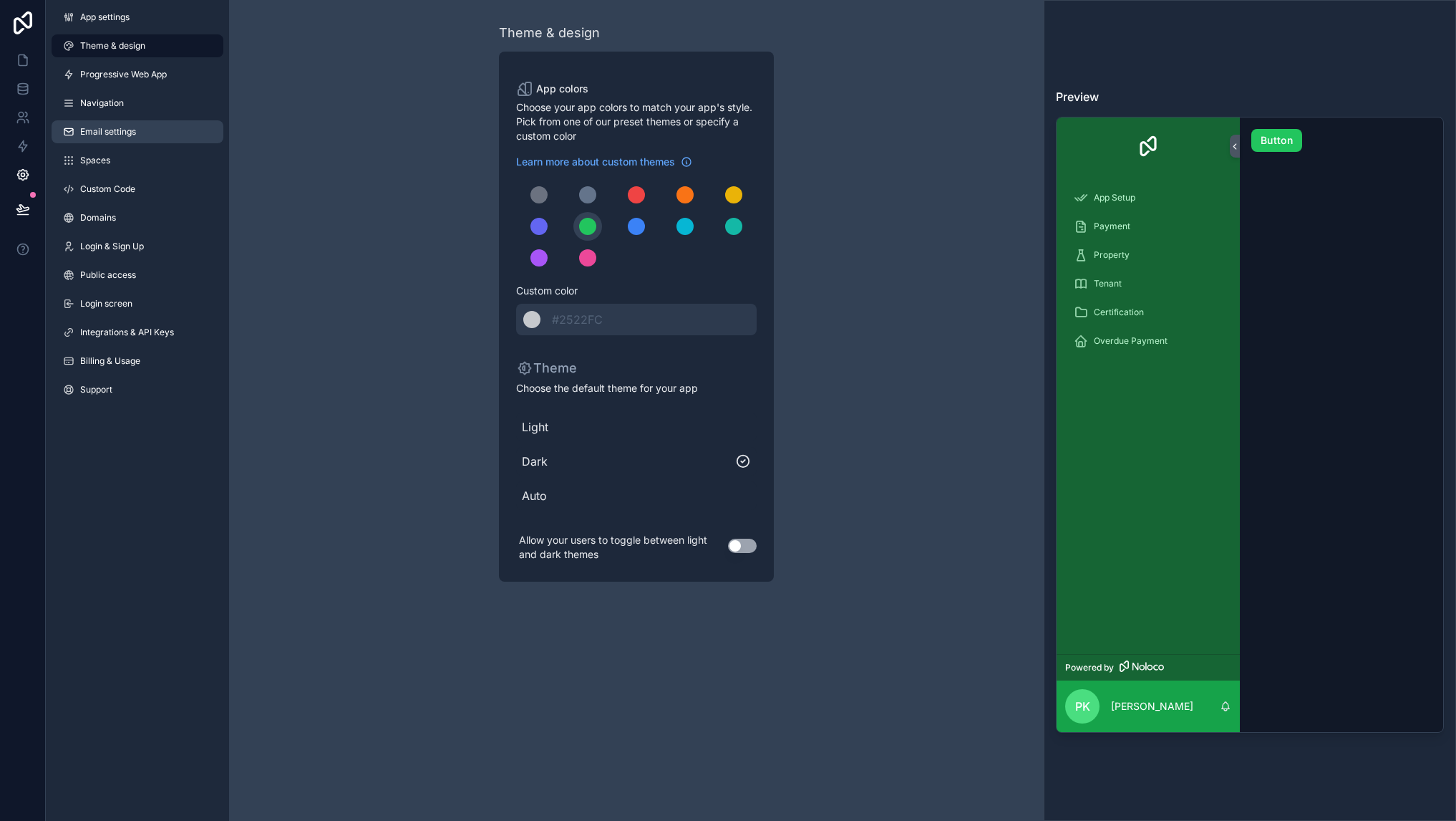
click at [107, 126] on span "Email settings" at bounding box center [108, 131] width 56 height 12
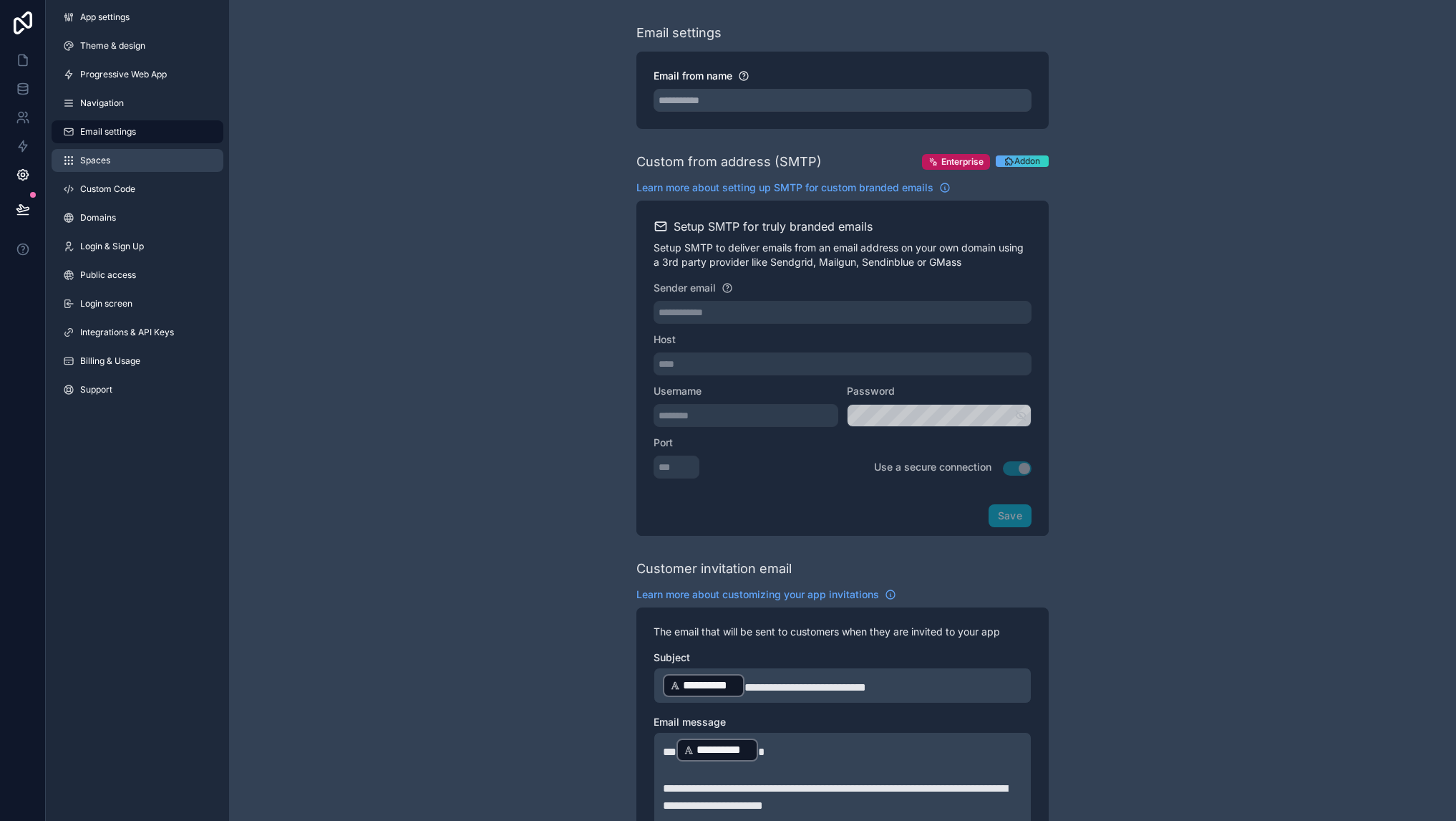
click at [110, 170] on link "Spaces" at bounding box center [137, 160] width 172 height 23
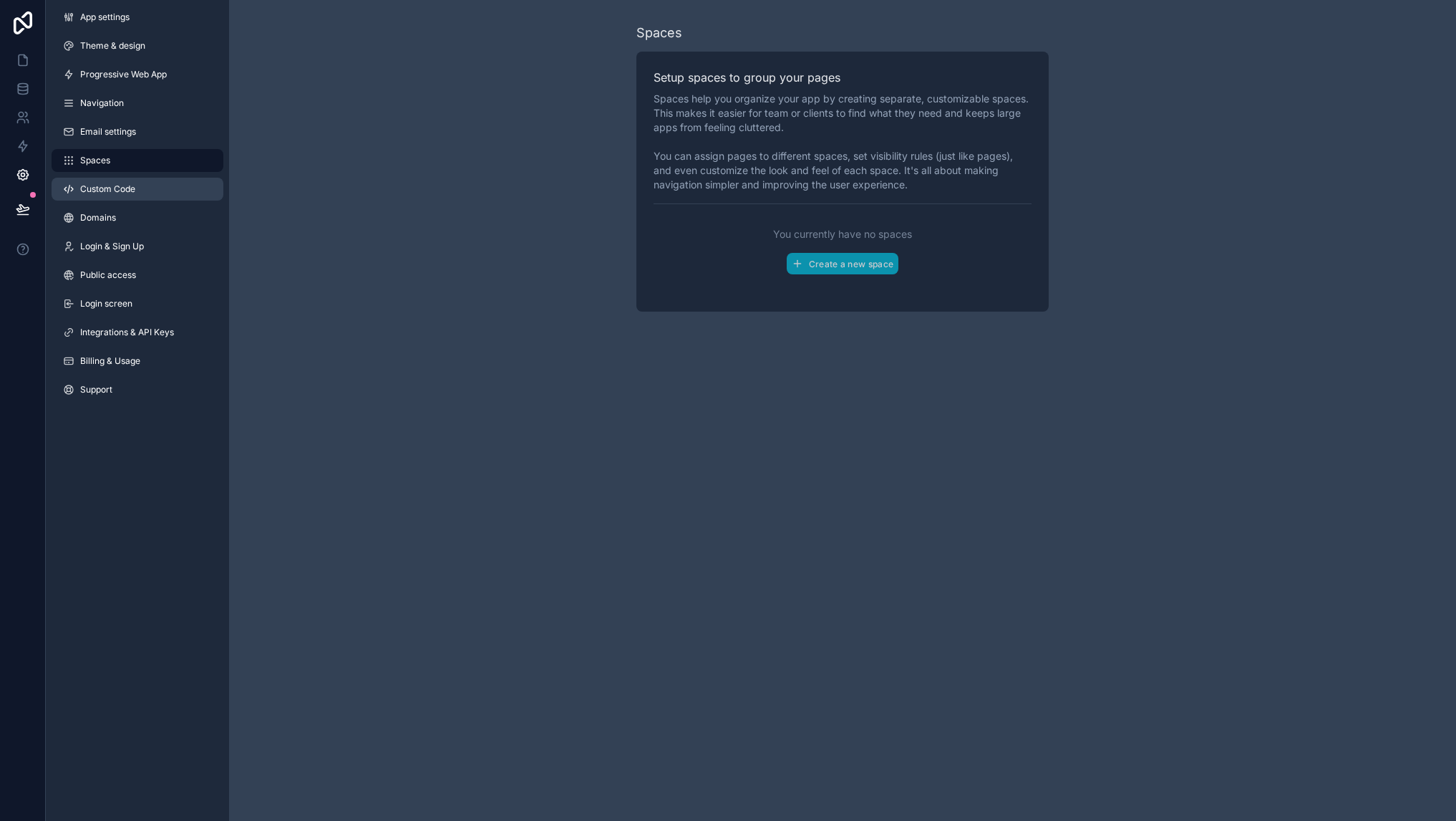
click at [110, 194] on span "Custom Code" at bounding box center [107, 189] width 55 height 12
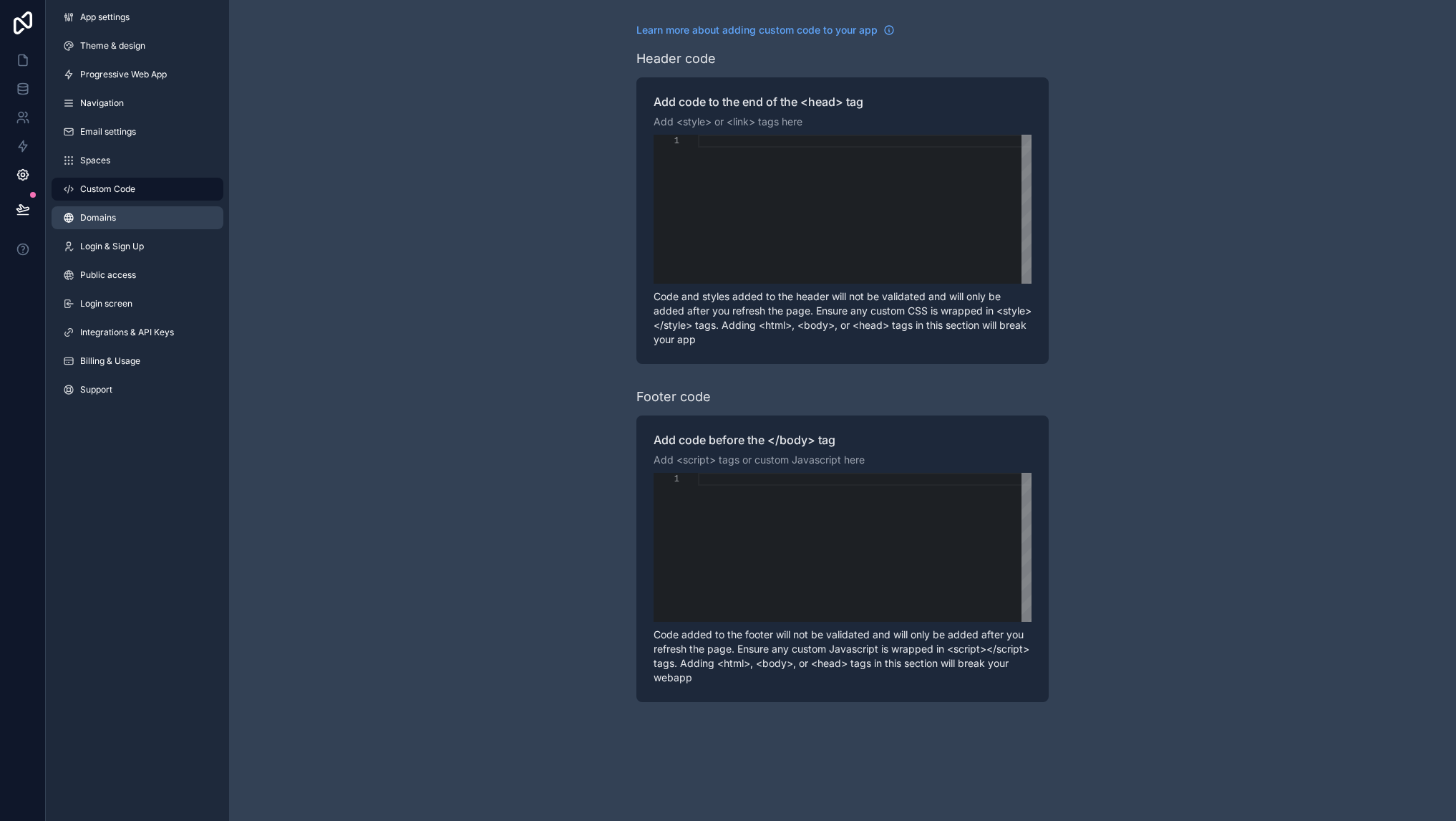
click at [110, 218] on span "Domains" at bounding box center [98, 218] width 35 height 12
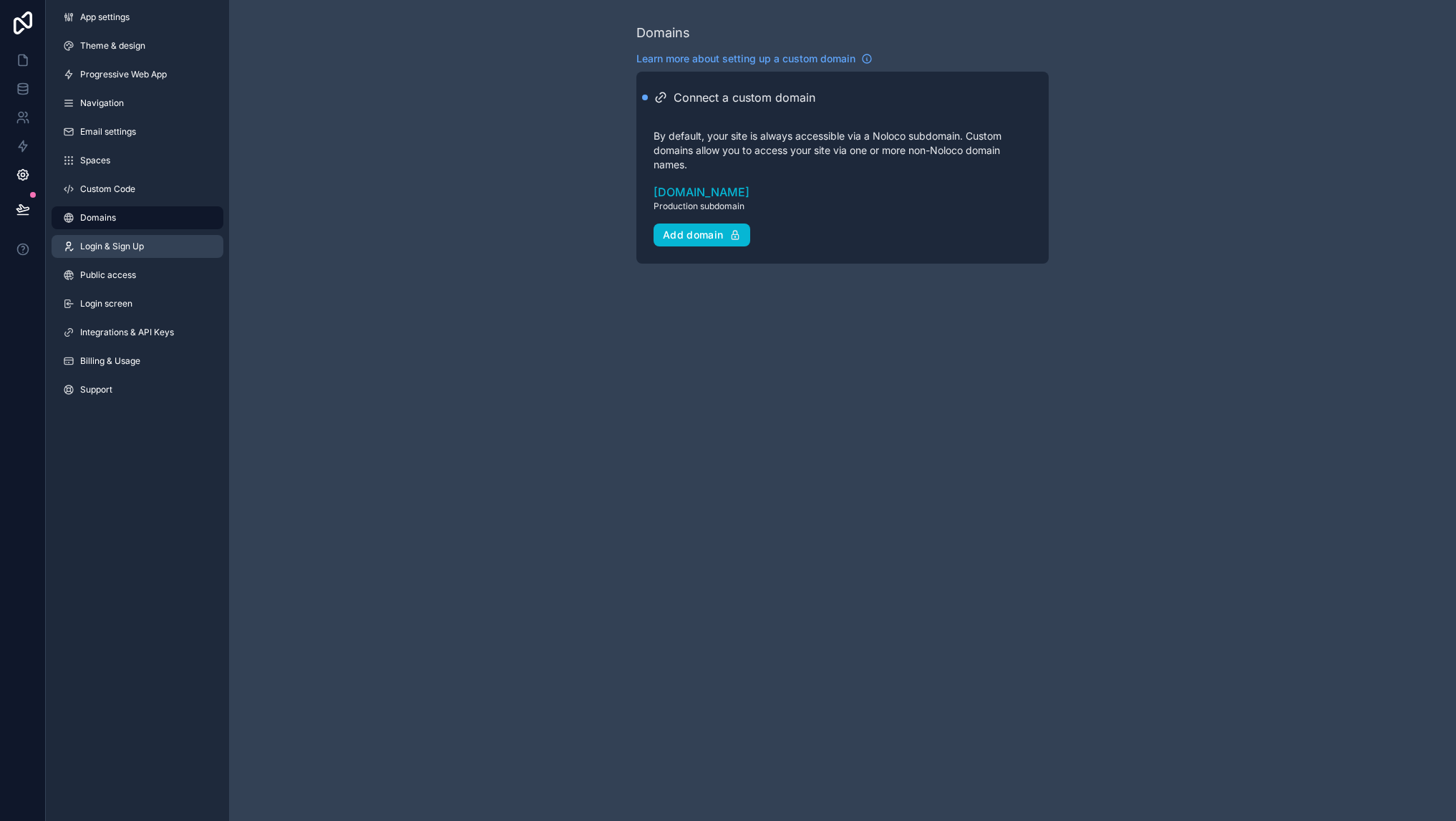
click at [113, 255] on link "Login & Sign Up" at bounding box center [137, 246] width 172 height 23
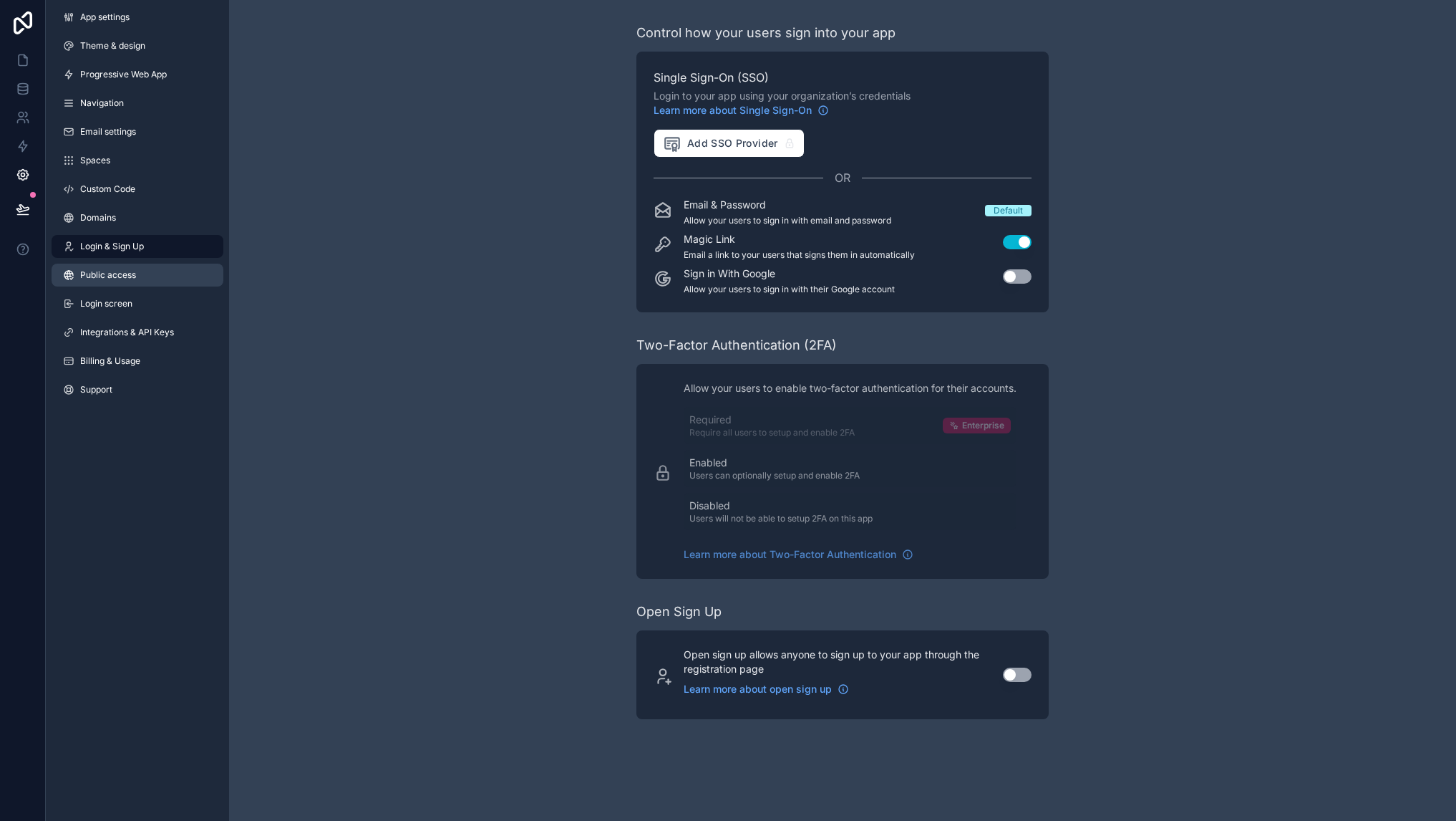
click at [110, 279] on span "Public access" at bounding box center [108, 275] width 56 height 12
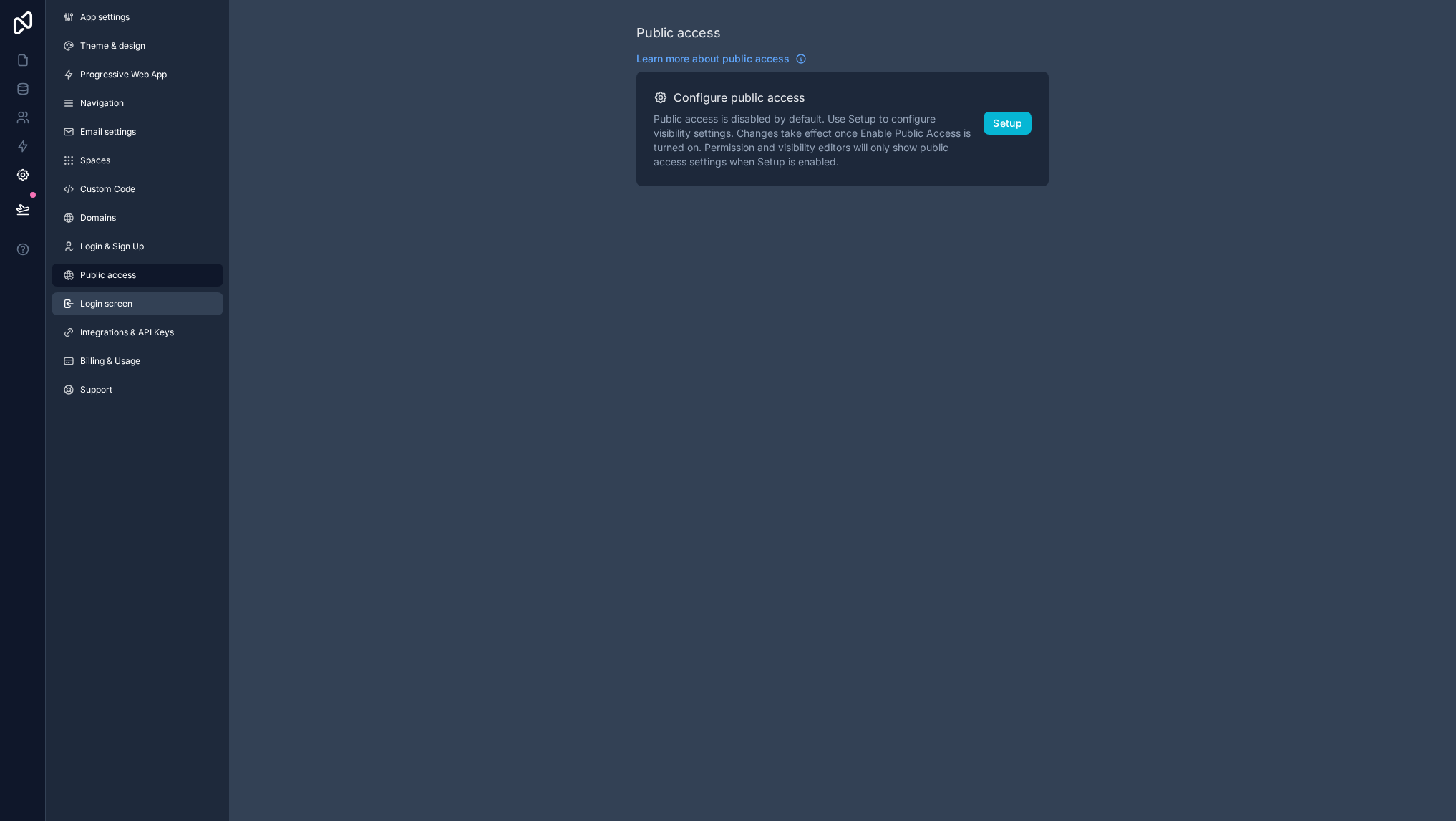
click at [110, 306] on span "Login screen" at bounding box center [106, 303] width 52 height 12
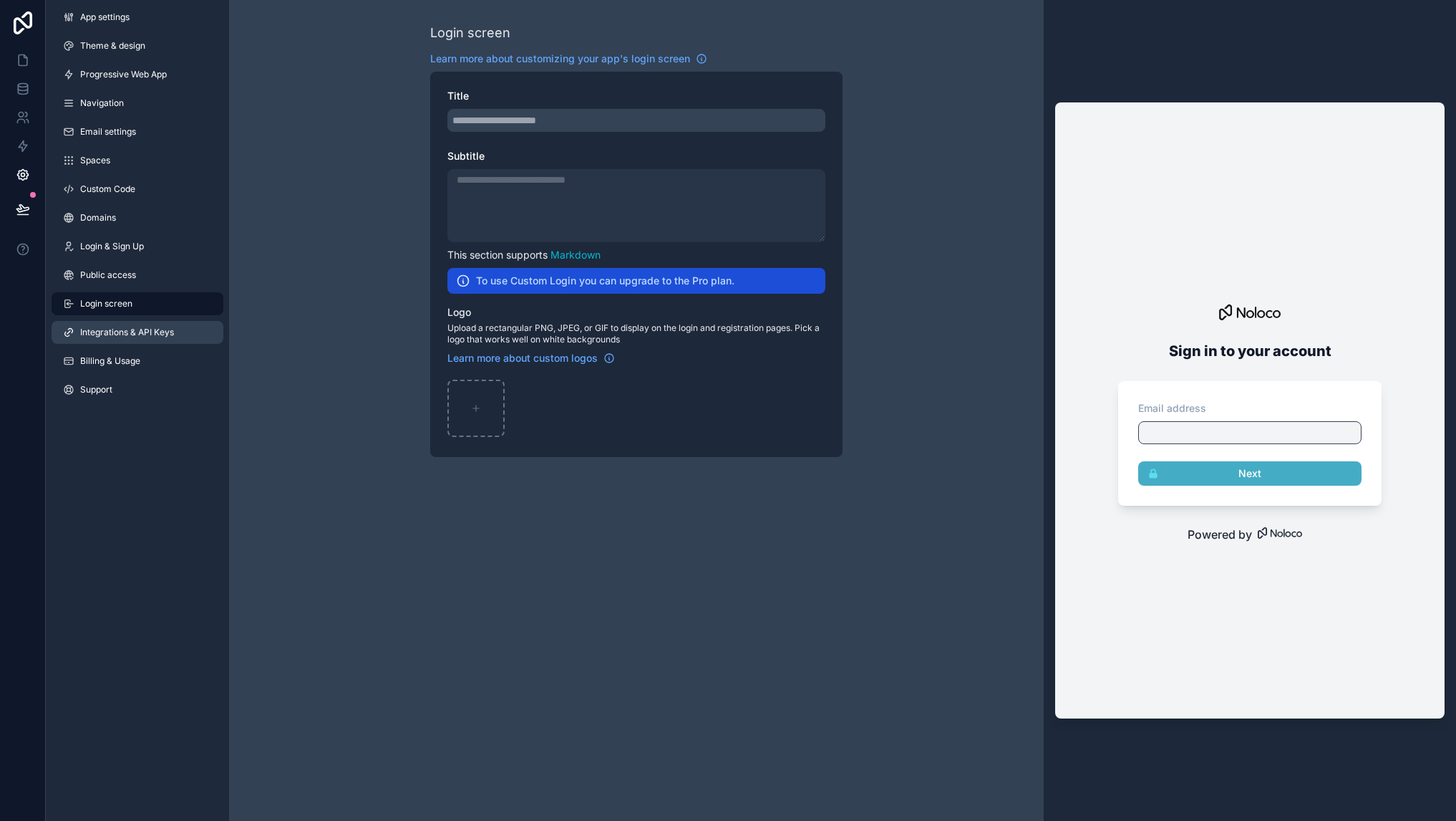
click at [114, 341] on link "Integrations & API Keys" at bounding box center [137, 333] width 172 height 23
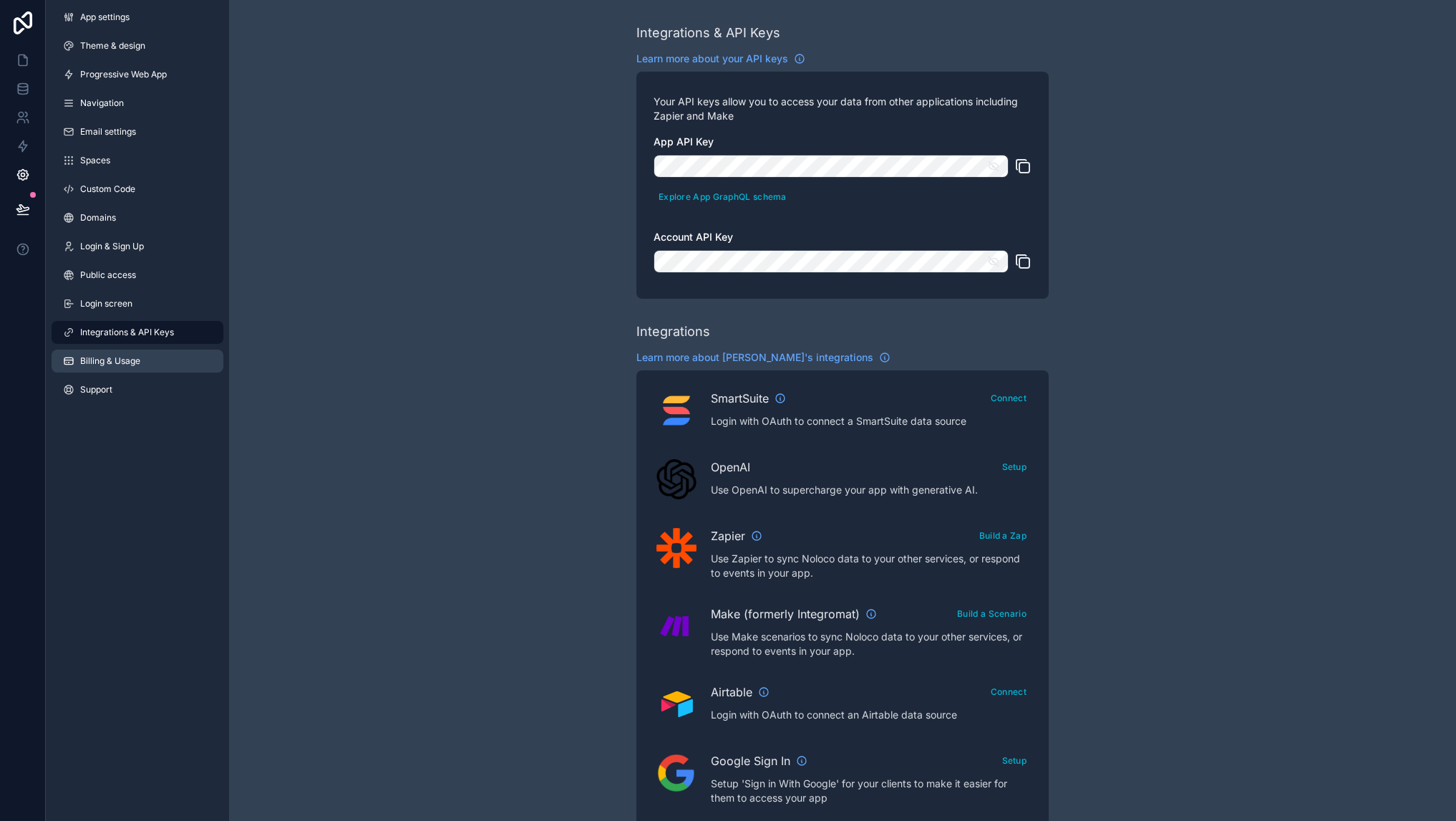
click at [114, 360] on span "Billing & Usage" at bounding box center [110, 360] width 60 height 12
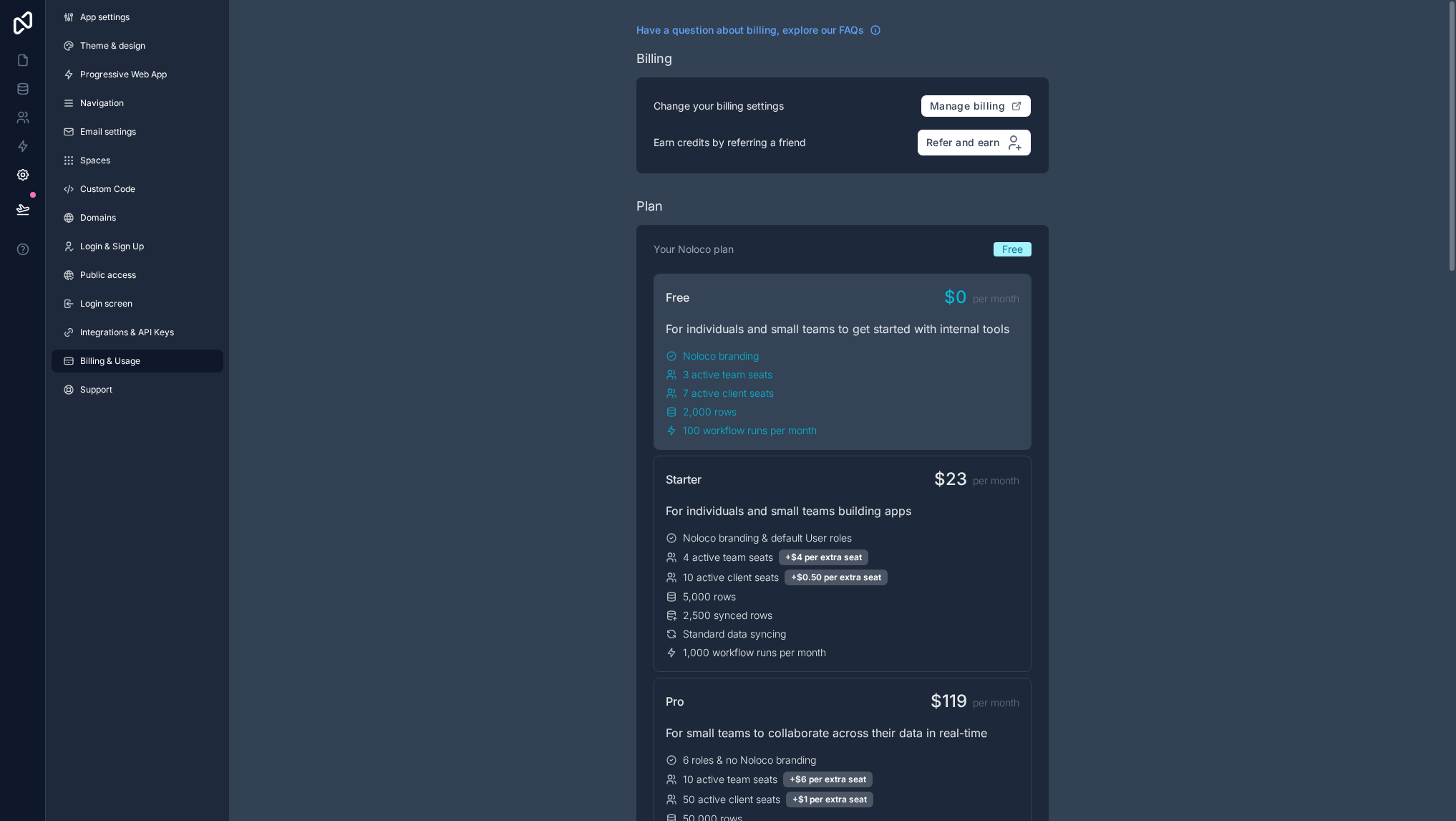
click at [131, 20] on link "App settings" at bounding box center [137, 17] width 172 height 23
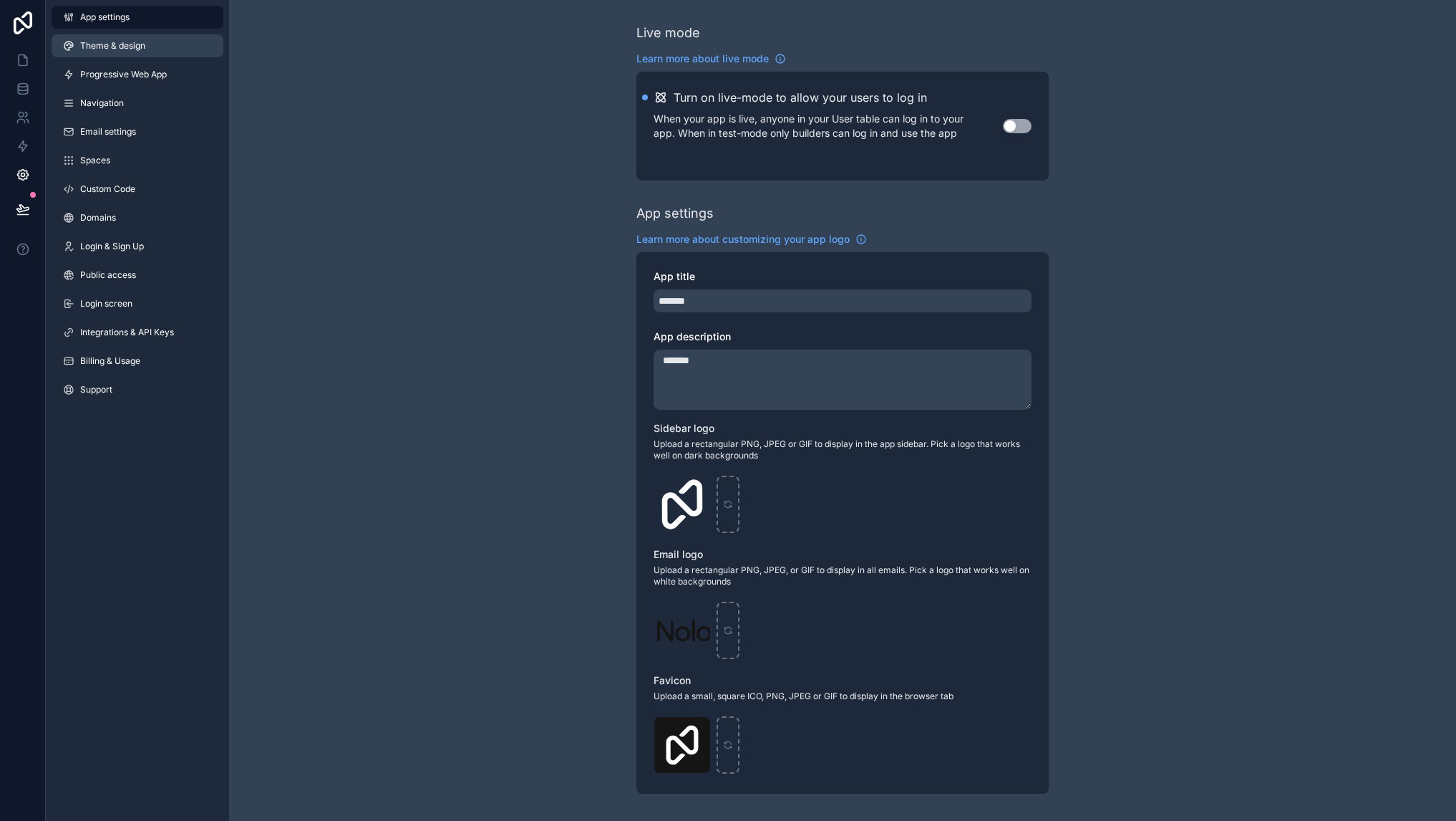
click at [124, 45] on span "Theme & design" at bounding box center [113, 46] width 65 height 12
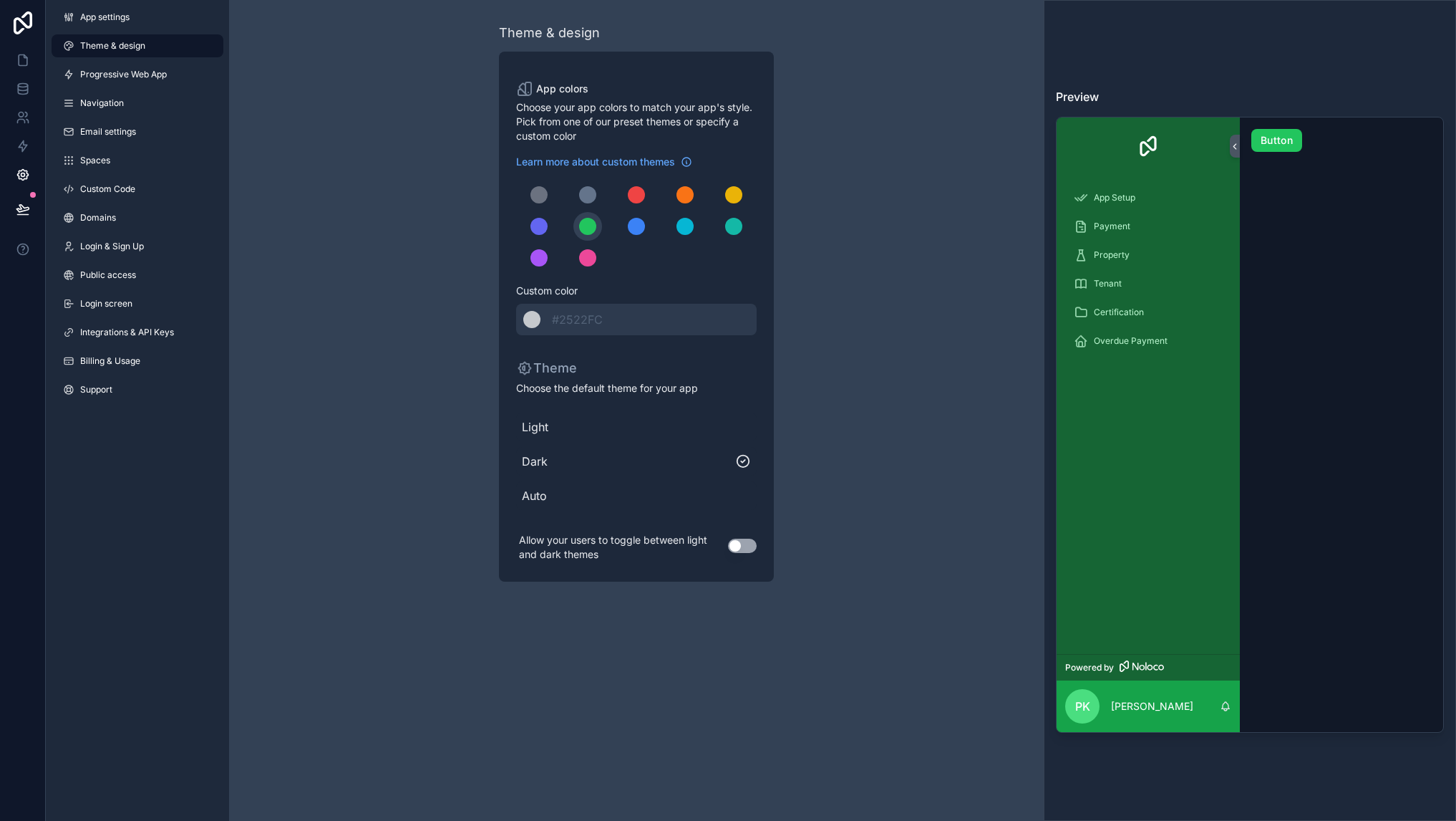
click at [384, 373] on div "Theme & design App colors Choose your app colors to match your app's style. Pic…" at bounding box center [636, 302] width 814 height 604
click at [1235, 146] on icon at bounding box center [1234, 147] width 10 height 11
click at [94, 72] on span "Progressive Web App" at bounding box center [123, 74] width 86 height 12
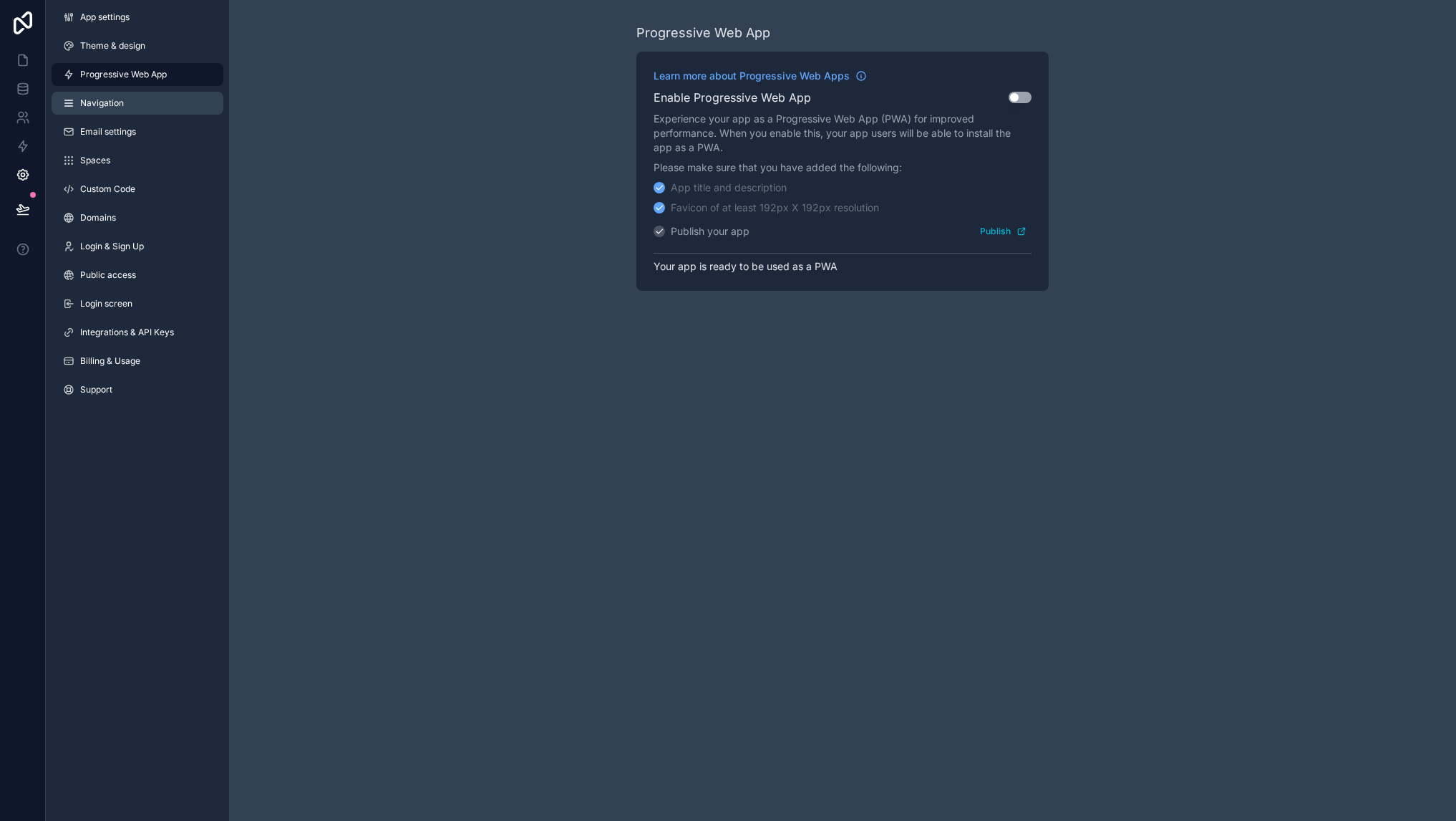
click at [93, 98] on span "Navigation" at bounding box center [102, 103] width 44 height 12
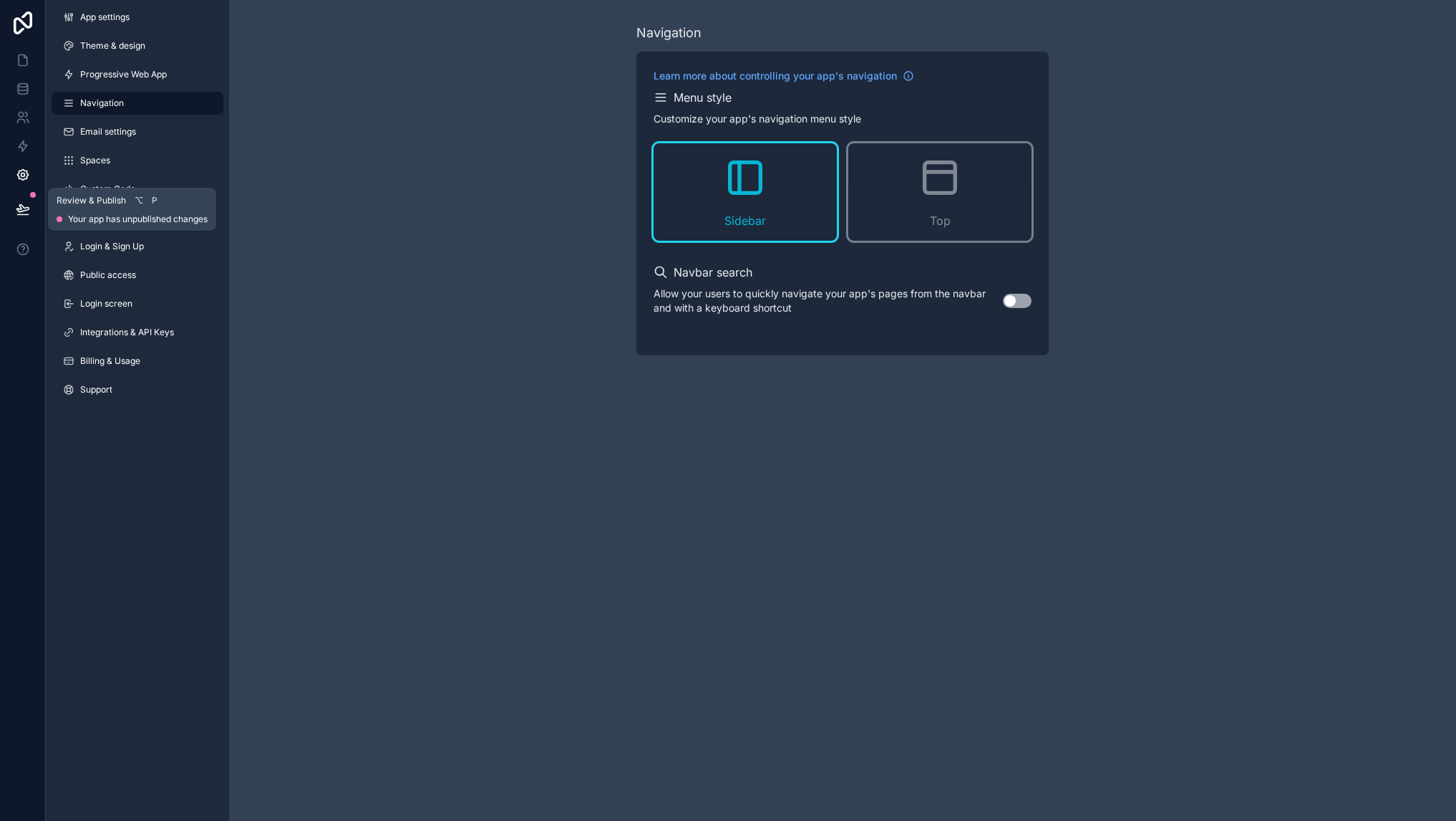
click at [25, 214] on icon at bounding box center [22, 209] width 15 height 15
click at [460, 263] on div "Navigation Learn more about controlling your app's navigation Menu style Custom…" at bounding box center [842, 189] width 1227 height 378
click at [22, 147] on icon at bounding box center [22, 146] width 15 height 15
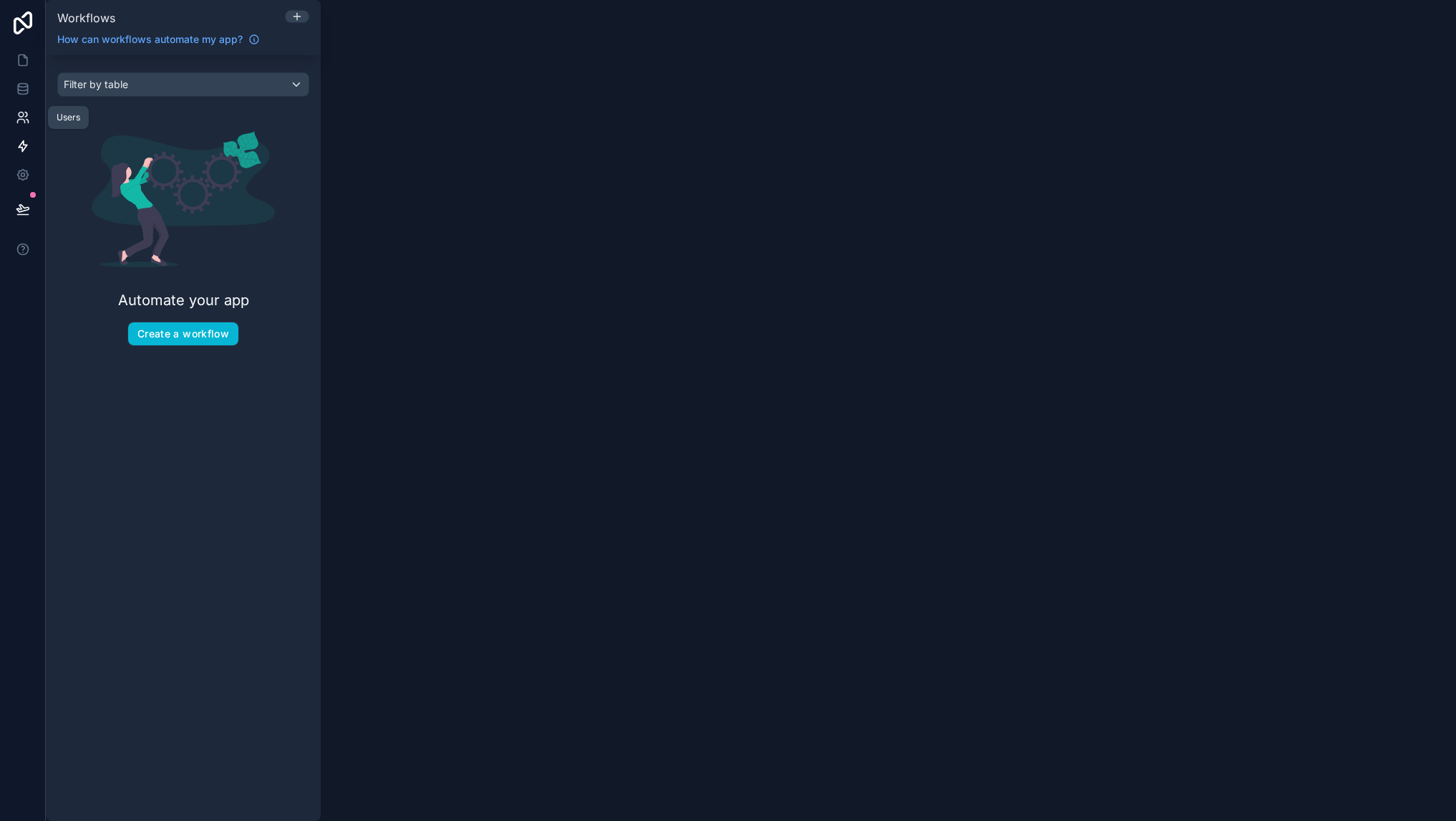
click at [24, 111] on icon at bounding box center [22, 117] width 15 height 15
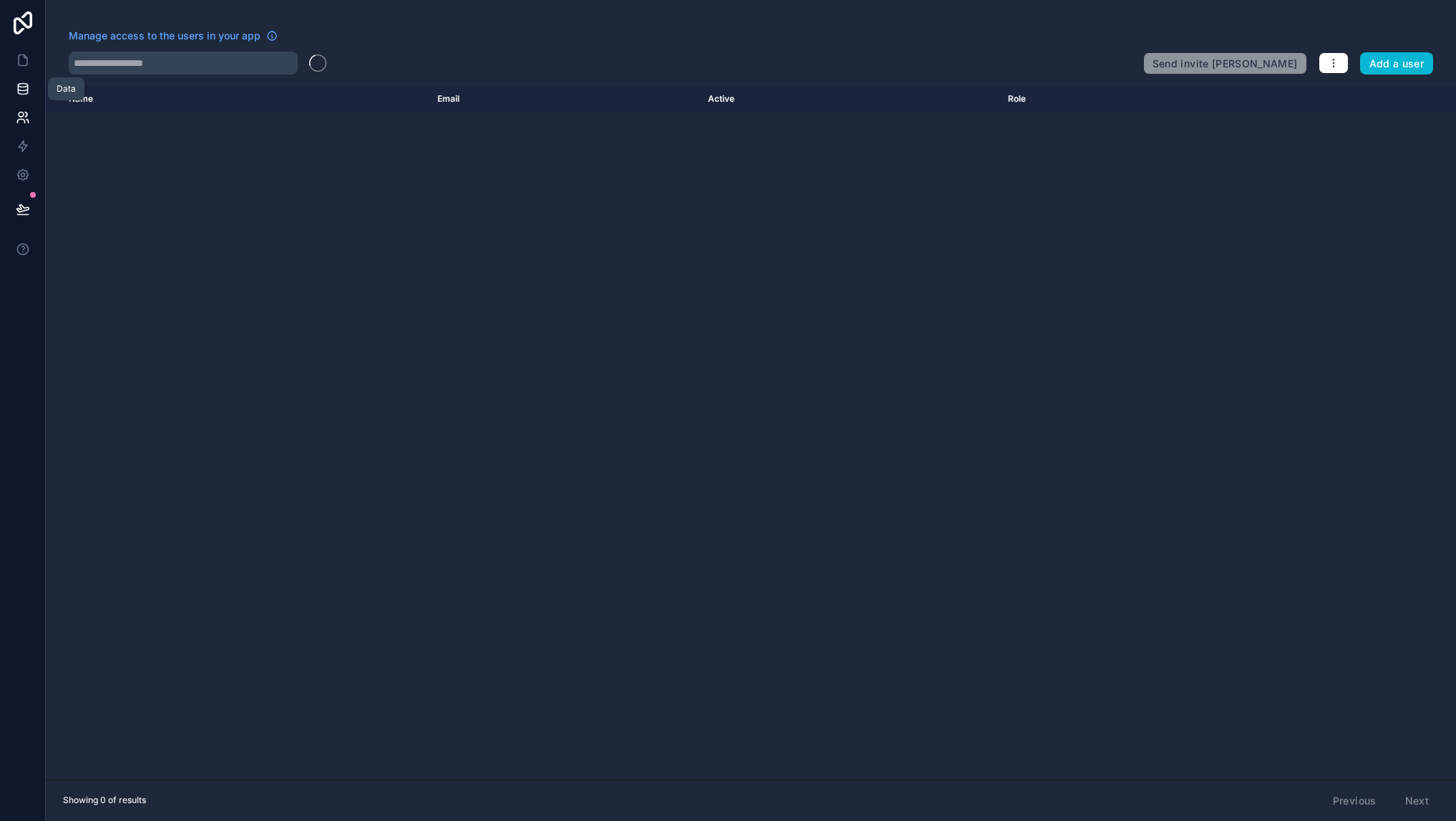
click at [25, 90] on icon at bounding box center [22, 87] width 9 height 5
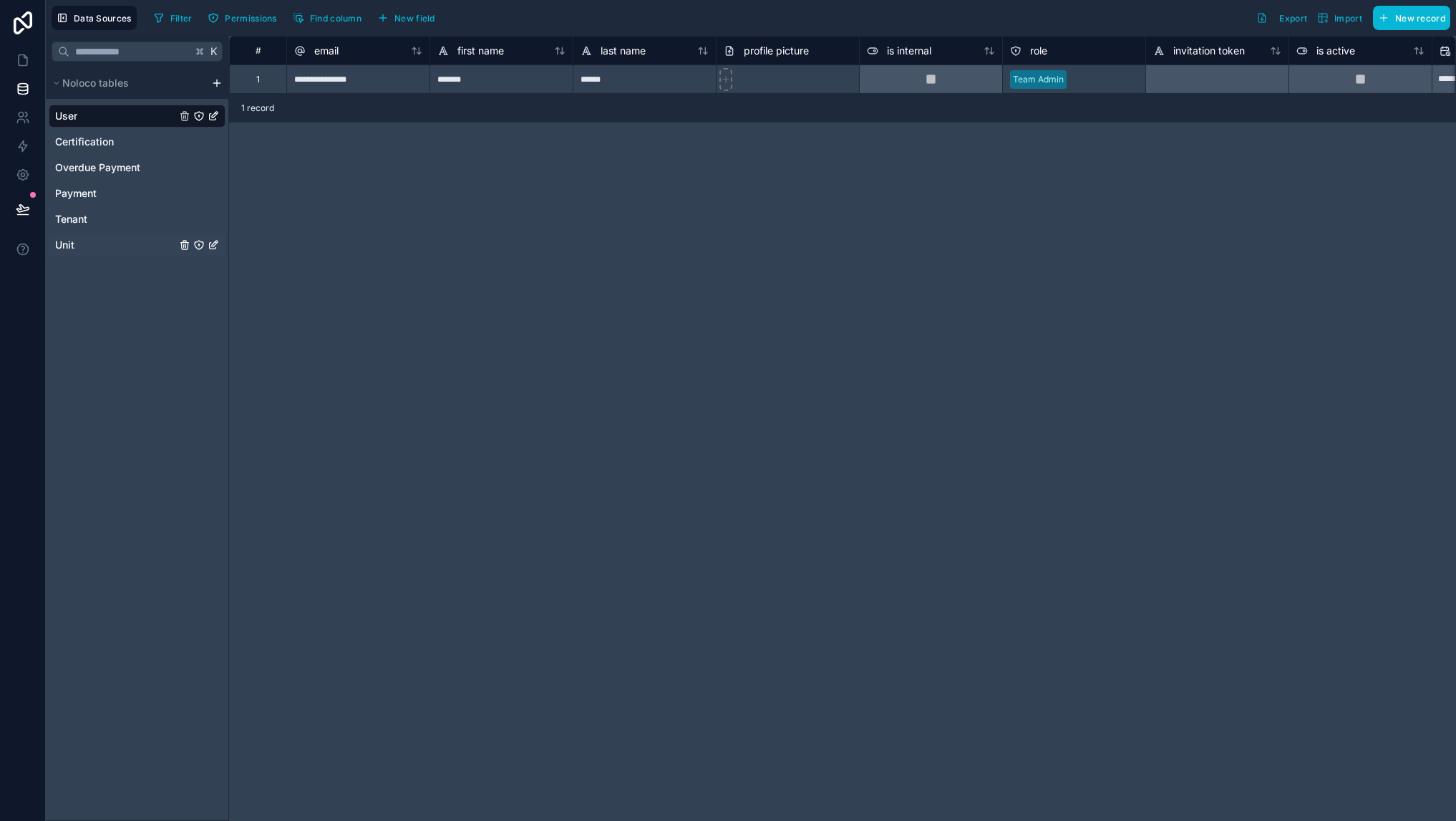
click at [96, 239] on div "Unit" at bounding box center [136, 245] width 177 height 23
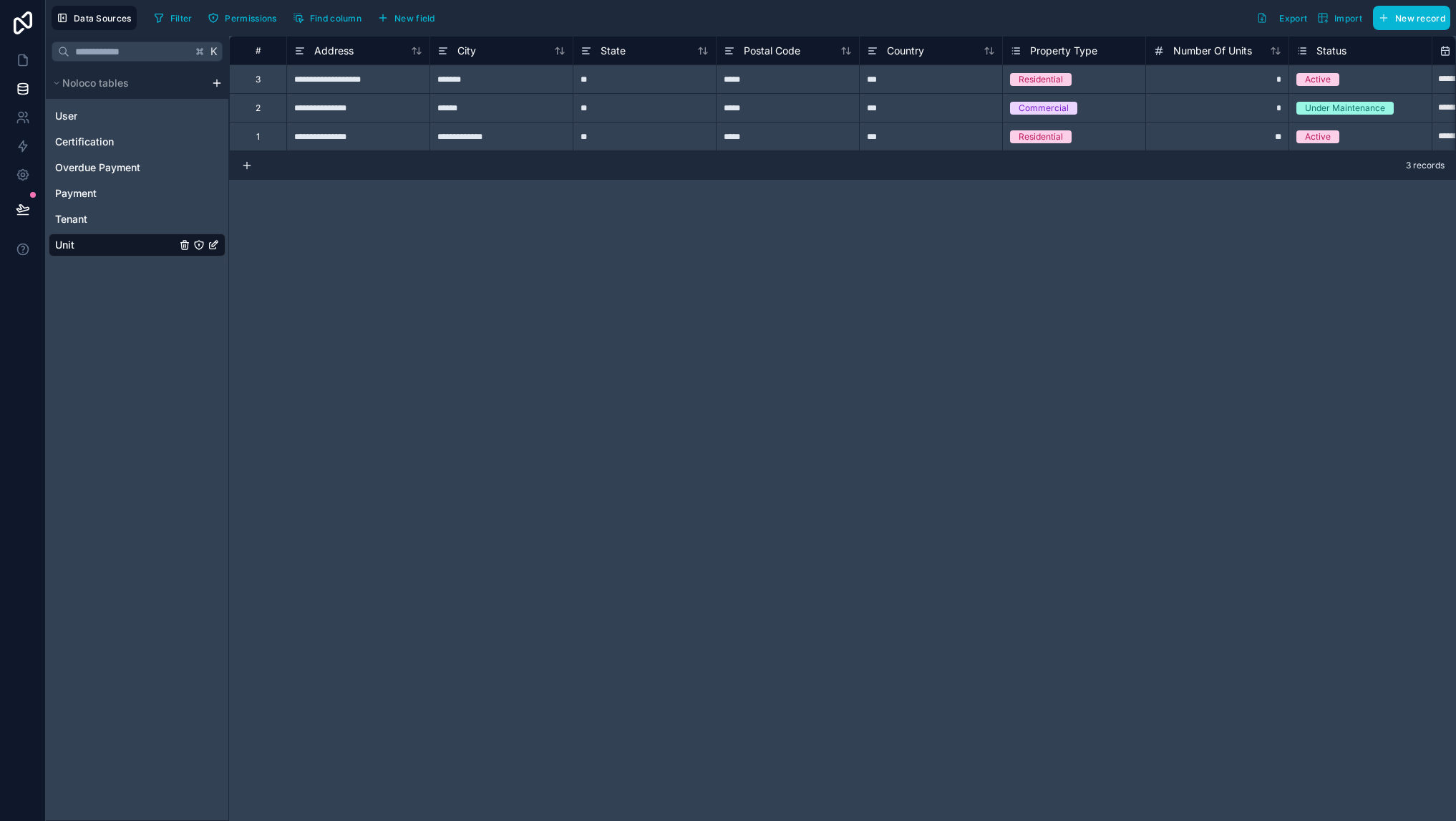
click at [749, 308] on div "**********" at bounding box center [842, 427] width 1227 height 785
click at [1131, 301] on div "**********" at bounding box center [842, 427] width 1227 height 785
drag, startPoint x: 1063, startPoint y: 273, endPoint x: 1050, endPoint y: 270, distance: 13.3
click at [1057, 272] on div "**********" at bounding box center [842, 427] width 1227 height 785
click at [141, 218] on div "Tenant" at bounding box center [136, 219] width 177 height 23
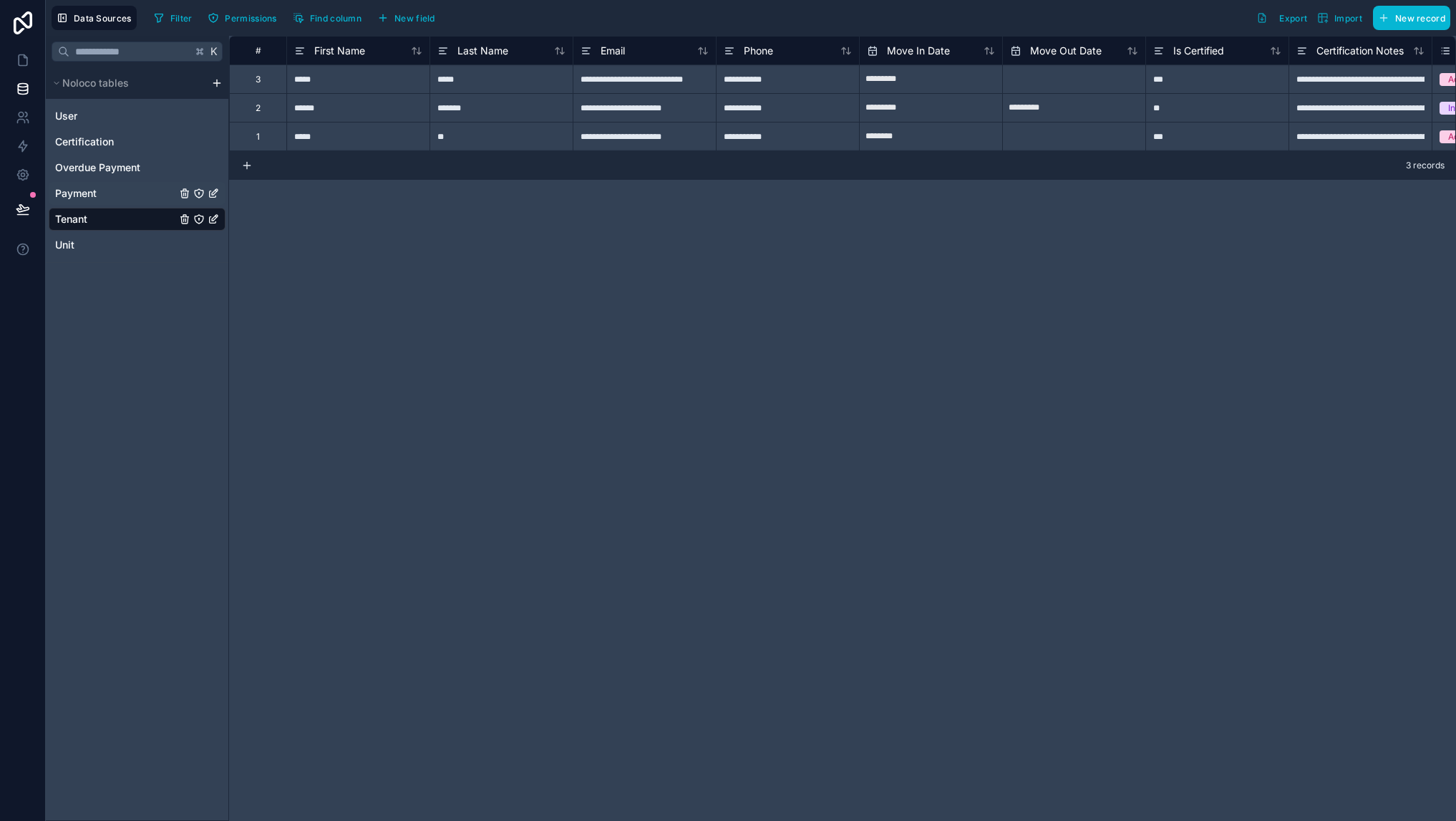
click at [134, 191] on div "Payment" at bounding box center [136, 194] width 177 height 23
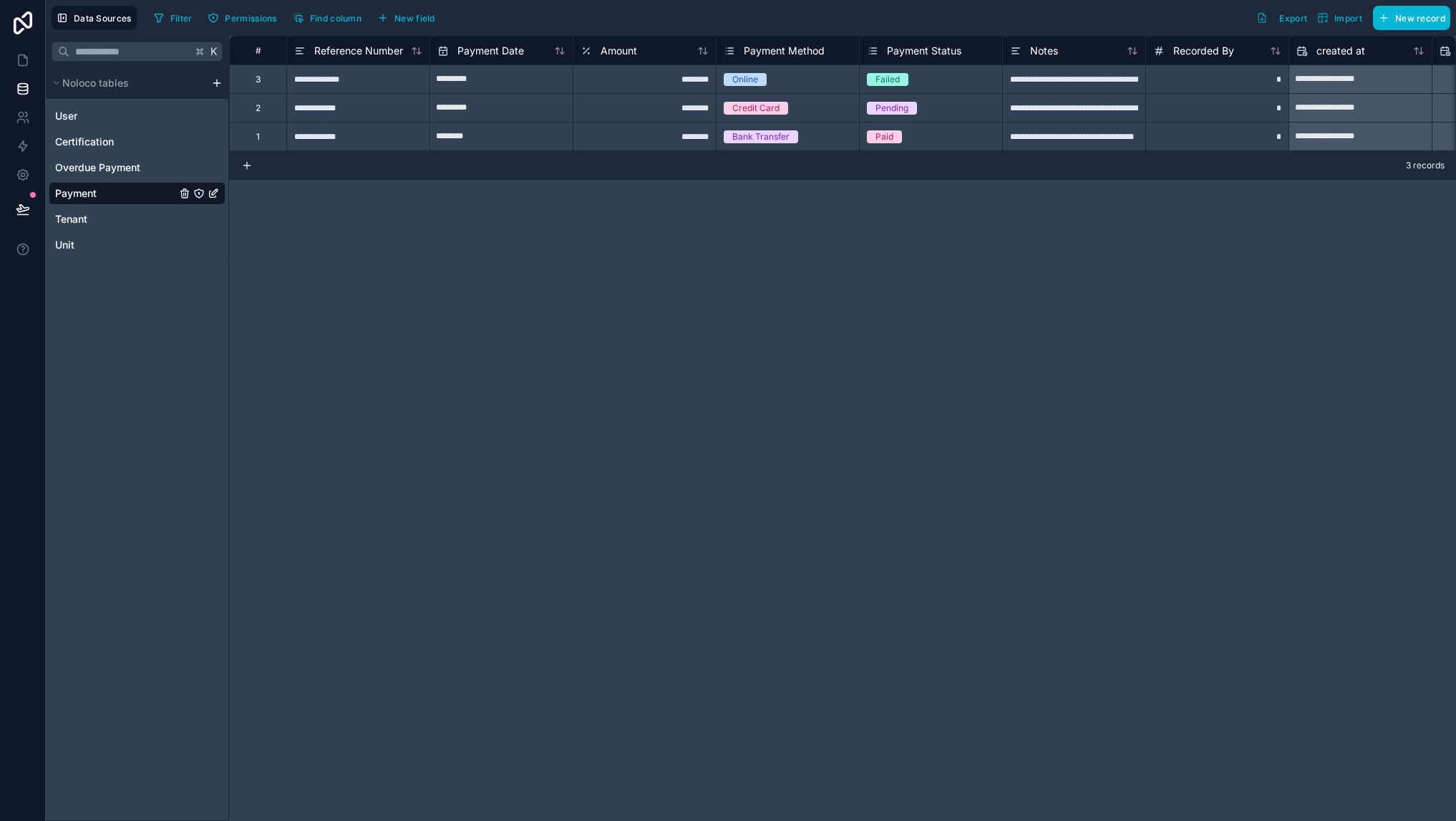
click at [553, 334] on div "**********" at bounding box center [842, 427] width 1227 height 785
click at [56, 81] on icon "scrollable content" at bounding box center [56, 83] width 8 height 8
click at [56, 81] on icon "scrollable content" at bounding box center [56, 83] width 2 height 5
click at [91, 80] on span "Noloco tables" at bounding box center [96, 83] width 66 height 15
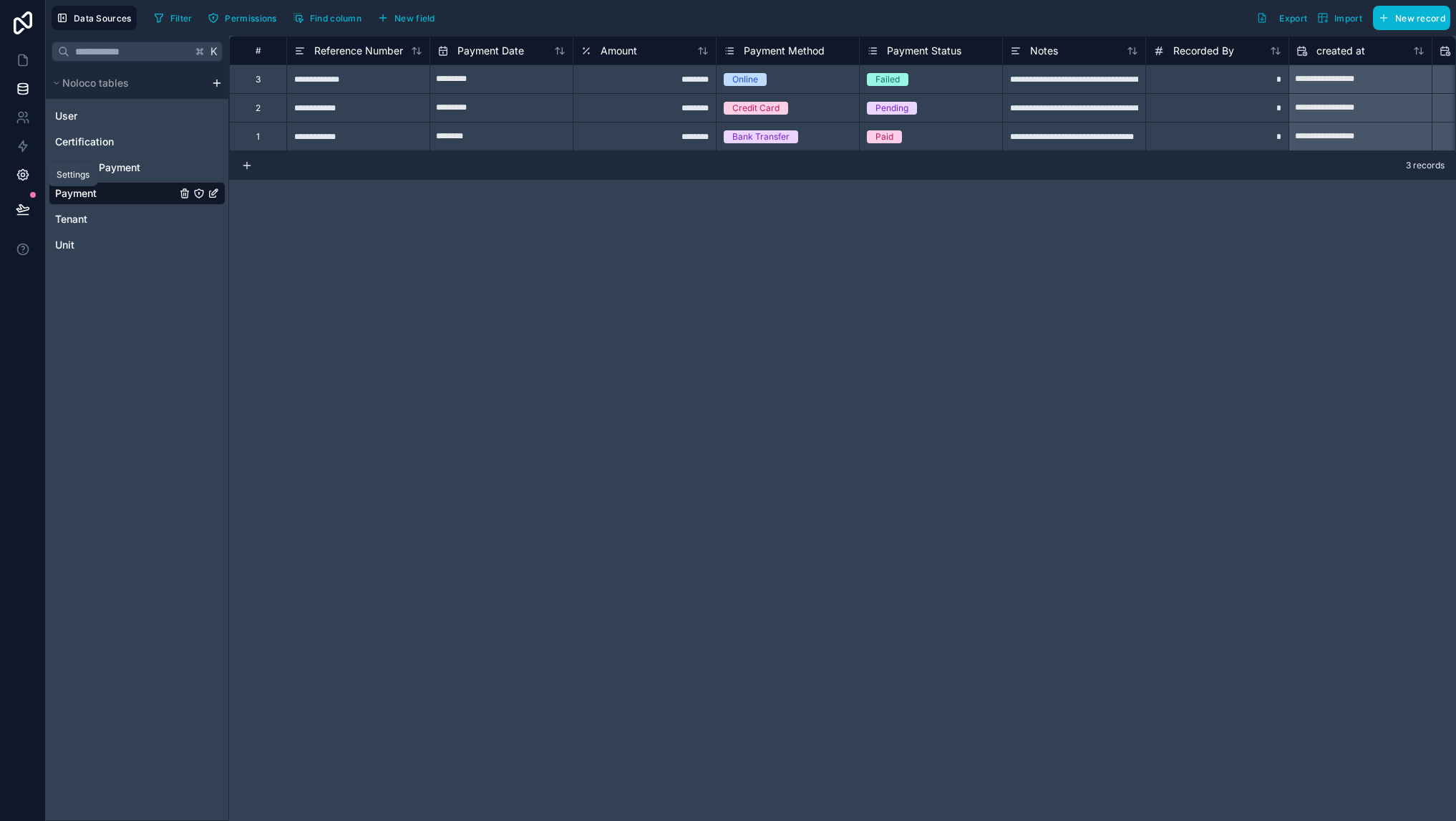
click at [25, 173] on icon at bounding box center [22, 174] width 15 height 15
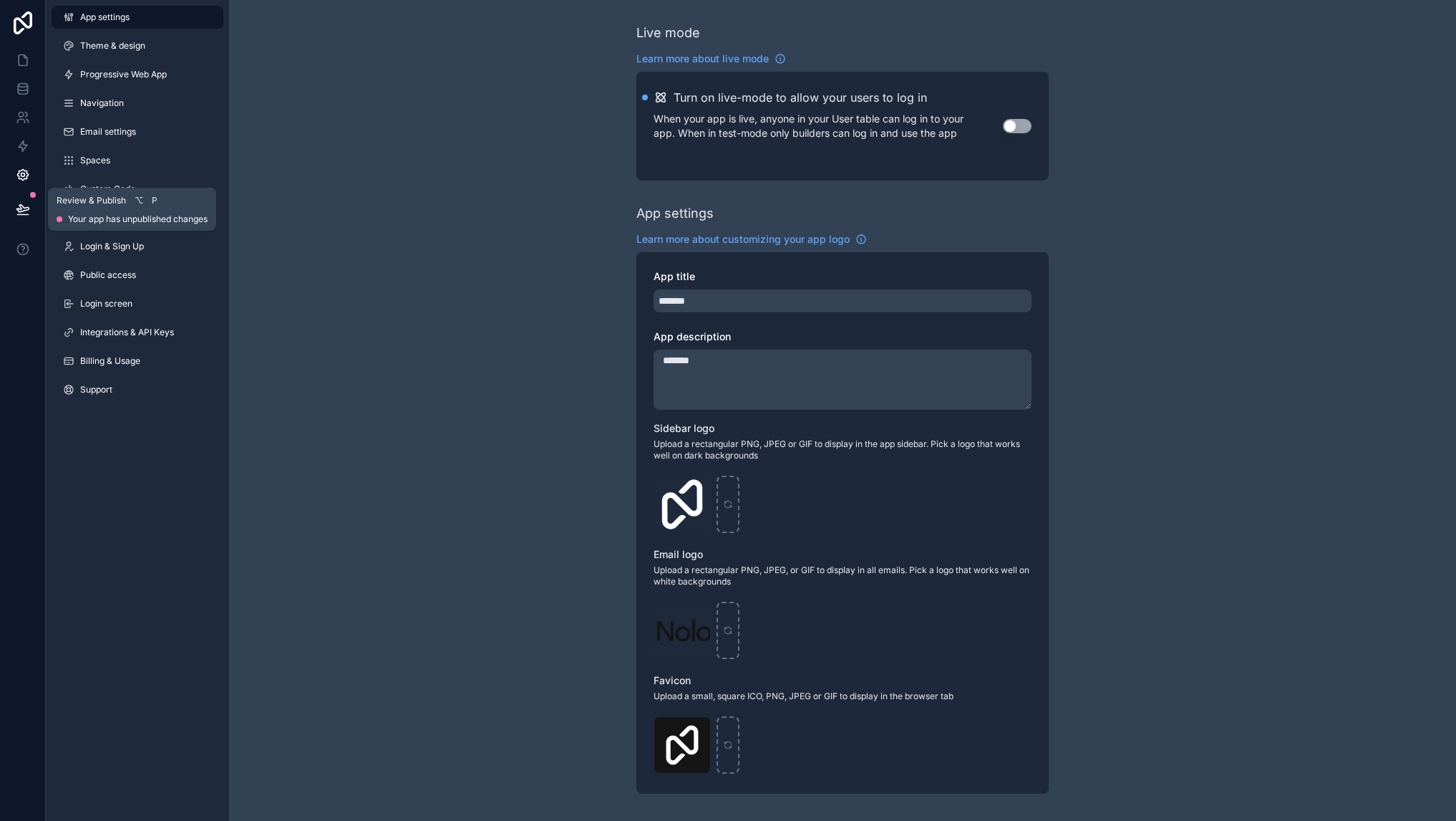
click at [23, 205] on icon at bounding box center [22, 209] width 15 height 15
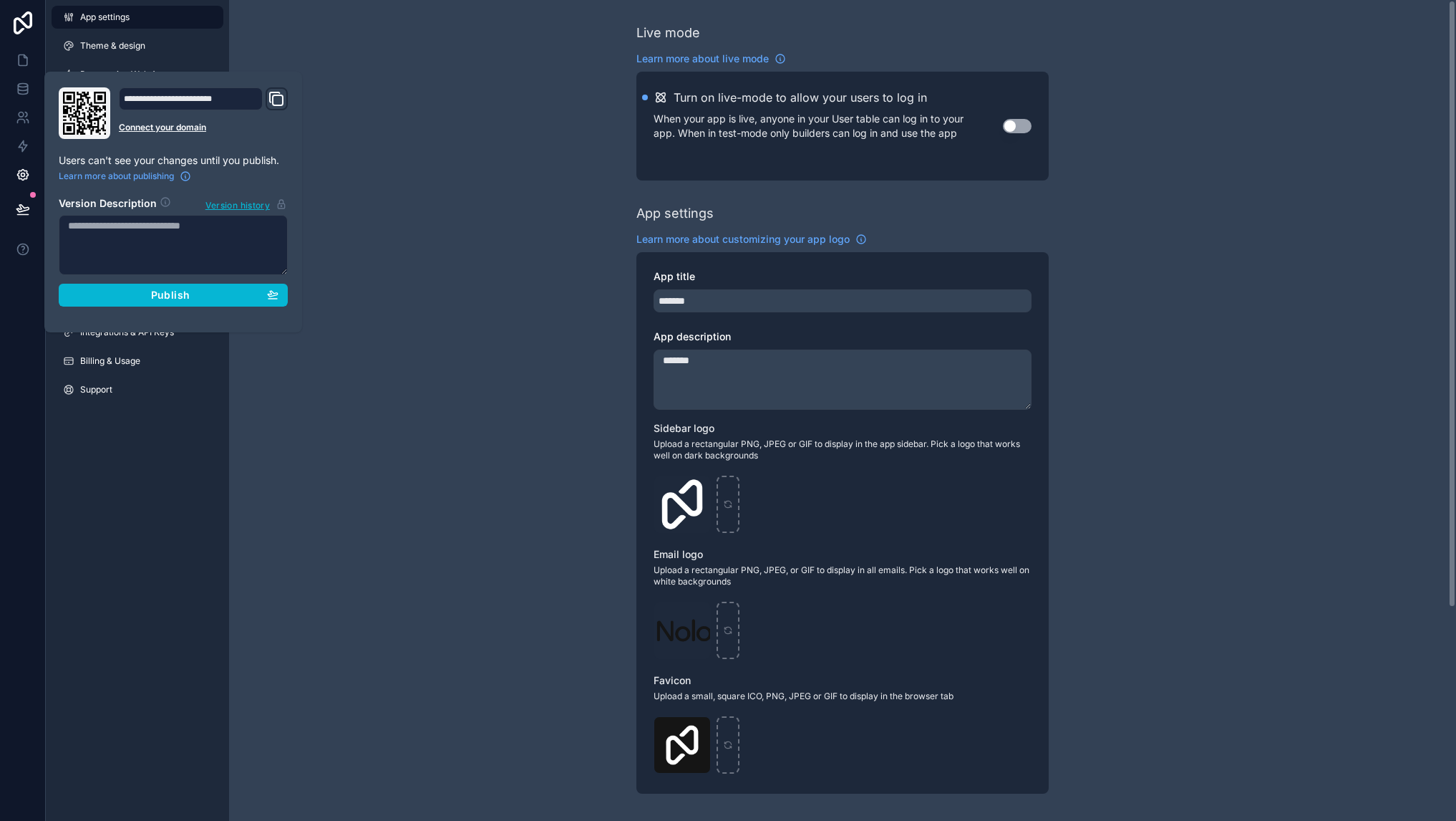
click at [383, 202] on div "Live mode Learn more about live mode Turn on live-mode to allow your users to l…" at bounding box center [842, 554] width 1227 height 1109
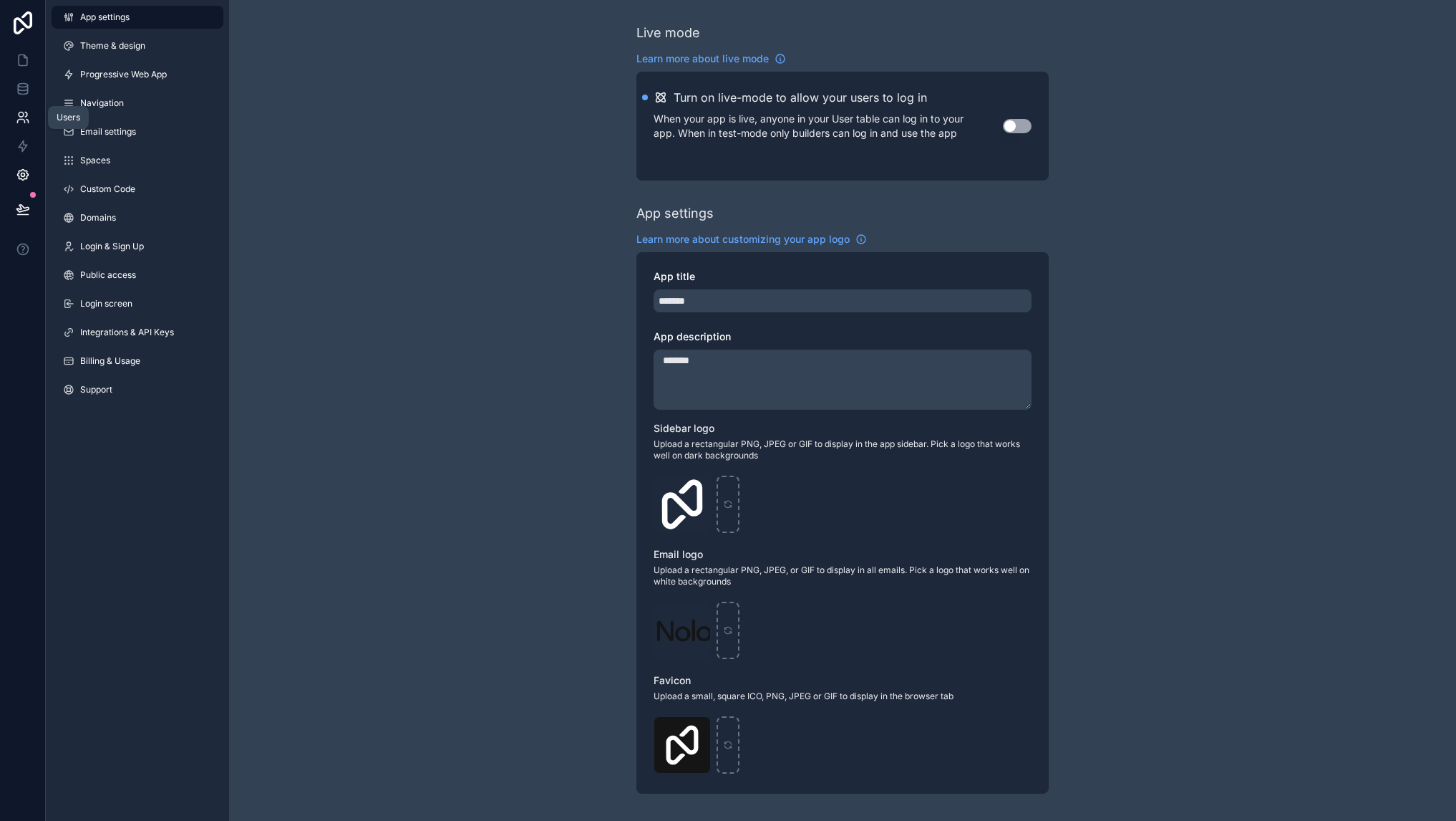
click at [17, 125] on link at bounding box center [22, 117] width 45 height 29
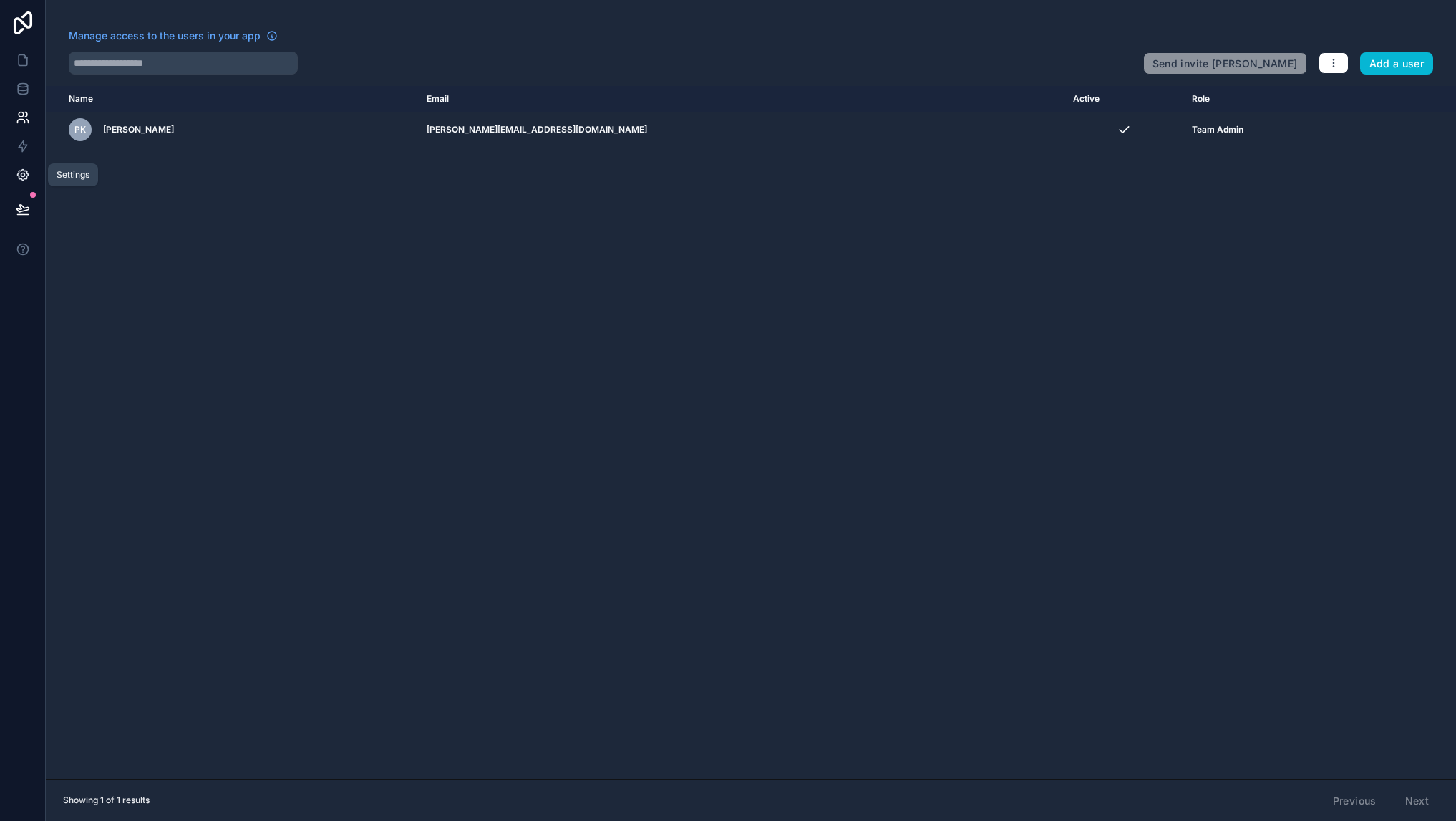
click at [21, 174] on icon at bounding box center [22, 175] width 4 height 4
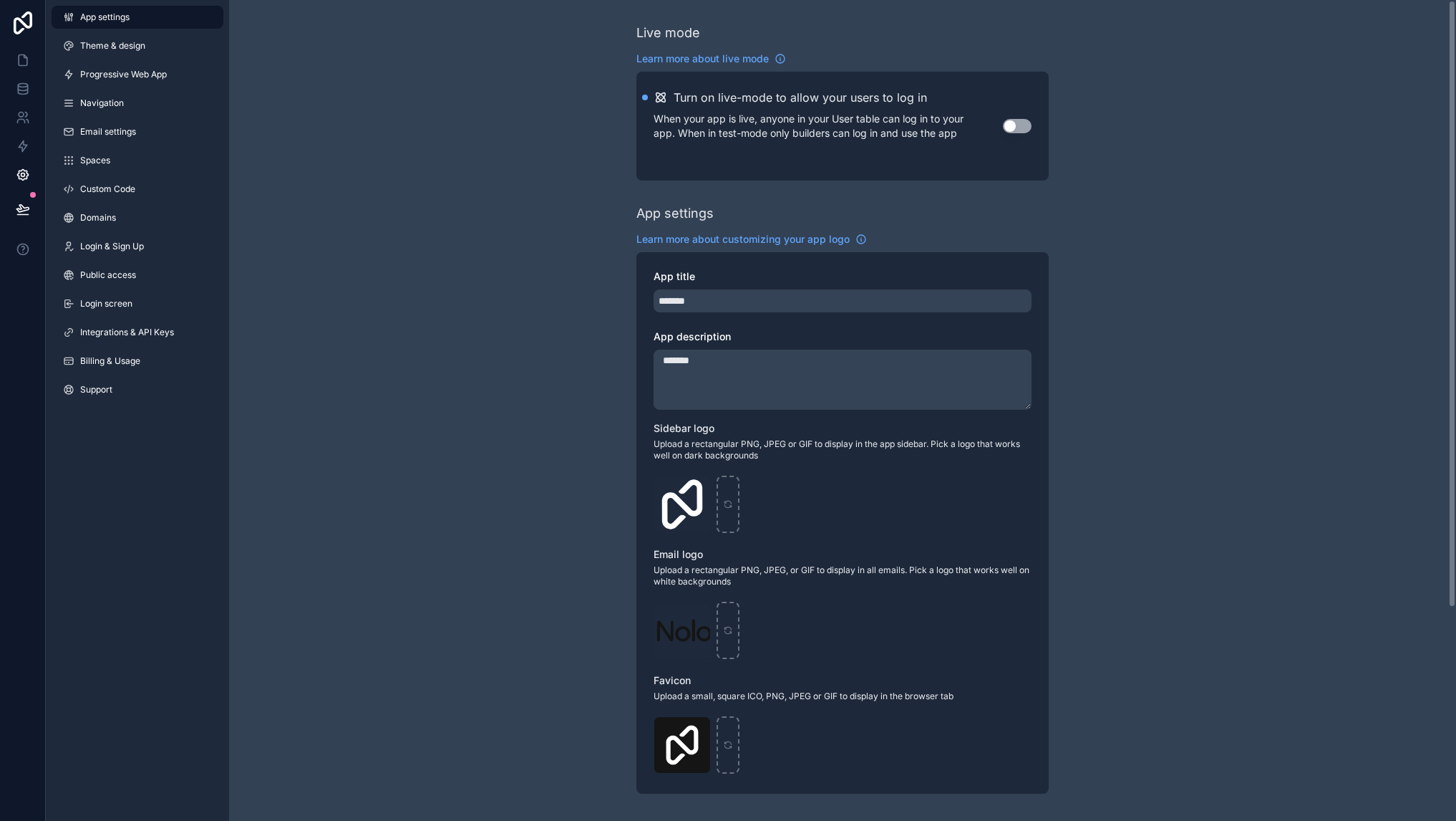
click at [414, 505] on div "Live mode Learn more about live mode Turn on live-mode to allow your users to l…" at bounding box center [842, 554] width 1227 height 1109
click at [91, 158] on span "Spaces" at bounding box center [95, 160] width 30 height 12
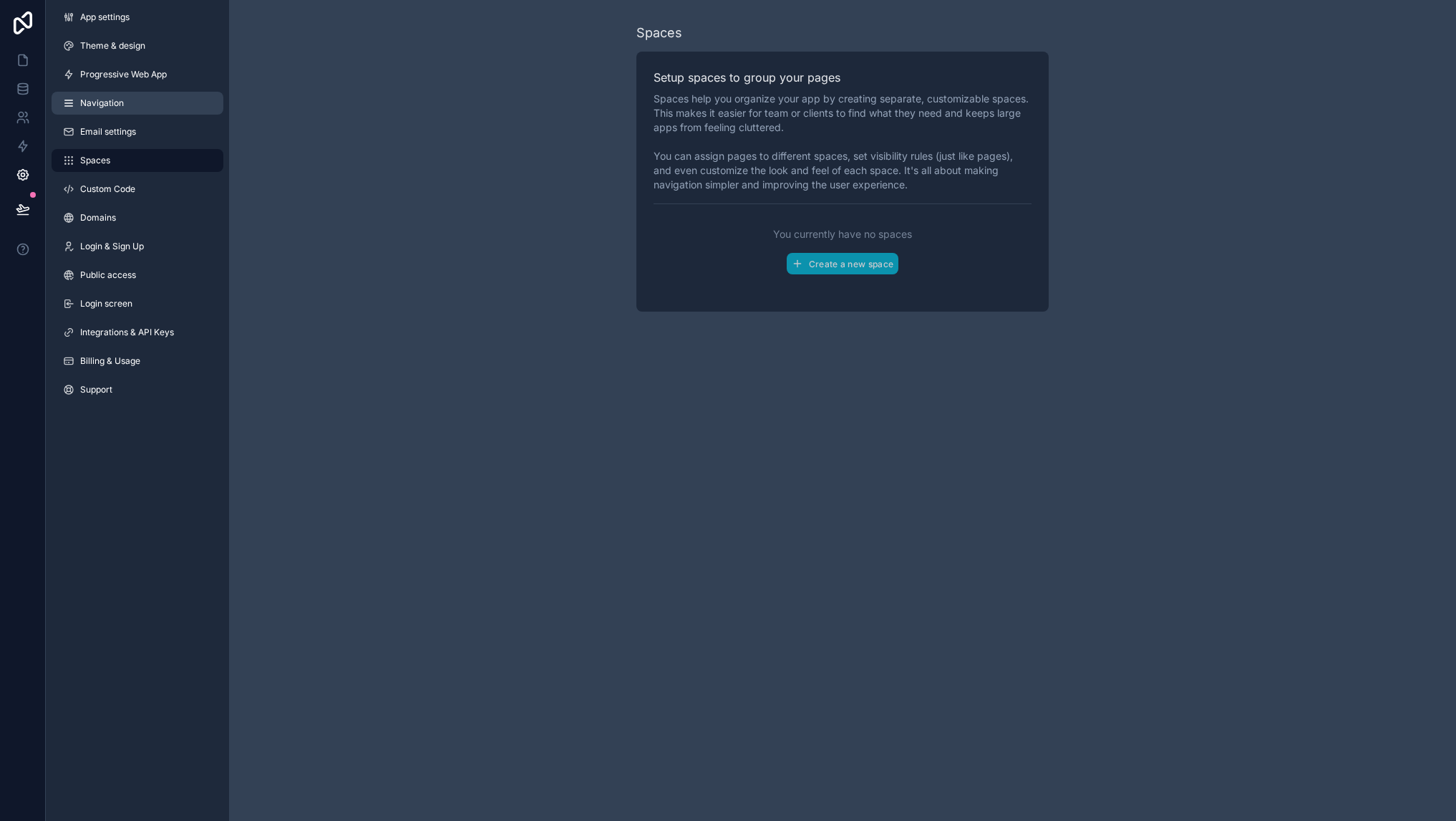
click at [95, 101] on span "Navigation" at bounding box center [102, 103] width 44 height 12
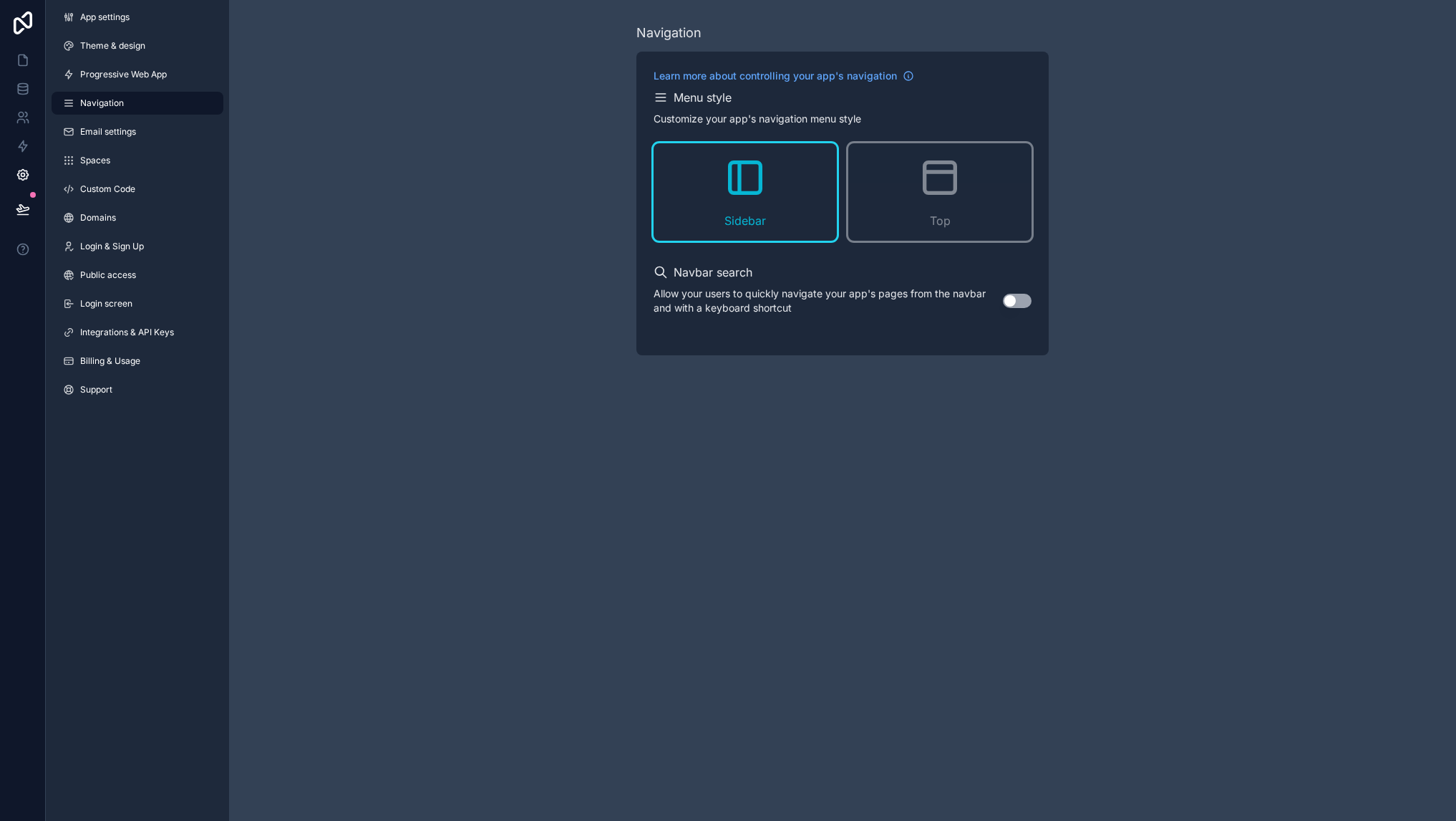
click at [414, 390] on div "Navigation Learn more about controlling your app's navigation Menu style Custom…" at bounding box center [842, 410] width 1227 height 821
click at [100, 51] on span "Theme & design" at bounding box center [113, 46] width 65 height 12
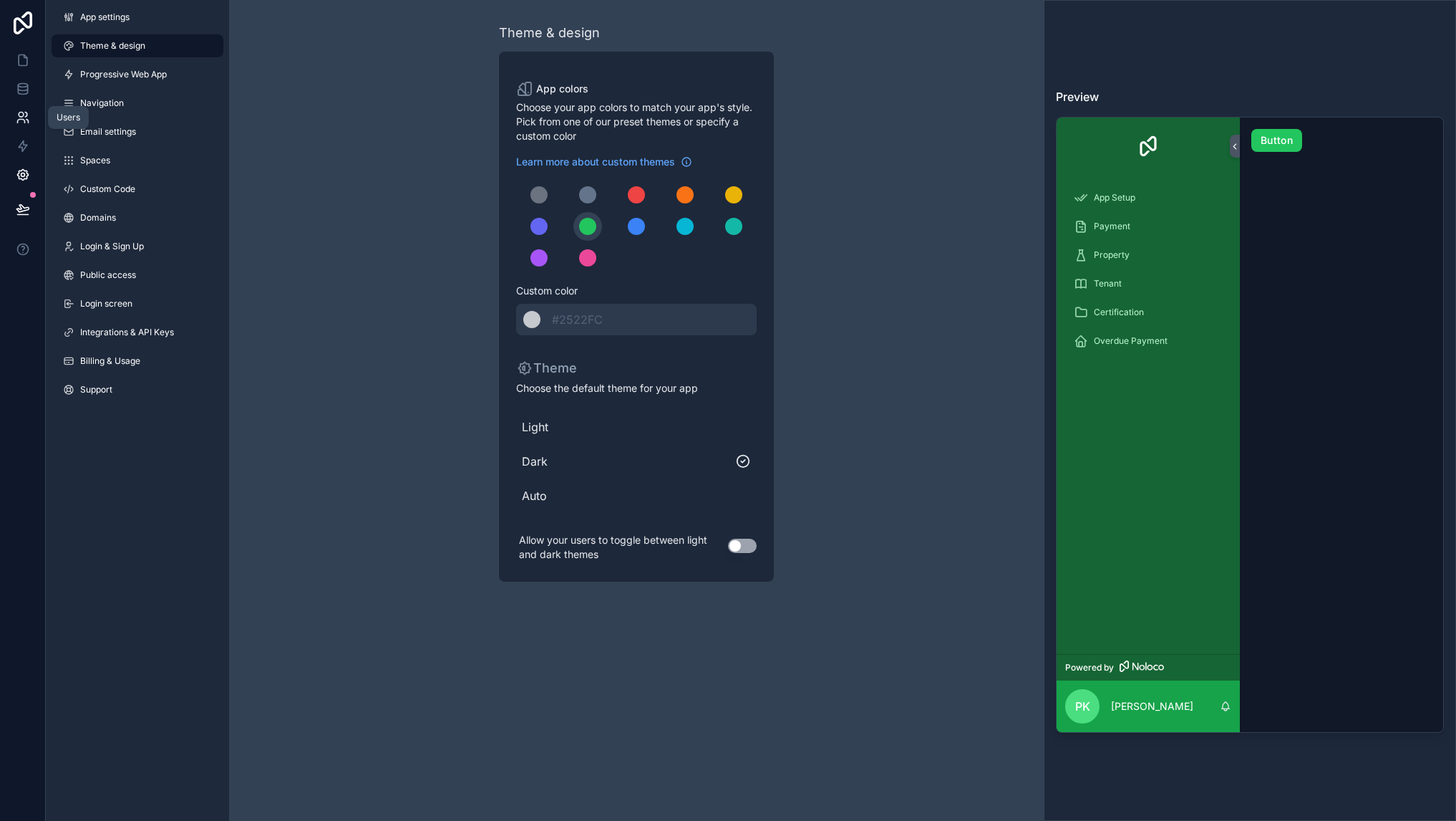
click at [19, 124] on link at bounding box center [22, 117] width 45 height 29
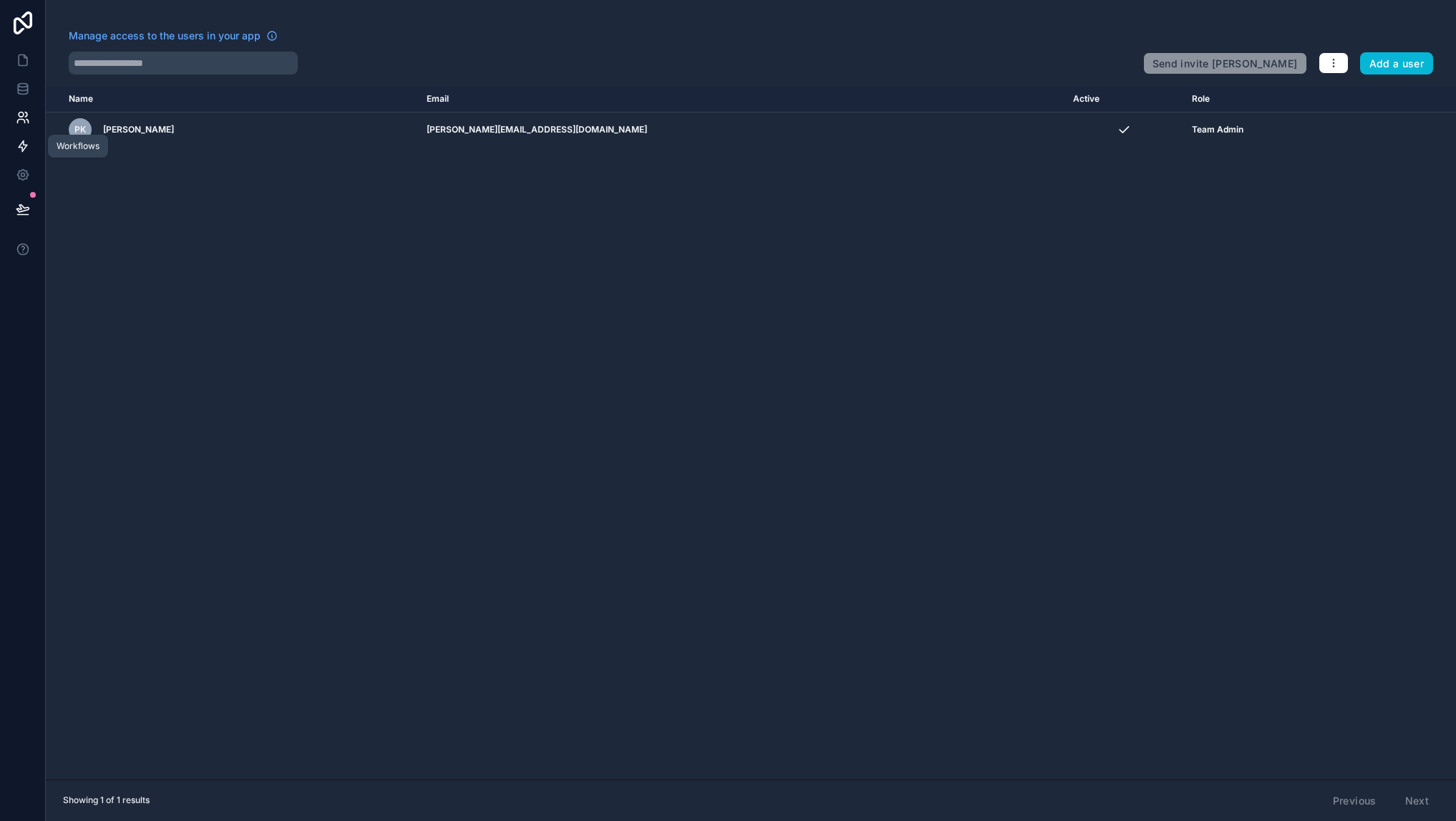
click at [20, 152] on icon at bounding box center [22, 146] width 15 height 15
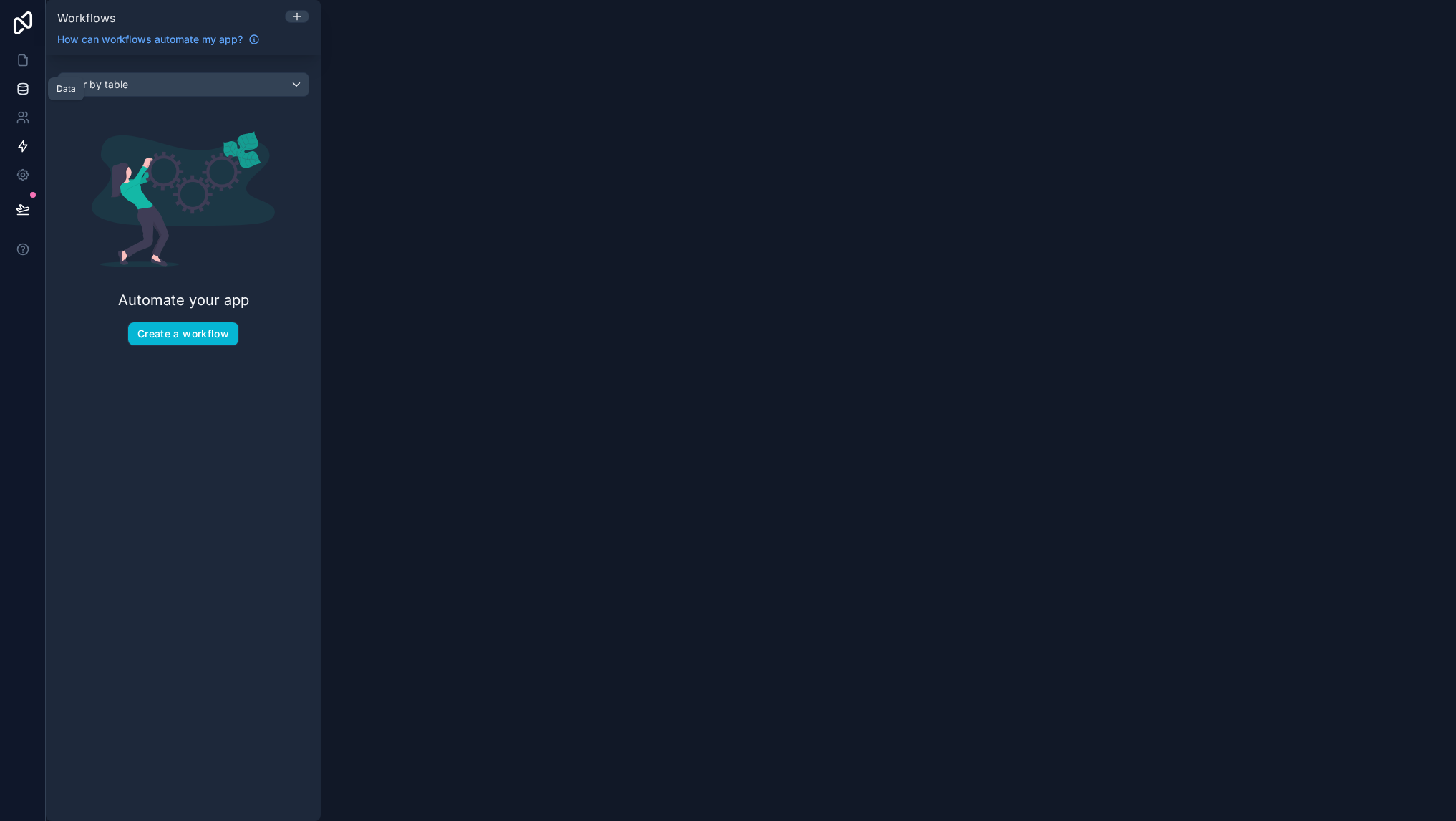
click at [26, 91] on icon at bounding box center [22, 91] width 9 height 5
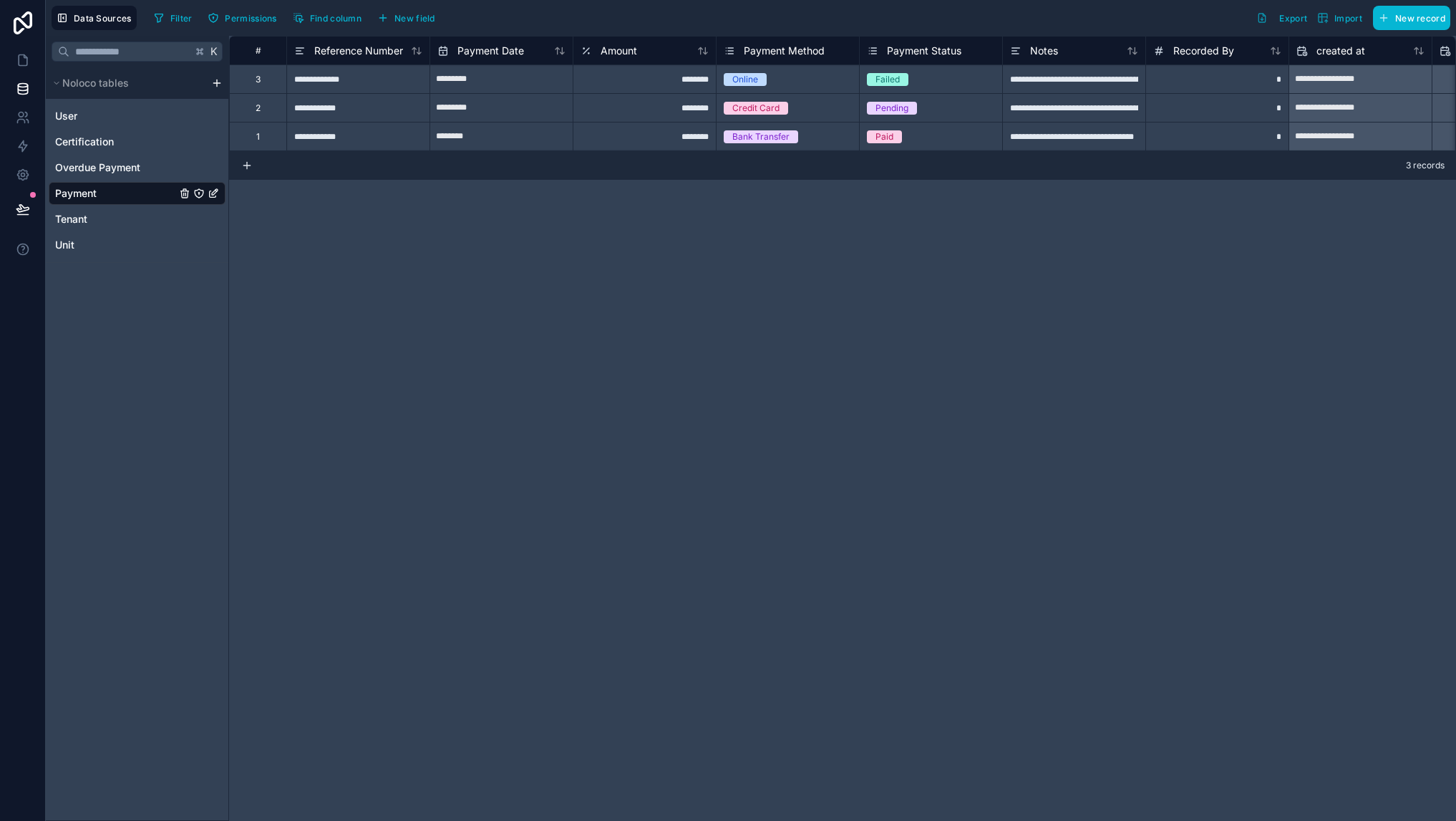
click at [533, 365] on div "**********" at bounding box center [842, 427] width 1227 height 785
click at [110, 164] on span "Overdue Payment" at bounding box center [97, 167] width 85 height 15
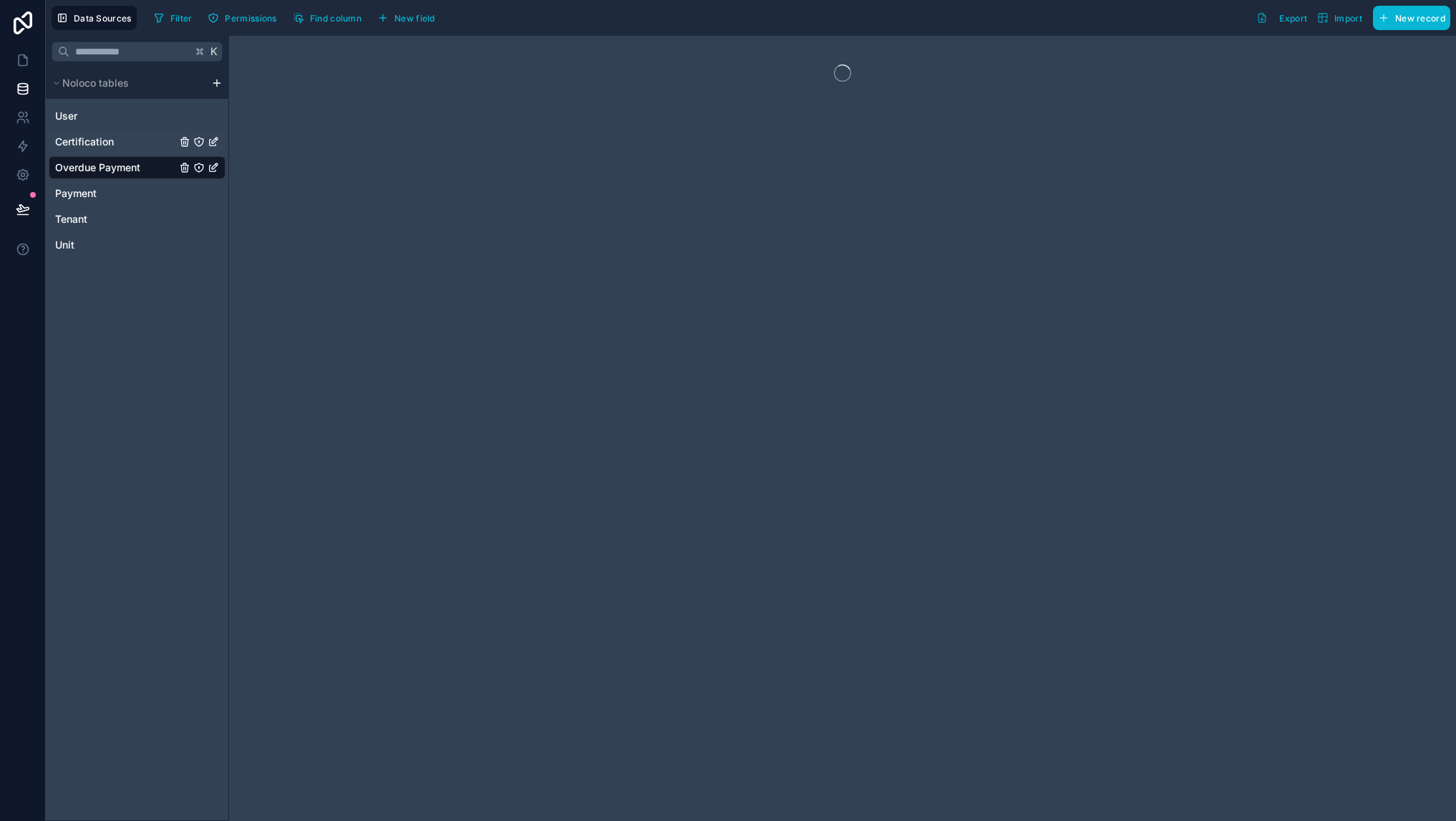
click at [108, 144] on span "Certification" at bounding box center [84, 141] width 59 height 15
click at [103, 113] on div "User" at bounding box center [136, 117] width 177 height 23
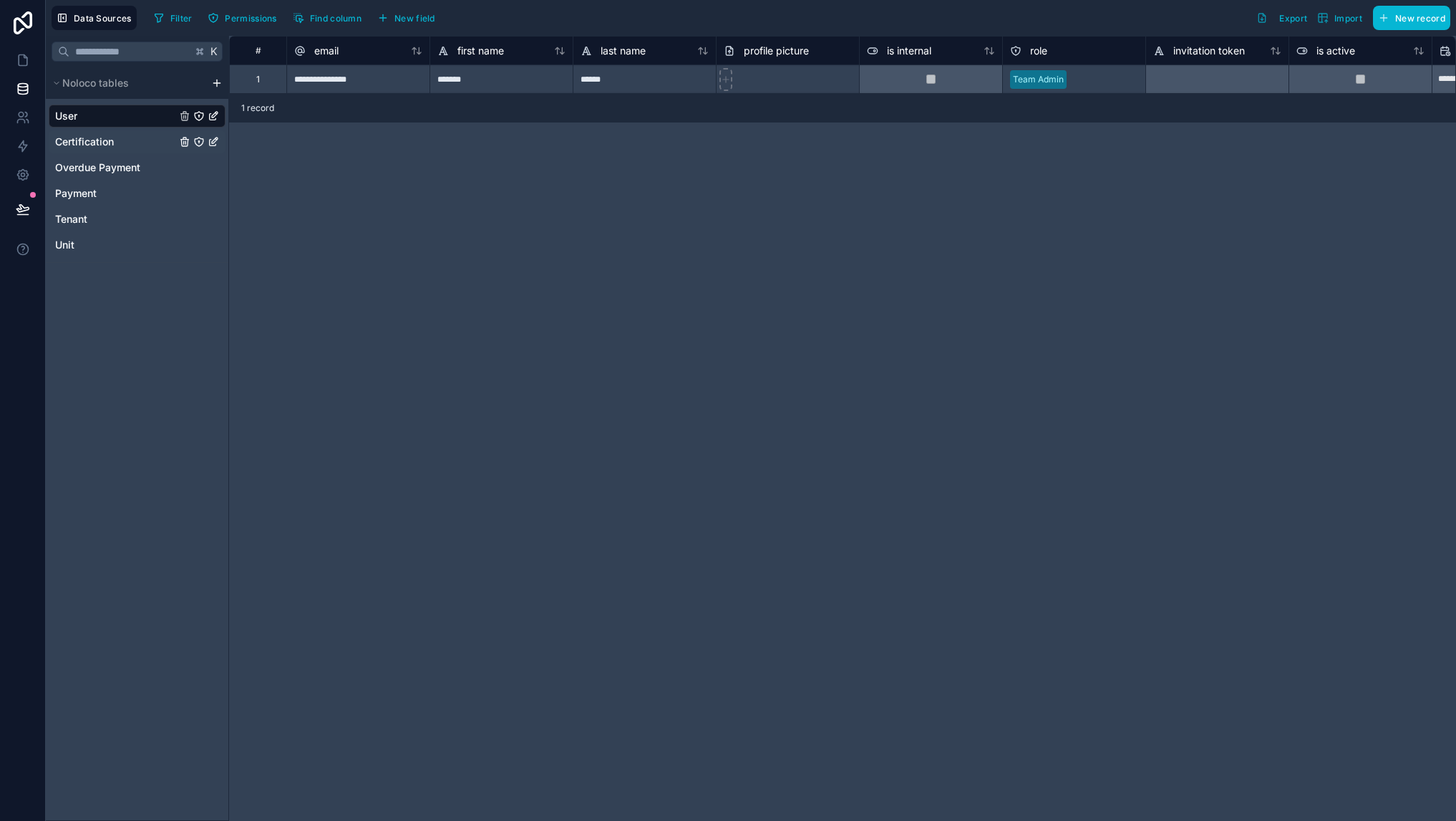
click at [104, 146] on span "Certification" at bounding box center [84, 141] width 59 height 15
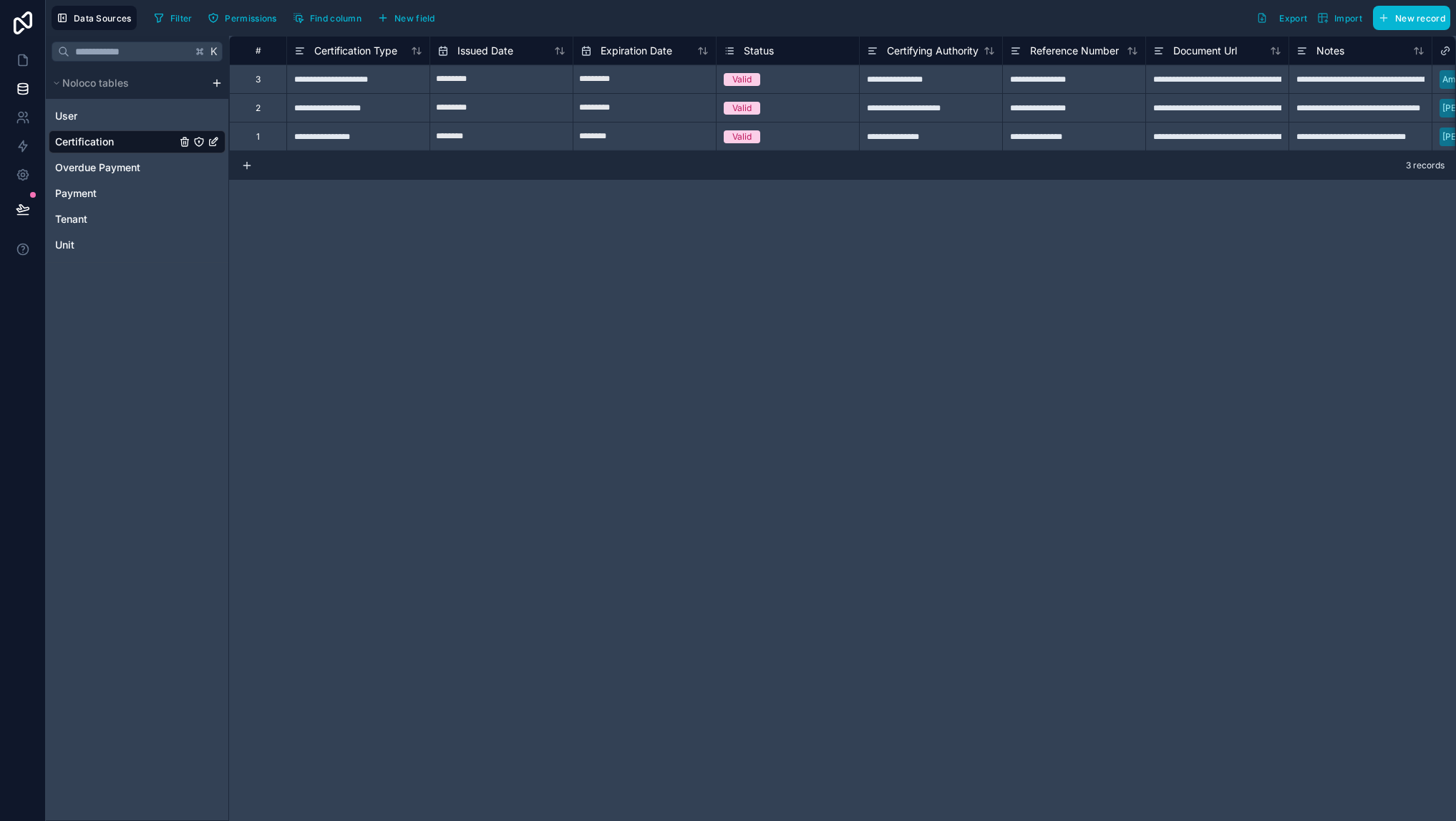
click at [431, 302] on div "**********" at bounding box center [842, 427] width 1227 height 785
click at [849, 246] on div "**********" at bounding box center [842, 427] width 1227 height 785
click at [95, 225] on div "Tenant" at bounding box center [136, 219] width 177 height 23
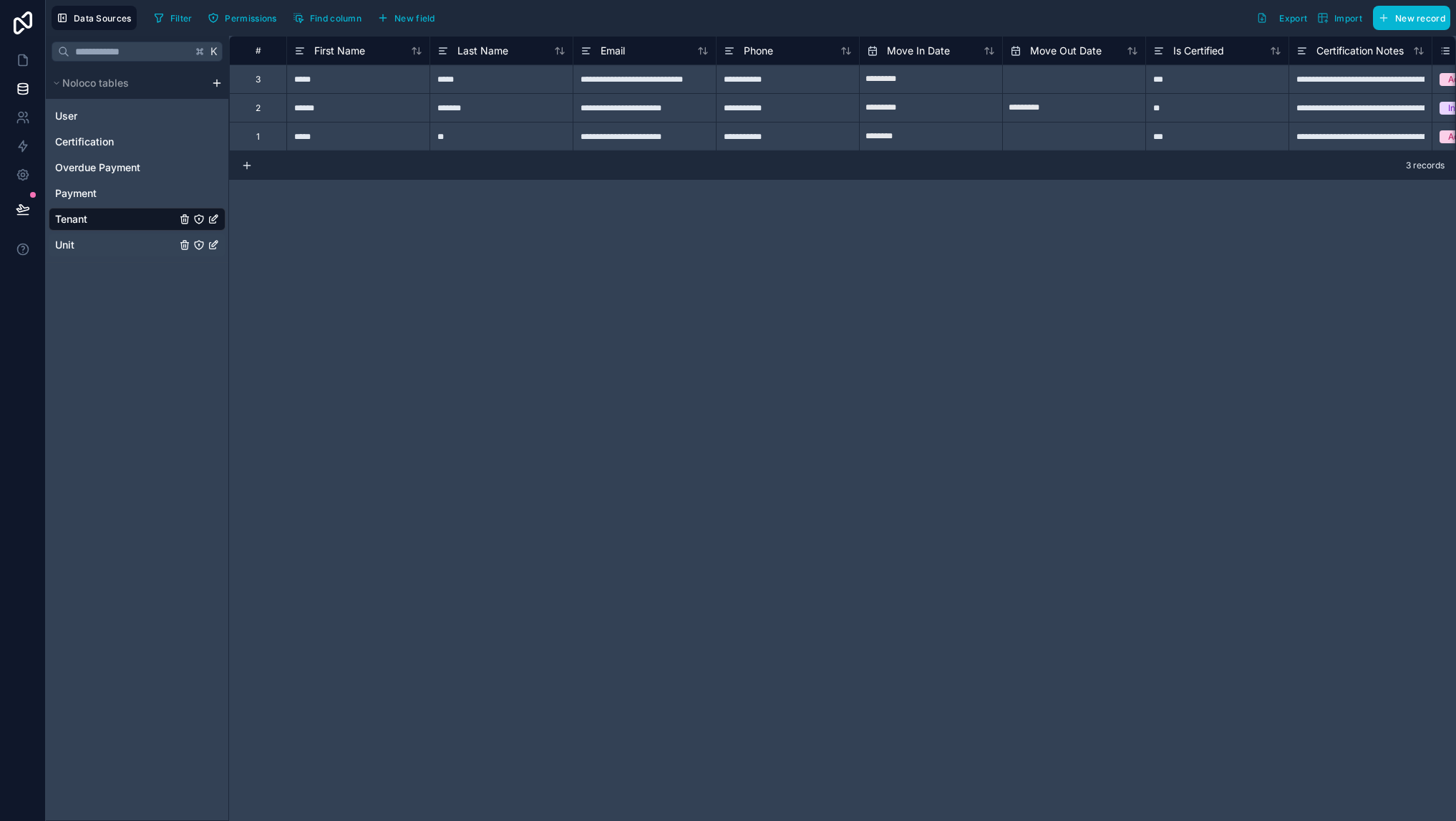
click at [105, 244] on div "Unit" at bounding box center [136, 245] width 177 height 23
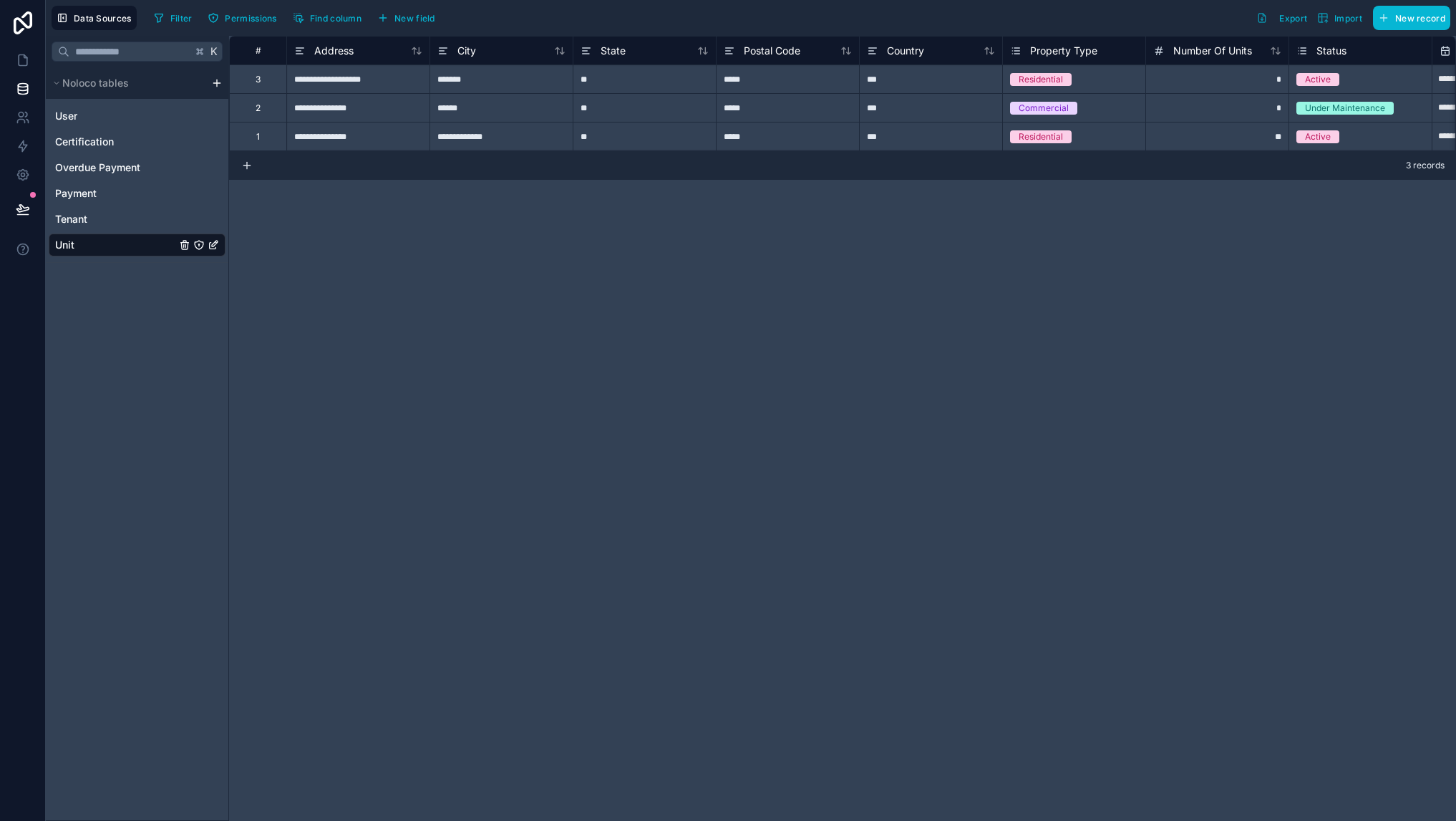
click at [470, 292] on div "**********" at bounding box center [842, 427] width 1227 height 785
click at [838, 438] on div "**********" at bounding box center [842, 427] width 1227 height 785
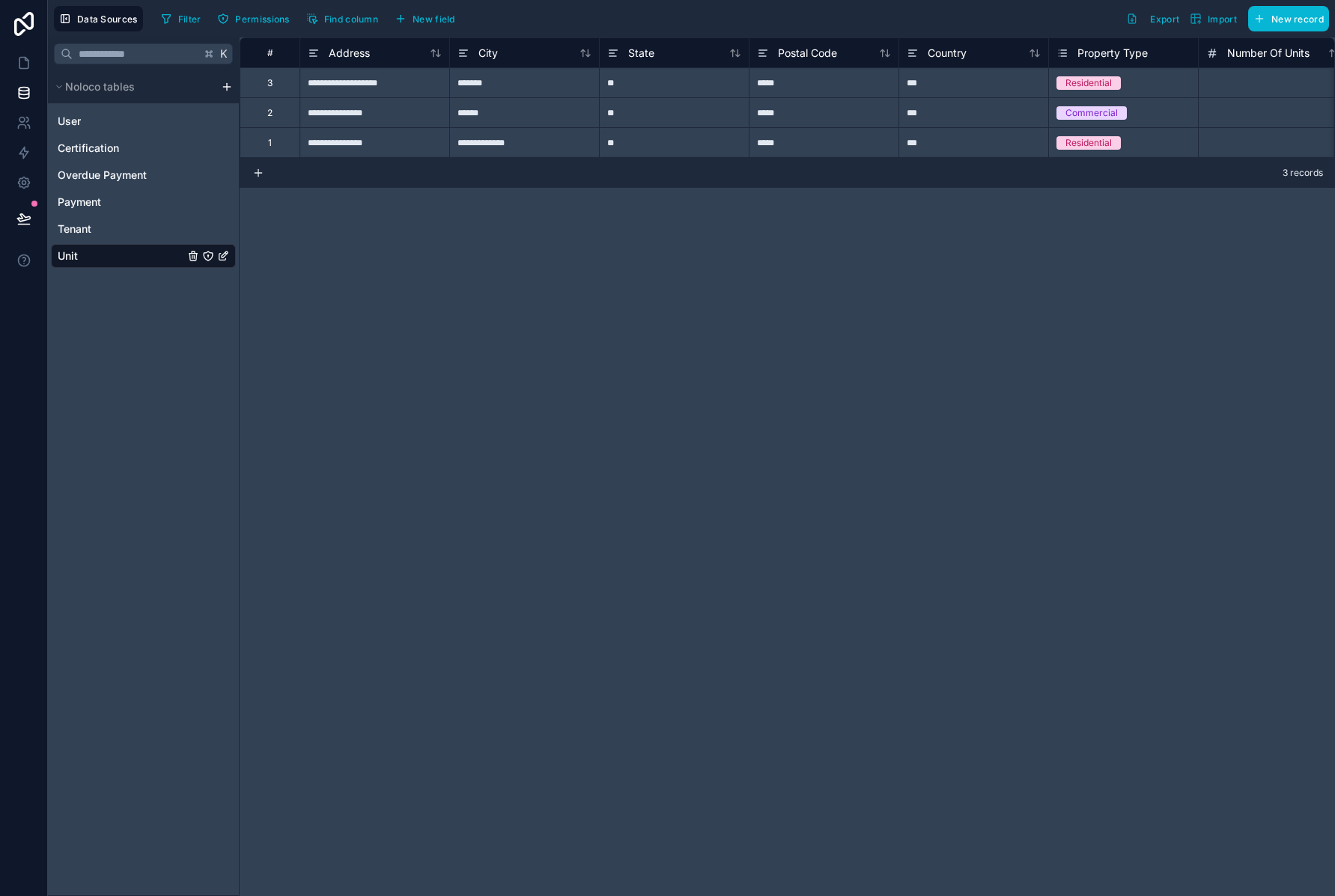
click at [657, 430] on div "**********" at bounding box center [787, 466] width 1095 height 859
drag, startPoint x: 586, startPoint y: 443, endPoint x: 788, endPoint y: 176, distance: 334.8
click at [589, 440] on div "**********" at bounding box center [787, 466] width 1095 height 859
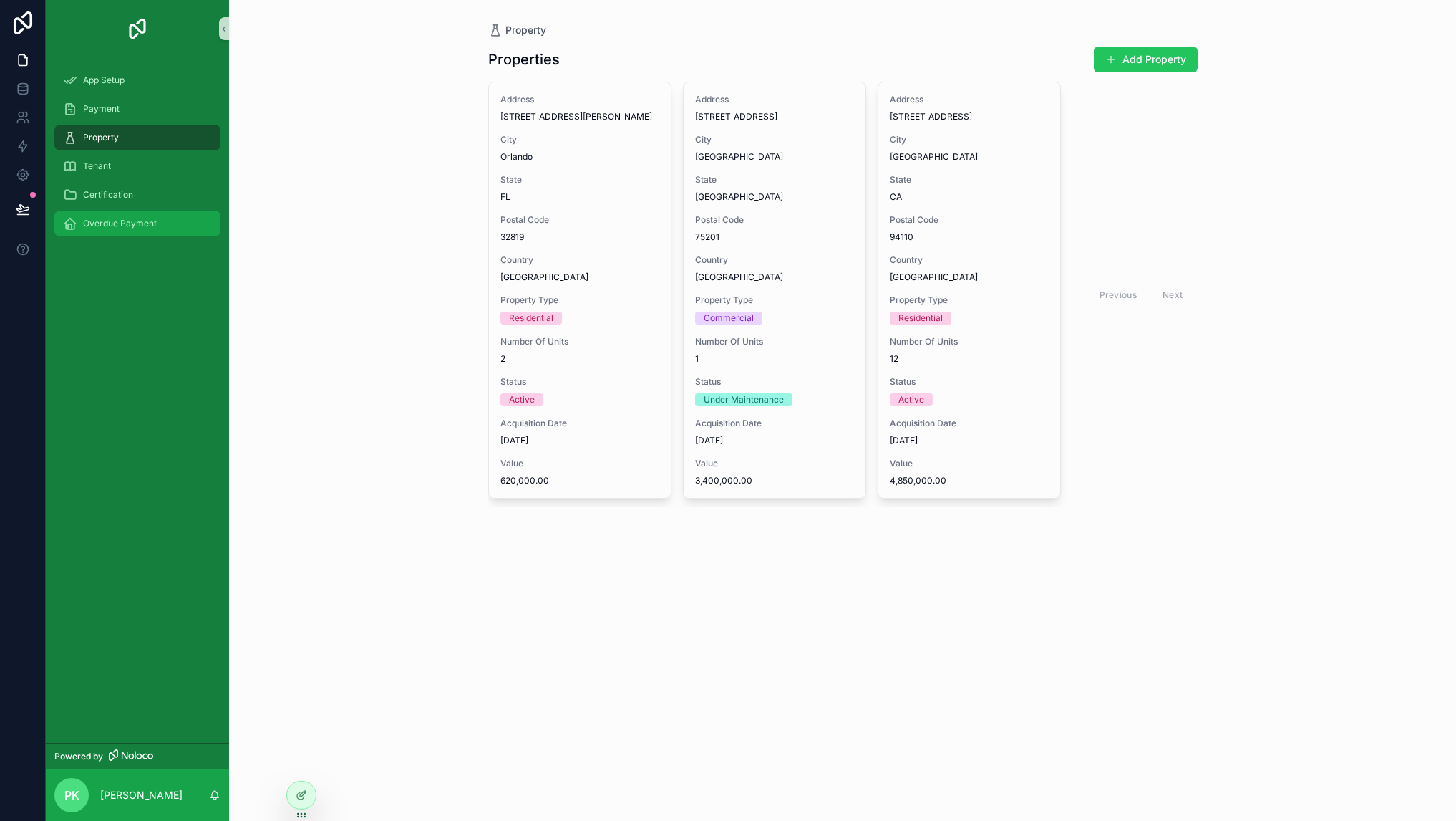
click at [113, 225] on span "Overdue Payment" at bounding box center [120, 223] width 74 height 12
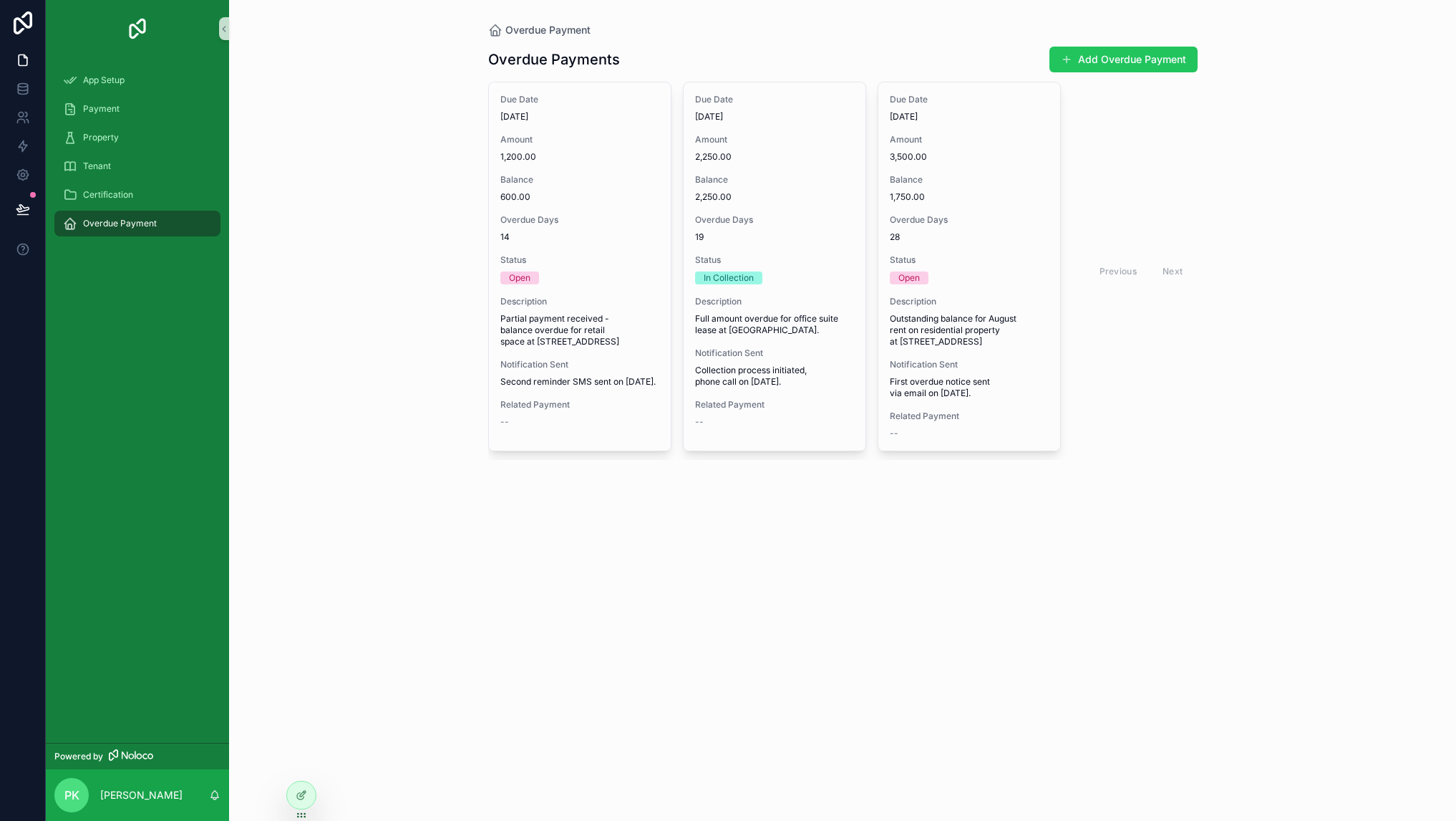
click at [114, 181] on div "Certification" at bounding box center [137, 194] width 184 height 29
click at [111, 196] on span "Certification" at bounding box center [108, 194] width 50 height 12
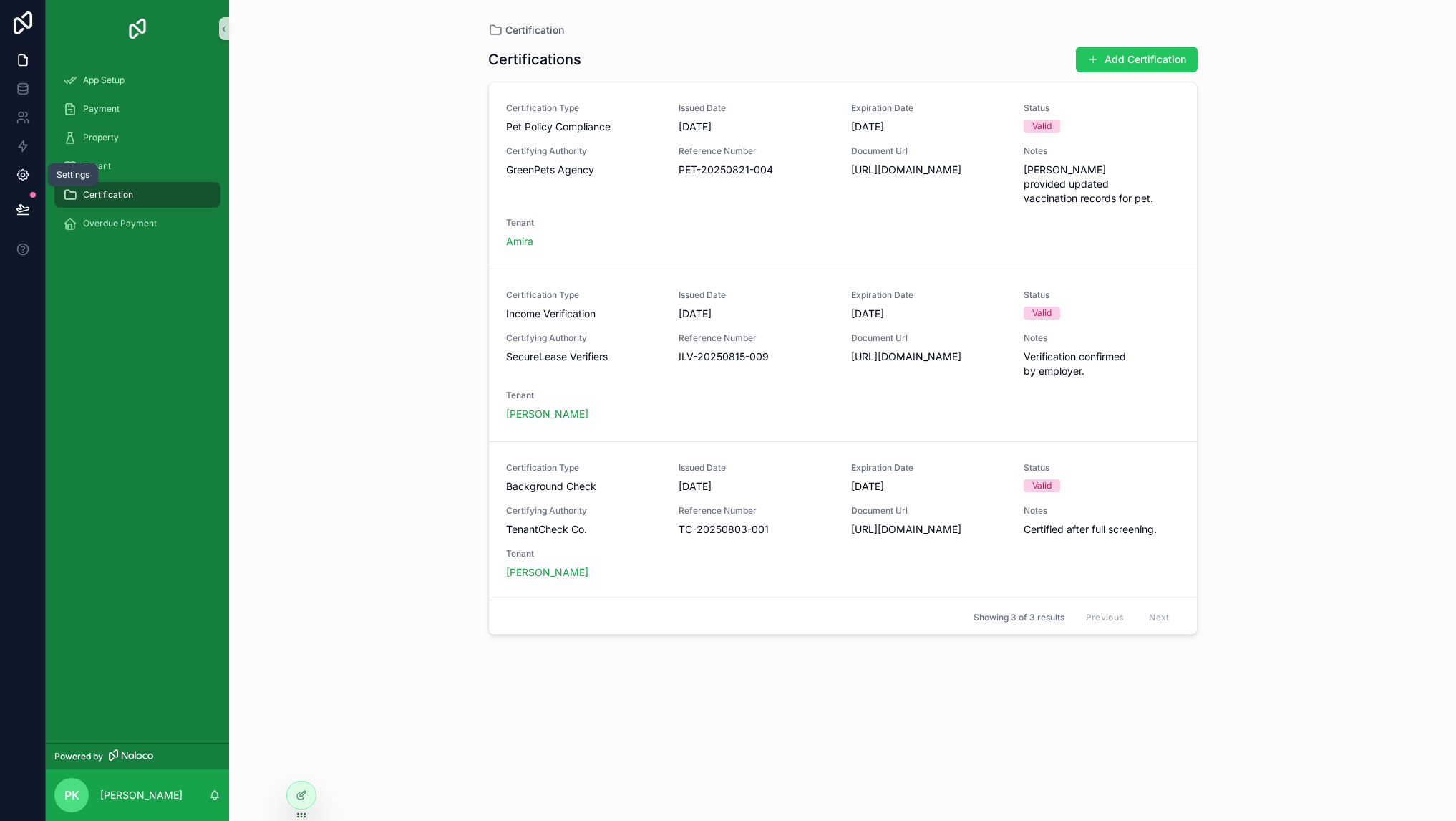
click at [33, 164] on link at bounding box center [22, 174] width 45 height 29
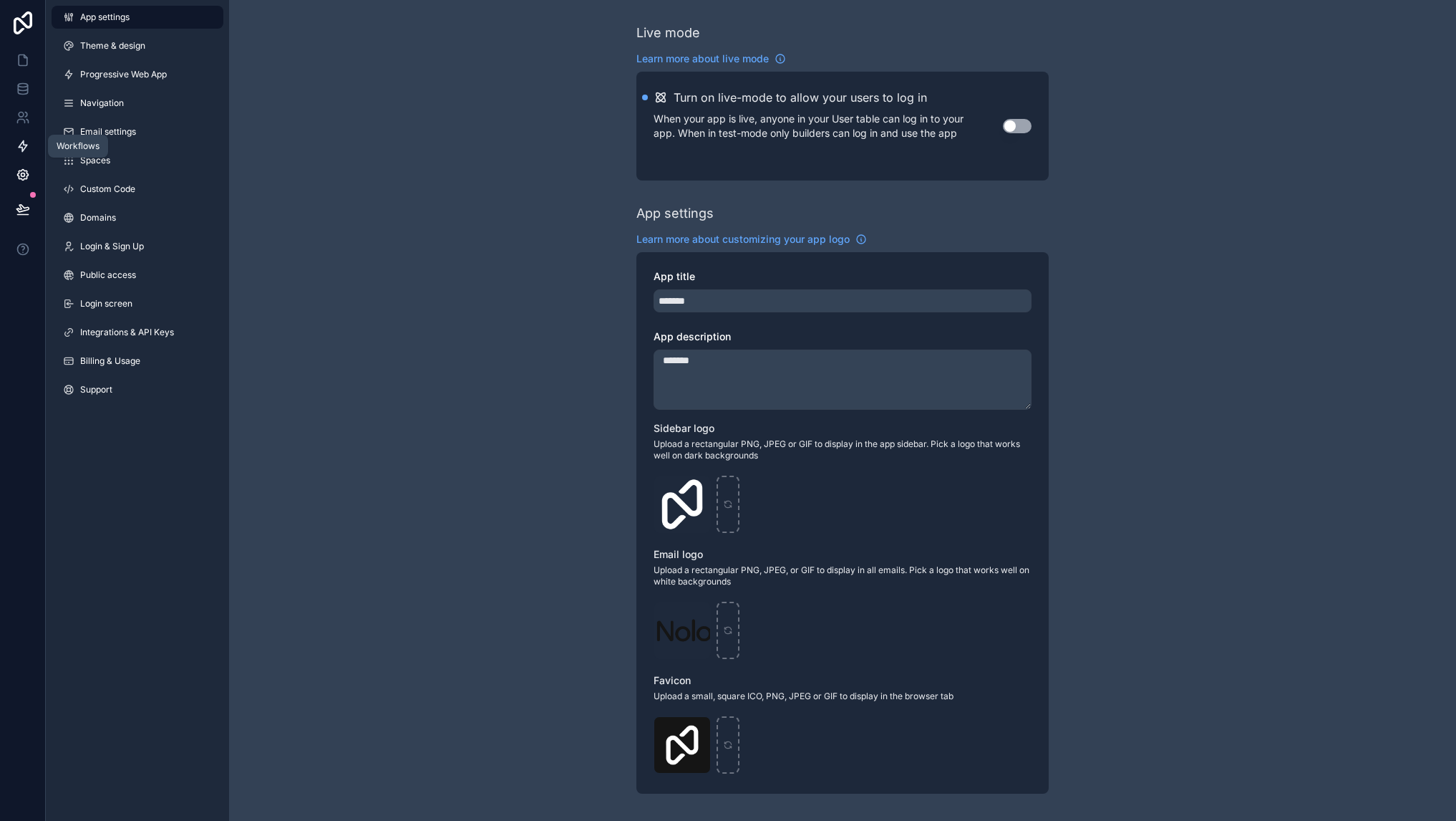
click at [32, 146] on link at bounding box center [22, 146] width 45 height 29
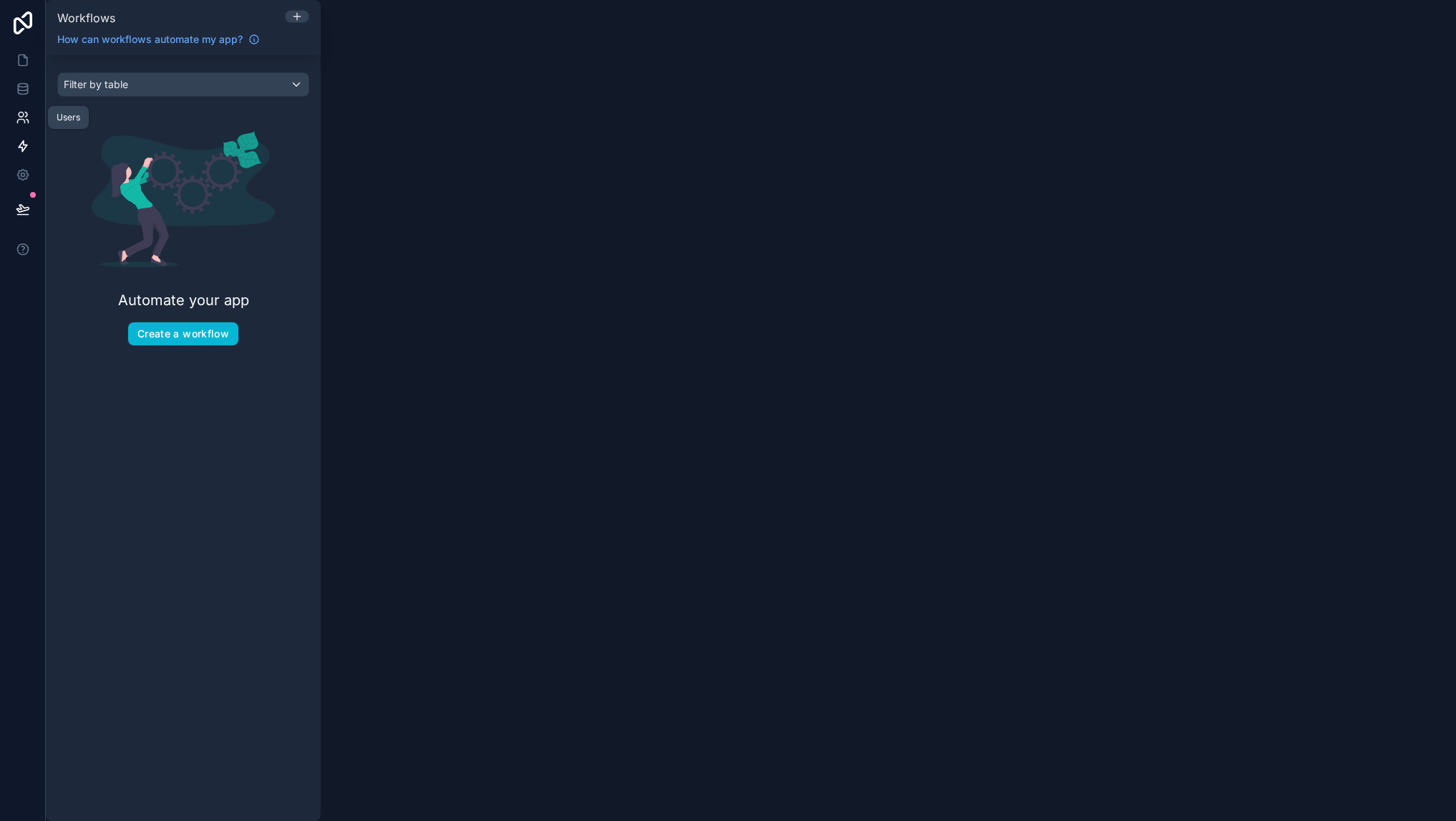
click at [35, 111] on link at bounding box center [22, 117] width 45 height 29
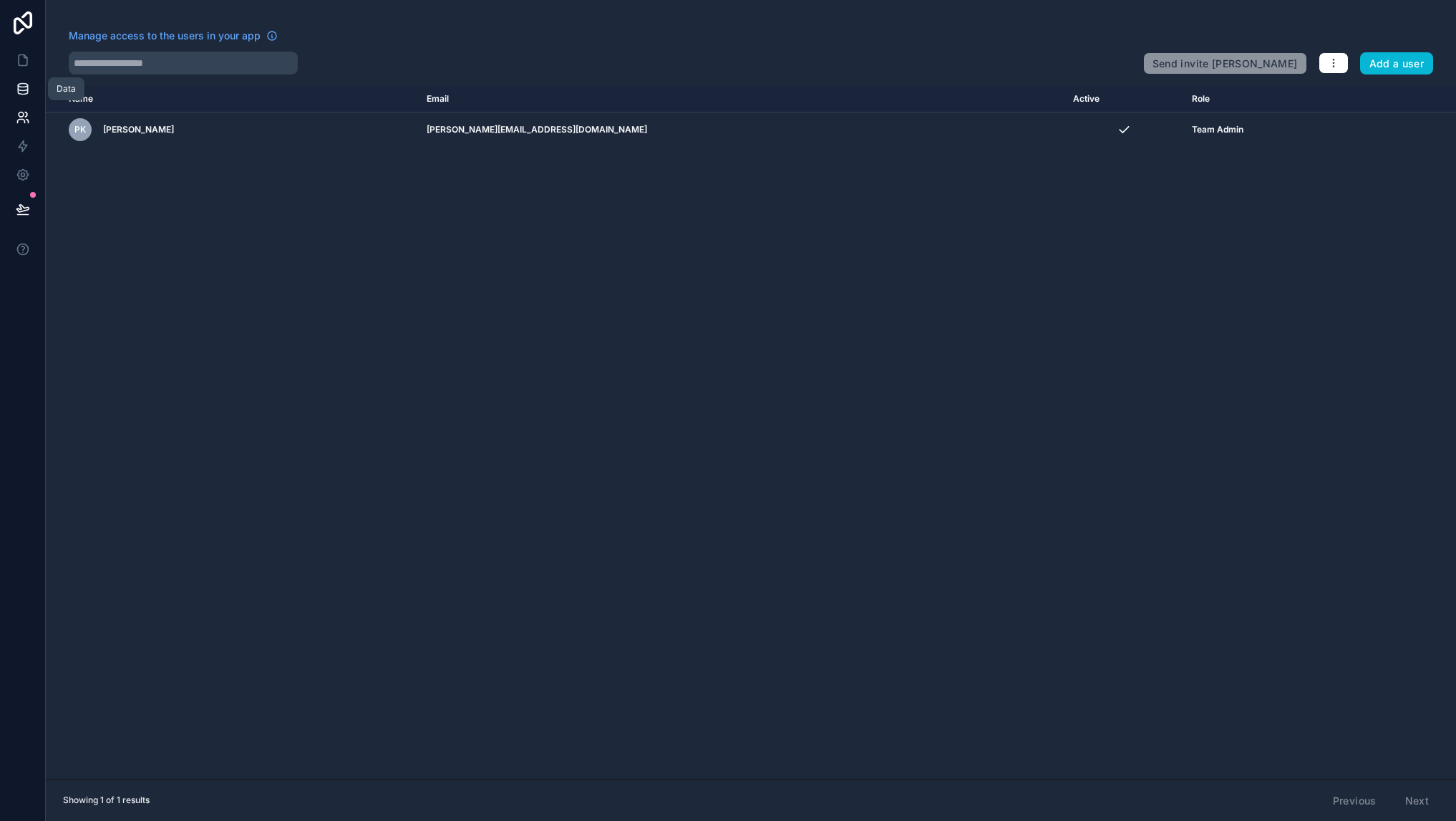
click at [33, 86] on link at bounding box center [22, 89] width 45 height 29
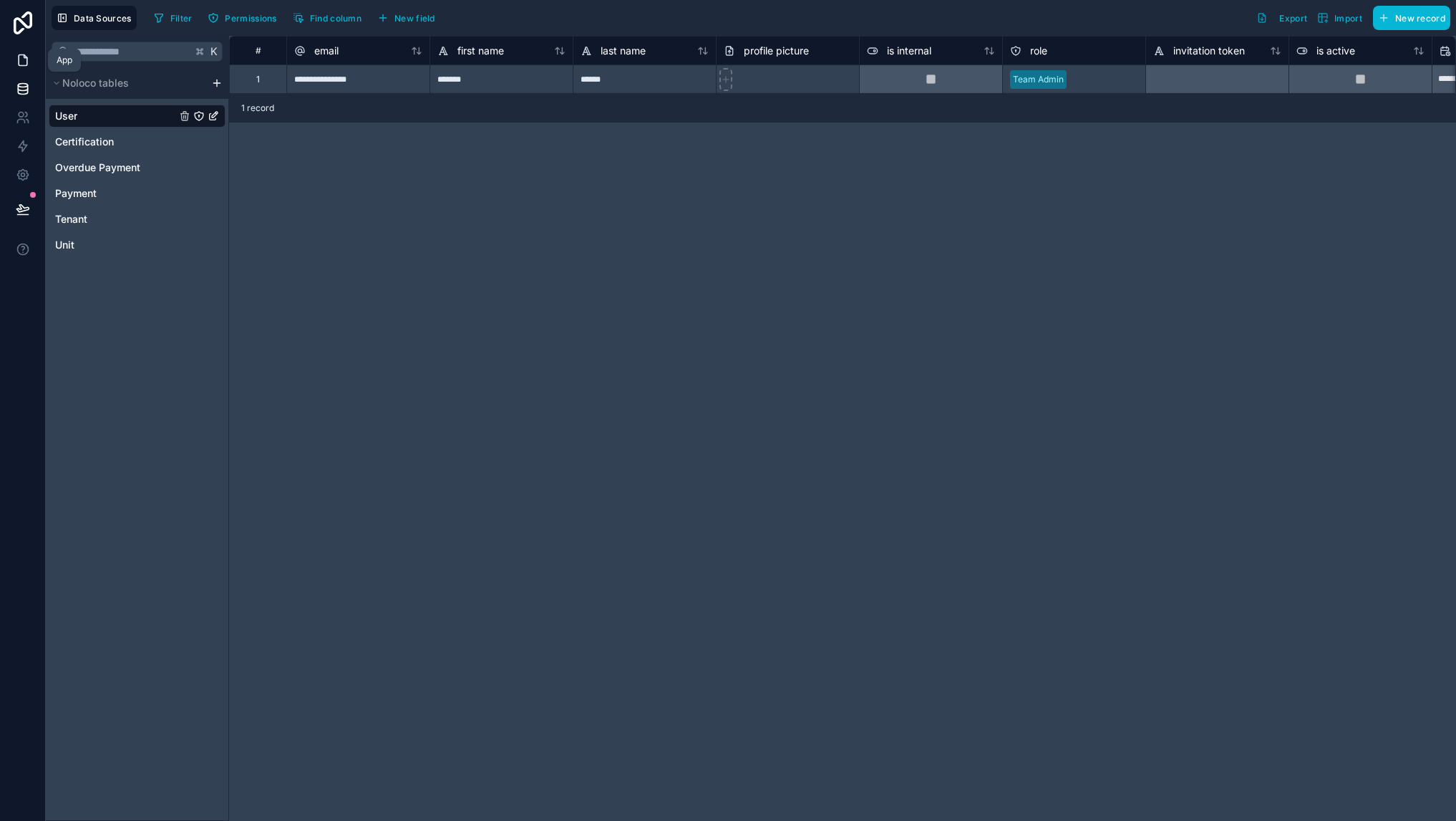
click at [32, 66] on link at bounding box center [22, 59] width 45 height 29
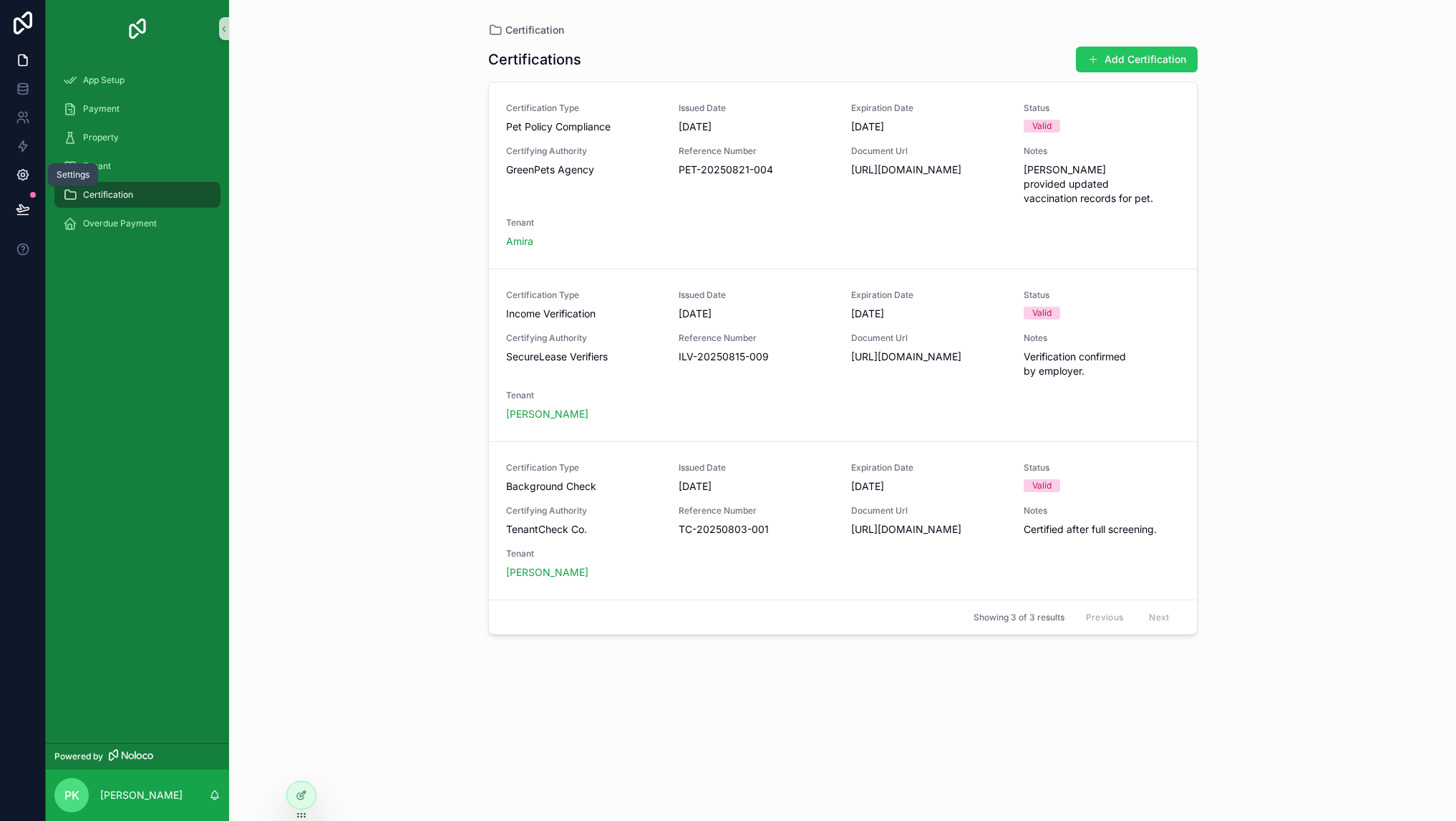
click at [29, 179] on link at bounding box center [22, 174] width 45 height 29
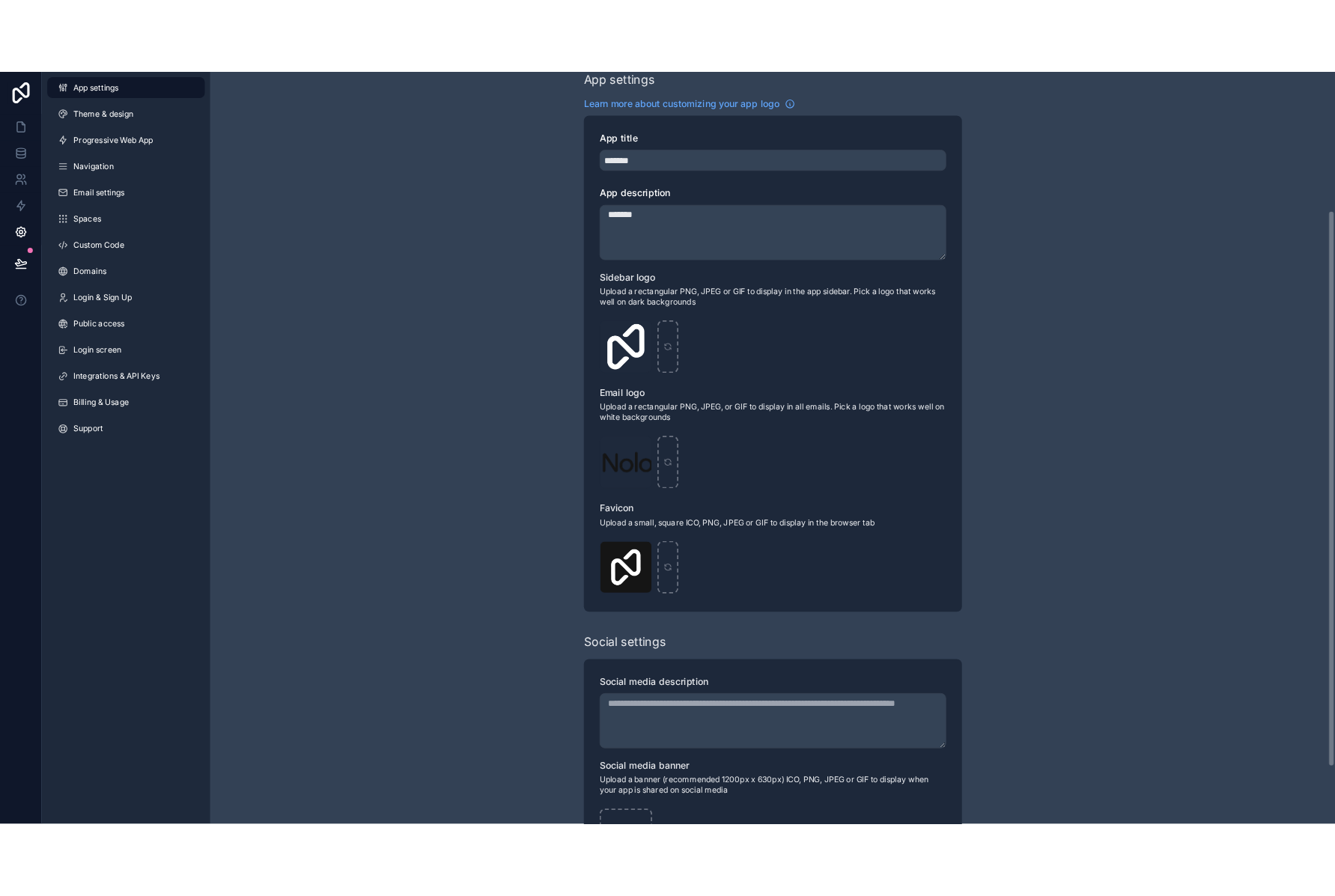
scroll to position [301, 0]
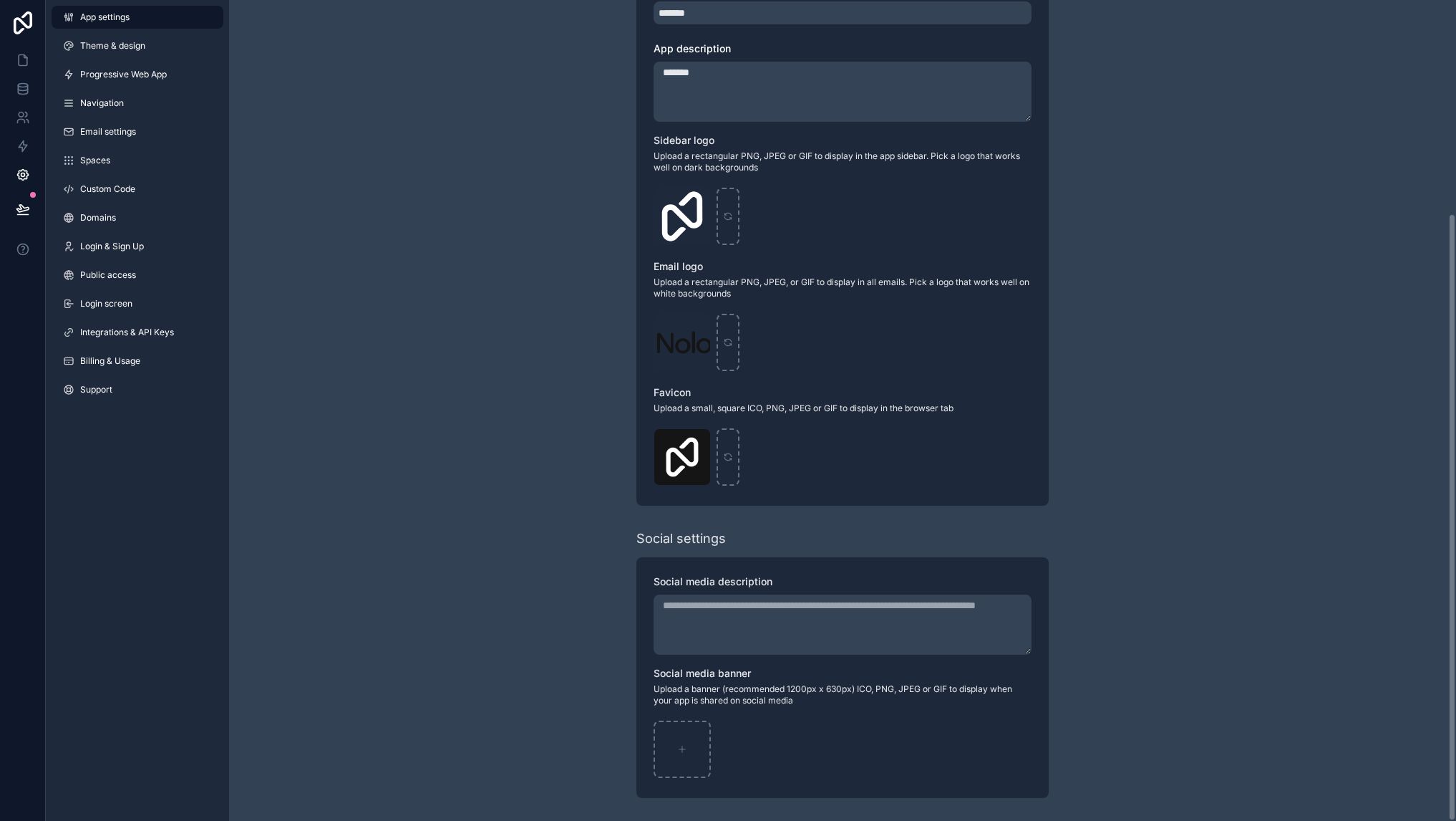
drag, startPoint x: 471, startPoint y: 255, endPoint x: 527, endPoint y: 266, distance: 57.1
click at [471, 255] on div "Live mode Learn more about live mode Turn on live-mode to allow your users to l…" at bounding box center [842, 266] width 1227 height 1109
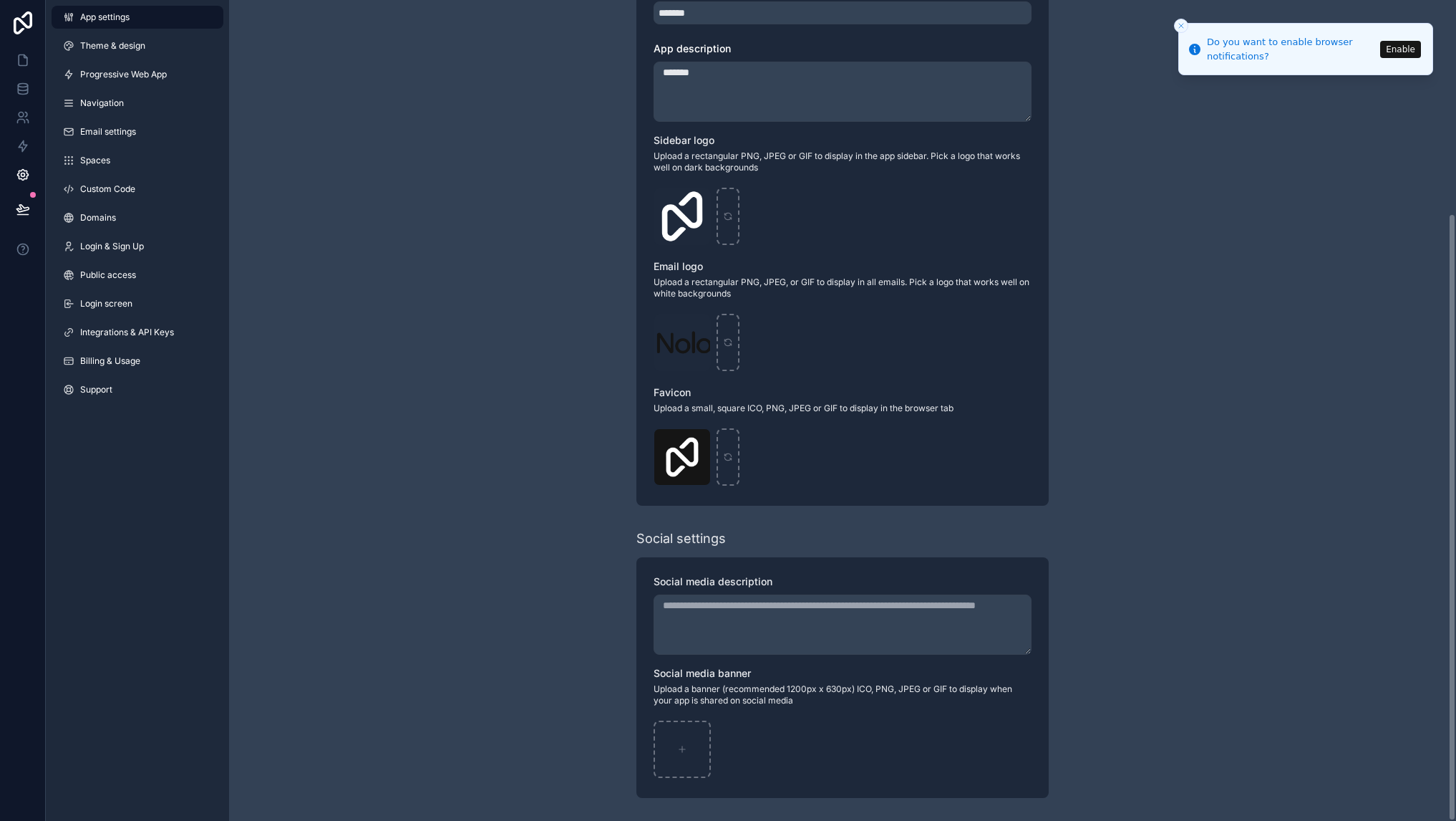
click at [438, 112] on div "Live mode Learn more about live mode Turn on live-mode to allow your users to l…" at bounding box center [842, 266] width 1227 height 1109
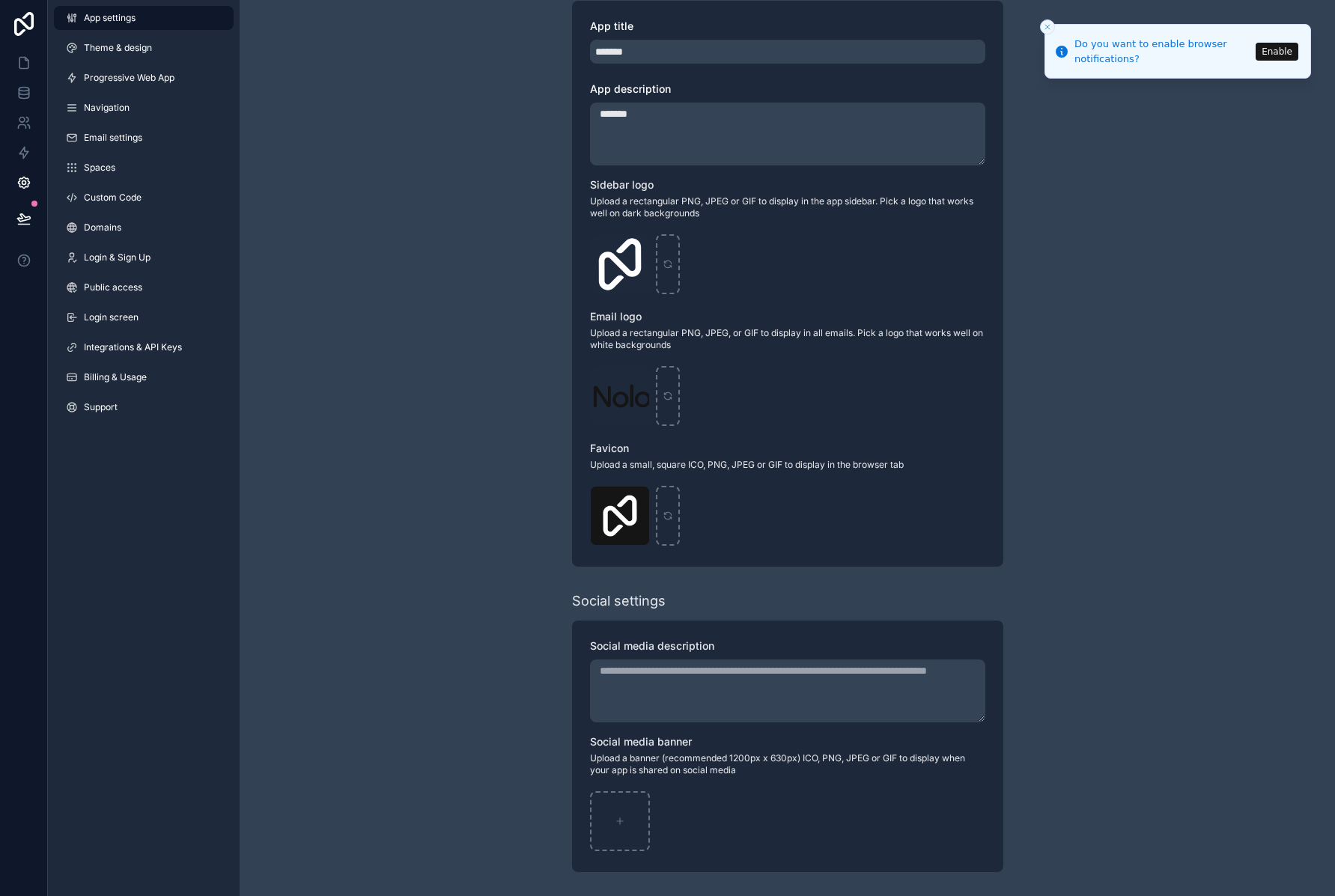
scroll to position [263, 0]
drag, startPoint x: 464, startPoint y: 431, endPoint x: 417, endPoint y: 419, distance: 48.5
click at [463, 431] on div "Live mode Learn more about live mode Turn on live-mode to allow your users to l…" at bounding box center [787, 316] width 1095 height 1159
